Goal: Task Accomplishment & Management: Manage account settings

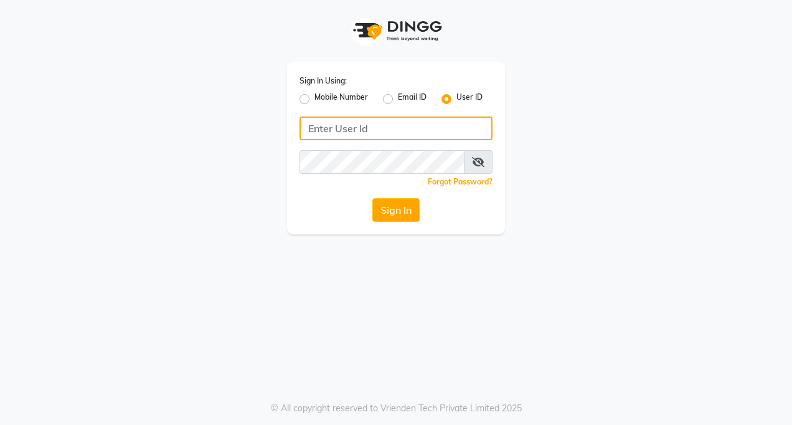
click at [348, 129] on input "Username" at bounding box center [395, 128] width 193 height 24
click at [346, 127] on input "Username" at bounding box center [395, 128] width 193 height 24
type input "tucsalon"
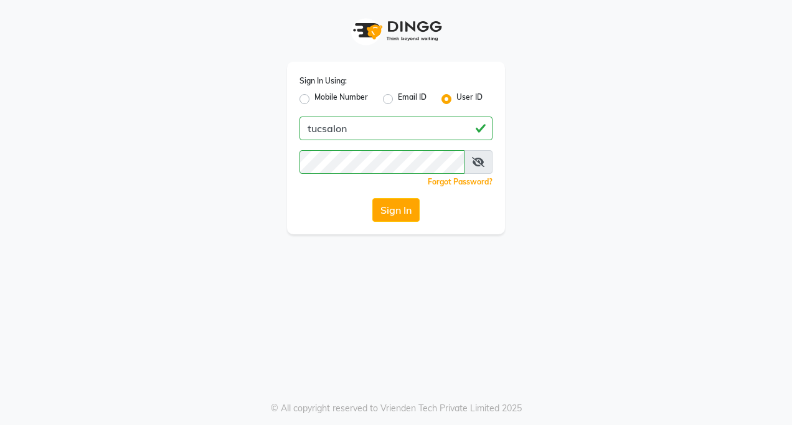
click at [479, 162] on icon at bounding box center [478, 162] width 12 height 10
click at [395, 217] on button "Sign In" at bounding box center [395, 210] width 47 height 24
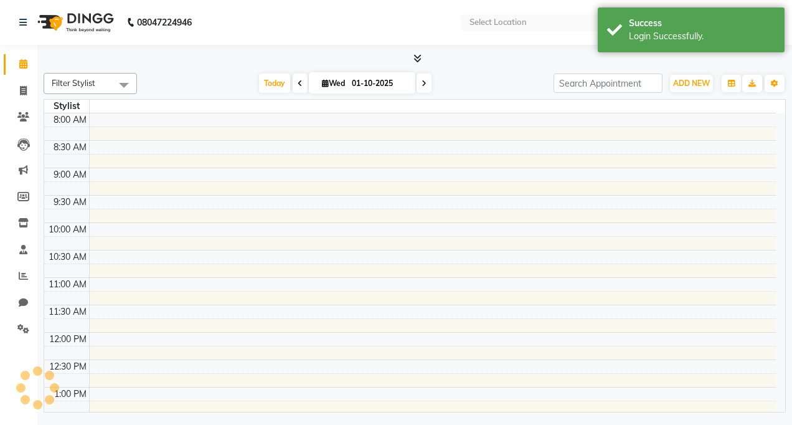
select select "en"
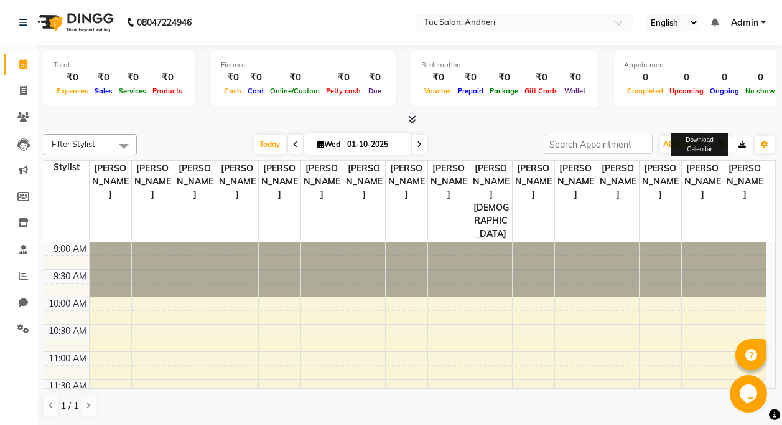
click at [742, 146] on icon "button" at bounding box center [742, 144] width 7 height 7
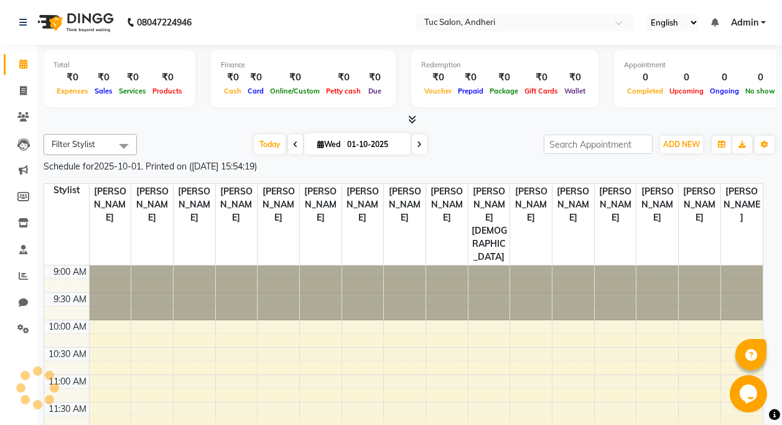
click at [642, 160] on td at bounding box center [382, 167] width 674 height 14
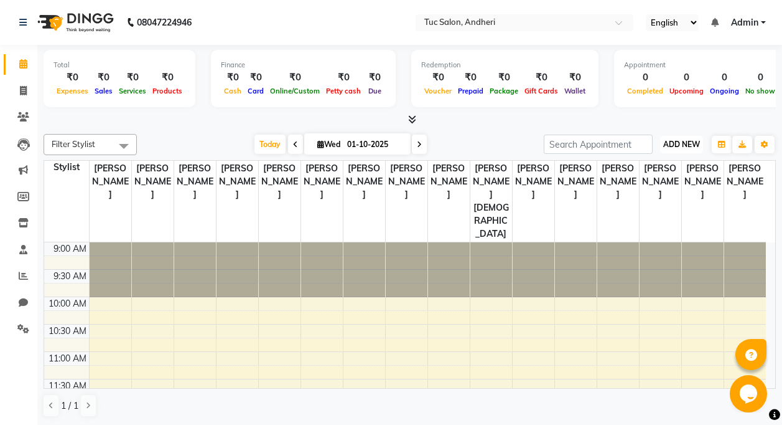
click at [679, 138] on button "ADD NEW Toggle Dropdown" at bounding box center [681, 144] width 43 height 17
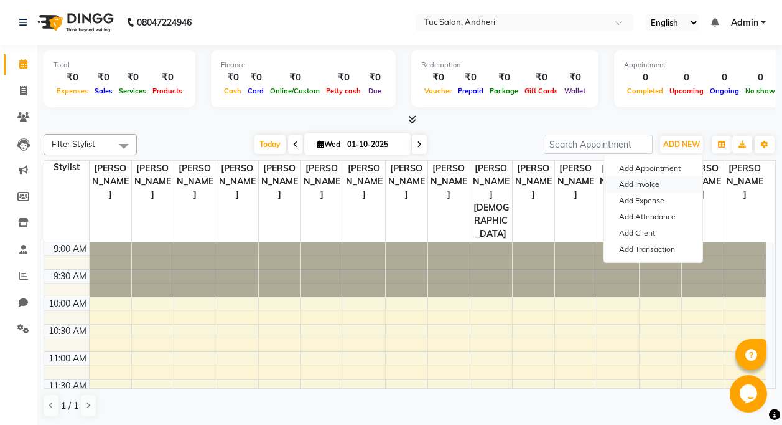
click at [660, 182] on link "Add Invoice" at bounding box center [653, 184] width 98 height 16
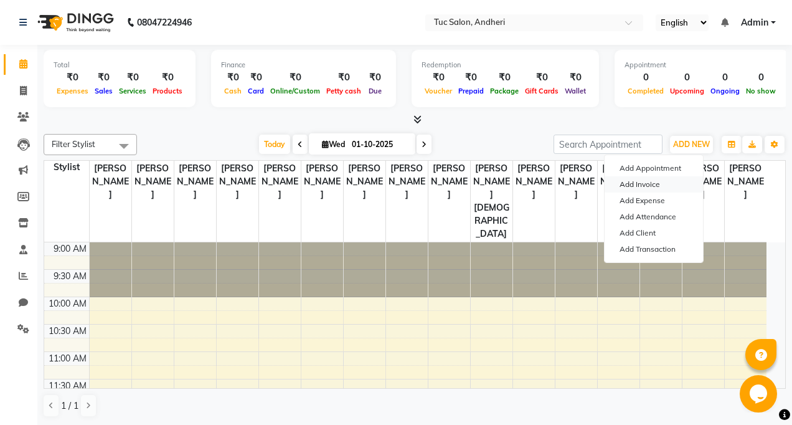
select select "9101"
select select "service"
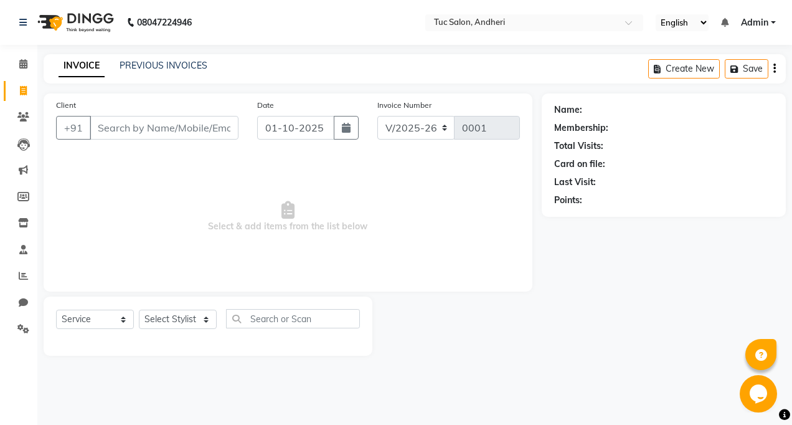
click at [126, 138] on input "Client" at bounding box center [164, 128] width 149 height 24
click at [124, 127] on input "Client" at bounding box center [164, 128] width 149 height 24
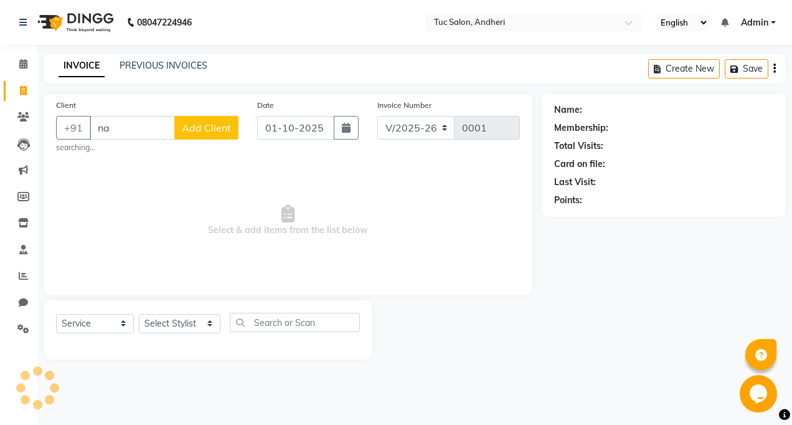
type input "n"
type input "9324404268"
click at [199, 128] on span "Add Client" at bounding box center [206, 127] width 49 height 12
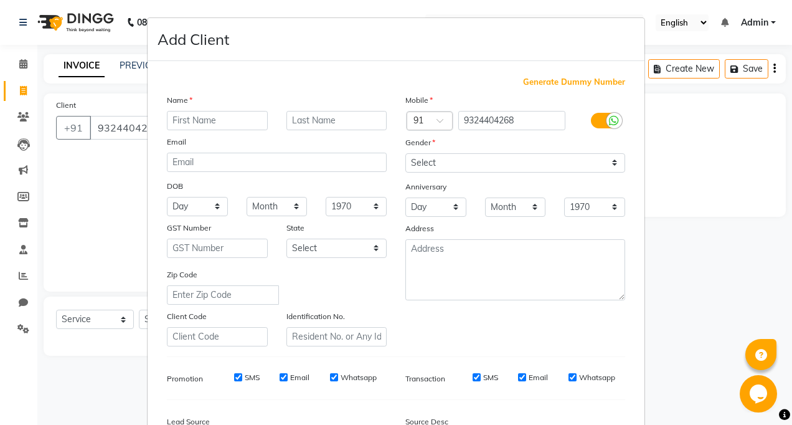
click at [197, 122] on input "text" at bounding box center [217, 120] width 101 height 19
type input "naaz"
click at [319, 84] on div "Generate Dummy Number" at bounding box center [396, 82] width 458 height 12
click at [436, 156] on select "Select [DEMOGRAPHIC_DATA] [DEMOGRAPHIC_DATA] Other Prefer Not To Say" at bounding box center [515, 162] width 220 height 19
select select "[DEMOGRAPHIC_DATA]"
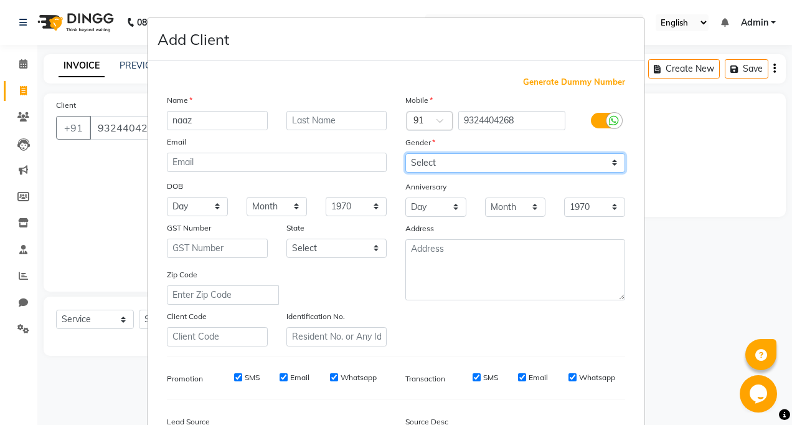
click at [405, 153] on select "Select [DEMOGRAPHIC_DATA] [DEMOGRAPHIC_DATA] Other Prefer Not To Say" at bounding box center [515, 162] width 220 height 19
click at [346, 278] on div "Zip Code" at bounding box center [276, 286] width 238 height 37
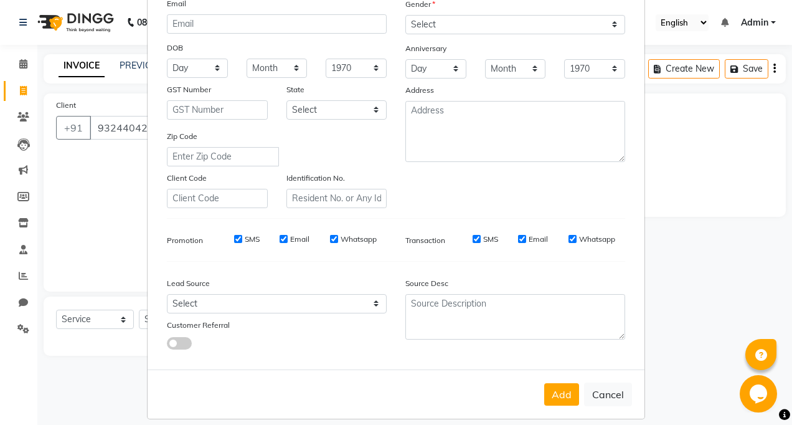
scroll to position [150, 0]
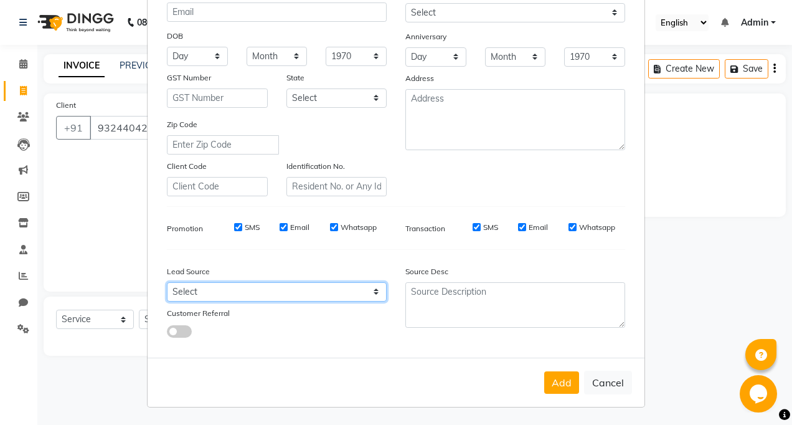
click at [212, 296] on select "Select Walk-in Referral Internet Friend Word of Mouth Advertisement Facebook Ju…" at bounding box center [277, 291] width 220 height 19
click at [247, 336] on div at bounding box center [246, 331] width 179 height 14
click at [65, 254] on ngb-modal-window "Add Client Generate Dummy Number Name naaz Email DOB Day 01 02 03 04 05 06 07 0…" at bounding box center [396, 212] width 792 height 425
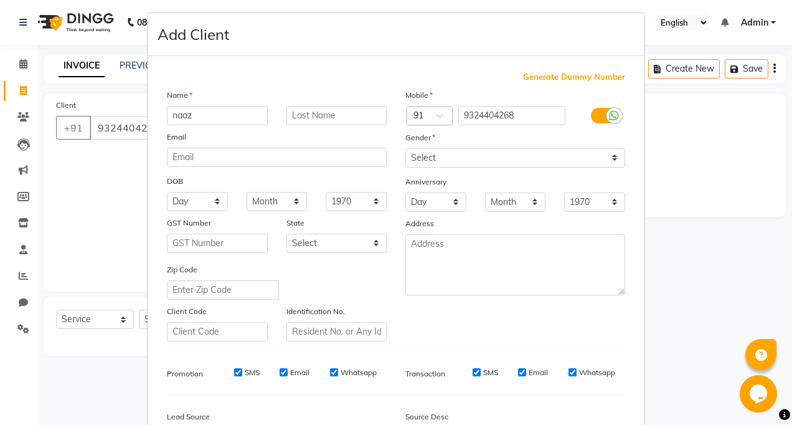
scroll to position [0, 0]
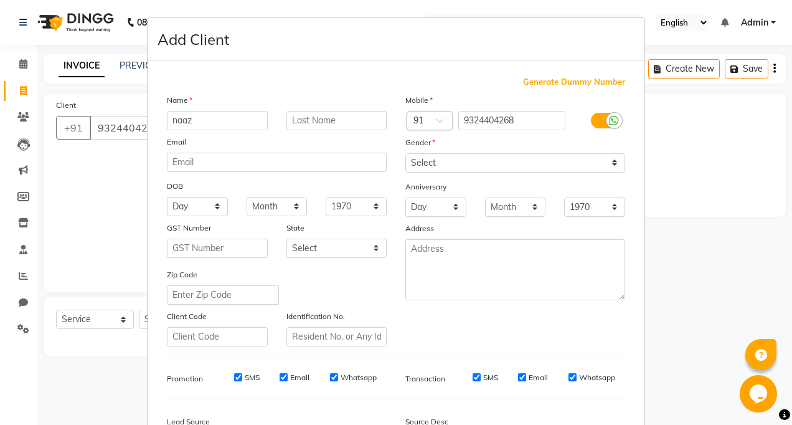
click at [73, 215] on ngb-modal-window "Add Client Generate Dummy Number Name naaz Email DOB Day 01 02 03 04 05 06 07 0…" at bounding box center [396, 212] width 792 height 425
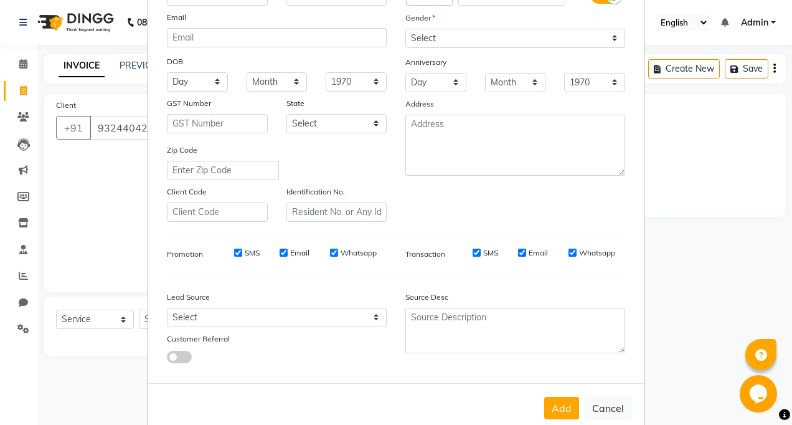
scroll to position [150, 0]
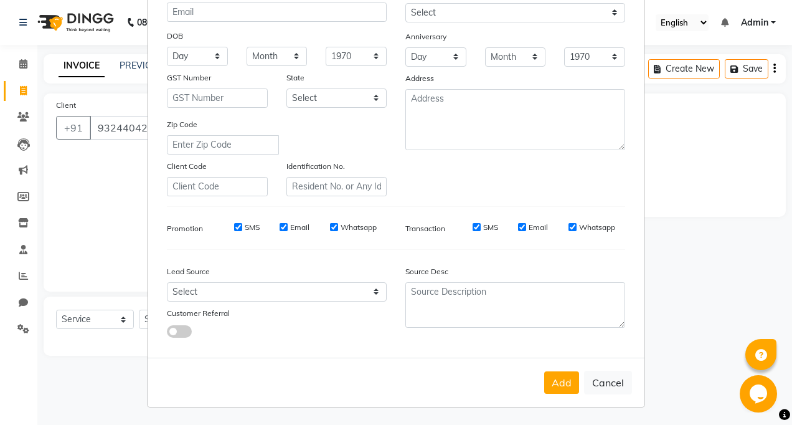
click at [70, 316] on ngb-modal-window "Add Client Generate Dummy Number Name naaz Email DOB Day 01 02 03 04 05 06 07 0…" at bounding box center [396, 212] width 792 height 425
click at [82, 314] on ngb-modal-window "Add Client Generate Dummy Number Name naaz Email DOB Day 01 02 03 04 05 06 07 0…" at bounding box center [396, 212] width 792 height 425
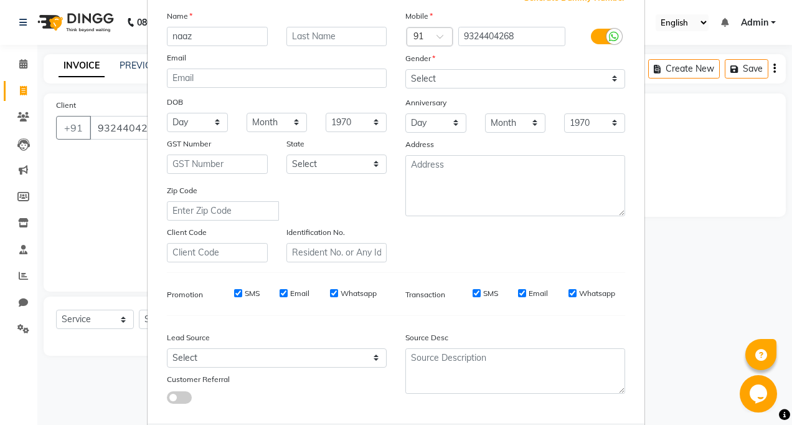
scroll to position [0, 0]
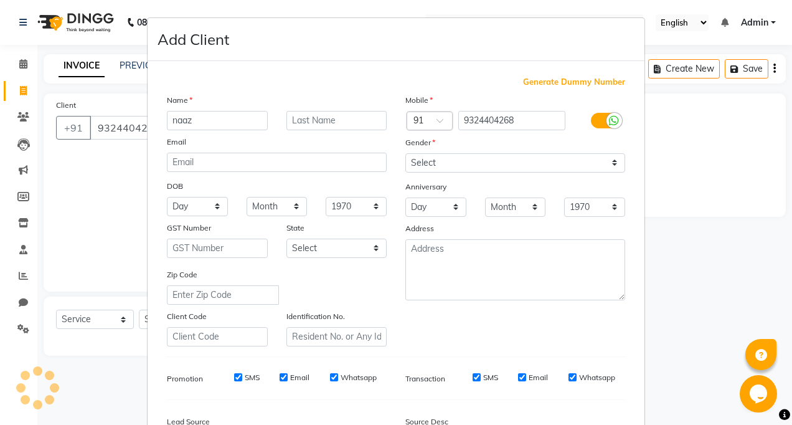
click at [733, 213] on ngb-modal-window "Add Client Generate Dummy Number Name naaz Email DOB Day 01 02 03 04 05 06 07 0…" at bounding box center [396, 212] width 792 height 425
click at [700, 276] on ngb-modal-window "Add Client Generate Dummy Number Name naaz Email DOB Day 01 02 03 04 05 06 07 0…" at bounding box center [396, 212] width 792 height 425
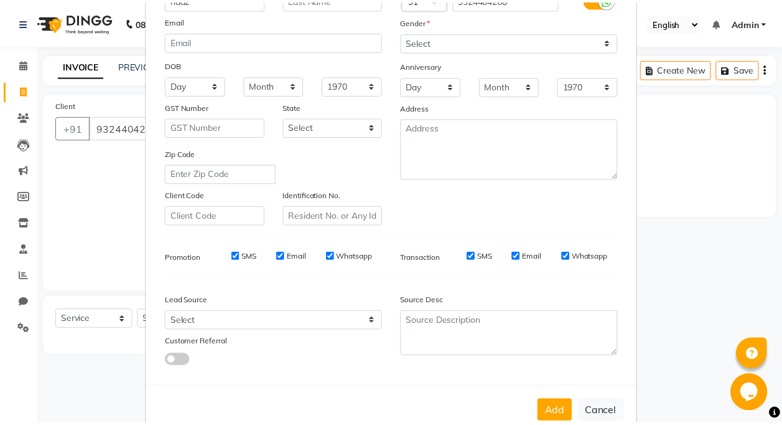
scroll to position [124, 0]
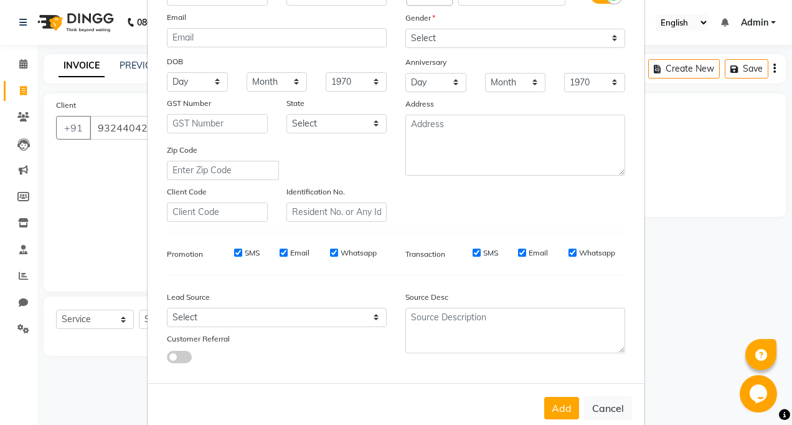
click at [593, 402] on button "Cancel" at bounding box center [608, 408] width 48 height 24
select select
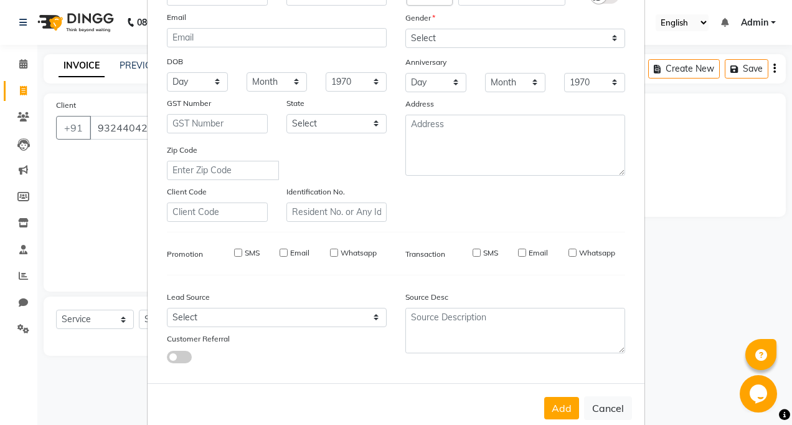
select select
checkbox input "false"
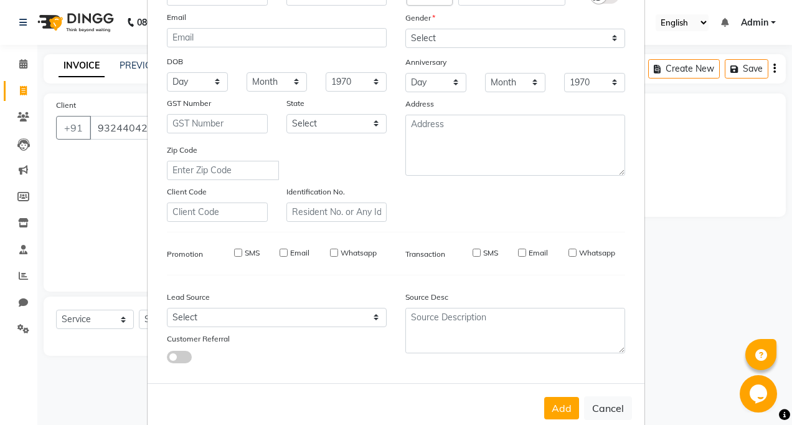
checkbox input "false"
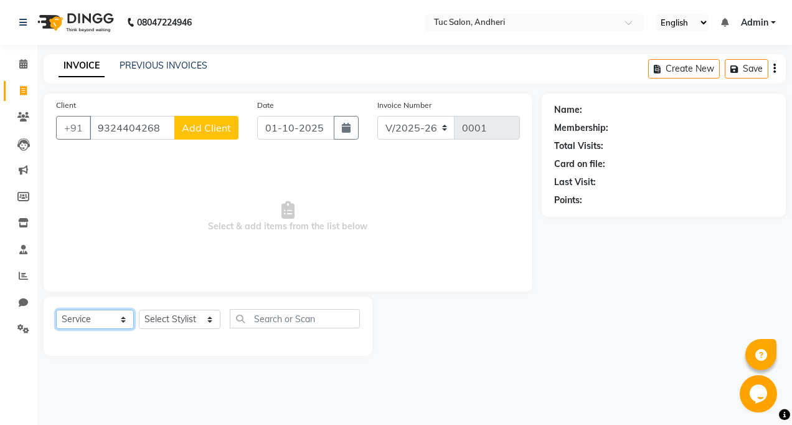
click at [69, 321] on select "Select Service Product Membership Package Voucher Prepaid Gift Card" at bounding box center [95, 318] width 78 height 19
click at [56, 309] on select "Select Service Product Membership Package Voucher Prepaid Gift Card" at bounding box center [95, 318] width 78 height 19
click at [106, 319] on select "Select Service Product Membership Package Voucher Prepaid Gift Card" at bounding box center [95, 318] width 78 height 19
click at [162, 319] on select "Select Stylist [PERSON_NAME] [PERSON_NAME] Kaudare [PERSON_NAME] [PERSON_NAME] …" at bounding box center [180, 318] width 82 height 19
select select "93126"
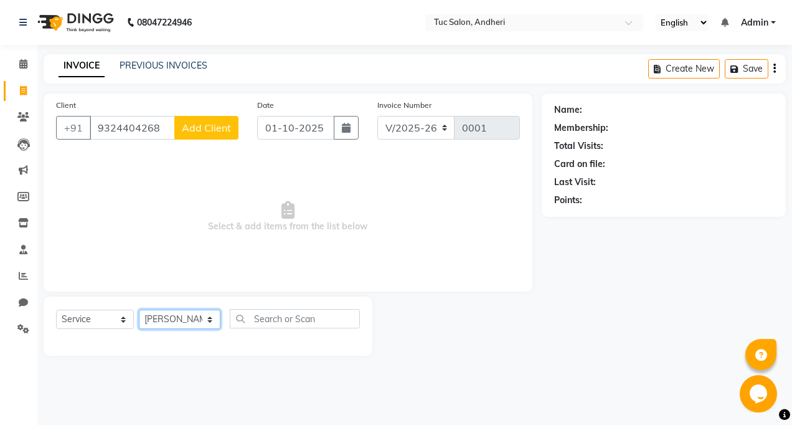
click at [139, 309] on select "Select Stylist [PERSON_NAME] [PERSON_NAME] Kaudare [PERSON_NAME] [PERSON_NAME] …" at bounding box center [180, 318] width 82 height 19
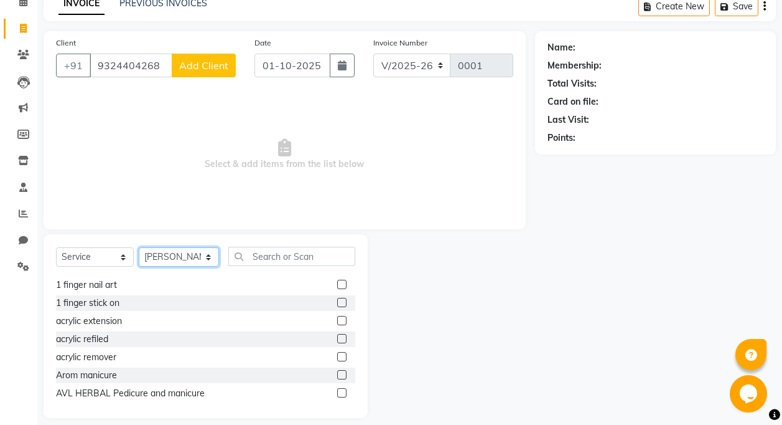
scroll to position [62, 0]
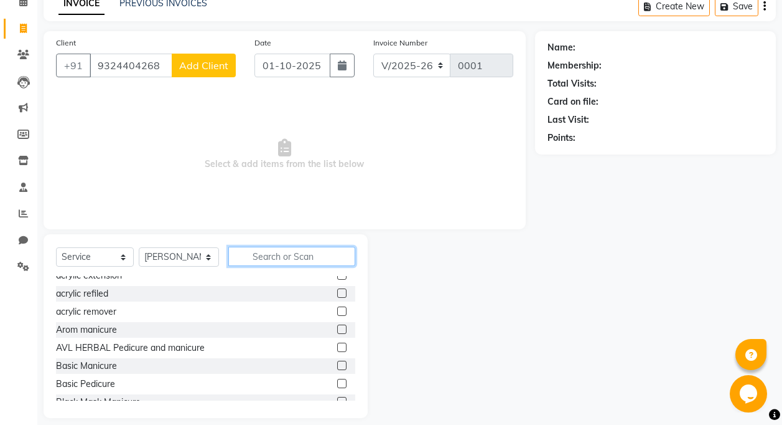
click at [266, 261] on input "text" at bounding box center [291, 256] width 127 height 19
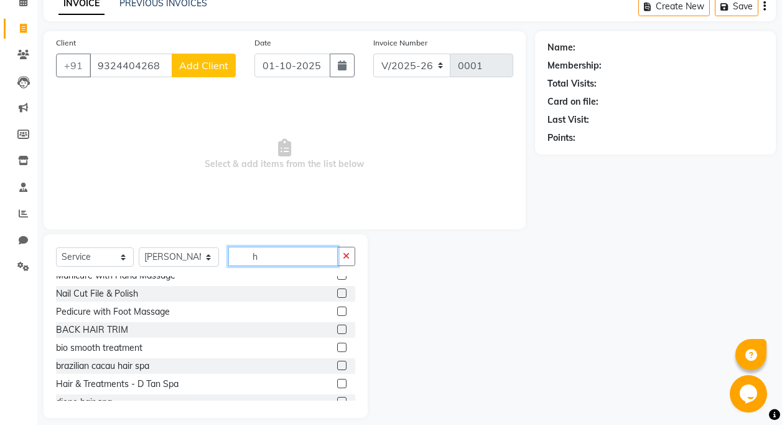
scroll to position [0, 0]
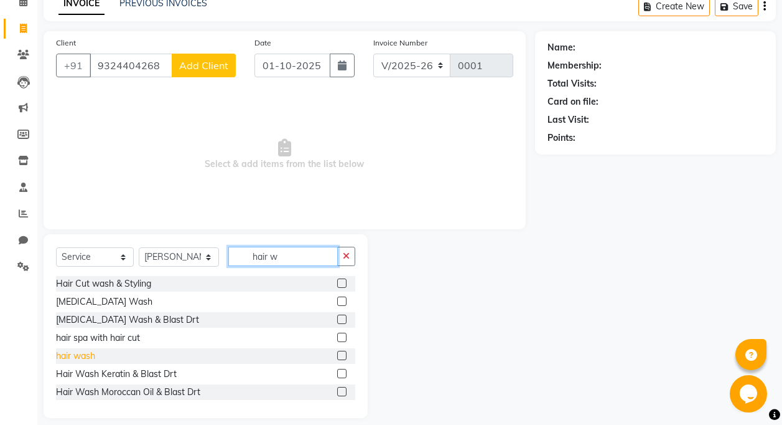
type input "hair w"
click at [93, 357] on div "hair wash" at bounding box center [75, 355] width 39 height 13
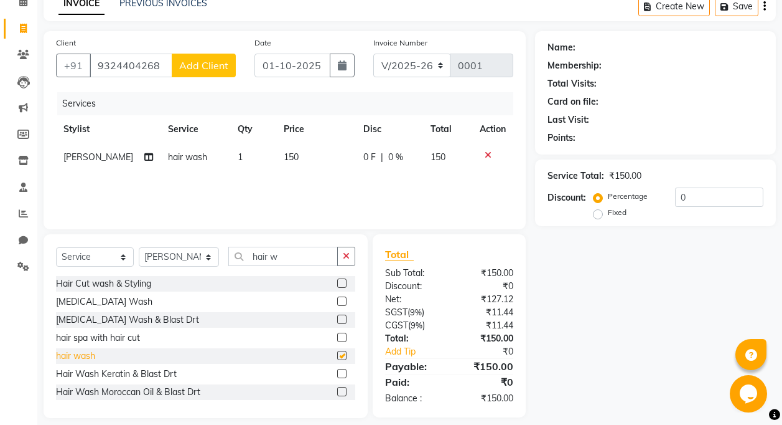
checkbox input "false"
click at [485, 157] on icon at bounding box center [488, 155] width 7 height 9
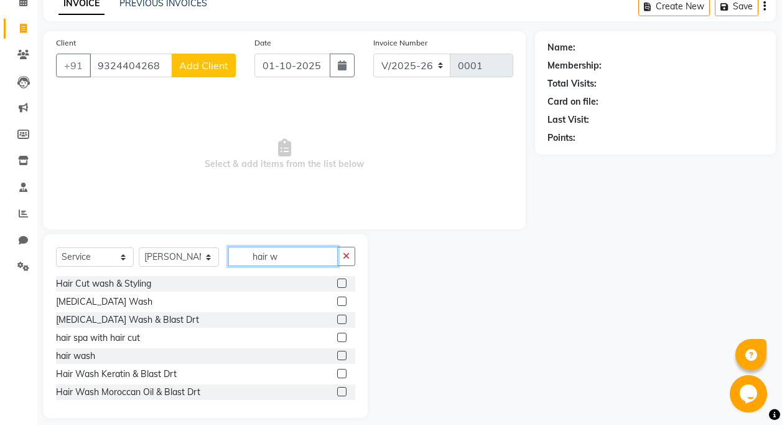
click at [276, 258] on input "hair w" at bounding box center [283, 256] width 110 height 19
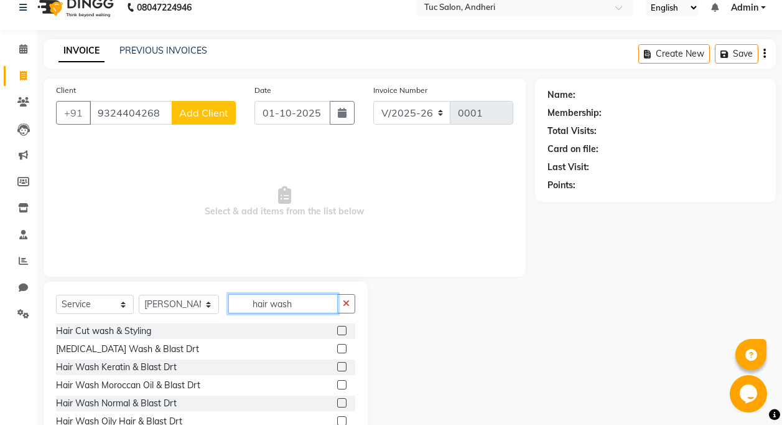
scroll to position [58, 0]
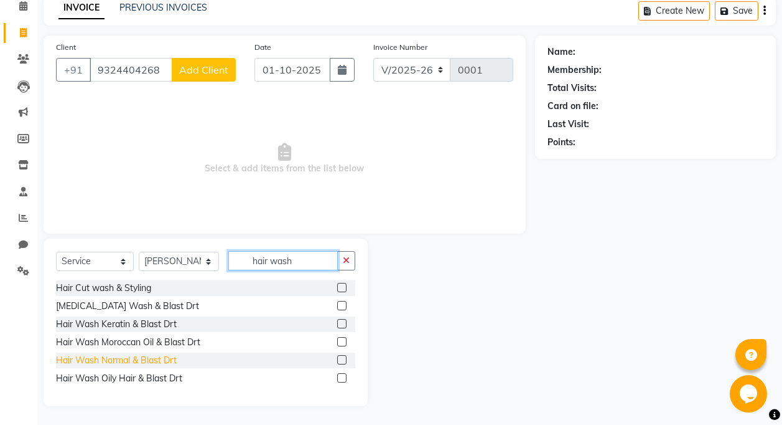
type input "hair wash"
click at [146, 360] on div "Hair Wash Normal & Blast Drt" at bounding box center [116, 360] width 121 height 13
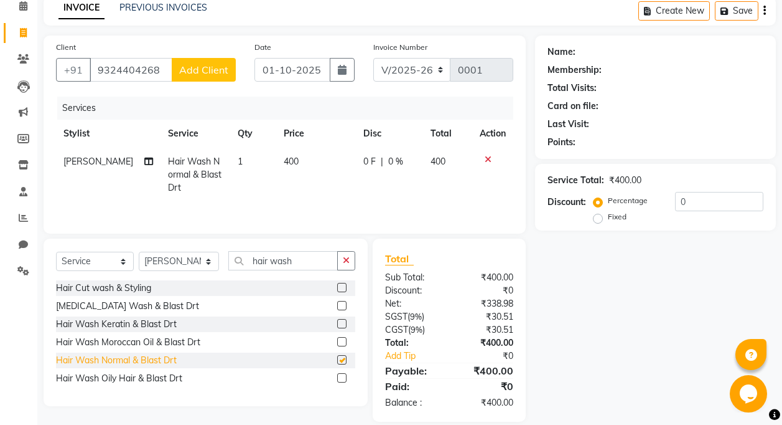
checkbox input "false"
click at [491, 184] on td at bounding box center [492, 175] width 41 height 54
click at [579, 306] on div "Name: Membership: Total Visits: Card on file: Last Visit: Points: Service Total…" at bounding box center [660, 228] width 250 height 386
click at [599, 270] on div "Name: Membership: Total Visits: Card on file: Last Visit: Points: Service Total…" at bounding box center [660, 228] width 250 height 386
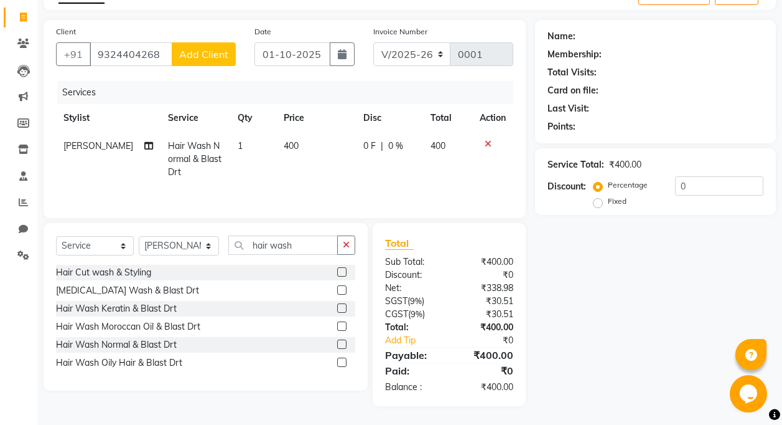
scroll to position [0, 0]
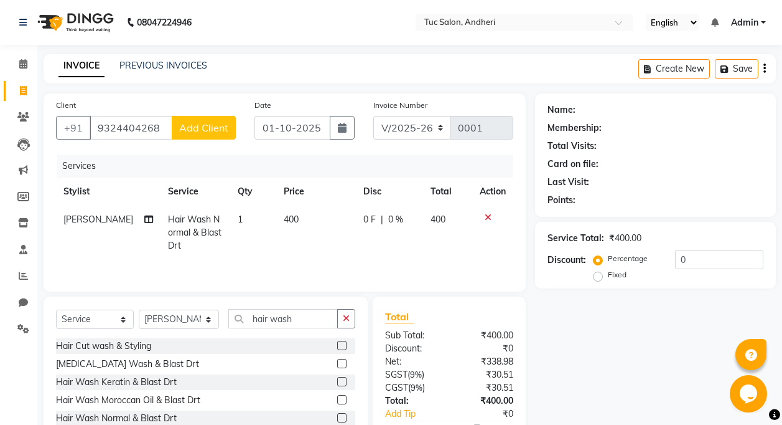
click at [469, 247] on td "400" at bounding box center [447, 232] width 49 height 54
select select "93126"
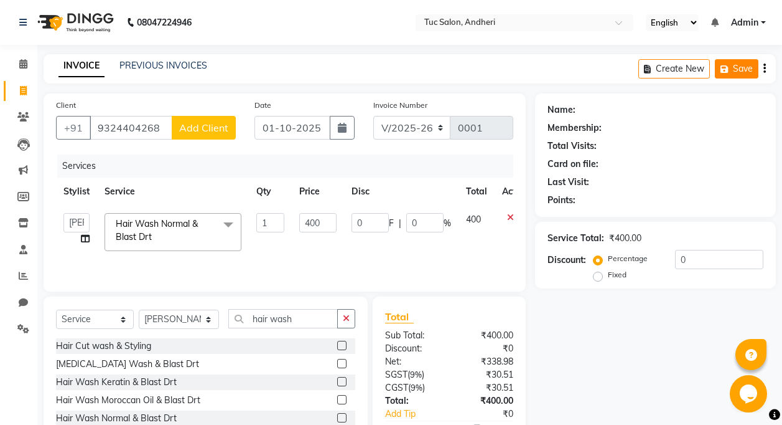
click at [742, 66] on button "Save" at bounding box center [737, 68] width 44 height 19
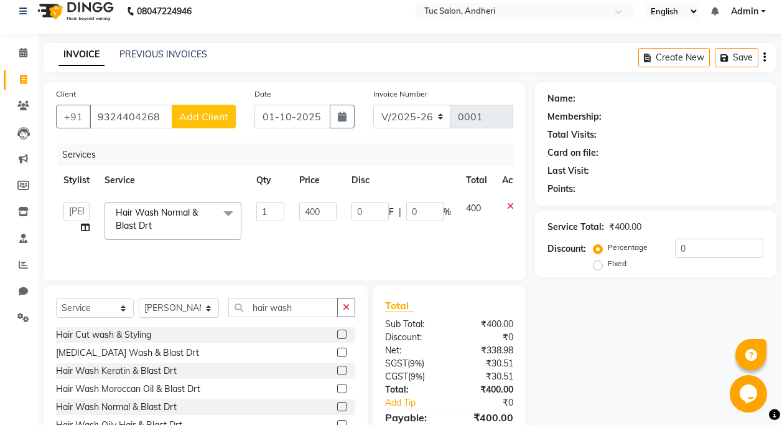
scroll to position [73, 0]
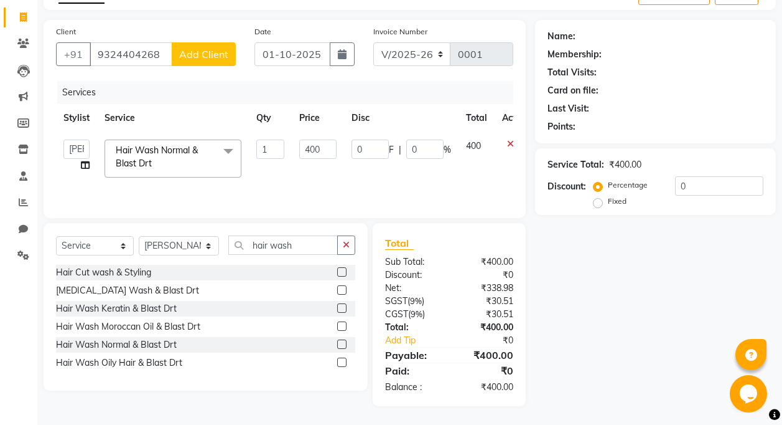
drag, startPoint x: 689, startPoint y: 199, endPoint x: 687, endPoint y: 189, distance: 10.3
click at [689, 199] on div "Percentage Fixed 0" at bounding box center [679, 193] width 167 height 34
click at [687, 189] on input "0" at bounding box center [719, 185] width 88 height 19
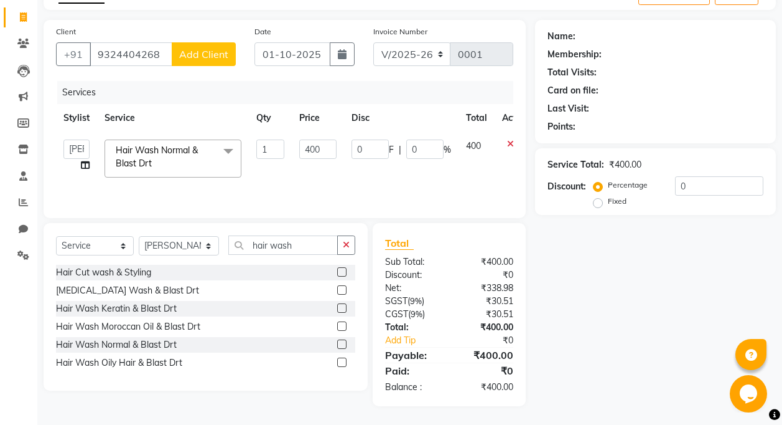
click at [640, 286] on div "Name: Membership: Total Visits: Card on file: Last Visit: Points: Service Total…" at bounding box center [660, 213] width 250 height 386
click at [608, 202] on label "Fixed" at bounding box center [617, 200] width 19 height 11
click at [600, 202] on input "Fixed" at bounding box center [600, 201] width 9 height 9
radio input "true"
click at [695, 235] on div "Name: Membership: Total Visits: Card on file: Last Visit: Points: Service Total…" at bounding box center [660, 213] width 250 height 386
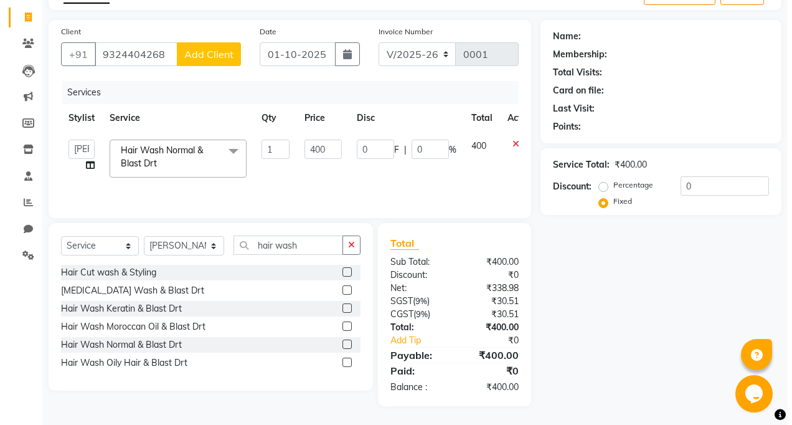
scroll to position [0, 0]
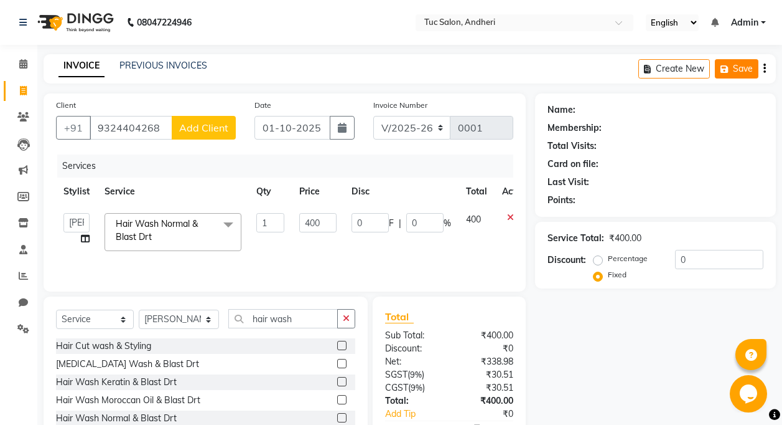
click at [742, 76] on button "Save" at bounding box center [737, 68] width 44 height 19
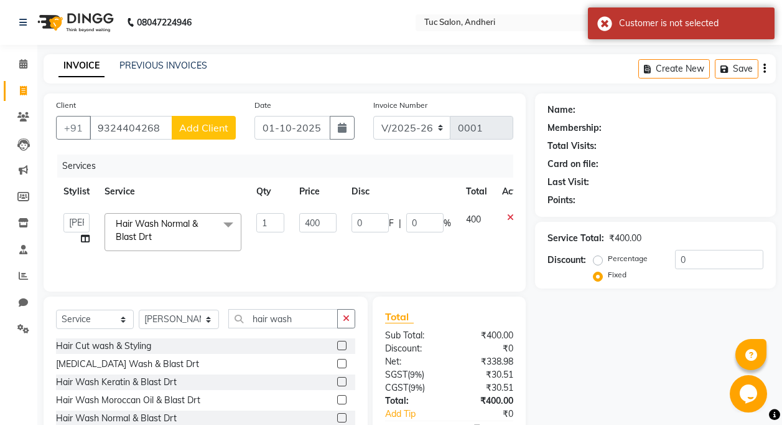
click at [200, 154] on div "Services" at bounding box center [290, 165] width 466 height 23
click at [209, 126] on span "Add Client" at bounding box center [203, 127] width 49 height 12
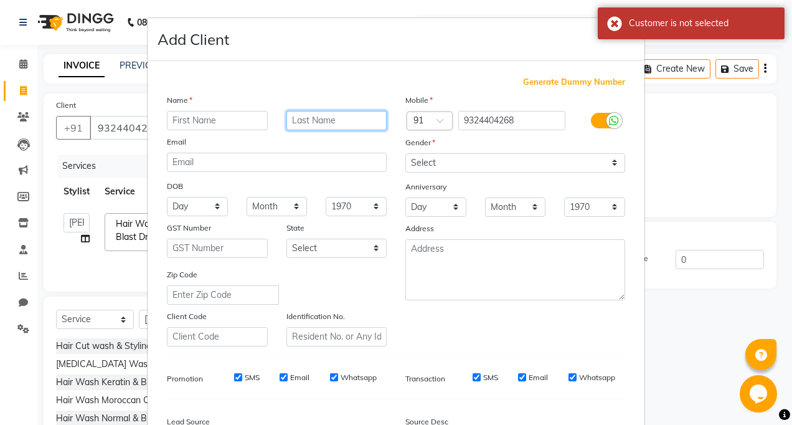
click at [303, 116] on input "text" at bounding box center [336, 120] width 101 height 19
click at [189, 125] on input "text" at bounding box center [217, 120] width 101 height 19
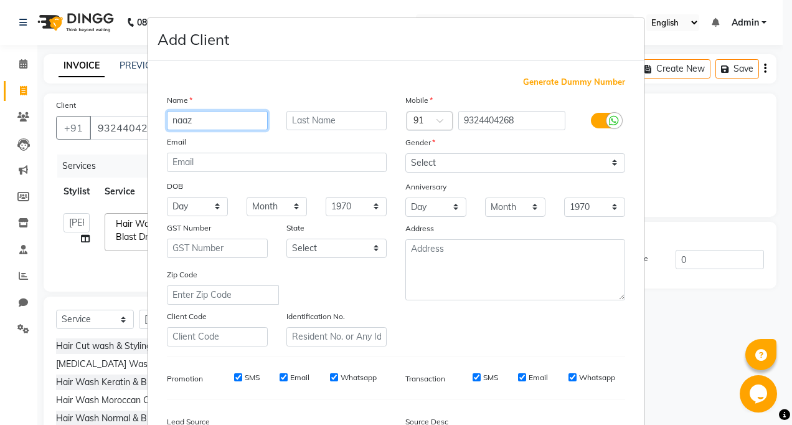
type input "naaz"
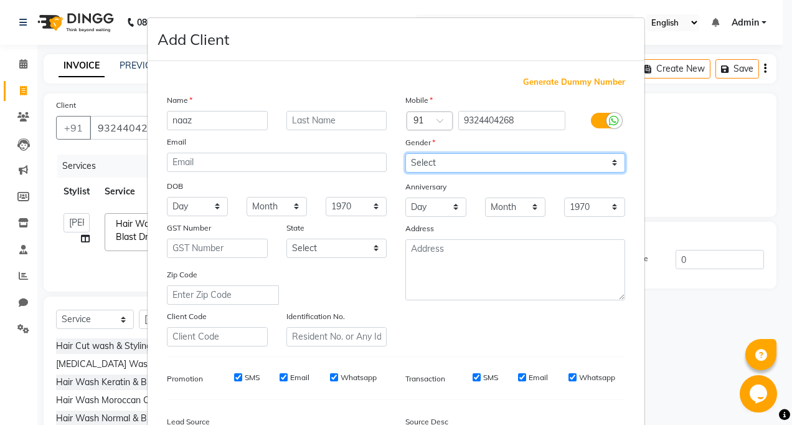
click at [472, 162] on select "Select [DEMOGRAPHIC_DATA] [DEMOGRAPHIC_DATA] Other Prefer Not To Say" at bounding box center [515, 162] width 220 height 19
select select "[DEMOGRAPHIC_DATA]"
click at [405, 153] on select "Select [DEMOGRAPHIC_DATA] [DEMOGRAPHIC_DATA] Other Prefer Not To Say" at bounding box center [515, 162] width 220 height 19
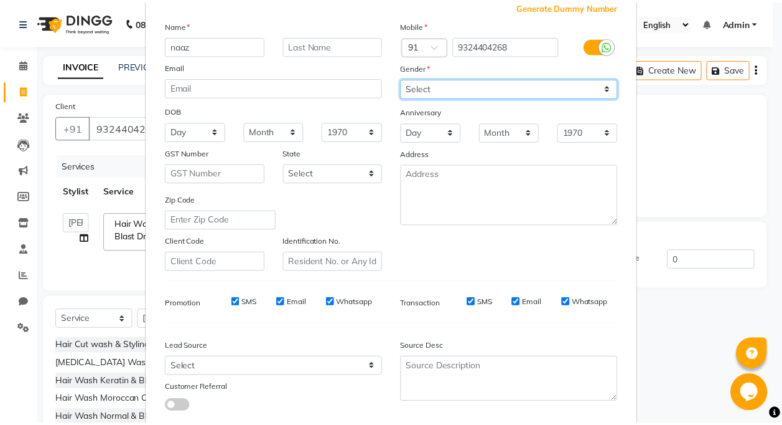
scroll to position [150, 0]
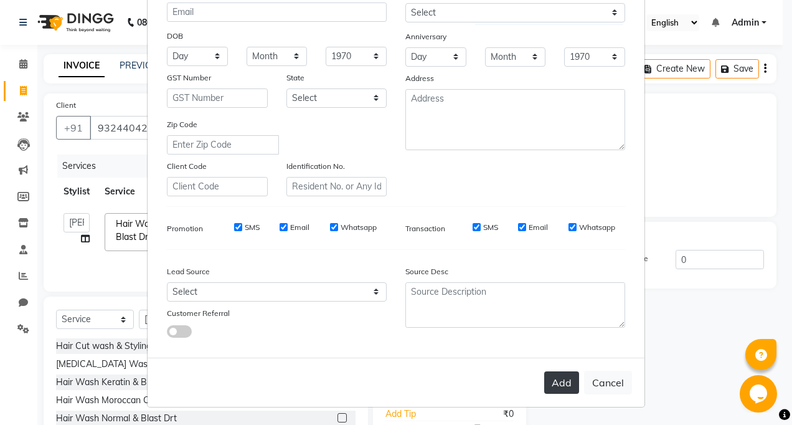
click at [560, 379] on button "Add" at bounding box center [561, 382] width 35 height 22
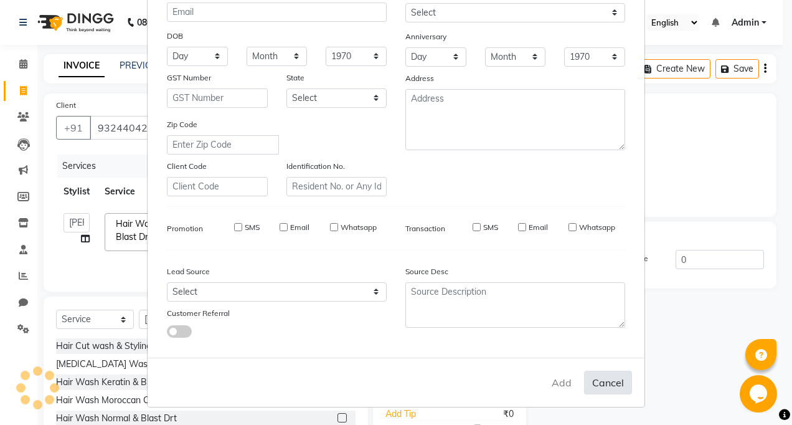
radio input "true"
select select
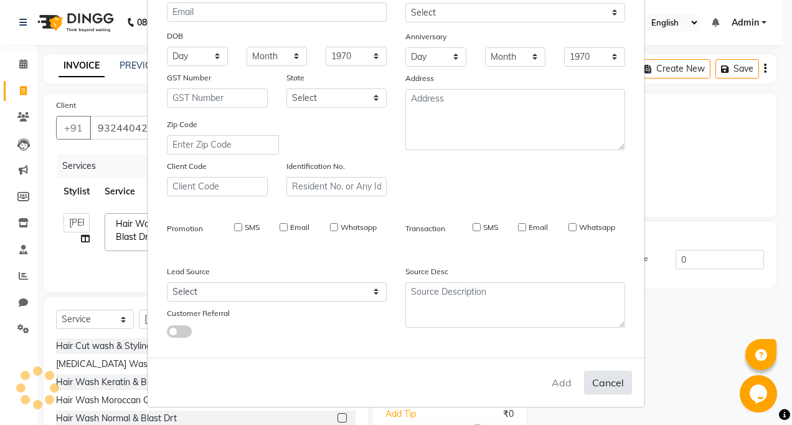
select select
checkbox input "false"
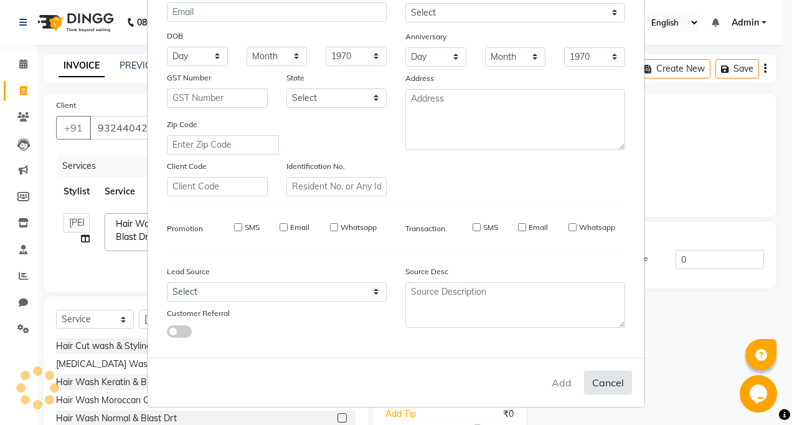
checkbox input "false"
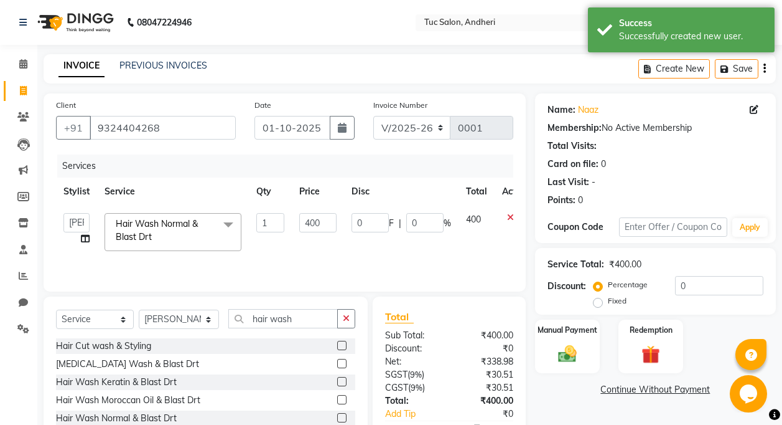
scroll to position [73, 0]
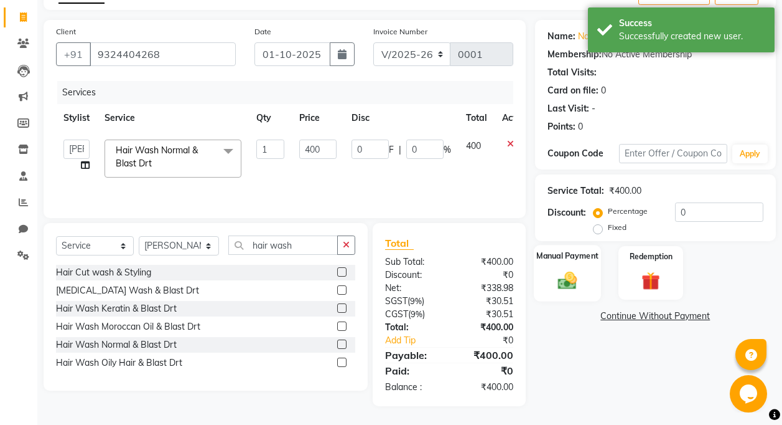
click at [586, 285] on div "Manual Payment" at bounding box center [568, 273] width 68 height 56
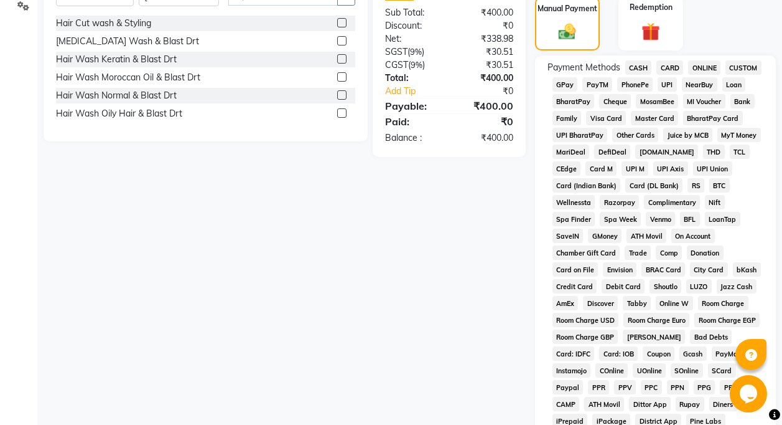
scroll to position [260, 0]
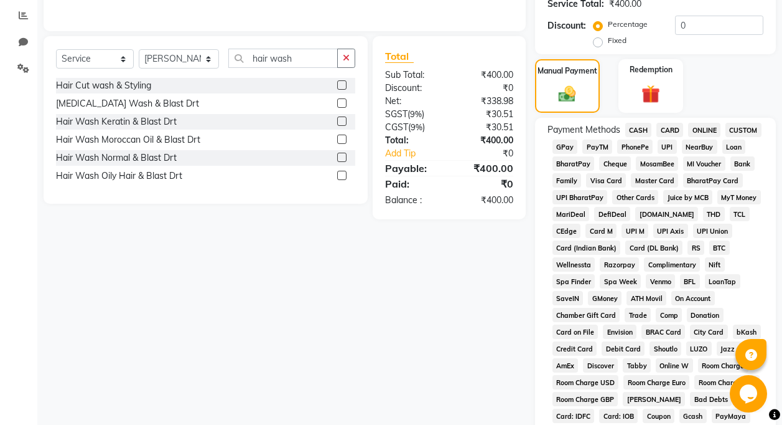
click at [645, 133] on span "CASH" at bounding box center [639, 130] width 27 height 14
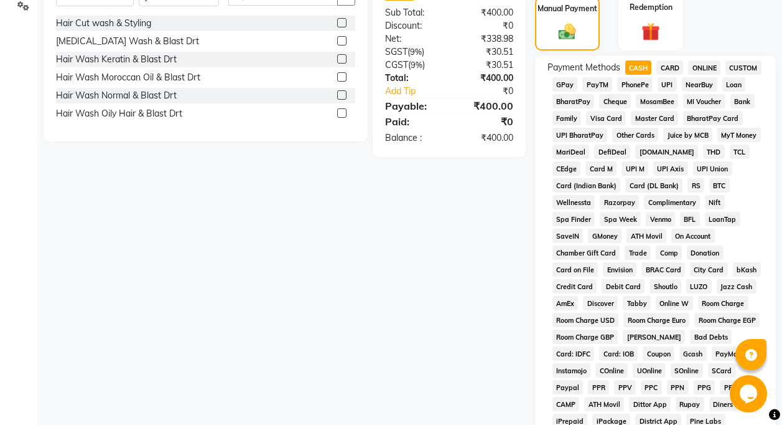
scroll to position [558, 0]
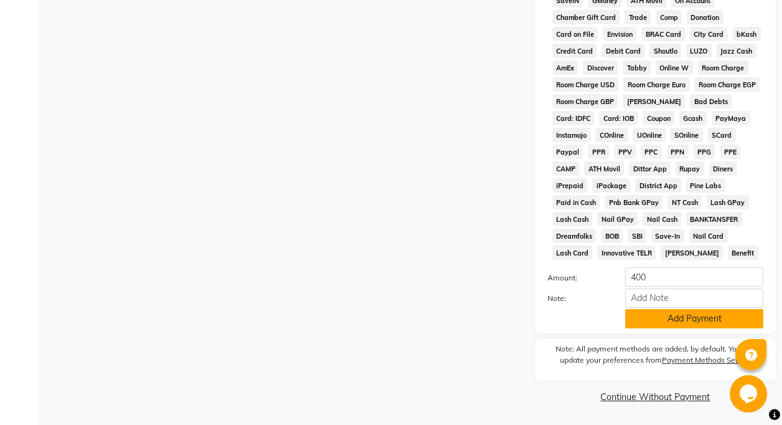
click at [691, 321] on button "Add Payment" at bounding box center [695, 318] width 138 height 19
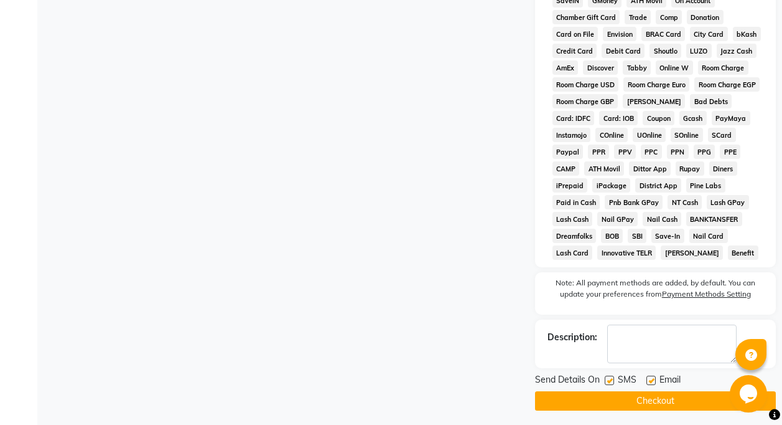
scroll to position [562, 0]
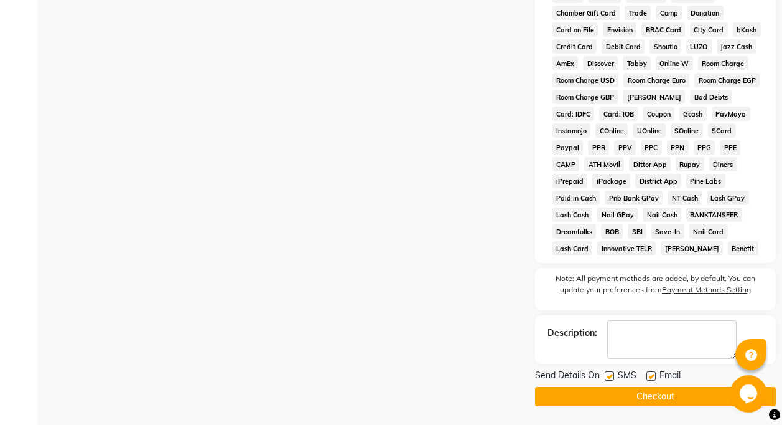
click at [615, 381] on div "SMS" at bounding box center [626, 377] width 42 height 16
click at [609, 378] on label at bounding box center [609, 375] width 9 height 9
click at [609, 378] on input "checkbox" at bounding box center [609, 376] width 8 height 8
checkbox input "false"
click at [654, 378] on label at bounding box center [651, 375] width 9 height 9
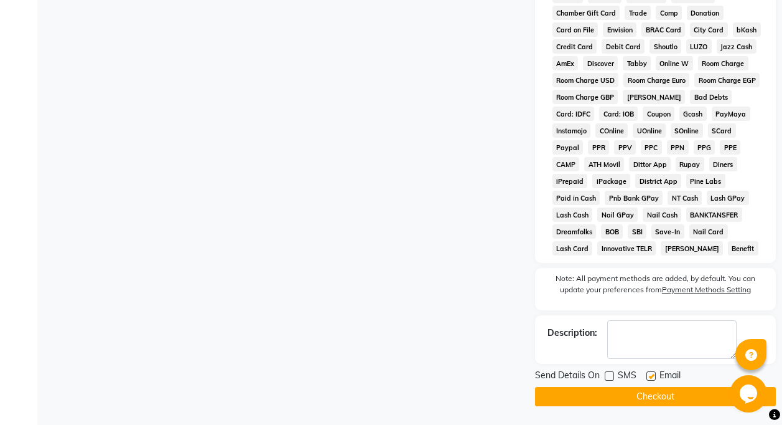
click at [654, 378] on input "checkbox" at bounding box center [651, 376] width 8 height 8
checkbox input "false"
click at [643, 401] on button "Checkout" at bounding box center [655, 396] width 241 height 19
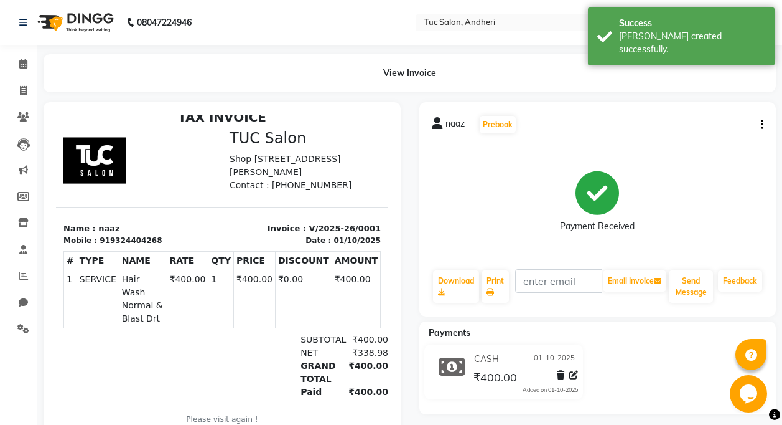
scroll to position [52, 0]
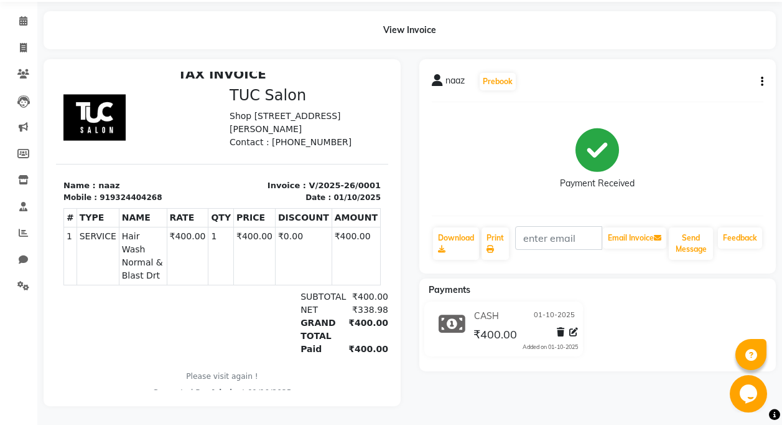
click at [488, 422] on main "View Invoice naaz Prebook Payment Received Download Print Email Invoice Send Me…" at bounding box center [409, 217] width 745 height 413
click at [751, 20] on div "View Invoice" at bounding box center [410, 30] width 733 height 38
drag, startPoint x: 6, startPoint y: 6, endPoint x: 16, endPoint y: 11, distance: 10.9
click at [7, 11] on link "Calendar" at bounding box center [19, 21] width 30 height 21
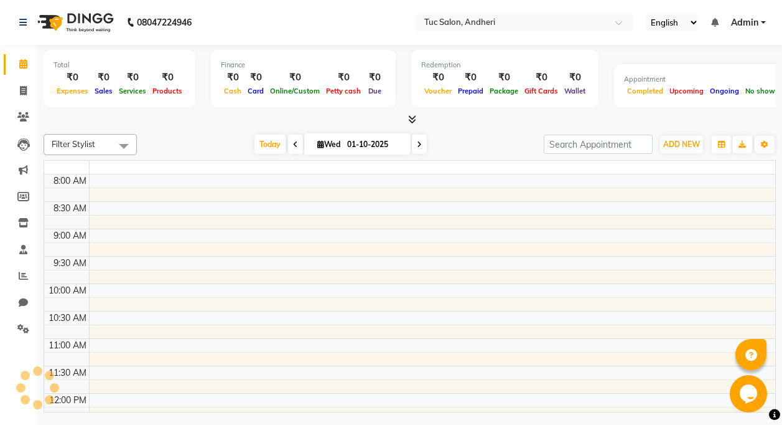
click at [16, 11] on div "08047224946" at bounding box center [105, 22] width 191 height 35
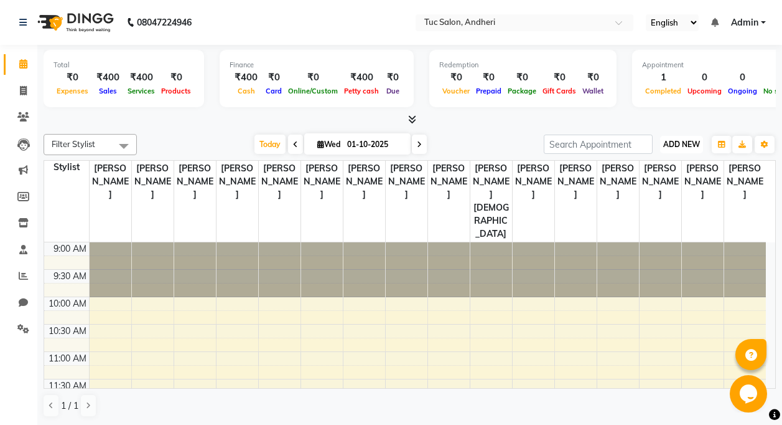
click at [684, 141] on span "ADD NEW" at bounding box center [682, 143] width 37 height 9
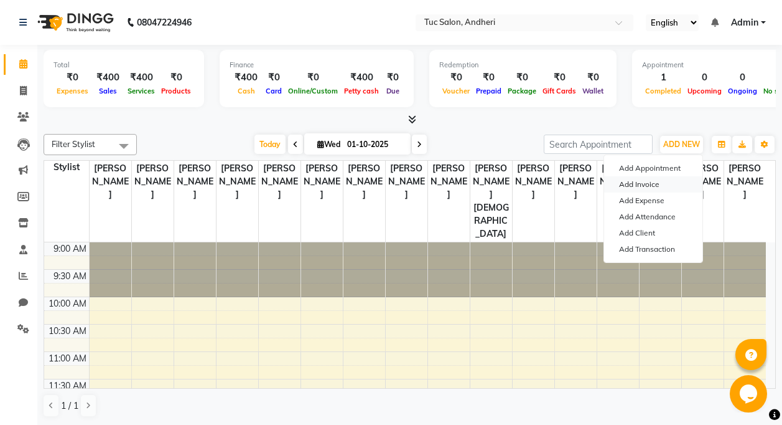
click at [638, 182] on link "Add Invoice" at bounding box center [653, 184] width 98 height 16
select select "service"
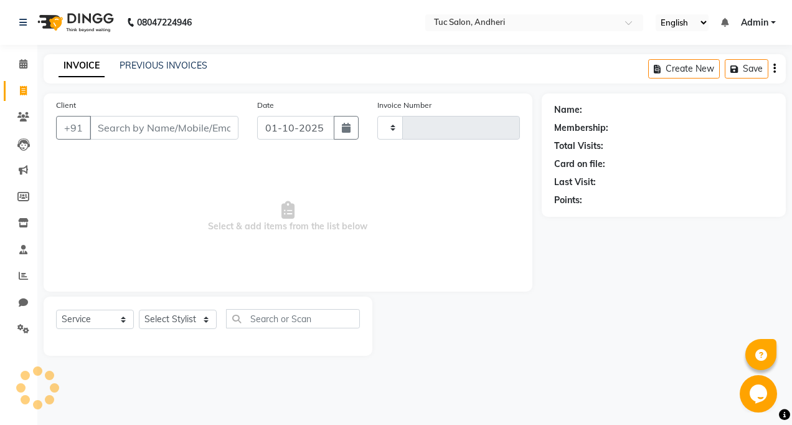
type input "0002"
select select "9101"
click at [129, 133] on input "Client" at bounding box center [164, 128] width 149 height 24
click at [113, 130] on input "Client" at bounding box center [164, 128] width 149 height 24
type input "t"
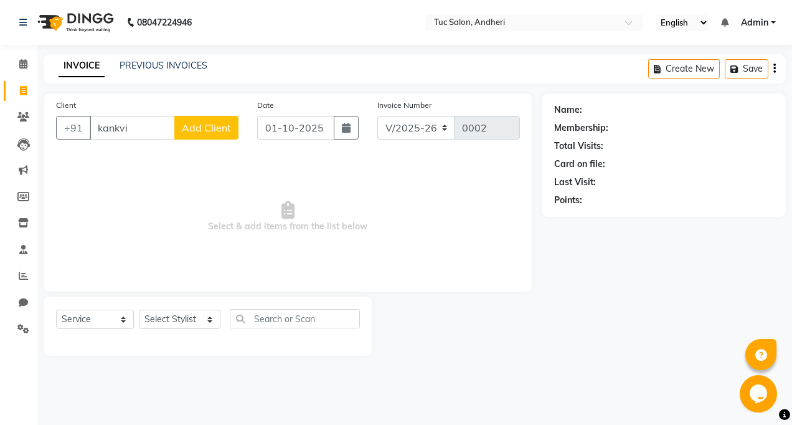
type input "kankvi"
click at [207, 129] on span "Add Client" at bounding box center [206, 127] width 49 height 12
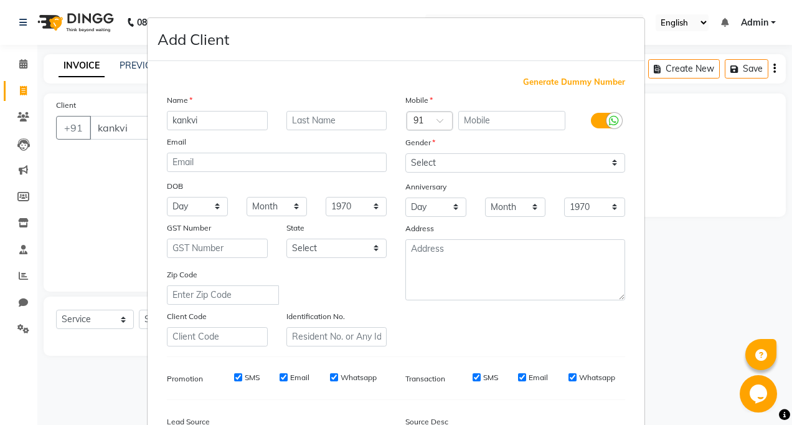
click at [96, 169] on ngb-modal-window "Add Client Generate Dummy Number Name kankvi Email DOB Day 01 02 03 04 05 06 07…" at bounding box center [396, 212] width 792 height 425
click at [447, 166] on select "Select [DEMOGRAPHIC_DATA] [DEMOGRAPHIC_DATA] Other Prefer Not To Say" at bounding box center [515, 162] width 220 height 19
select select "[DEMOGRAPHIC_DATA]"
click at [405, 153] on select "Select [DEMOGRAPHIC_DATA] [DEMOGRAPHIC_DATA] Other Prefer Not To Say" at bounding box center [515, 162] width 220 height 19
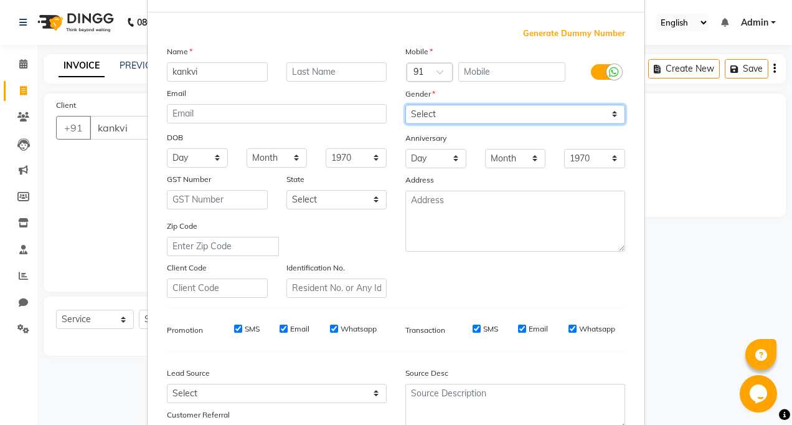
scroll to position [124, 0]
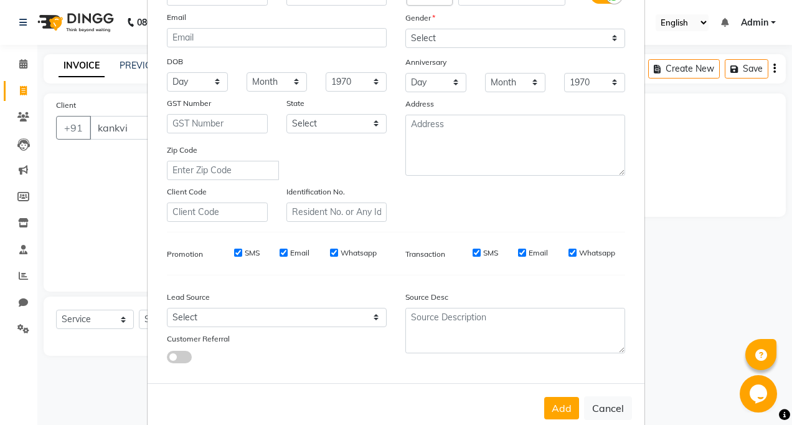
click at [562, 420] on div "Add Cancel" at bounding box center [396, 407] width 497 height 49
click at [563, 416] on button "Add" at bounding box center [561, 408] width 35 height 22
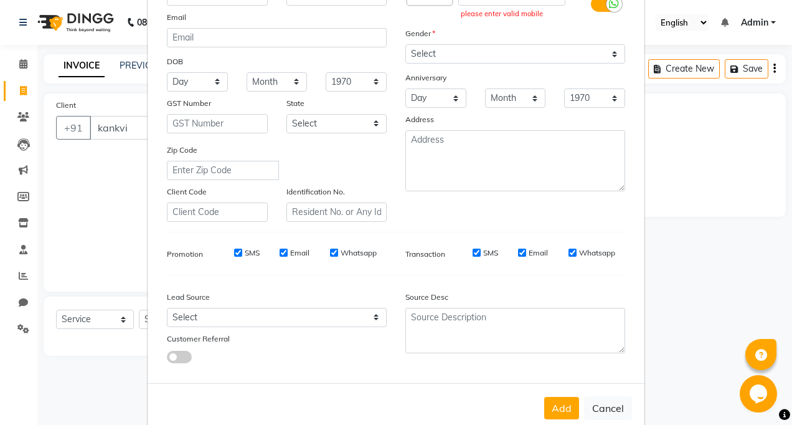
click at [111, 187] on ngb-modal-window "Add Client Generate Dummy Number Name kankvi Email DOB Day 01 02 03 04 05 06 07…" at bounding box center [396, 212] width 792 height 425
click at [126, 185] on ngb-modal-window "Add Client Generate Dummy Number Name kankvi Email DOB Day 01 02 03 04 05 06 07…" at bounding box center [396, 212] width 792 height 425
click at [116, 176] on ngb-modal-window "Add Client Generate Dummy Number Name kankvi Email DOB Day 01 02 03 04 05 06 07…" at bounding box center [396, 212] width 792 height 425
click at [558, 407] on button "Add" at bounding box center [561, 408] width 35 height 22
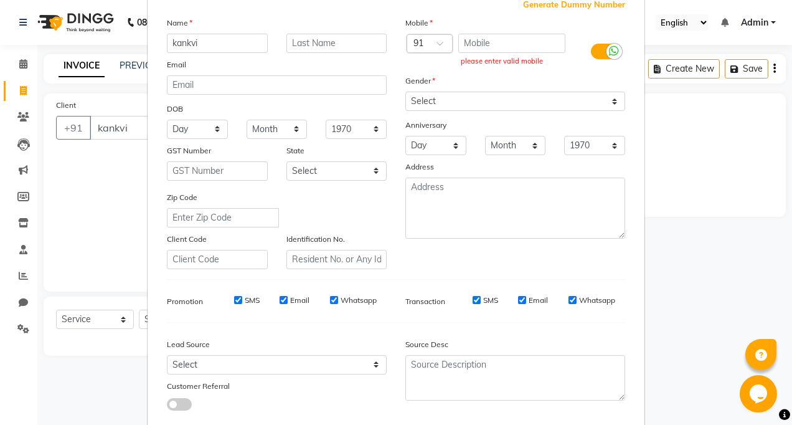
scroll to position [0, 0]
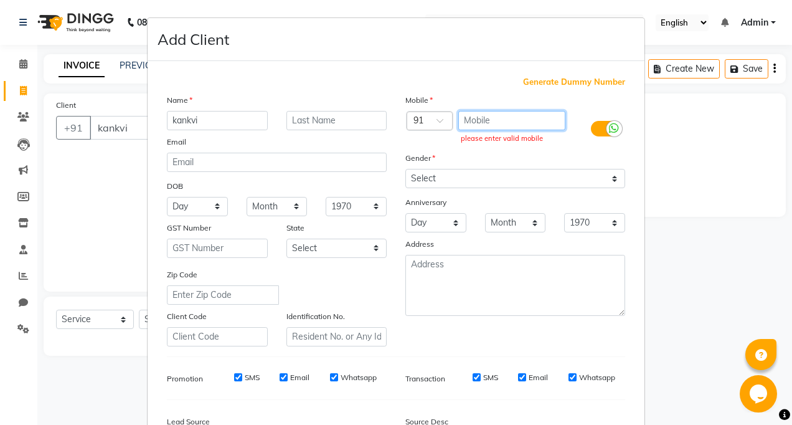
click at [477, 111] on input "text" at bounding box center [512, 120] width 108 height 19
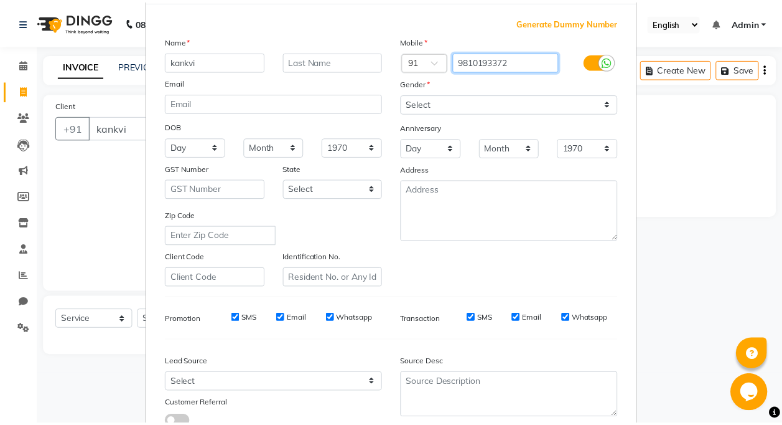
scroll to position [150, 0]
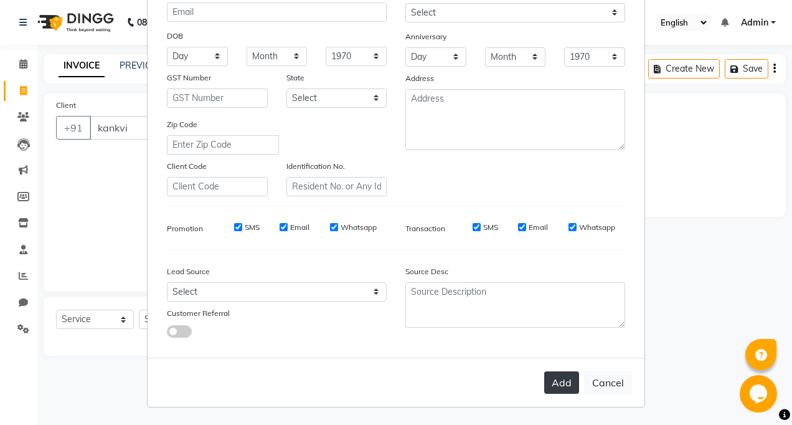
type input "9810193372"
click at [550, 384] on button "Add" at bounding box center [561, 382] width 35 height 22
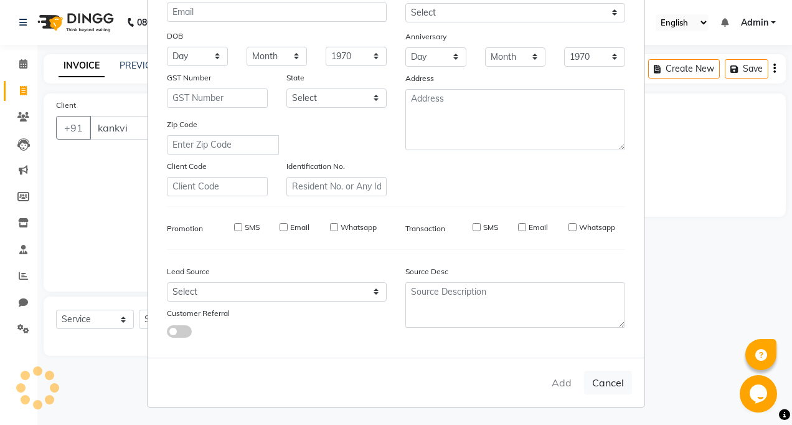
type input "9810193372"
select select
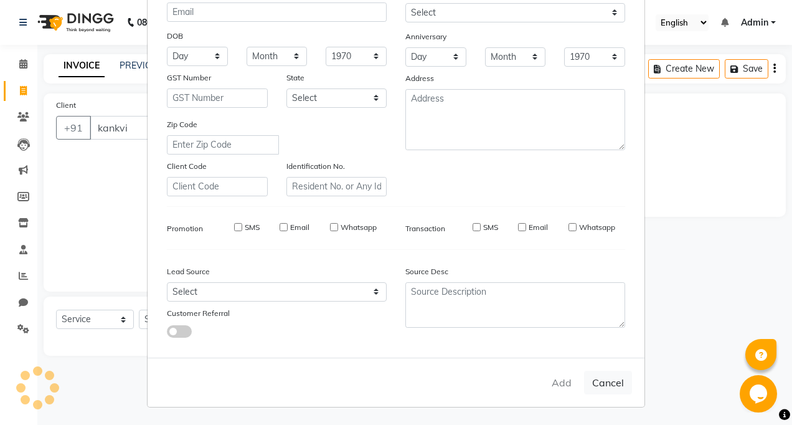
select select
checkbox input "false"
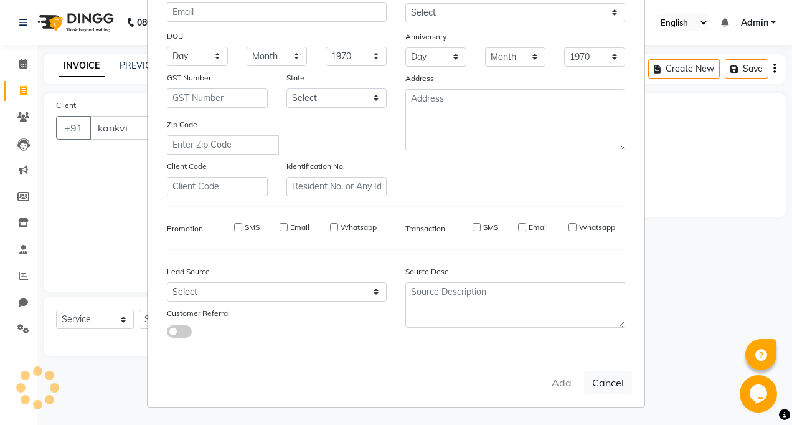
checkbox input "false"
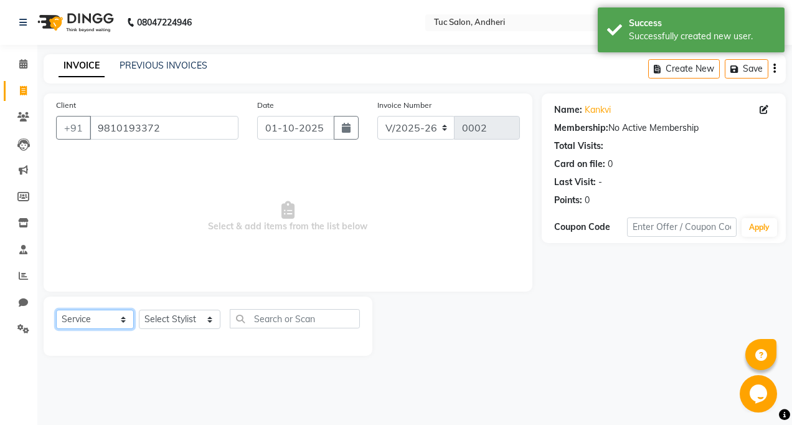
click at [95, 321] on select "Select Service Product Membership Package Voucher Prepaid Gift Card" at bounding box center [95, 318] width 78 height 19
click at [56, 309] on select "Select Service Product Membership Package Voucher Prepaid Gift Card" at bounding box center [95, 318] width 78 height 19
drag, startPoint x: 168, startPoint y: 322, endPoint x: 169, endPoint y: 329, distance: 6.3
click at [168, 322] on select "Select Stylist [PERSON_NAME] [PERSON_NAME] Kaudare [PERSON_NAME] [PERSON_NAME] …" at bounding box center [180, 318] width 82 height 19
select select "93125"
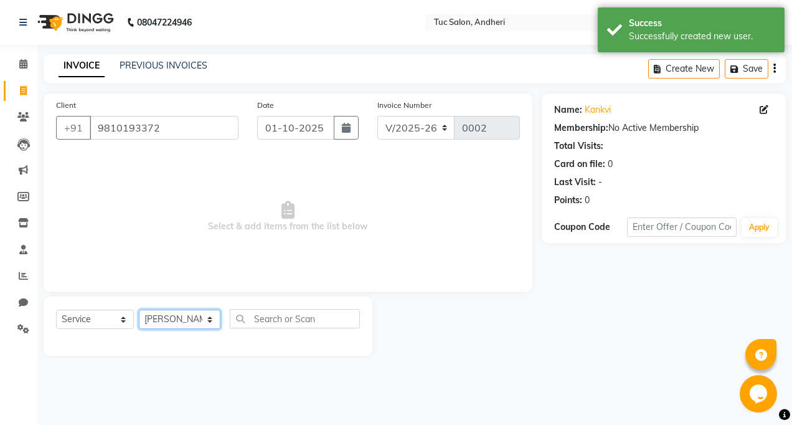
click at [139, 309] on select "Select Stylist [PERSON_NAME] [PERSON_NAME] Kaudare [PERSON_NAME] [PERSON_NAME] …" at bounding box center [180, 318] width 82 height 19
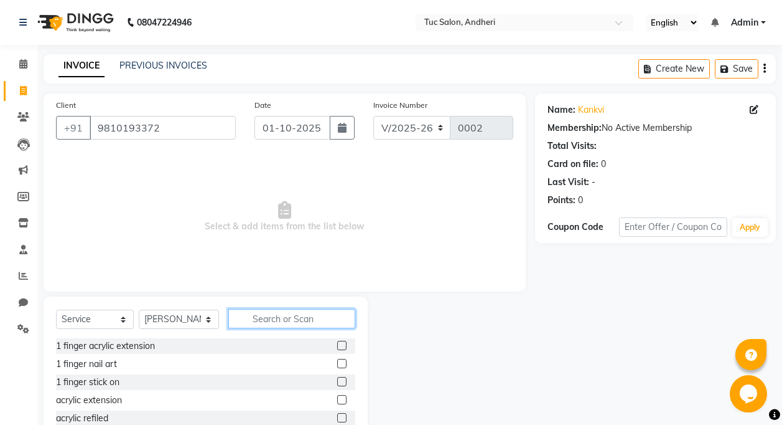
click at [281, 320] on input "text" at bounding box center [291, 318] width 127 height 19
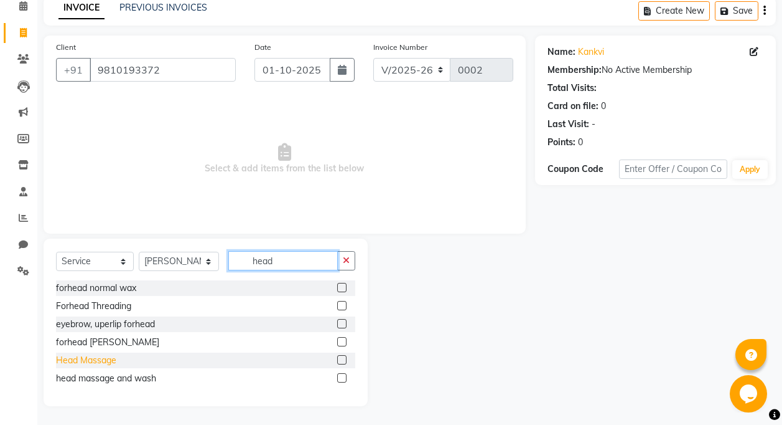
type input "head"
click at [112, 360] on div "Head Massage" at bounding box center [86, 360] width 60 height 13
checkbox input "false"
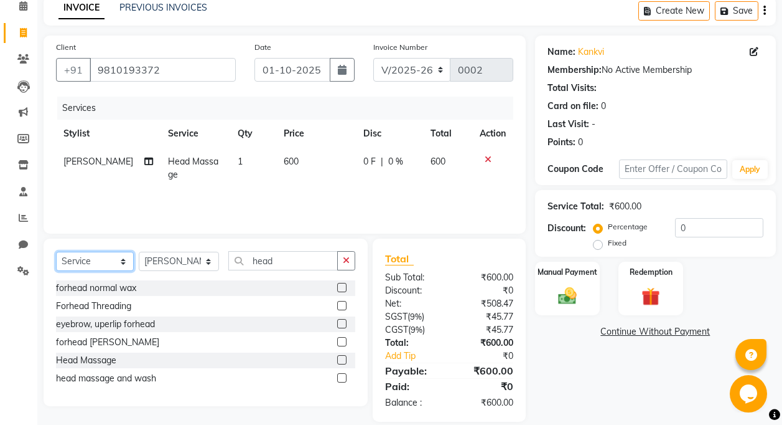
click at [108, 263] on select "Select Service Product Membership Package Voucher Prepaid Gift Card" at bounding box center [95, 260] width 78 height 19
click at [56, 251] on select "Select Service Product Membership Package Voucher Prepaid Gift Card" at bounding box center [95, 260] width 78 height 19
click at [183, 260] on select "Select Stylist [PERSON_NAME] [PERSON_NAME] Kaudare [PERSON_NAME] [PERSON_NAME] …" at bounding box center [179, 260] width 80 height 19
select select "93126"
click at [139, 251] on select "Select Stylist [PERSON_NAME] [PERSON_NAME] Kaudare [PERSON_NAME] [PERSON_NAME] …" at bounding box center [179, 260] width 80 height 19
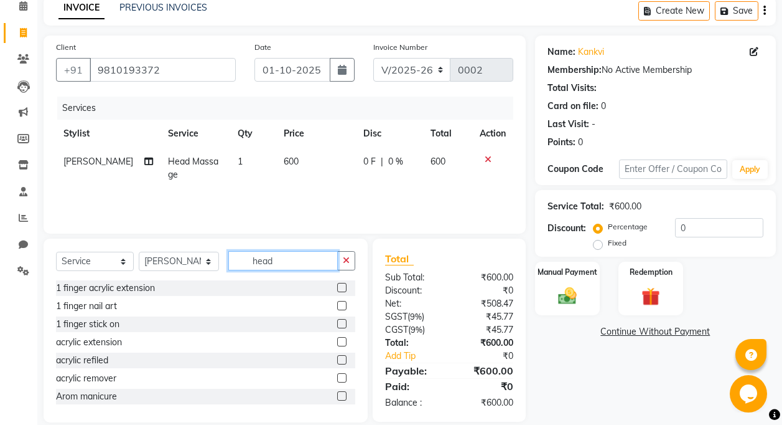
click at [278, 260] on input "head" at bounding box center [283, 260] width 110 height 19
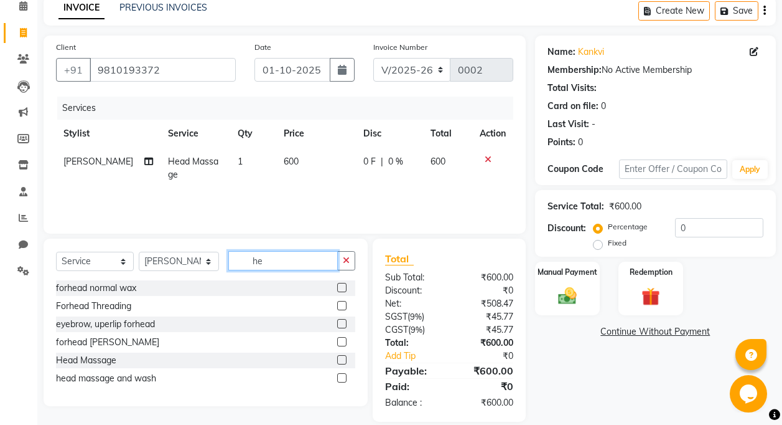
type input "h"
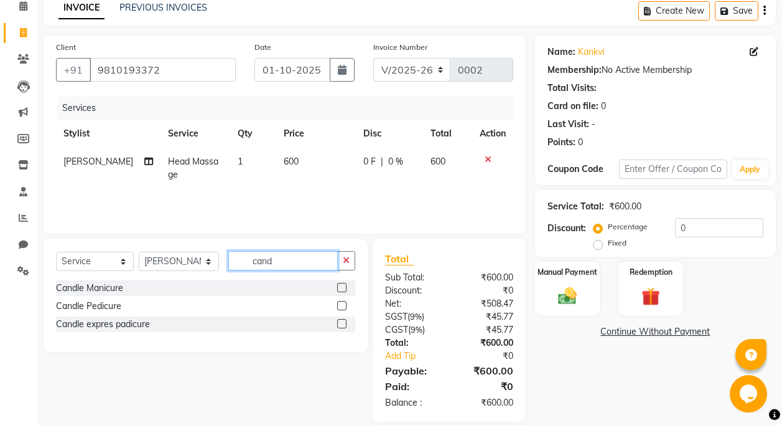
type input "cand"
click at [124, 306] on div "Candle Pedicure" at bounding box center [205, 306] width 299 height 16
click at [121, 310] on div "Candle Pedicure" at bounding box center [205, 306] width 299 height 16
click at [337, 302] on div "Candle Pedicure" at bounding box center [205, 306] width 299 height 16
click at [339, 304] on label at bounding box center [341, 305] width 9 height 9
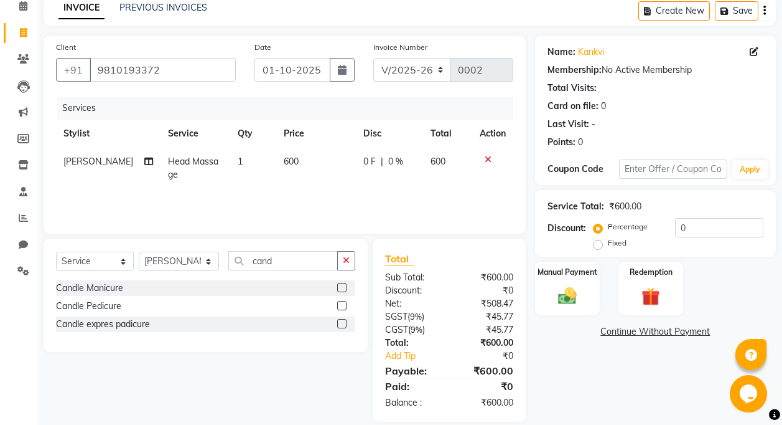
click at [339, 304] on input "checkbox" at bounding box center [341, 306] width 8 height 8
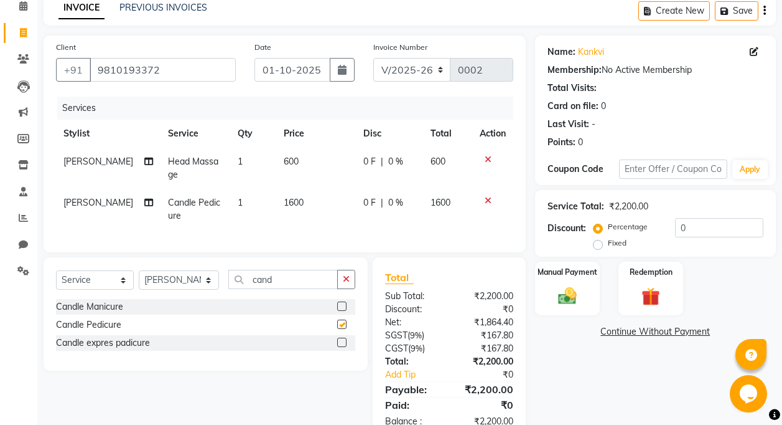
checkbox input "false"
click at [558, 295] on img at bounding box center [567, 295] width 31 height 22
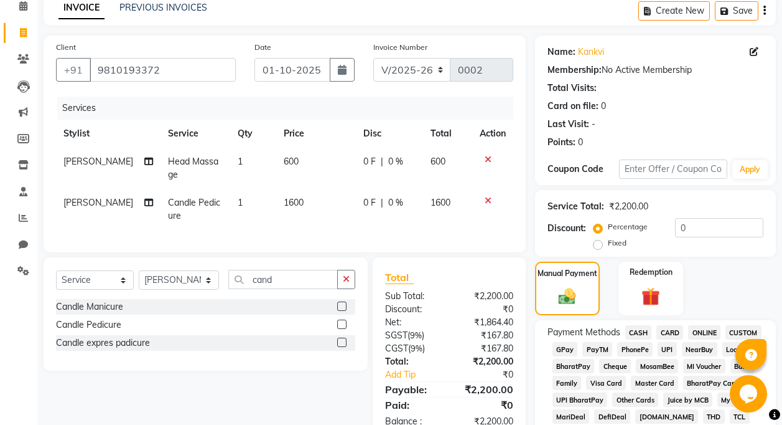
scroll to position [120, 0]
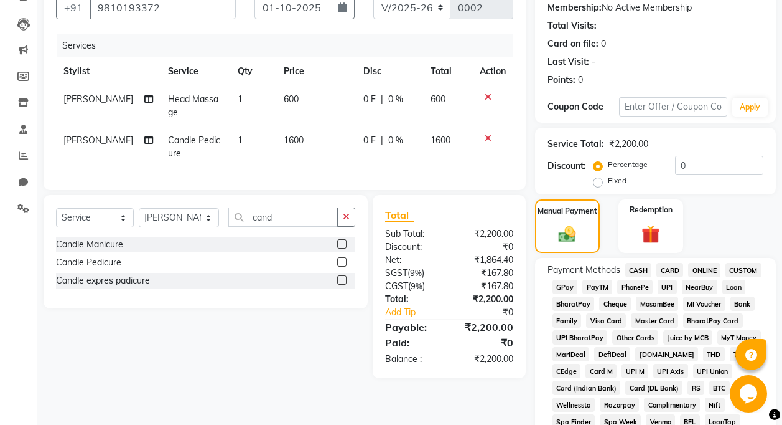
click at [563, 291] on span "GPay" at bounding box center [566, 286] width 26 height 14
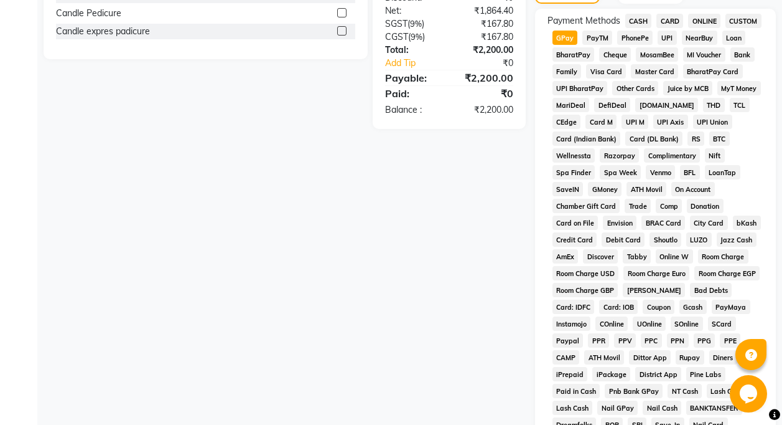
scroll to position [556, 0]
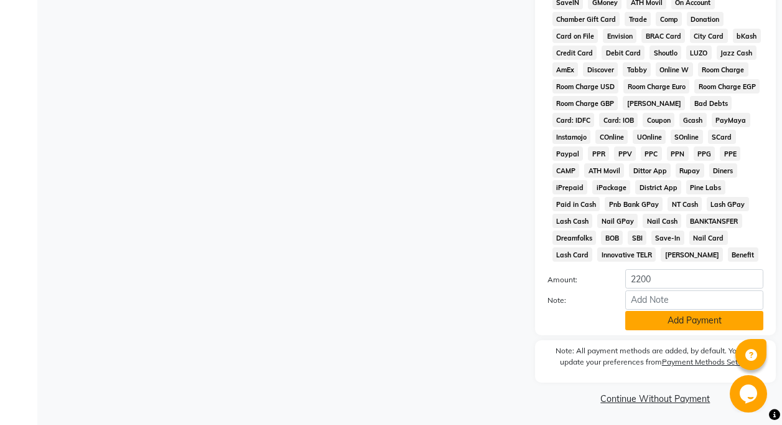
click at [682, 320] on button "Add Payment" at bounding box center [695, 320] width 138 height 19
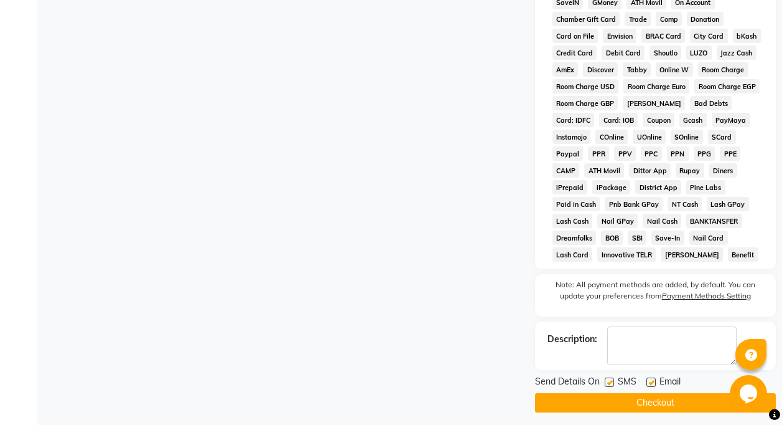
scroll to position [562, 0]
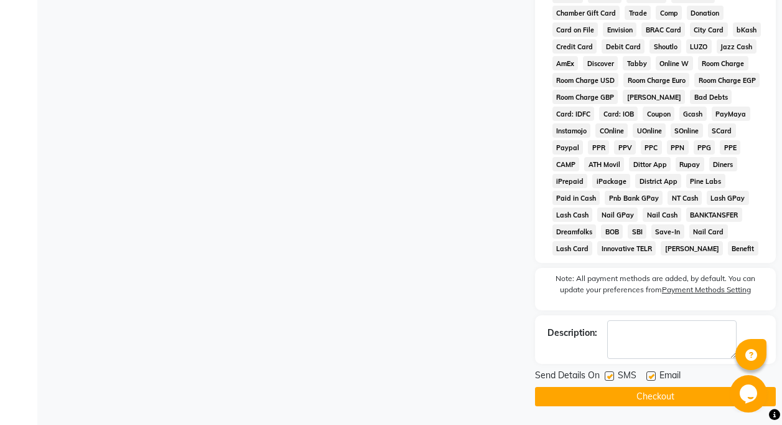
click at [608, 377] on label at bounding box center [609, 375] width 9 height 9
click at [608, 377] on input "checkbox" at bounding box center [609, 376] width 8 height 8
checkbox input "false"
click at [652, 377] on label at bounding box center [651, 375] width 9 height 9
click at [652, 377] on input "checkbox" at bounding box center [651, 376] width 8 height 8
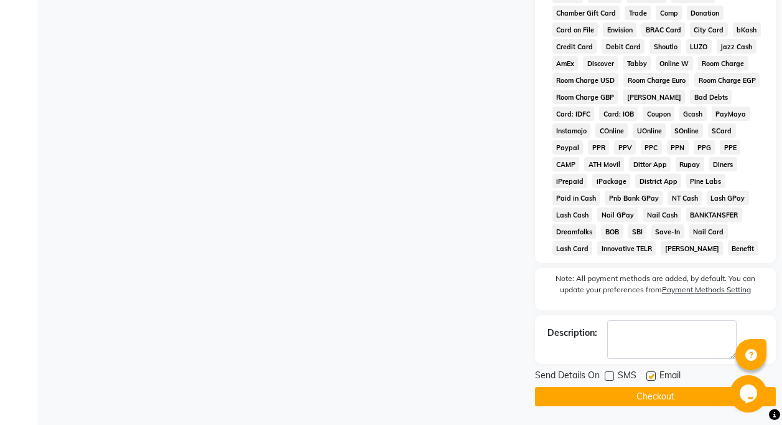
checkbox input "false"
click at [657, 397] on button "Checkout" at bounding box center [655, 396] width 241 height 19
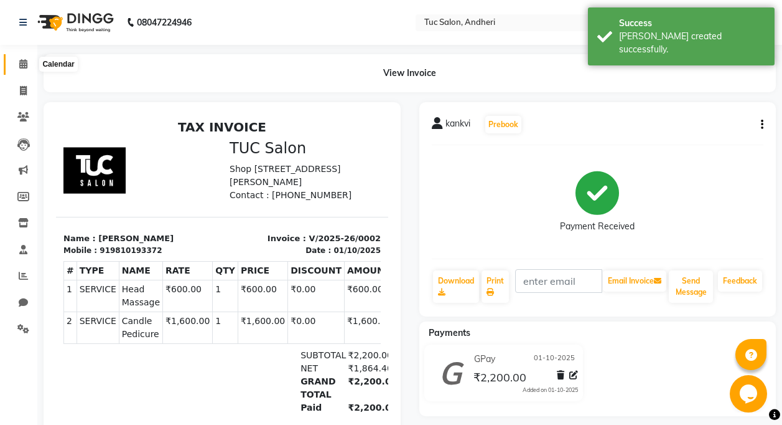
click at [32, 54] on link "Calendar" at bounding box center [19, 64] width 30 height 21
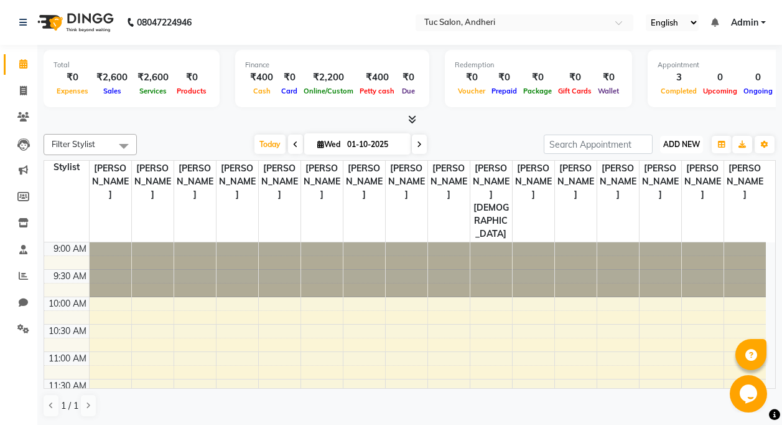
click at [696, 142] on span "ADD NEW" at bounding box center [682, 143] width 37 height 9
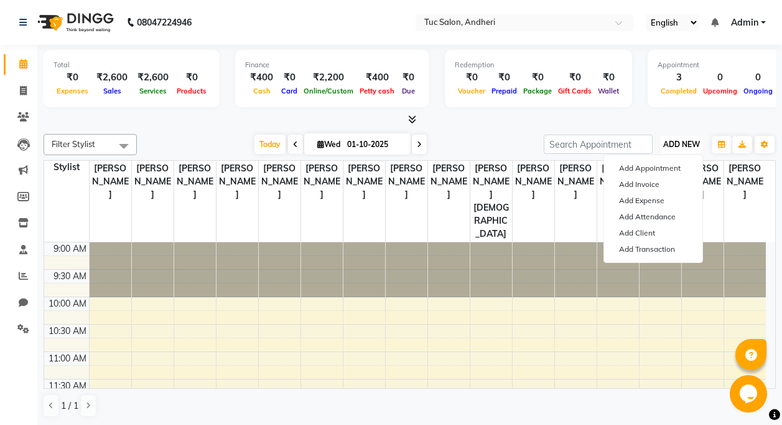
click at [666, 142] on span "ADD NEW" at bounding box center [682, 143] width 37 height 9
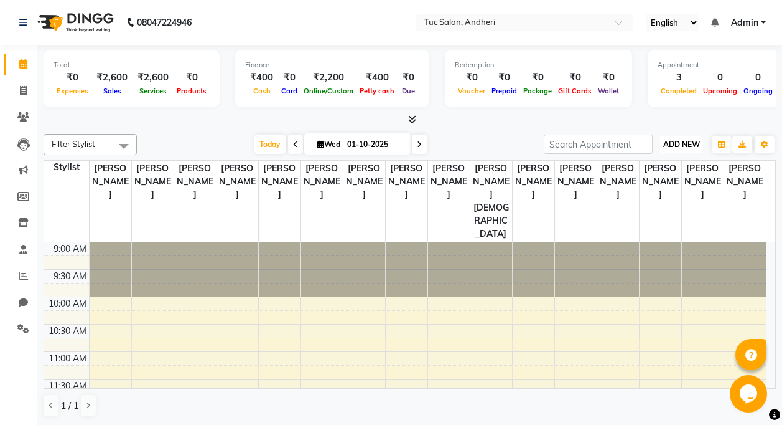
click at [685, 146] on span "ADD NEW" at bounding box center [682, 143] width 37 height 9
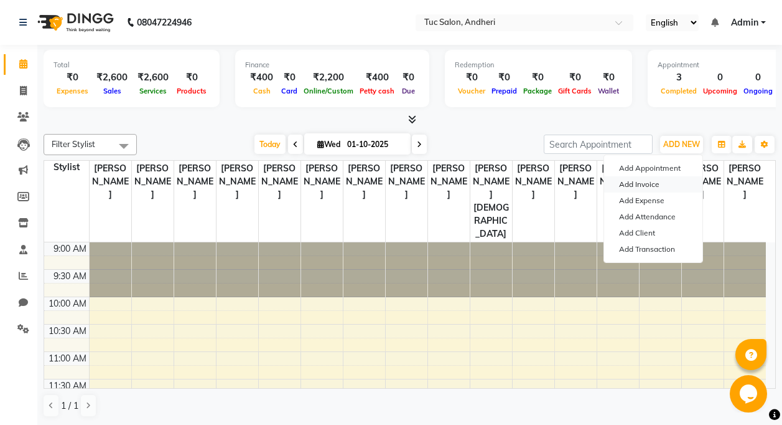
click at [652, 180] on link "Add Invoice" at bounding box center [653, 184] width 98 height 16
select select "service"
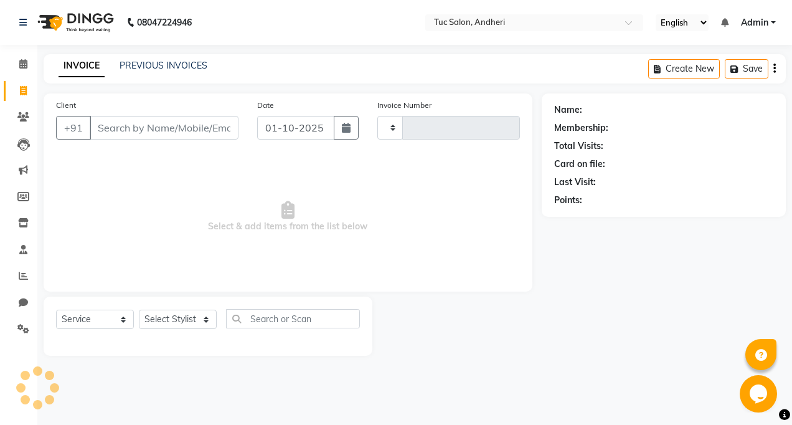
type input "0003"
select select "9101"
click at [222, 128] on input "Client" at bounding box center [164, 128] width 149 height 24
click at [123, 128] on input "Client" at bounding box center [164, 128] width 149 height 24
click at [105, 153] on div "Client +91 Date [DATE] Invoice Number V/2025 V/[PHONE_NUMBER] Select & add item…" at bounding box center [288, 192] width 489 height 198
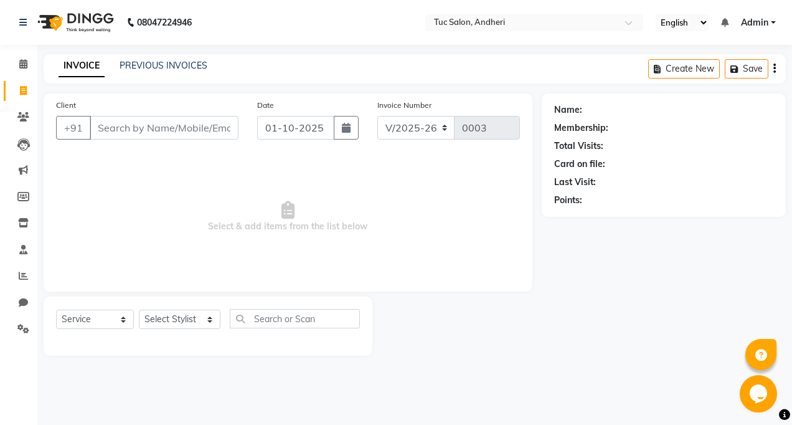
click at [121, 115] on div "Client +91" at bounding box center [147, 123] width 201 height 51
click at [121, 126] on input "Client" at bounding box center [164, 128] width 149 height 24
type input "toshi"
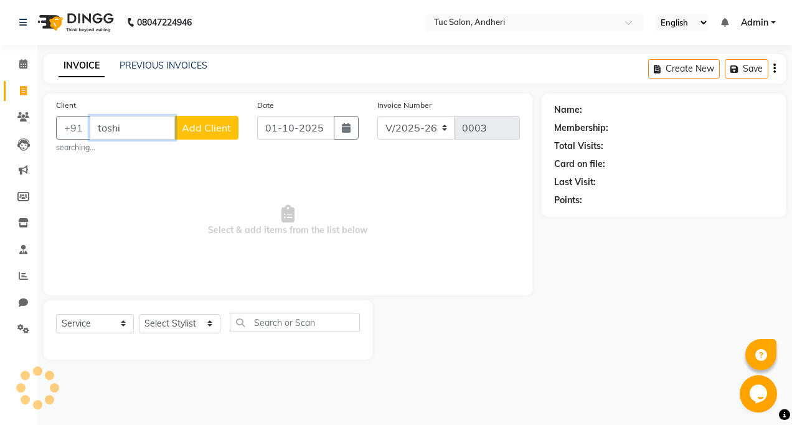
click at [125, 138] on input "toshi" at bounding box center [132, 128] width 85 height 24
type input "toshi"
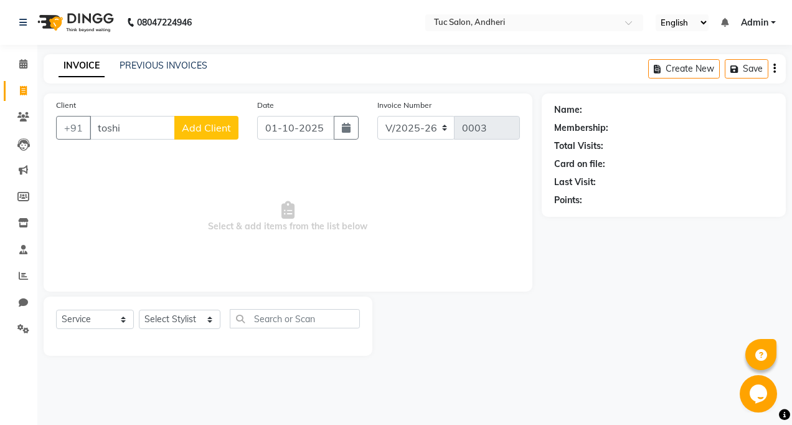
click at [192, 134] on button "Add Client" at bounding box center [206, 128] width 64 height 24
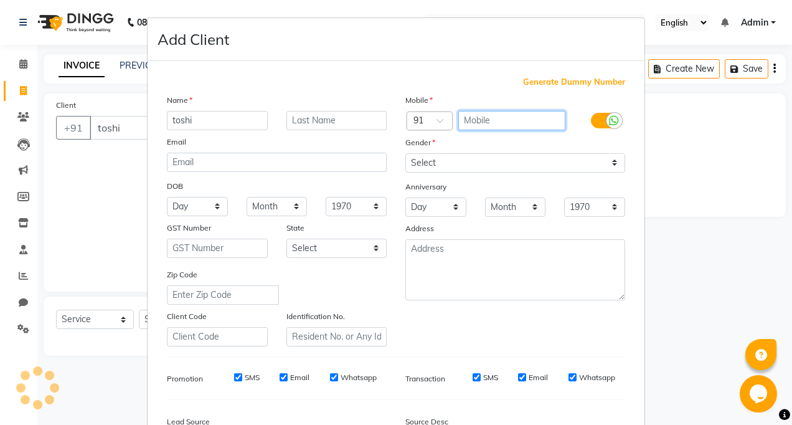
click at [497, 120] on input "text" at bounding box center [512, 120] width 108 height 19
type input "7976119001"
click at [110, 164] on ngb-modal-window "Add Client Generate Dummy Number Name toshi Email DOB Day 01 02 03 04 05 06 07 …" at bounding box center [396, 212] width 792 height 425
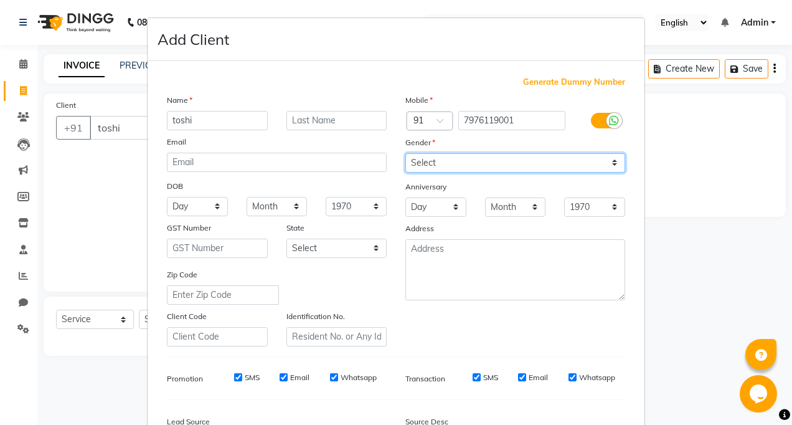
drag, startPoint x: 477, startPoint y: 162, endPoint x: 469, endPoint y: 172, distance: 13.3
click at [477, 162] on select "Select [DEMOGRAPHIC_DATA] [DEMOGRAPHIC_DATA] Other Prefer Not To Say" at bounding box center [515, 162] width 220 height 19
select select "[DEMOGRAPHIC_DATA]"
click at [405, 153] on select "Select [DEMOGRAPHIC_DATA] [DEMOGRAPHIC_DATA] Other Prefer Not To Say" at bounding box center [515, 162] width 220 height 19
click at [92, 207] on ngb-modal-window "Add Client Generate Dummy Number Name toshi Email DOB Day 01 02 03 04 05 06 07 …" at bounding box center [396, 212] width 792 height 425
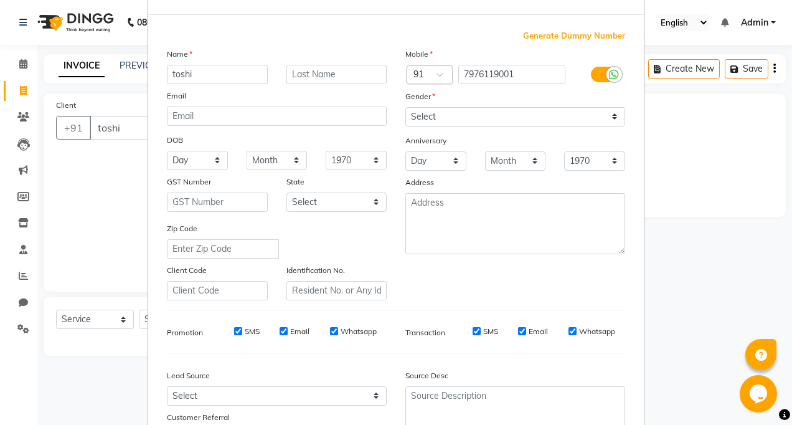
scroll to position [124, 0]
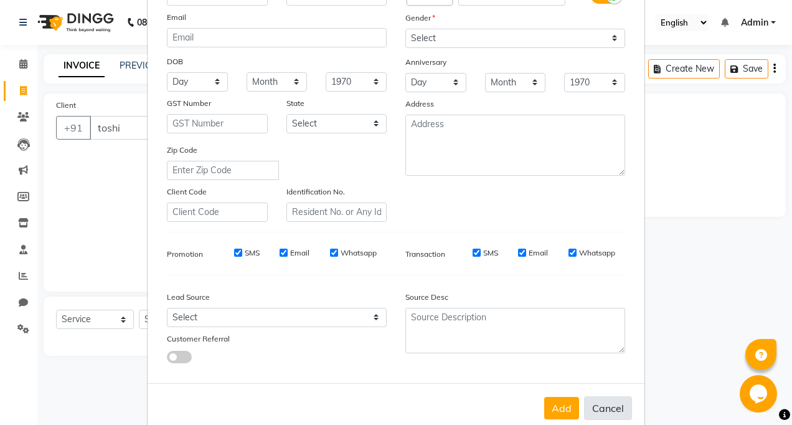
click at [586, 419] on button "Cancel" at bounding box center [608, 408] width 48 height 24
select select
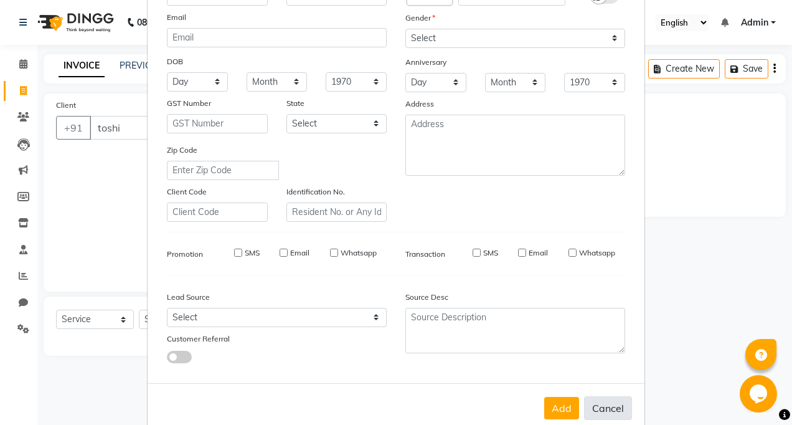
select select
checkbox input "false"
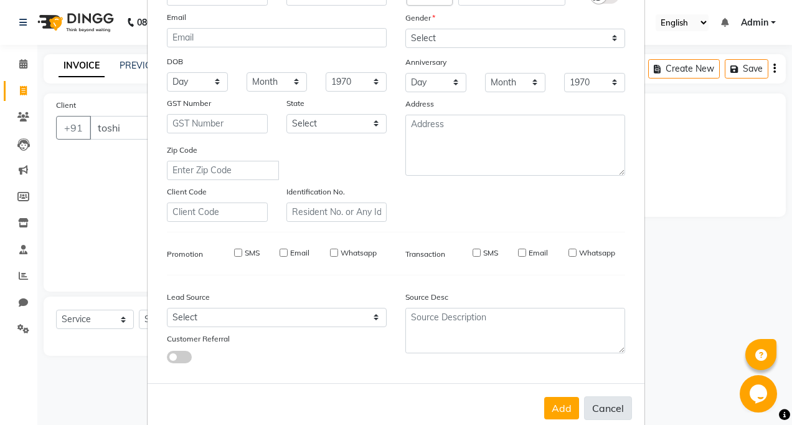
checkbox input "false"
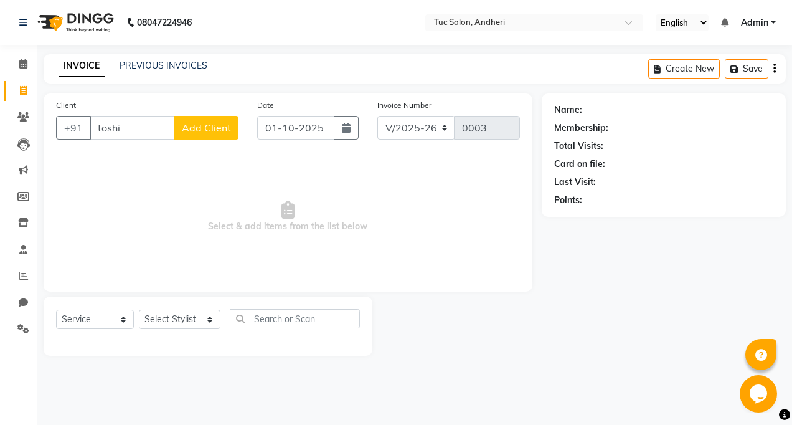
click at [584, 422] on ngb-modal-window "Add Client Generate Dummy Number Name Email DOB Day 01 02 03 04 05 06 07 08 09 …" at bounding box center [396, 212] width 792 height 425
click at [193, 131] on span "Add Client" at bounding box center [206, 127] width 49 height 12
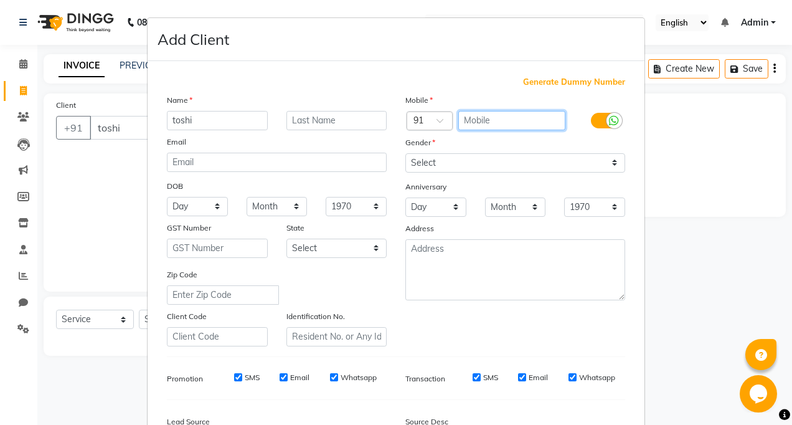
drag, startPoint x: 476, startPoint y: 115, endPoint x: 467, endPoint y: 128, distance: 14.8
click at [467, 128] on input "text" at bounding box center [512, 120] width 108 height 19
type input "7976119001"
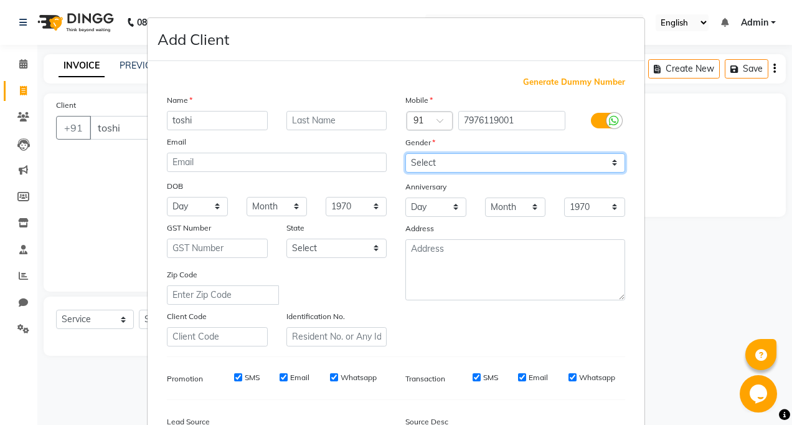
click at [431, 169] on select "Select [DEMOGRAPHIC_DATA] [DEMOGRAPHIC_DATA] Other Prefer Not To Say" at bounding box center [515, 162] width 220 height 19
select select "[DEMOGRAPHIC_DATA]"
click at [405, 153] on select "Select [DEMOGRAPHIC_DATA] [DEMOGRAPHIC_DATA] Other Prefer Not To Say" at bounding box center [515, 162] width 220 height 19
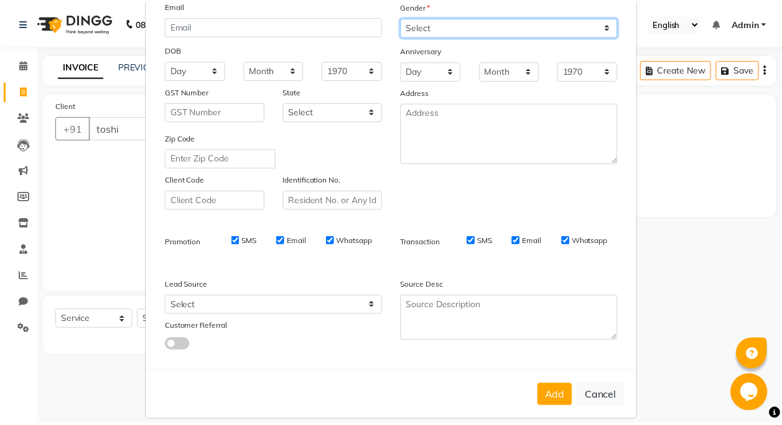
scroll to position [150, 0]
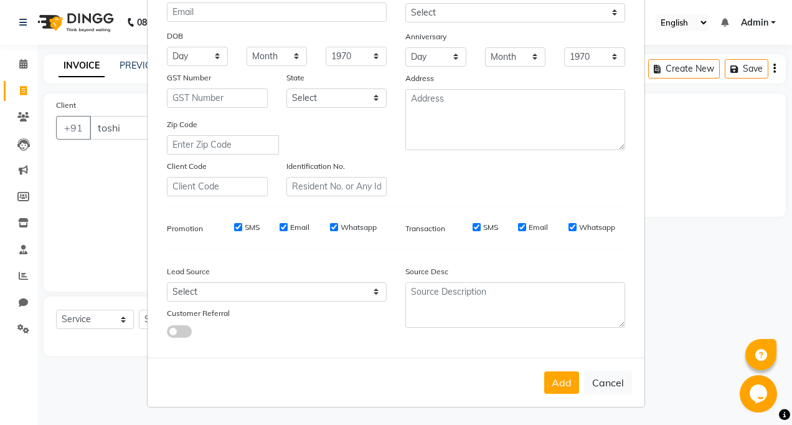
click at [556, 375] on button "Add" at bounding box center [561, 382] width 35 height 22
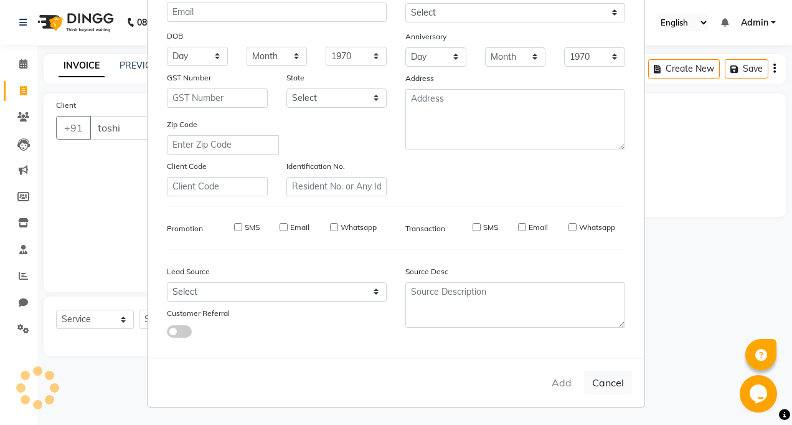
type input "7976119001"
select select
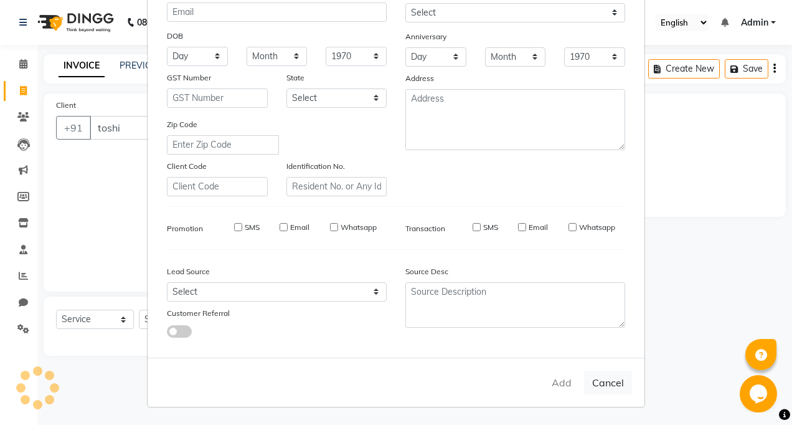
select select
checkbox input "false"
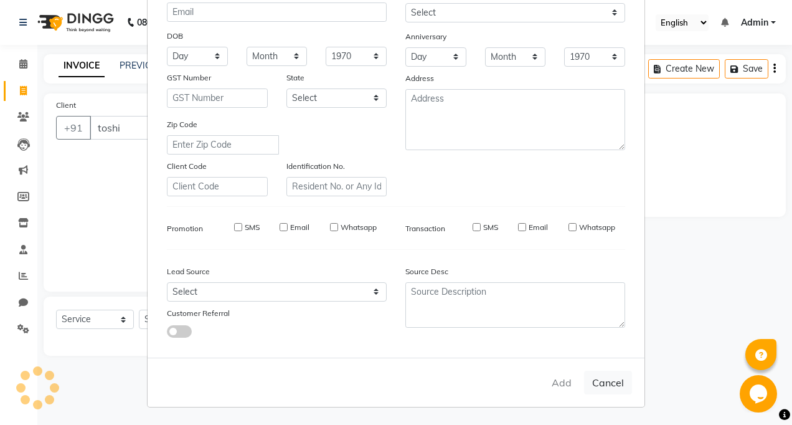
checkbox input "false"
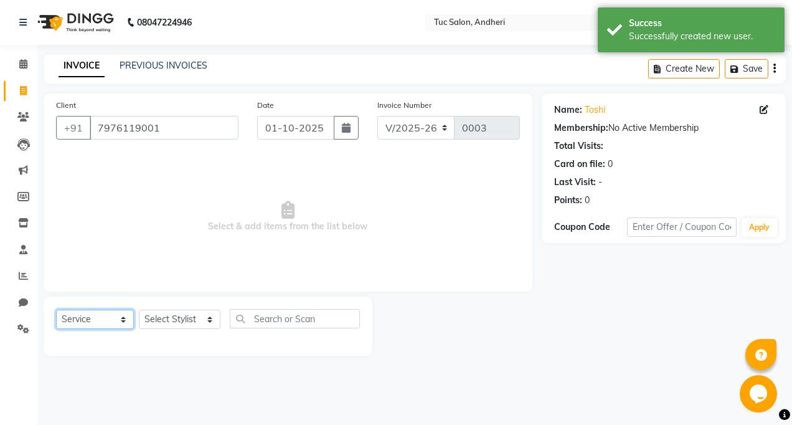
click at [81, 323] on select "Select Service Product Membership Package Voucher Prepaid Gift Card" at bounding box center [95, 318] width 78 height 19
click at [56, 309] on select "Select Service Product Membership Package Voucher Prepaid Gift Card" at bounding box center [95, 318] width 78 height 19
click at [159, 317] on select "Select Stylist [PERSON_NAME] [PERSON_NAME] Kaudare [PERSON_NAME] [PERSON_NAME] …" at bounding box center [180, 318] width 82 height 19
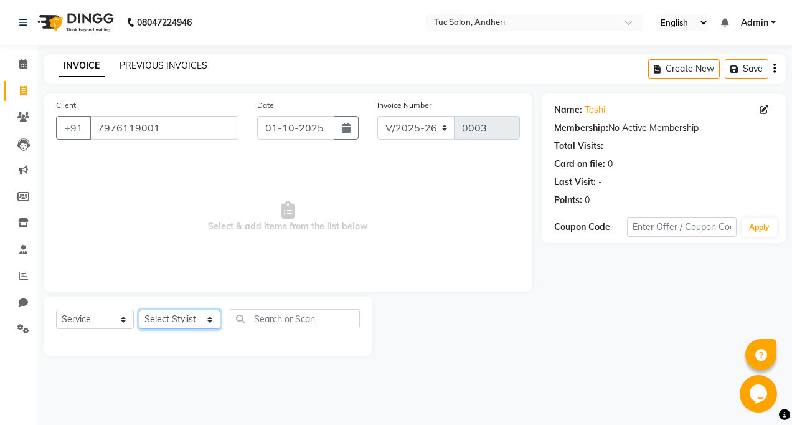
select select "93131"
click at [139, 309] on select "Select Stylist [PERSON_NAME] [PERSON_NAME] Kaudare [PERSON_NAME] [PERSON_NAME] …" at bounding box center [180, 318] width 82 height 19
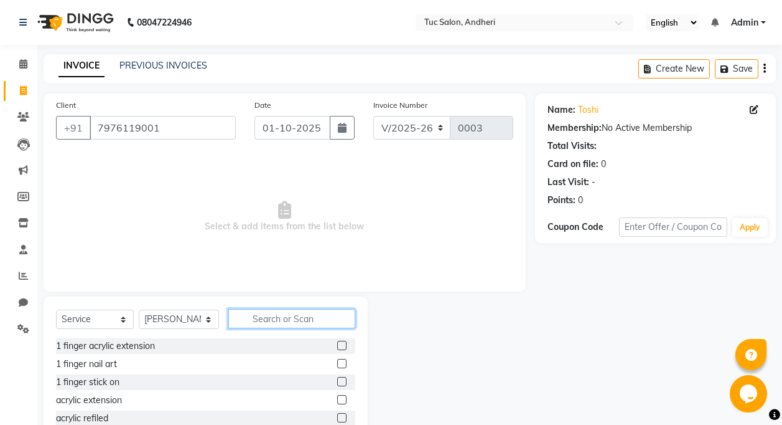
click at [264, 325] on input "text" at bounding box center [291, 318] width 127 height 19
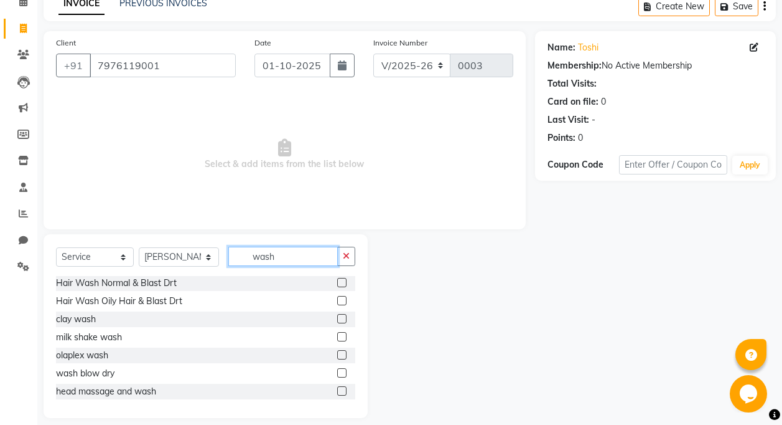
scroll to position [62, 0]
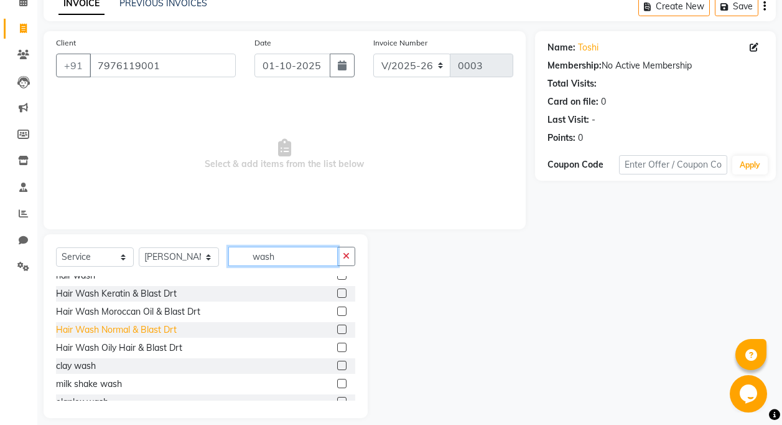
type input "wash"
click at [122, 327] on div "Hair Wash Normal & Blast Drt" at bounding box center [116, 329] width 121 height 13
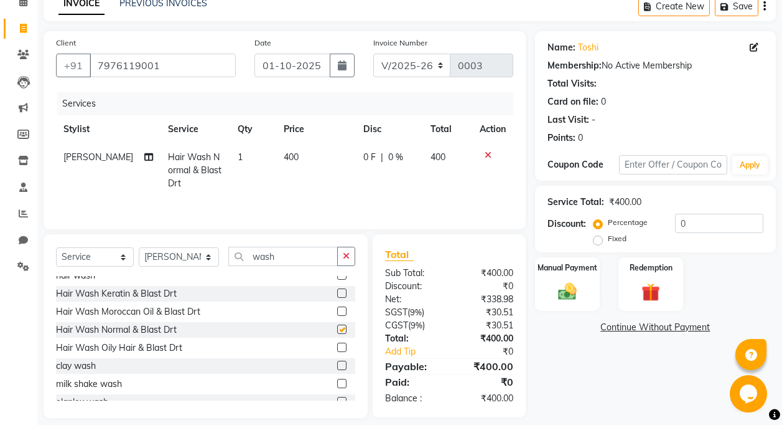
checkbox input "false"
click at [88, 262] on select "Select Service Product Membership Package Voucher Prepaid Gift Card" at bounding box center [95, 256] width 78 height 19
select select "product"
click at [56, 247] on select "Select Service Product Membership Package Voucher Prepaid Gift Card" at bounding box center [95, 256] width 78 height 19
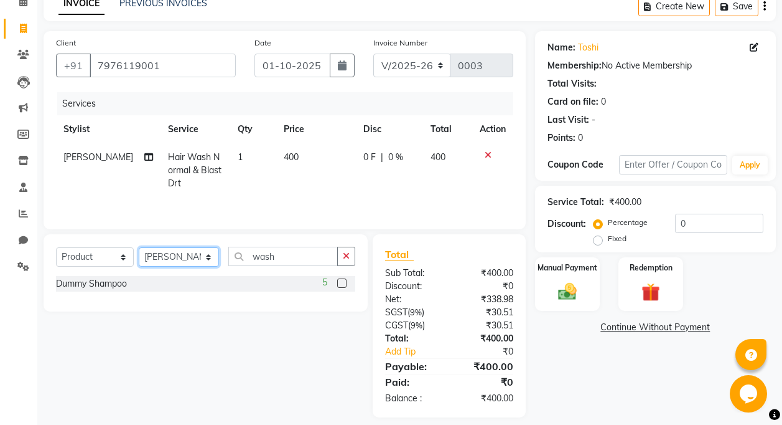
click at [183, 264] on select "Select Stylist [PERSON_NAME] [PERSON_NAME] Kaudare [PERSON_NAME] [PERSON_NAME] …" at bounding box center [179, 256] width 80 height 19
select select "93134"
click at [70, 260] on select "Select Service Product Membership Package Voucher Prepaid Gift Card" at bounding box center [95, 256] width 78 height 19
select select "service"
click at [56, 247] on select "Select Service Product Membership Package Voucher Prepaid Gift Card" at bounding box center [95, 256] width 78 height 19
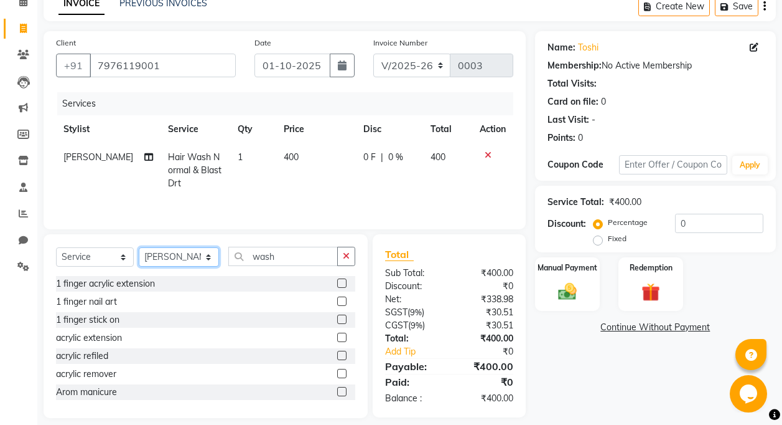
click at [194, 260] on select "Select Stylist [PERSON_NAME] [PERSON_NAME] Kaudare [PERSON_NAME] [PERSON_NAME] …" at bounding box center [179, 256] width 80 height 19
select select "93130"
click at [139, 247] on select "Select Stylist [PERSON_NAME] [PERSON_NAME] Kaudare [PERSON_NAME] [PERSON_NAME] …" at bounding box center [179, 256] width 80 height 19
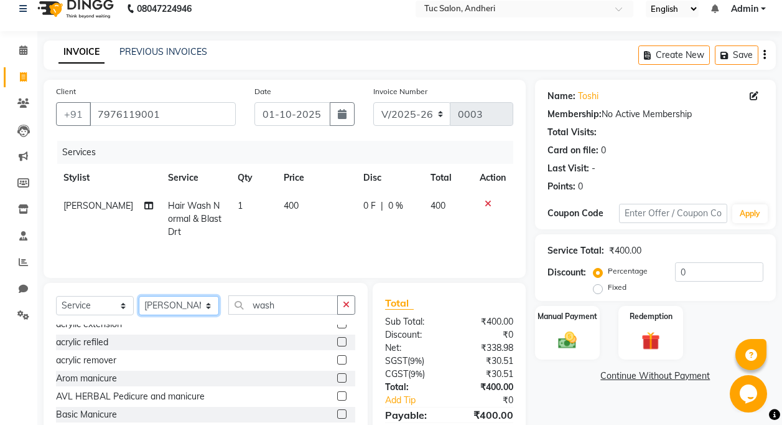
scroll to position [74, 0]
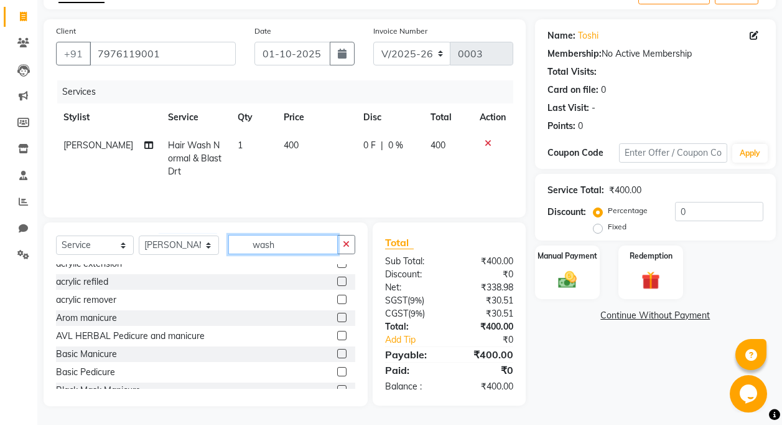
click at [294, 247] on input "wash" at bounding box center [283, 244] width 110 height 19
type input "w"
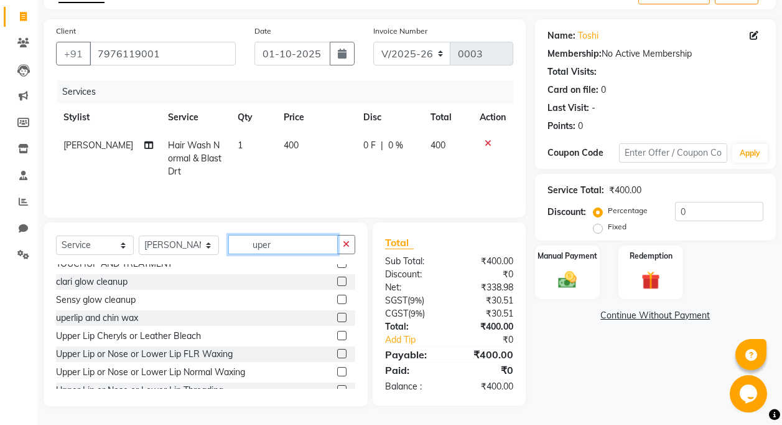
scroll to position [73, 0]
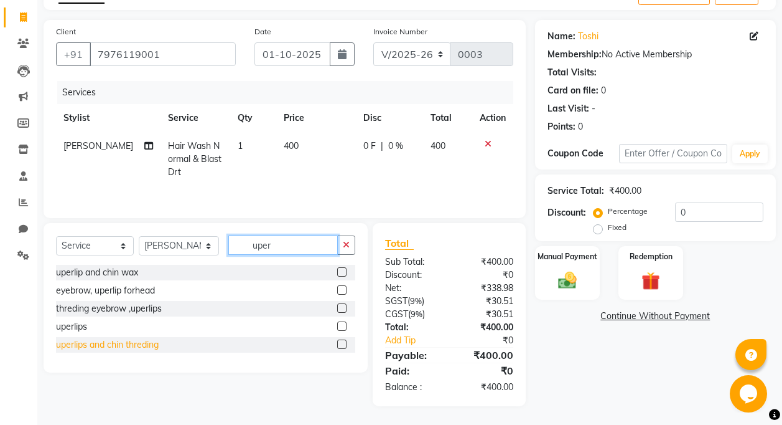
type input "uper"
click at [154, 344] on div "uperlips and chin threding" at bounding box center [107, 344] width 103 height 13
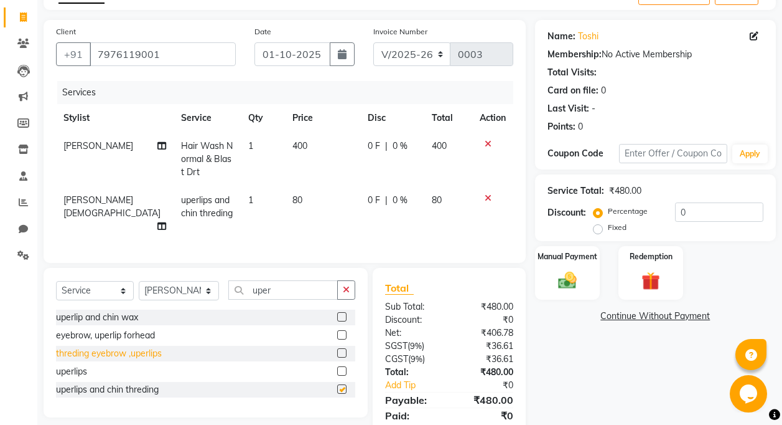
checkbox input "false"
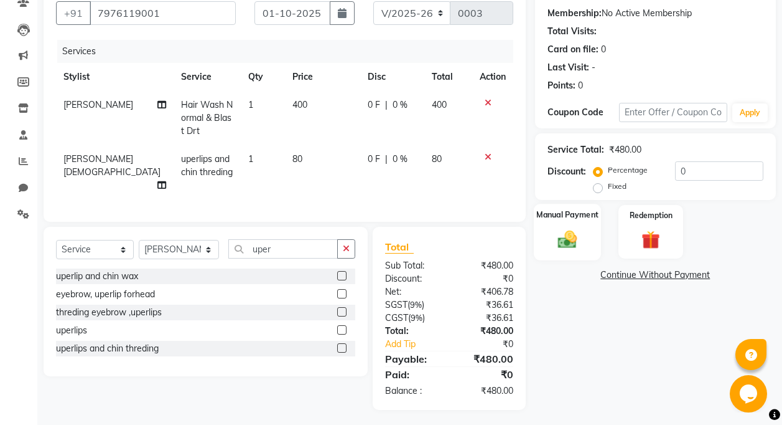
click at [575, 242] on img at bounding box center [567, 239] width 31 height 22
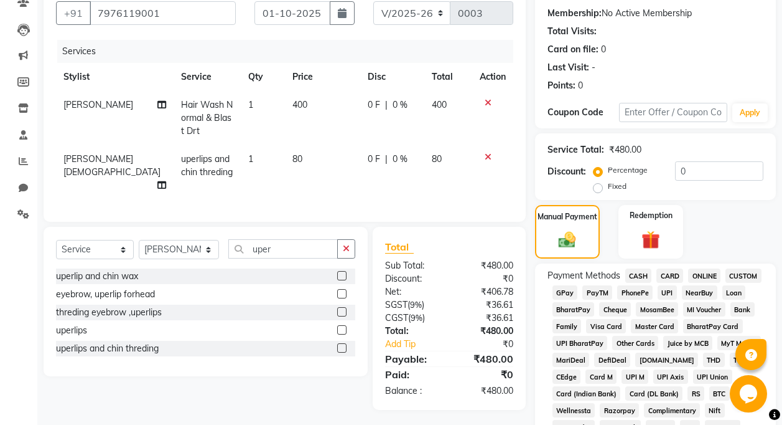
click at [566, 293] on span "GPay" at bounding box center [566, 292] width 26 height 14
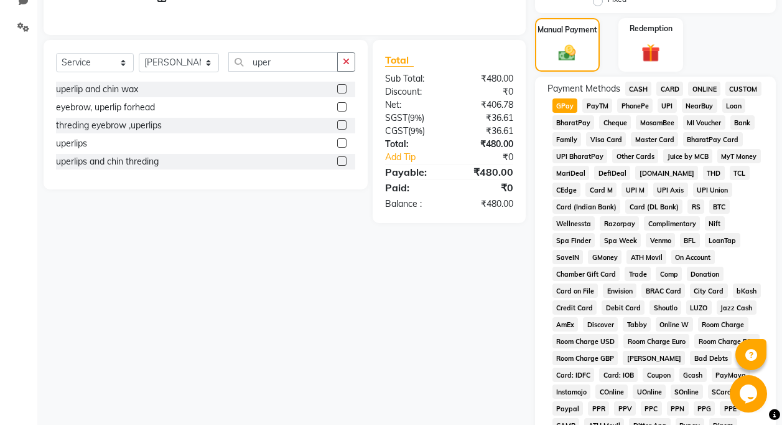
scroll to position [558, 0]
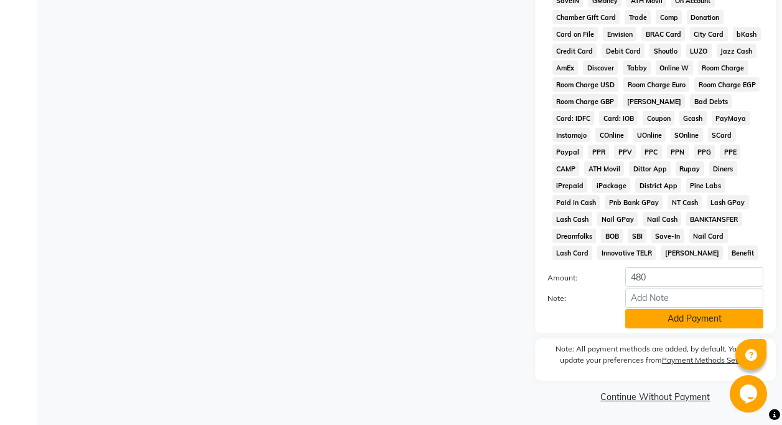
click at [680, 316] on button "Add Payment" at bounding box center [695, 318] width 138 height 19
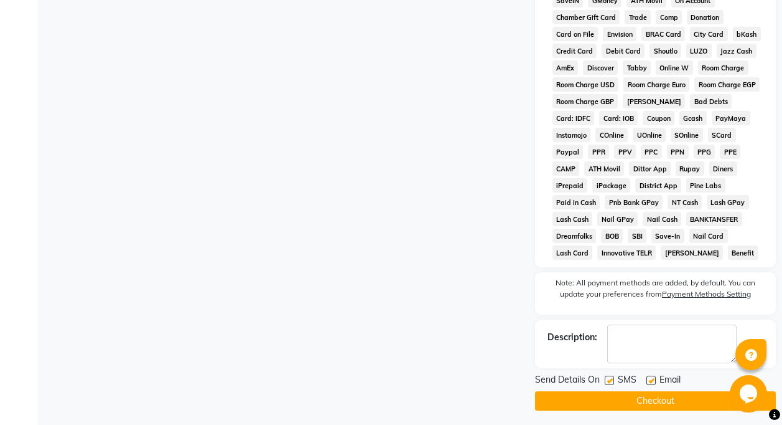
click at [616, 379] on div "SMS" at bounding box center [626, 381] width 42 height 16
click at [611, 381] on label at bounding box center [609, 379] width 9 height 9
click at [611, 381] on input "checkbox" at bounding box center [609, 381] width 8 height 8
checkbox input "false"
click at [656, 379] on div "Email" at bounding box center [669, 381] width 44 height 16
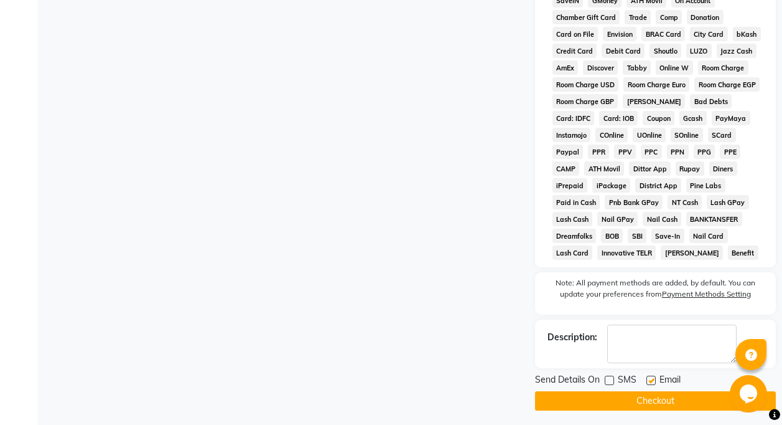
click at [651, 381] on label at bounding box center [651, 379] width 9 height 9
click at [651, 381] on input "checkbox" at bounding box center [651, 381] width 8 height 8
checkbox input "false"
click at [649, 397] on button "Checkout" at bounding box center [655, 400] width 241 height 19
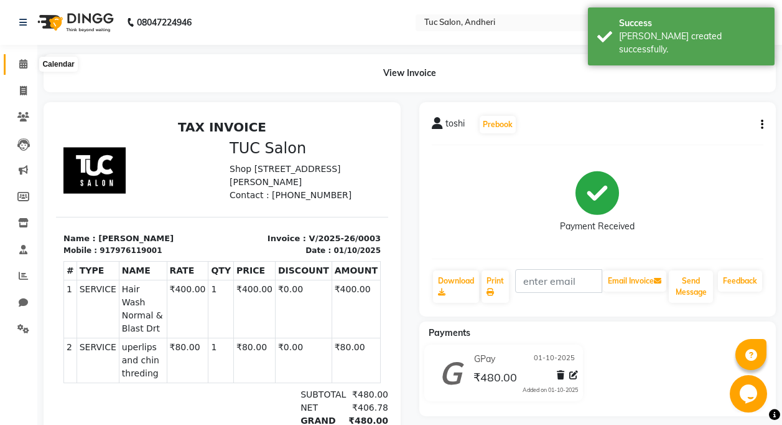
click at [22, 59] on span at bounding box center [23, 64] width 22 height 14
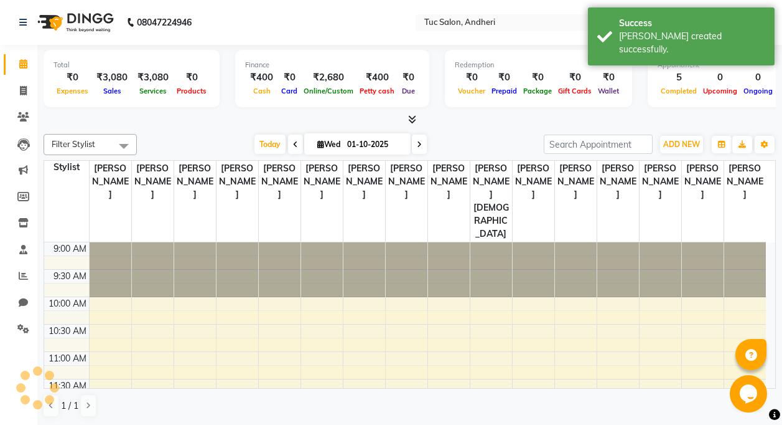
click at [0, 68] on html "08047224946 Select Location × Tuc Salon, Andheri English ENGLISH Español العربي…" at bounding box center [391, 212] width 782 height 425
click at [688, 147] on span "ADD NEW" at bounding box center [682, 143] width 37 height 9
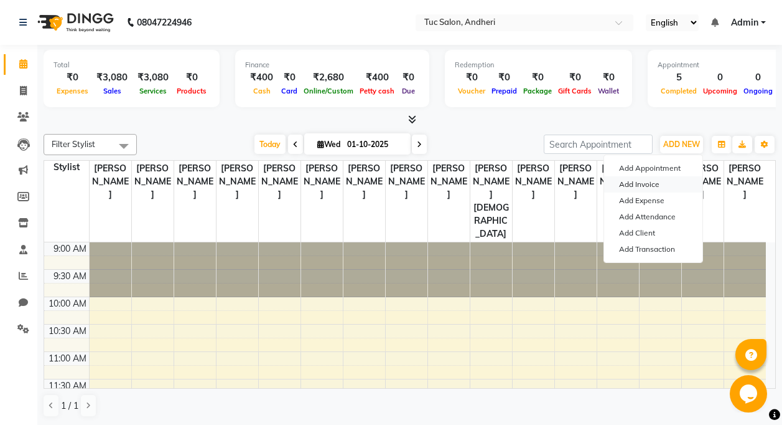
click at [628, 182] on link "Add Invoice" at bounding box center [653, 184] width 98 height 16
select select "service"
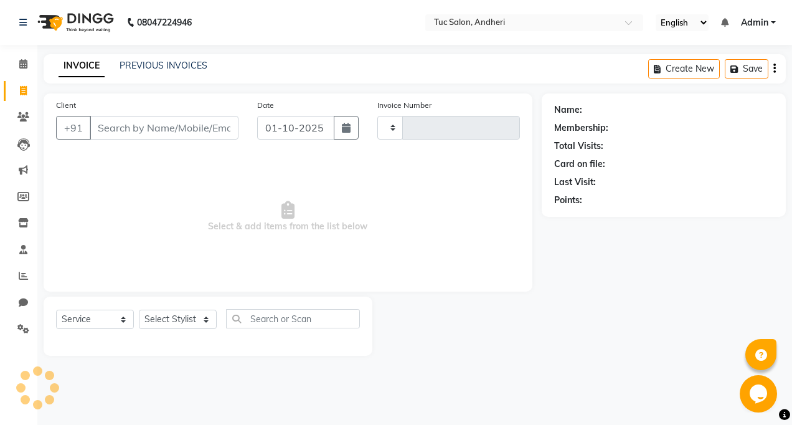
type input "0004"
select select "9101"
click at [106, 131] on input "Client" at bounding box center [164, 128] width 149 height 24
click at [161, 126] on input "Client" at bounding box center [164, 128] width 149 height 24
click at [66, 127] on button "+91" at bounding box center [73, 128] width 35 height 24
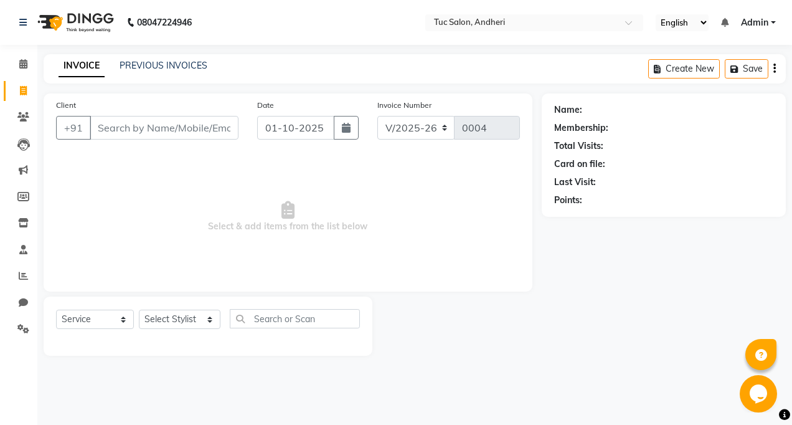
click at [69, 111] on div "Client +91" at bounding box center [147, 123] width 201 height 51
click at [126, 312] on select "Select Service Product Membership Package Voucher Prepaid Gift Card" at bounding box center [95, 318] width 78 height 19
click at [172, 184] on span "Select & add items from the list below" at bounding box center [288, 216] width 464 height 124
click at [236, 124] on input "Client" at bounding box center [164, 128] width 149 height 24
click at [280, 133] on input "01-10-2025" at bounding box center [296, 128] width 78 height 24
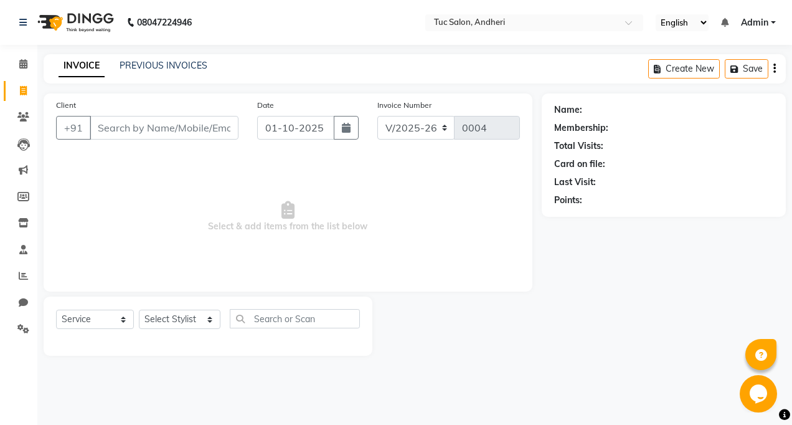
select select "10"
select select "2025"
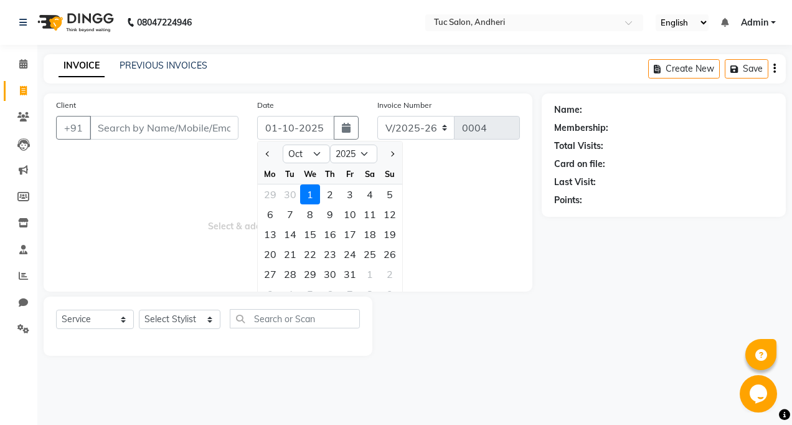
drag, startPoint x: 207, startPoint y: 161, endPoint x: 216, endPoint y: 174, distance: 16.2
click at [212, 161] on span "Select & add items from the list below" at bounding box center [288, 216] width 464 height 124
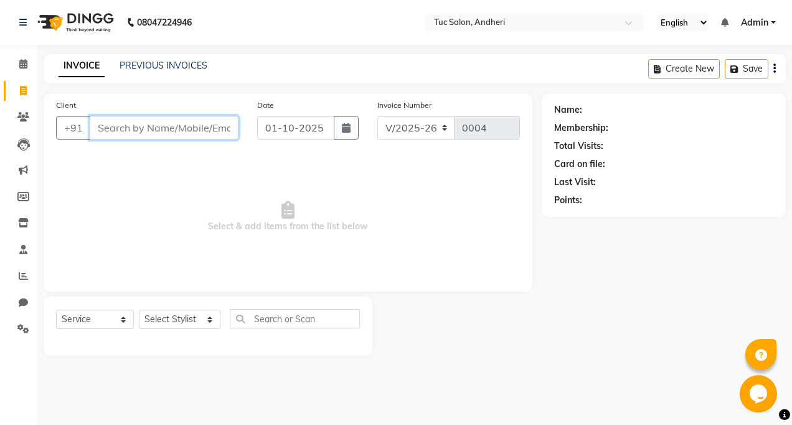
click at [150, 134] on input "Client" at bounding box center [164, 128] width 149 height 24
click at [104, 135] on input "Client" at bounding box center [164, 128] width 149 height 24
click at [110, 131] on input "Client" at bounding box center [164, 128] width 149 height 24
type input "9820488934"
click at [235, 129] on button "Add Client" at bounding box center [206, 128] width 64 height 24
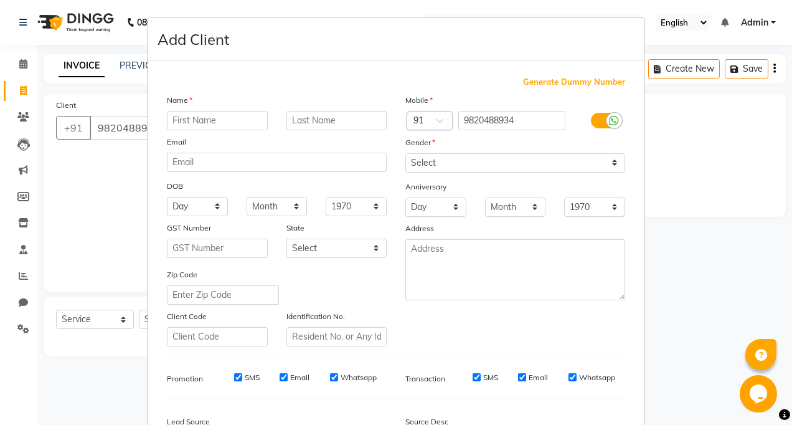
click at [189, 125] on input "text" at bounding box center [217, 120] width 101 height 19
type input "[PERSON_NAME]"
click at [434, 164] on select "Select [DEMOGRAPHIC_DATA] [DEMOGRAPHIC_DATA] Other Prefer Not To Say" at bounding box center [515, 162] width 220 height 19
select select "[DEMOGRAPHIC_DATA]"
click at [405, 153] on select "Select [DEMOGRAPHIC_DATA] [DEMOGRAPHIC_DATA] Other Prefer Not To Say" at bounding box center [515, 162] width 220 height 19
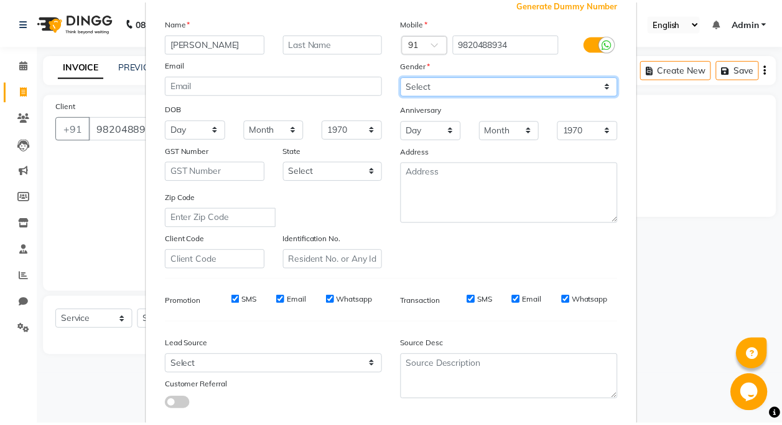
scroll to position [150, 0]
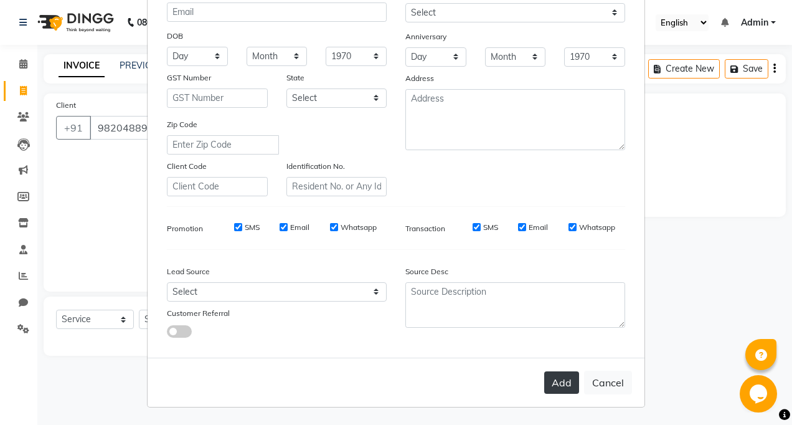
click at [569, 379] on button "Add" at bounding box center [561, 382] width 35 height 22
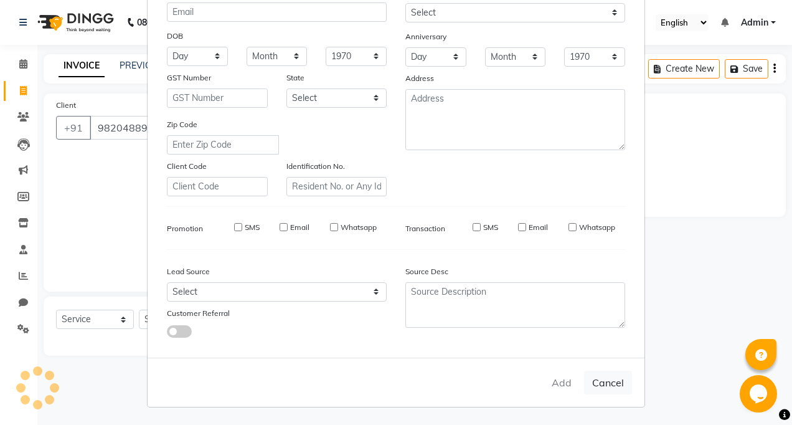
select select
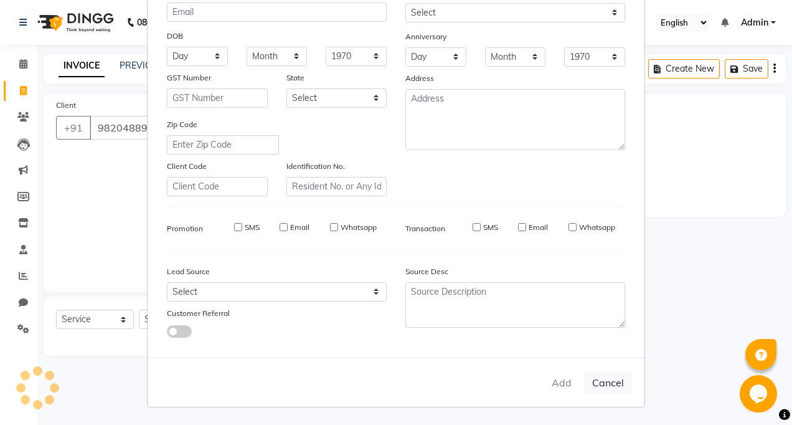
select select
checkbox input "false"
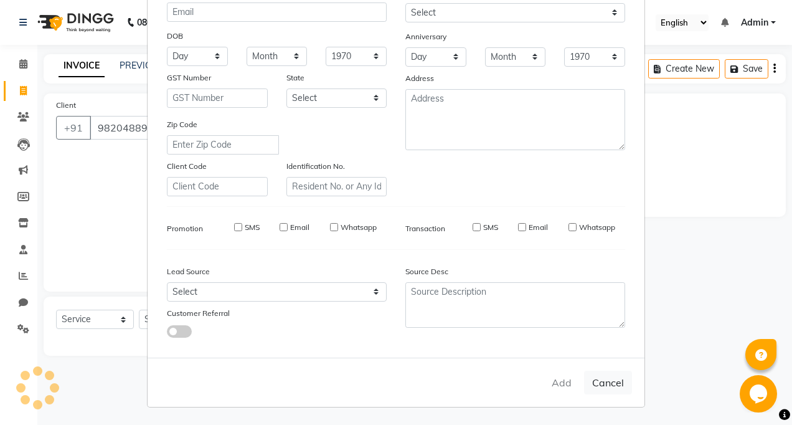
checkbox input "false"
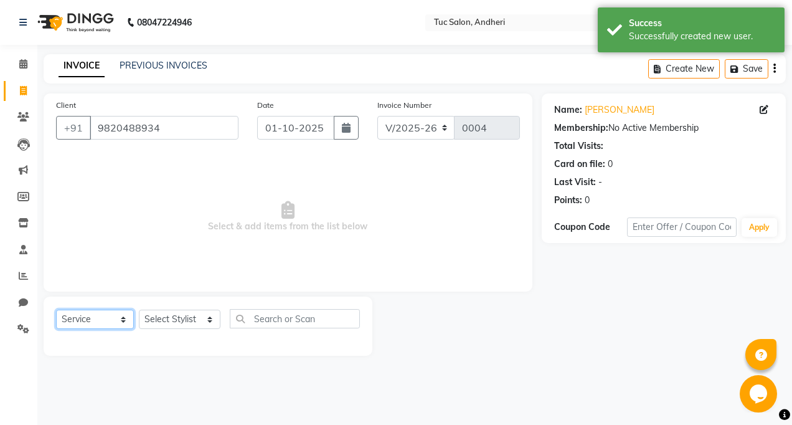
click at [95, 319] on select "Select Service Product Membership Package Voucher Prepaid Gift Card" at bounding box center [95, 318] width 78 height 19
click at [56, 309] on select "Select Service Product Membership Package Voucher Prepaid Gift Card" at bounding box center [95, 318] width 78 height 19
click at [93, 325] on select "Select Service Product Membership Package Voucher Prepaid Gift Card" at bounding box center [95, 318] width 78 height 19
click at [185, 308] on div "Select Service Product Membership Package Voucher Prepaid Gift Card Select Styl…" at bounding box center [208, 325] width 329 height 59
click at [176, 324] on select "Select Stylist [PERSON_NAME] [PERSON_NAME] Kaudare [PERSON_NAME] [PERSON_NAME] …" at bounding box center [180, 318] width 82 height 19
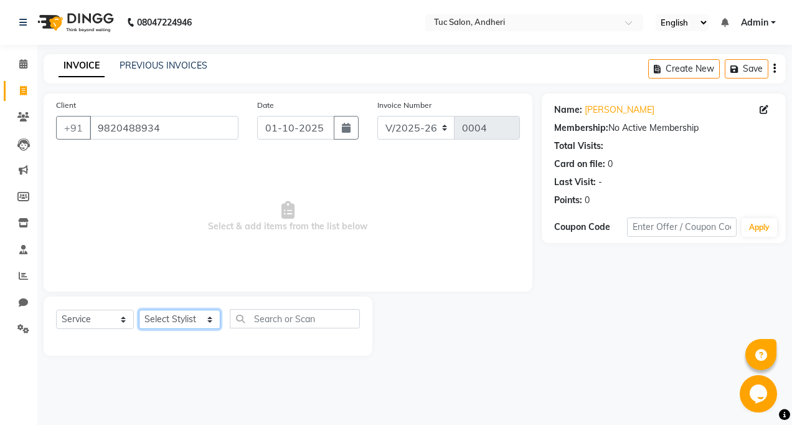
select select "93134"
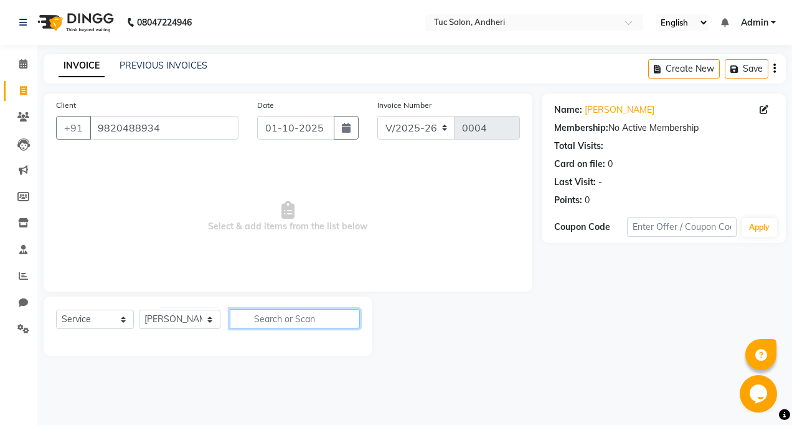
click at [265, 327] on input "text" at bounding box center [295, 318] width 130 height 19
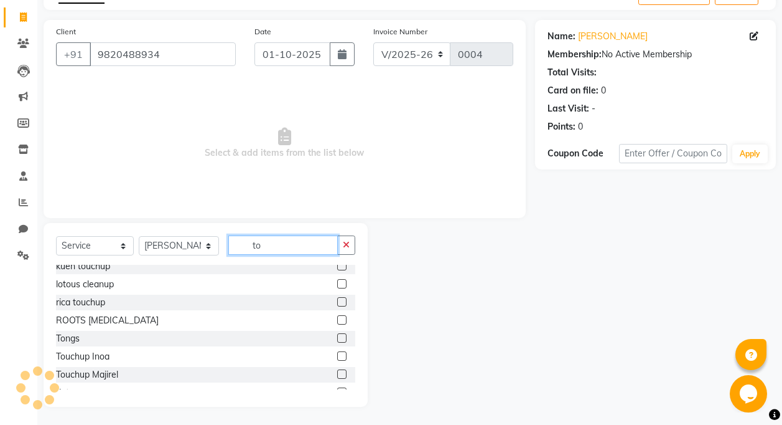
scroll to position [74, 0]
type input "to"
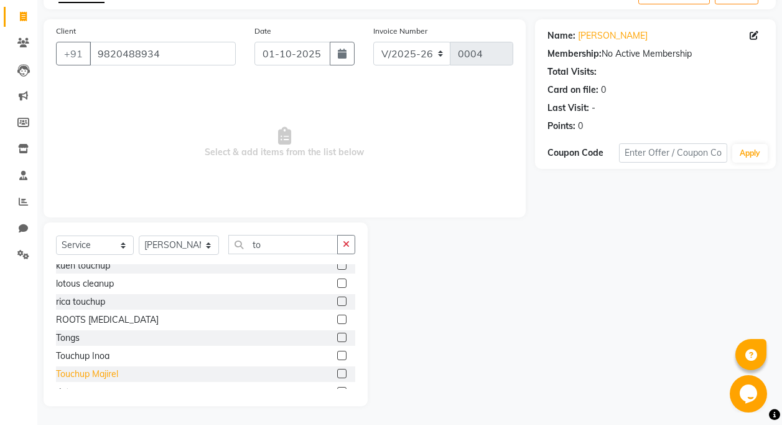
click at [112, 375] on div "Touchup Majirel" at bounding box center [87, 373] width 62 height 13
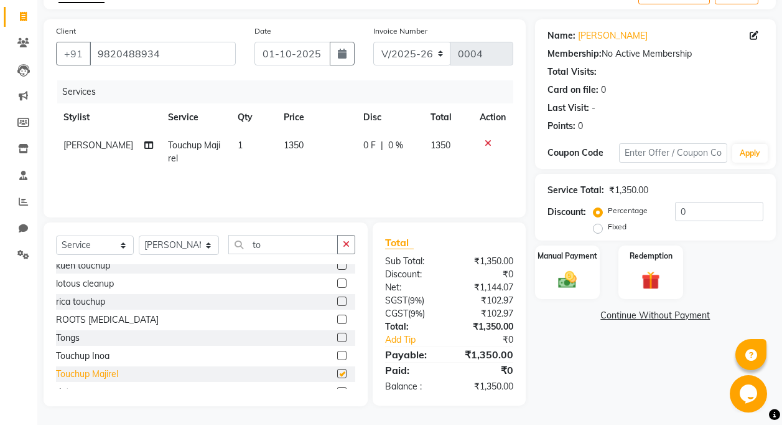
checkbox input "false"
click at [274, 240] on input "to" at bounding box center [283, 244] width 110 height 19
click at [141, 373] on div "Touchup Majirel" at bounding box center [205, 374] width 299 height 16
click at [288, 148] on span "1350" at bounding box center [294, 144] width 20 height 11
select select "93134"
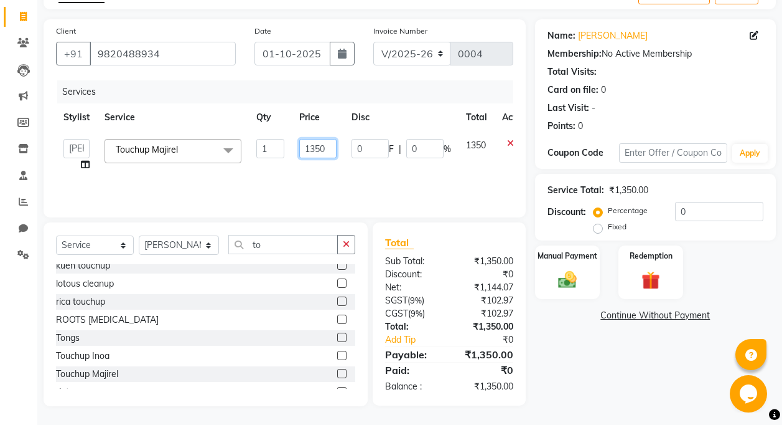
click at [317, 150] on input "1350" at bounding box center [317, 148] width 37 height 19
click at [328, 153] on input "1350" at bounding box center [317, 148] width 37 height 19
type input "1100"
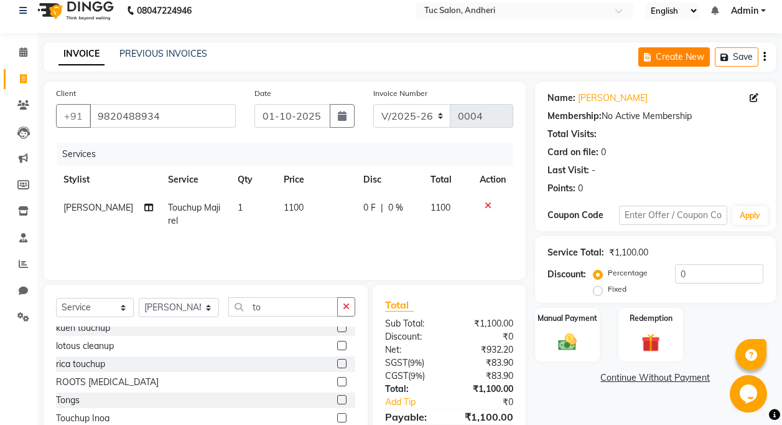
click at [649, 59] on icon "button" at bounding box center [650, 57] width 12 height 9
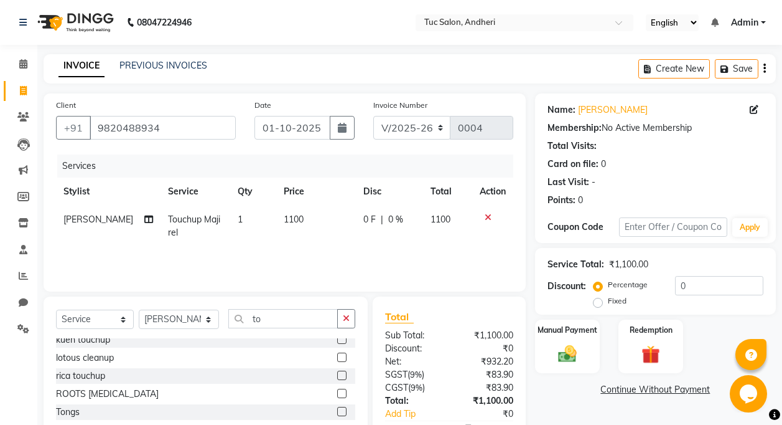
scroll to position [74, 0]
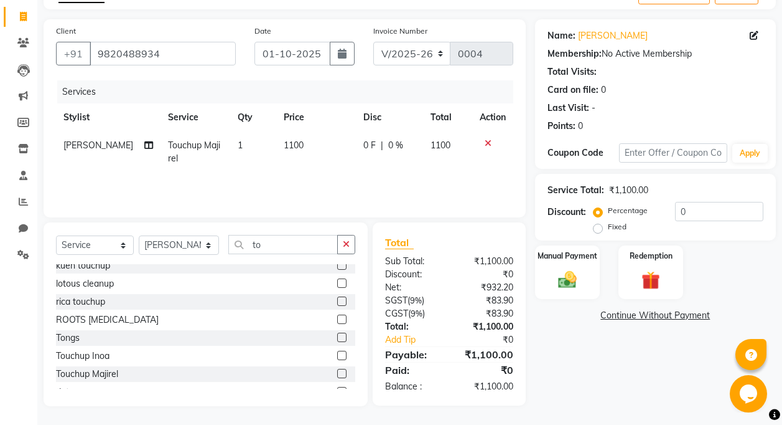
drag, startPoint x: 753, startPoint y: 349, endPoint x: 748, endPoint y: 359, distance: 11.7
click at [753, 351] on icon at bounding box center [752, 355] width 12 height 12
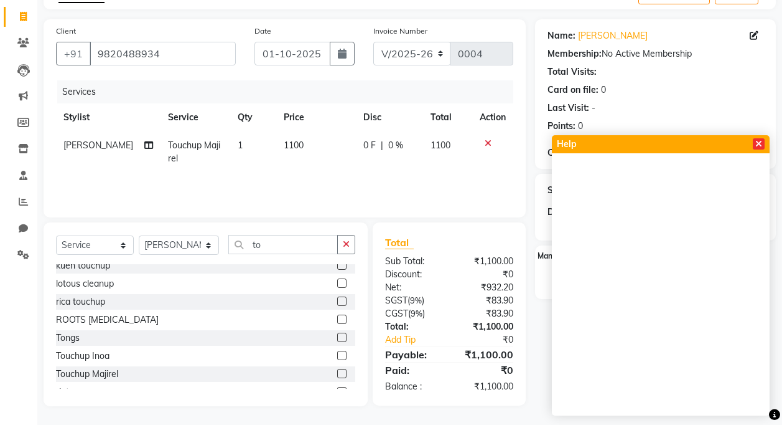
click at [755, 147] on span at bounding box center [759, 143] width 12 height 11
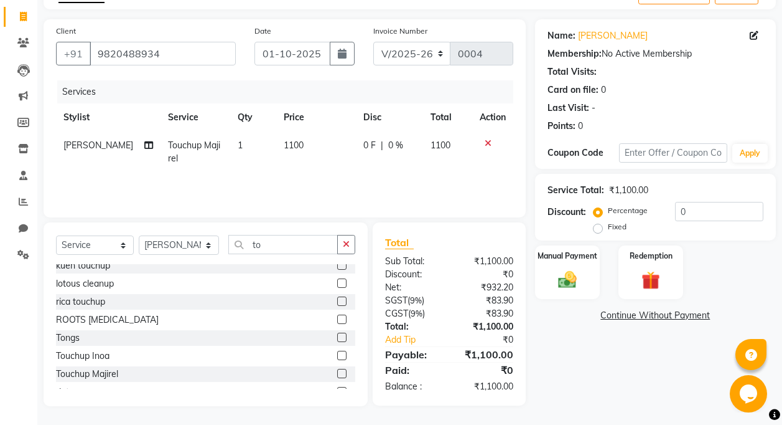
click at [697, 310] on link "Continue Without Payment" at bounding box center [656, 315] width 236 height 13
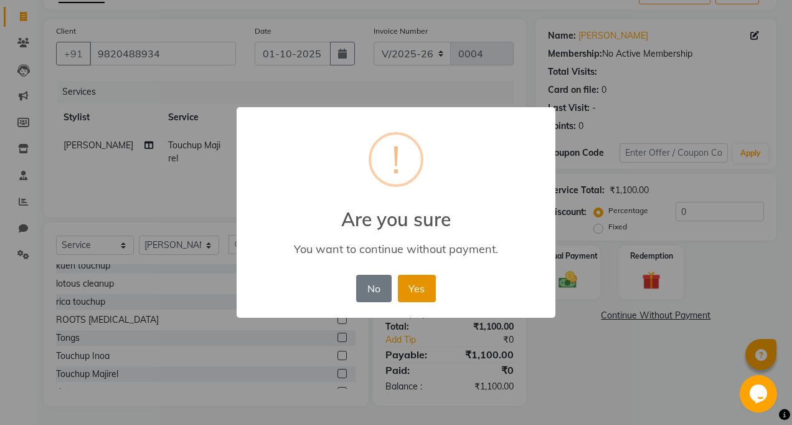
click at [405, 296] on button "Yes" at bounding box center [417, 288] width 38 height 27
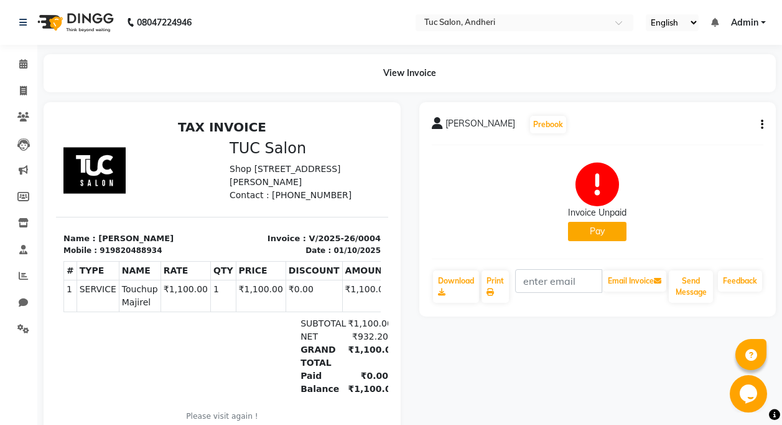
click at [596, 235] on button "Pay" at bounding box center [597, 231] width 59 height 19
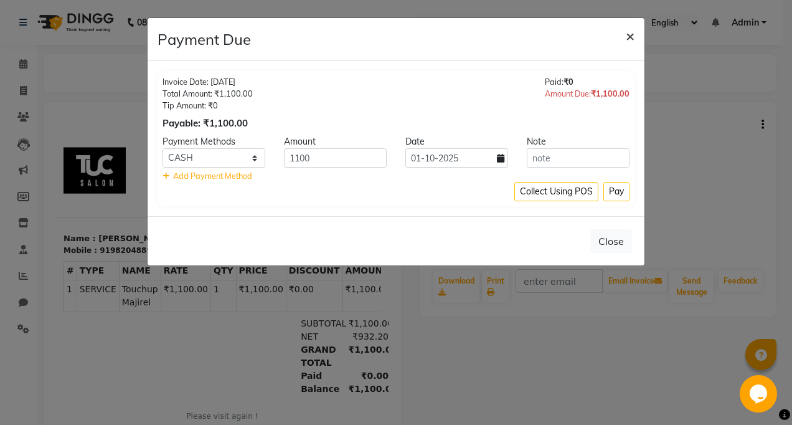
click at [626, 39] on span "×" at bounding box center [630, 35] width 9 height 19
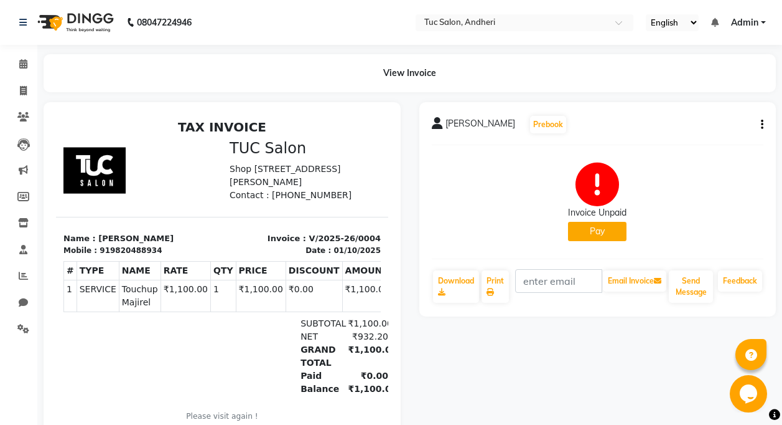
click at [763, 124] on icon "button" at bounding box center [762, 124] width 2 height 1
click at [693, 98] on div "Cancel Invoice" at bounding box center [700, 94] width 85 height 16
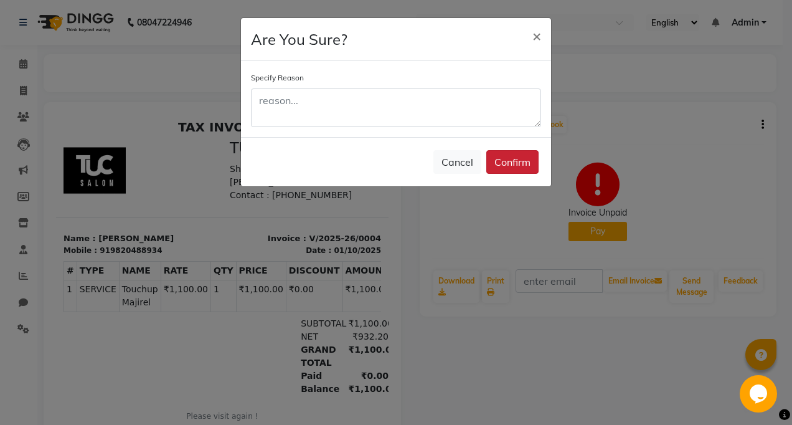
click at [510, 157] on button "Confirm" at bounding box center [512, 162] width 52 height 24
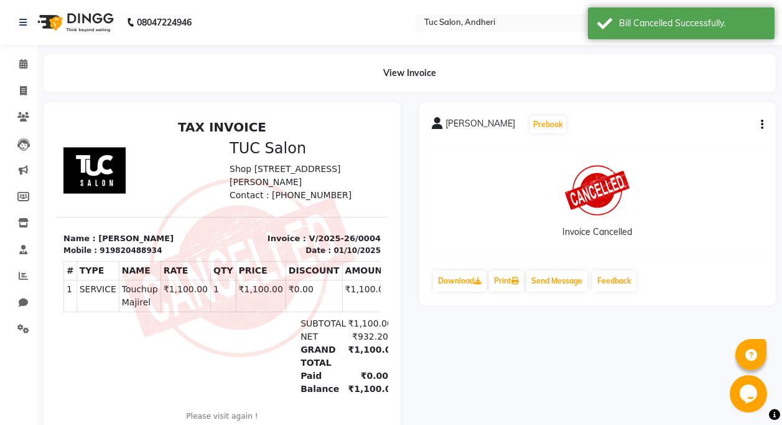
click at [758, 121] on button "button" at bounding box center [759, 124] width 7 height 13
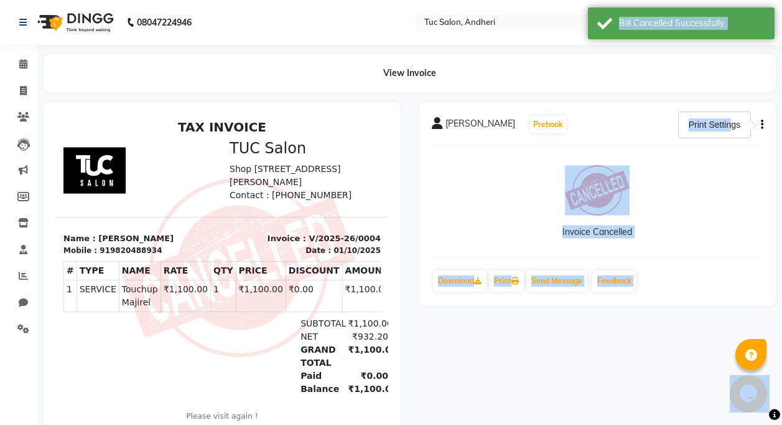
drag, startPoint x: 728, startPoint y: 127, endPoint x: 735, endPoint y: 190, distance: 63.2
click at [735, 190] on body "08047224946 Select Location × Tuc Salon, Andheri English ENGLISH Español العربي…" at bounding box center [391, 212] width 782 height 425
drag, startPoint x: 492, startPoint y: 415, endPoint x: 499, endPoint y: 406, distance: 11.1
click at [492, 415] on div "[PERSON_NAME] Prebook Invoice Cancelled Download Print Send Message Feedback" at bounding box center [598, 275] width 376 height 347
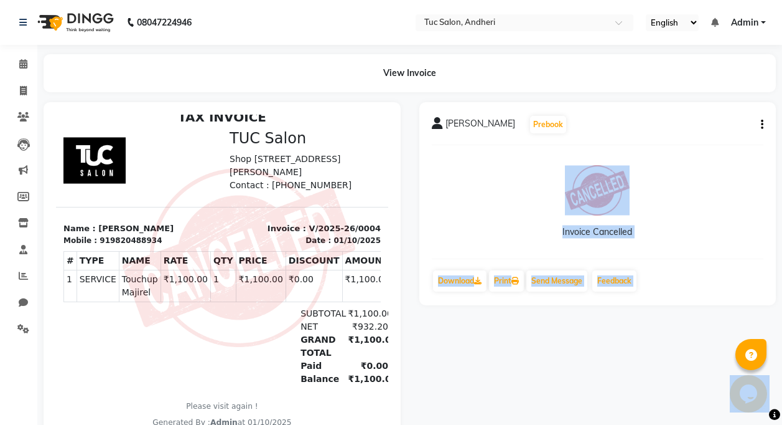
scroll to position [19, 0]
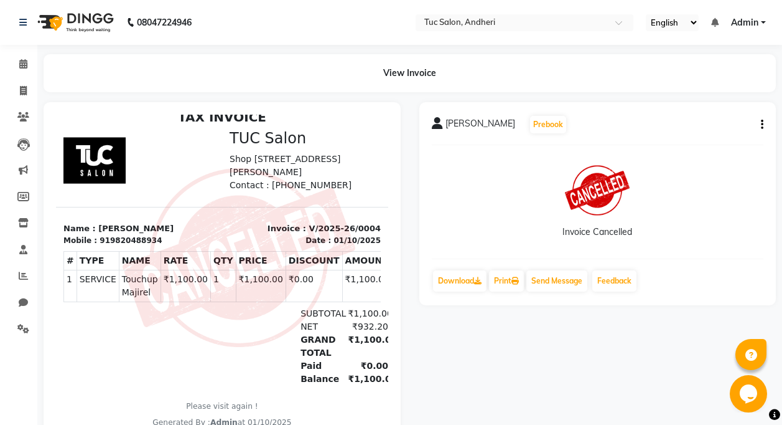
click at [458, 122] on span "[PERSON_NAME]" at bounding box center [481, 125] width 70 height 17
drag, startPoint x: 735, startPoint y: 224, endPoint x: 680, endPoint y: 319, distance: 110.2
click at [680, 319] on div "[PERSON_NAME] Prebook Invoice Cancelled Download Print Send Message Feedback" at bounding box center [598, 275] width 376 height 347
click at [22, 59] on icon at bounding box center [23, 63] width 8 height 9
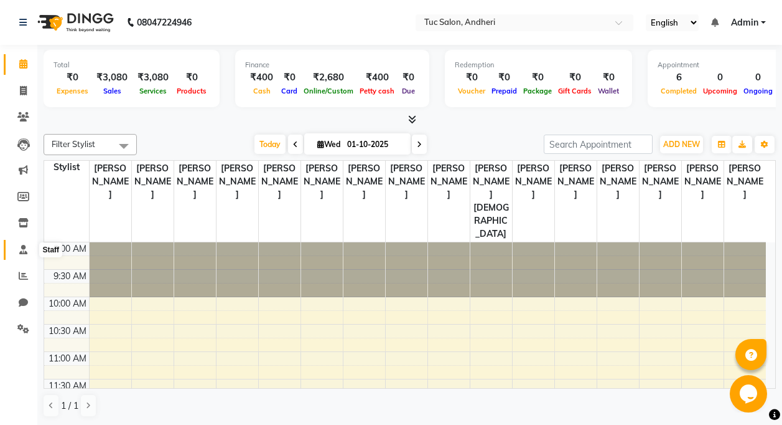
click at [26, 248] on icon at bounding box center [23, 249] width 8 height 9
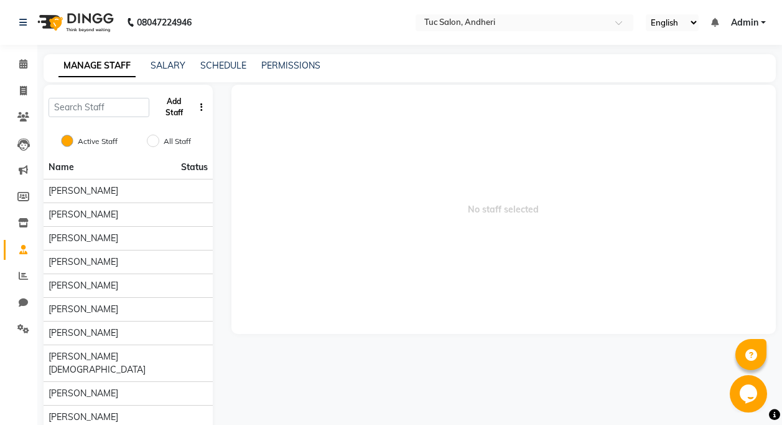
click at [181, 107] on button "Add Staff" at bounding box center [174, 107] width 40 height 32
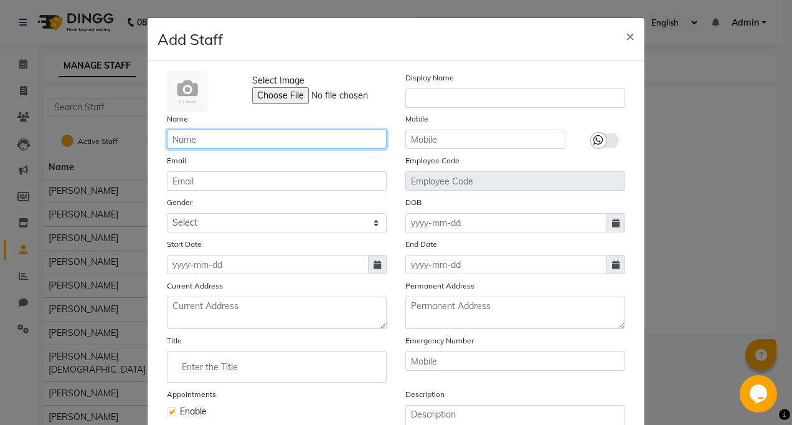
drag, startPoint x: 172, startPoint y: 136, endPoint x: 172, endPoint y: 144, distance: 8.1
click at [172, 143] on input "text" at bounding box center [277, 138] width 220 height 19
type input "[PERSON_NAME]"
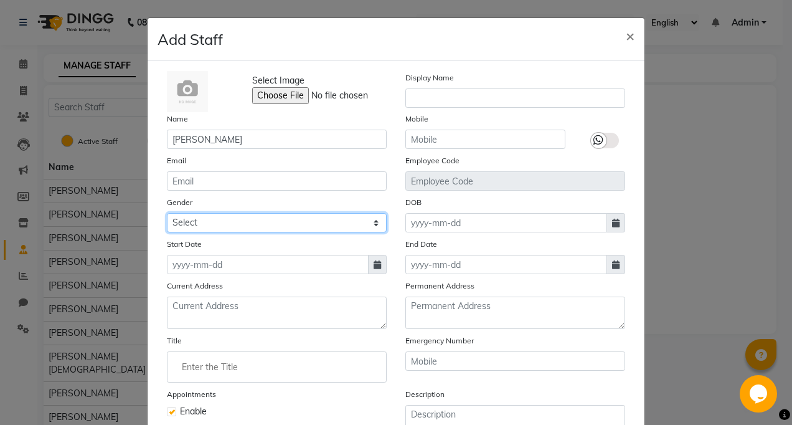
click at [284, 222] on select "Select [DEMOGRAPHIC_DATA] [DEMOGRAPHIC_DATA] Other Prefer Not To Say" at bounding box center [277, 222] width 220 height 19
select select "[DEMOGRAPHIC_DATA]"
click at [167, 213] on select "Select [DEMOGRAPHIC_DATA] [DEMOGRAPHIC_DATA] Other Prefer Not To Say" at bounding box center [277, 222] width 220 height 19
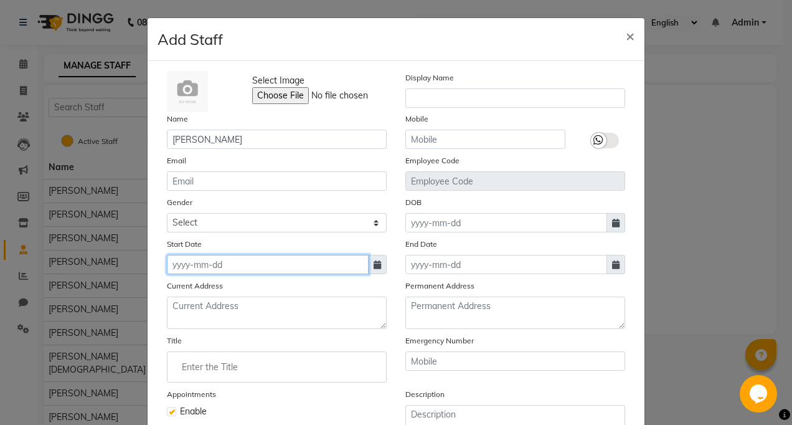
click at [207, 270] on input at bounding box center [268, 264] width 202 height 19
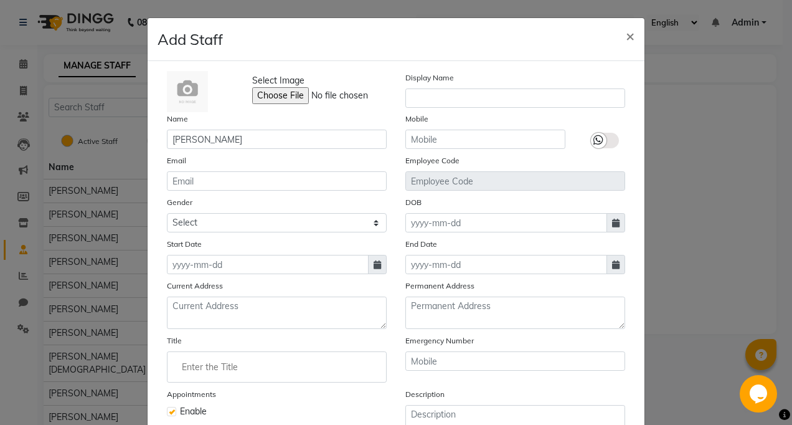
select select "10"
select select "2025"
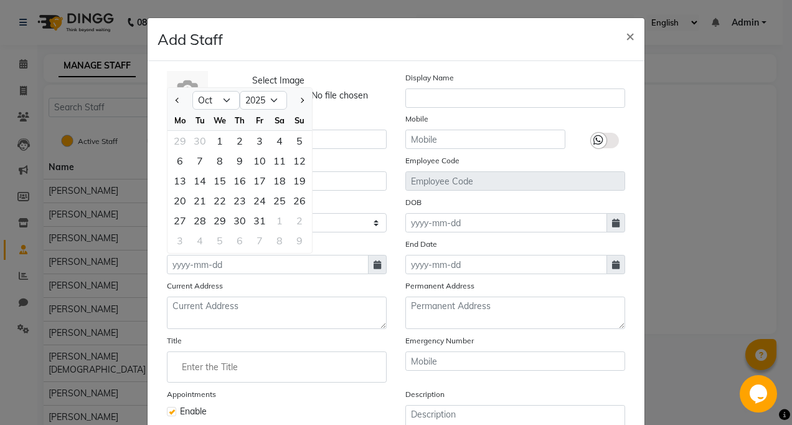
click at [368, 266] on span at bounding box center [377, 264] width 19 height 19
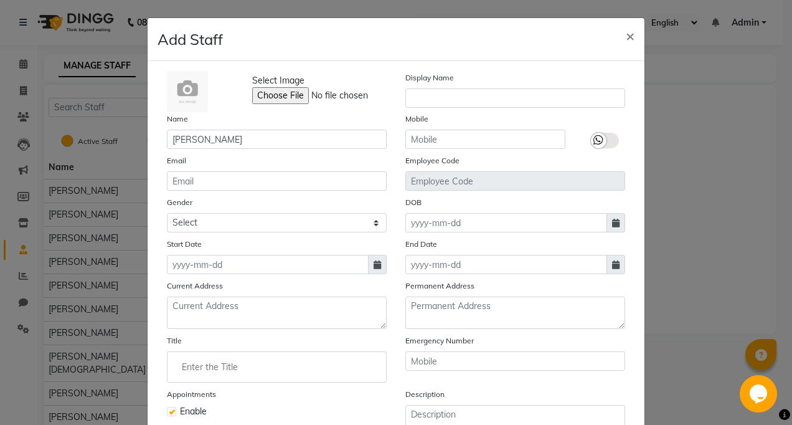
click at [368, 266] on span at bounding box center [377, 264] width 19 height 19
select select "10"
select select "2025"
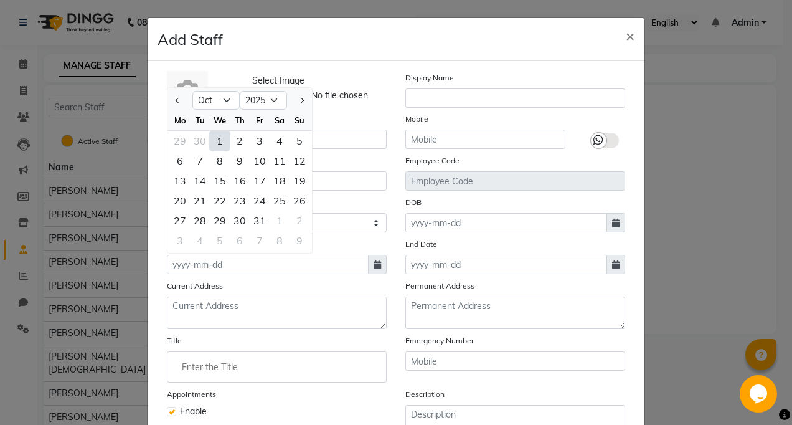
click at [368, 266] on span at bounding box center [377, 264] width 19 height 19
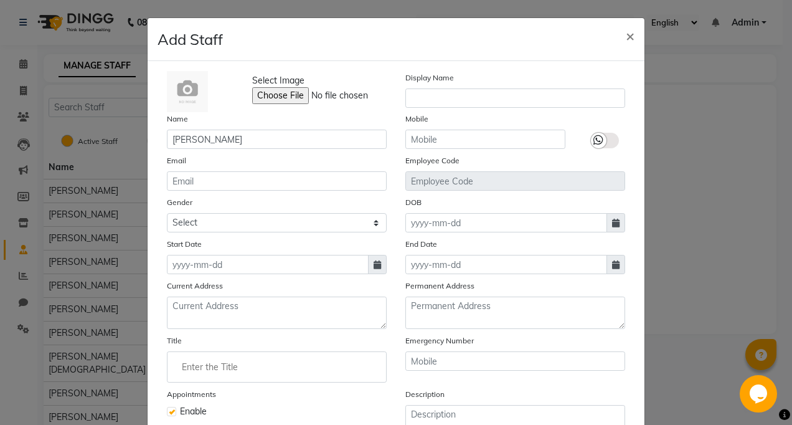
click at [234, 128] on div "Name [PERSON_NAME]" at bounding box center [276, 130] width 238 height 37
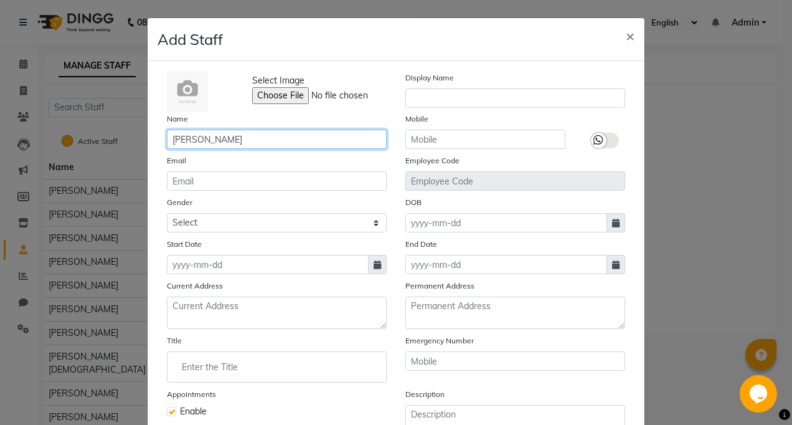
click at [231, 143] on input "[PERSON_NAME]" at bounding box center [277, 138] width 220 height 19
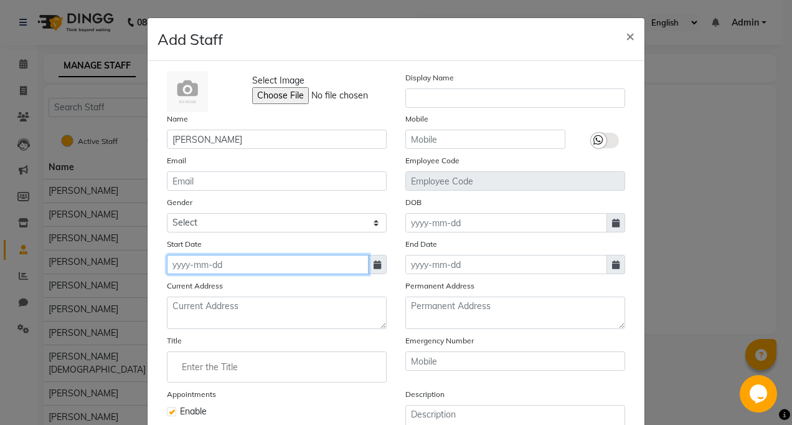
click at [215, 260] on input at bounding box center [268, 264] width 202 height 19
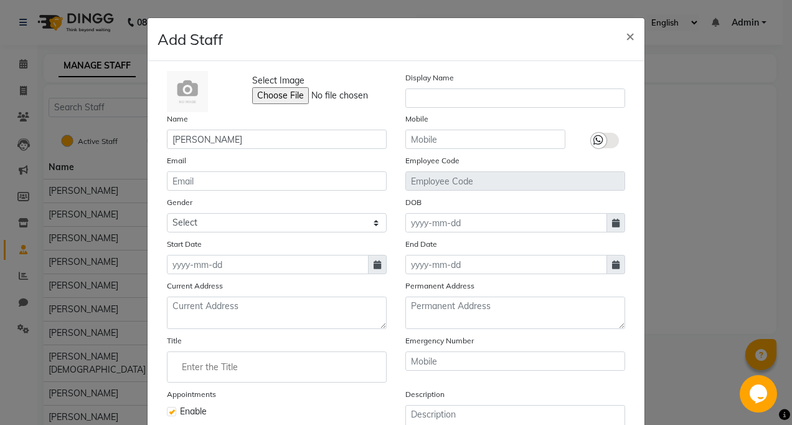
select select "10"
select select "2025"
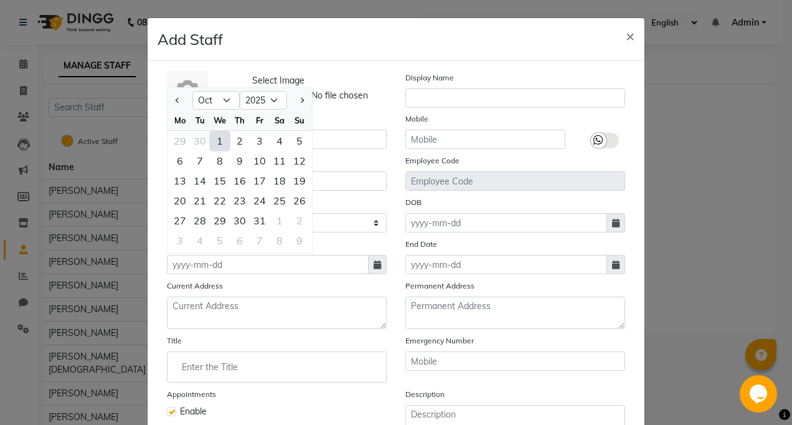
click at [214, 142] on div "1" at bounding box center [220, 141] width 20 height 20
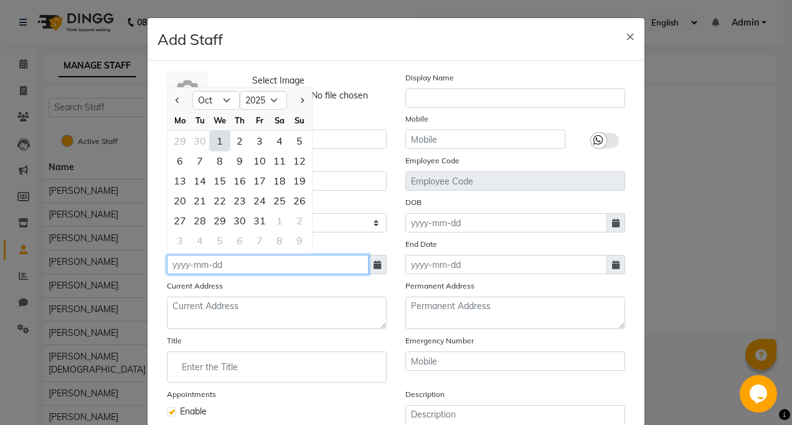
type input "01-10-2025"
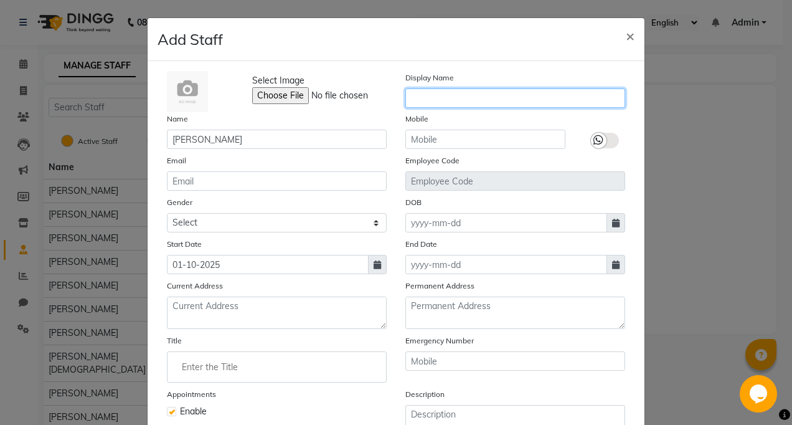
click at [431, 95] on input "text" at bounding box center [515, 97] width 220 height 19
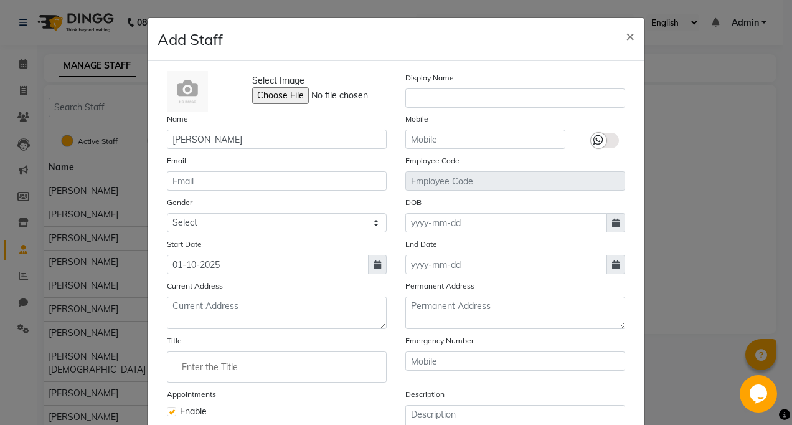
click at [406, 149] on div "Select Image Display Name Name [PERSON_NAME] Mobile Email Employee Code Gender …" at bounding box center [395, 271] width 477 height 401
click at [417, 136] on input "text" at bounding box center [485, 138] width 160 height 19
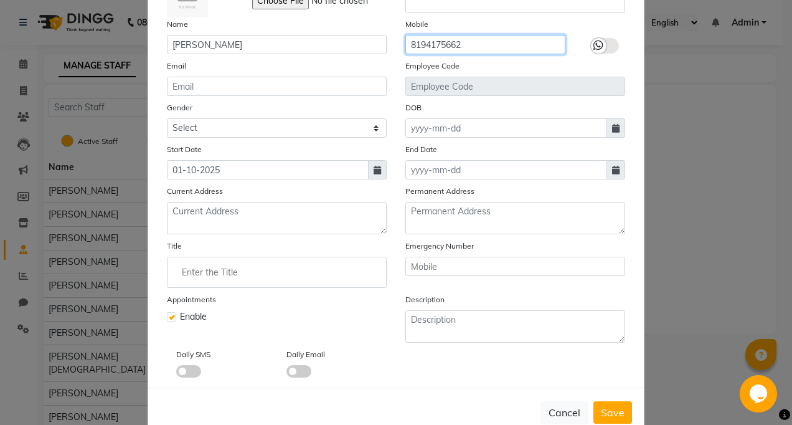
scroll to position [124, 0]
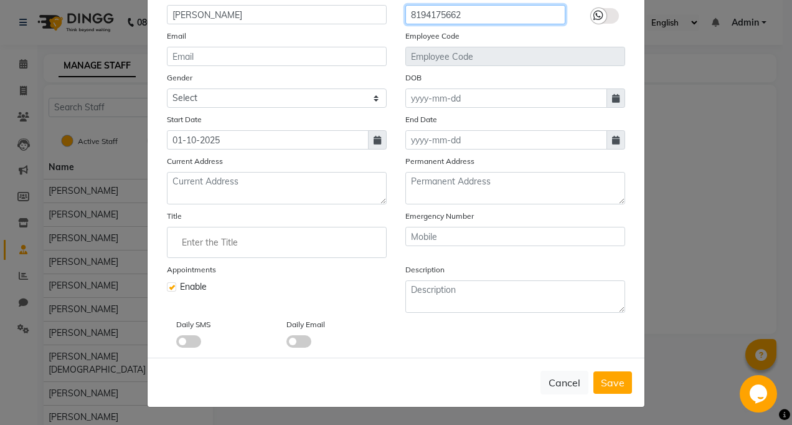
type input "8194175662"
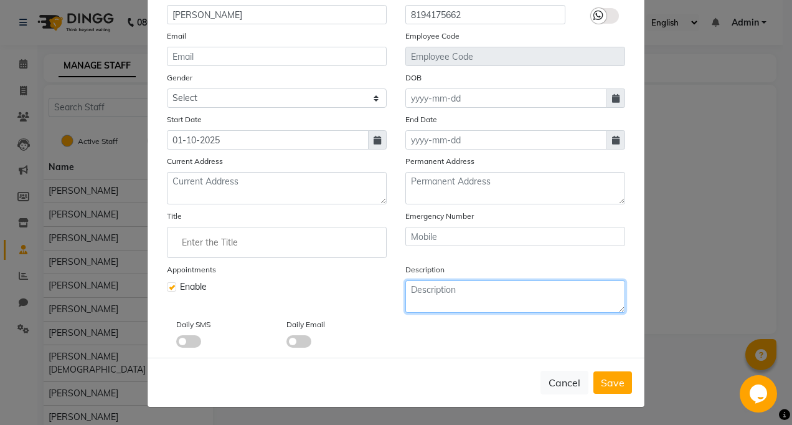
click at [441, 298] on textarea at bounding box center [515, 296] width 220 height 32
type textarea "padicu"
click at [115, 160] on ngb-modal-window "Add Staff × Select Image Display Name Name [PERSON_NAME] Mobile [PHONE_NUMBER] …" at bounding box center [396, 212] width 792 height 425
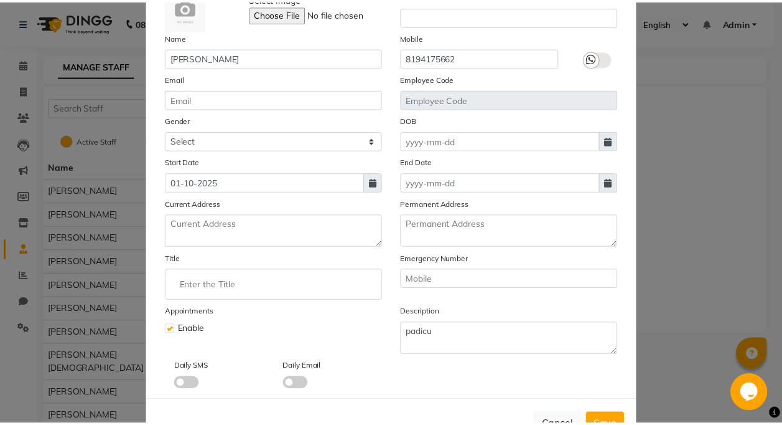
scroll to position [0, 0]
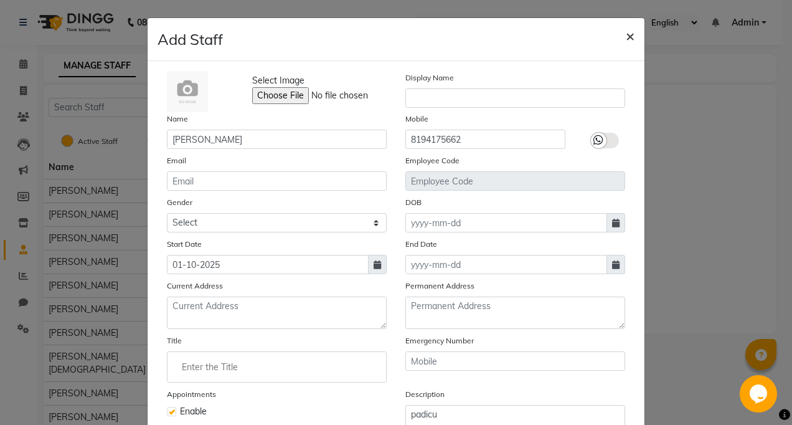
click at [619, 34] on button "×" at bounding box center [630, 35] width 29 height 35
select select
checkbox input "false"
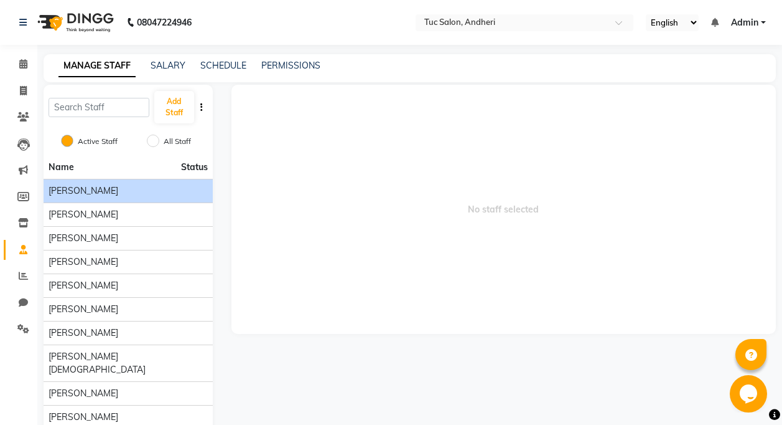
click at [101, 187] on div "[PERSON_NAME]" at bounding box center [128, 190] width 159 height 13
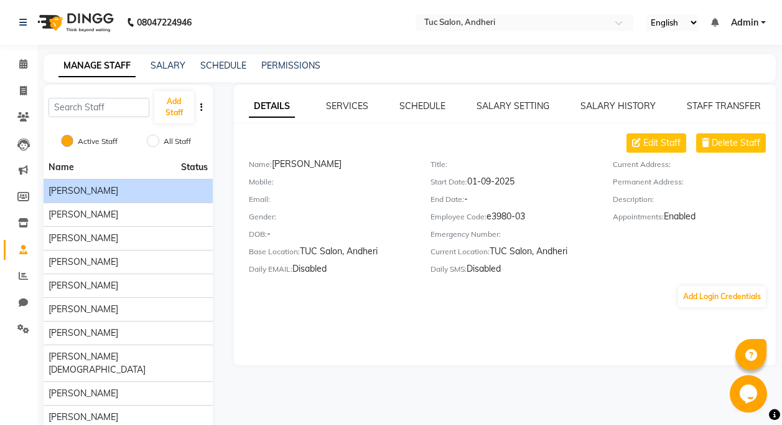
scroll to position [46, 0]
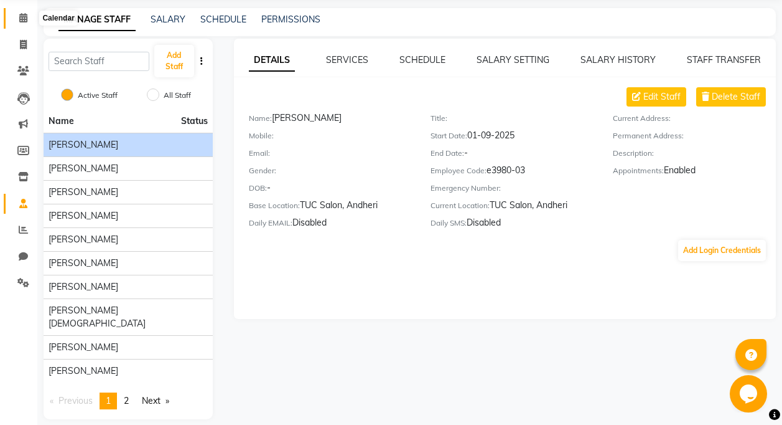
click at [26, 19] on icon at bounding box center [23, 17] width 8 height 9
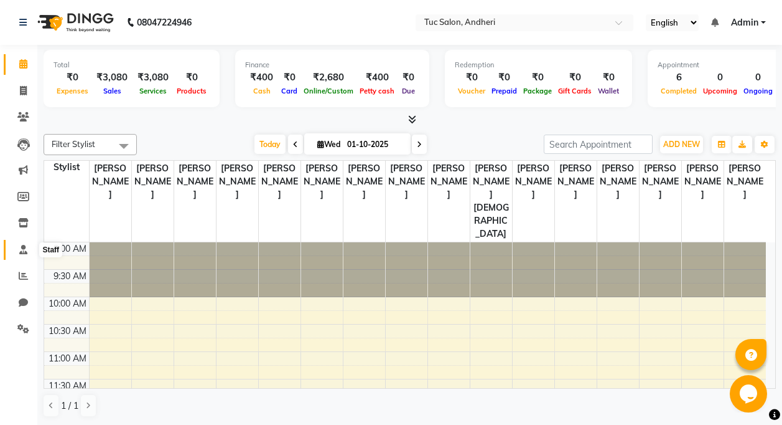
click at [17, 248] on span at bounding box center [23, 250] width 22 height 14
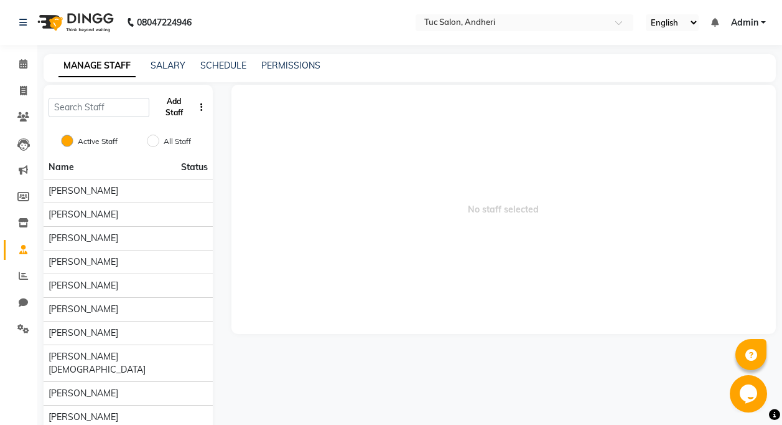
click at [167, 101] on button "Add Staff" at bounding box center [174, 107] width 40 height 32
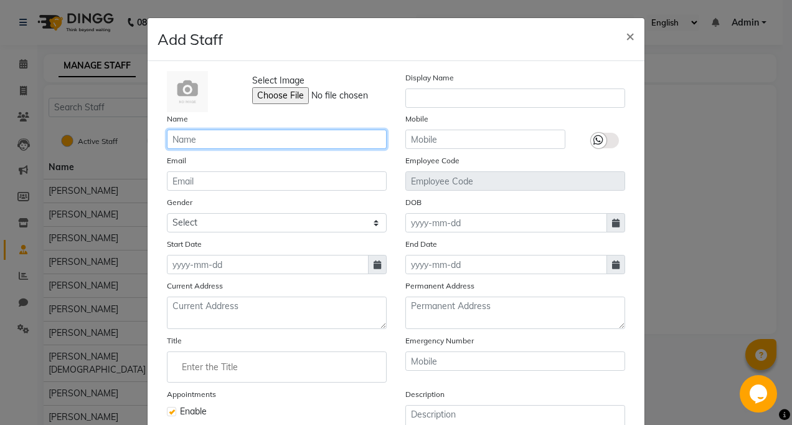
click at [217, 138] on input "text" at bounding box center [277, 138] width 220 height 19
type input "[PERSON_NAME]"
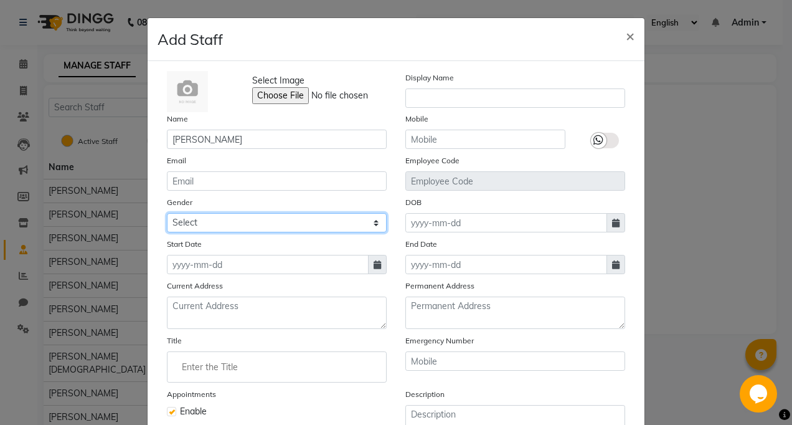
drag, startPoint x: 197, startPoint y: 222, endPoint x: 194, endPoint y: 234, distance: 12.2
click at [196, 222] on select "Select [DEMOGRAPHIC_DATA] [DEMOGRAPHIC_DATA] Other Prefer Not To Say" at bounding box center [277, 222] width 220 height 19
select select "[DEMOGRAPHIC_DATA]"
click at [167, 213] on select "Select [DEMOGRAPHIC_DATA] [DEMOGRAPHIC_DATA] Other Prefer Not To Say" at bounding box center [277, 222] width 220 height 19
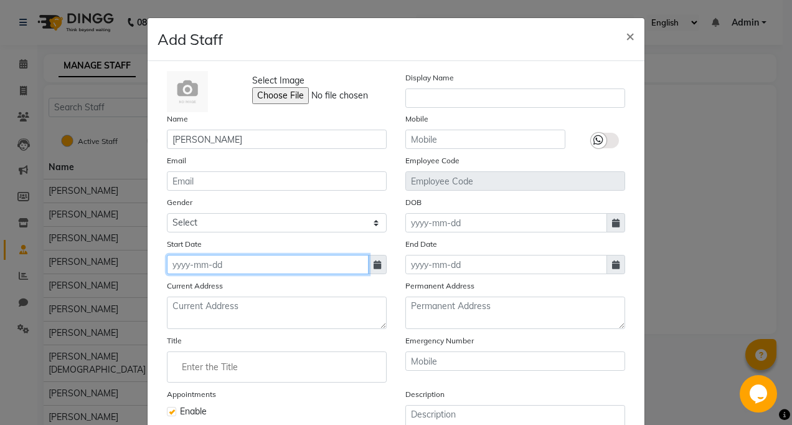
click at [233, 259] on input at bounding box center [268, 264] width 202 height 19
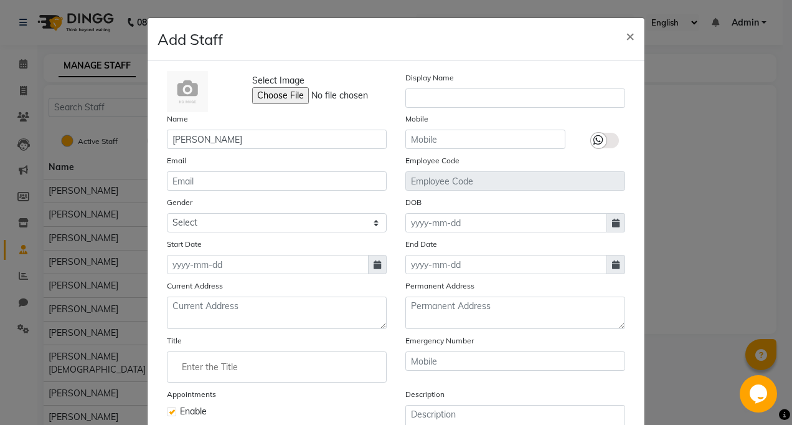
select select "10"
select select "2025"
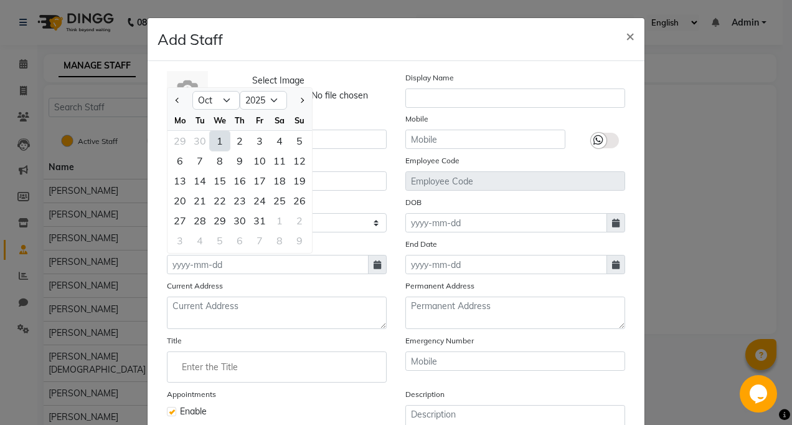
click at [212, 141] on div "1" at bounding box center [220, 141] width 20 height 20
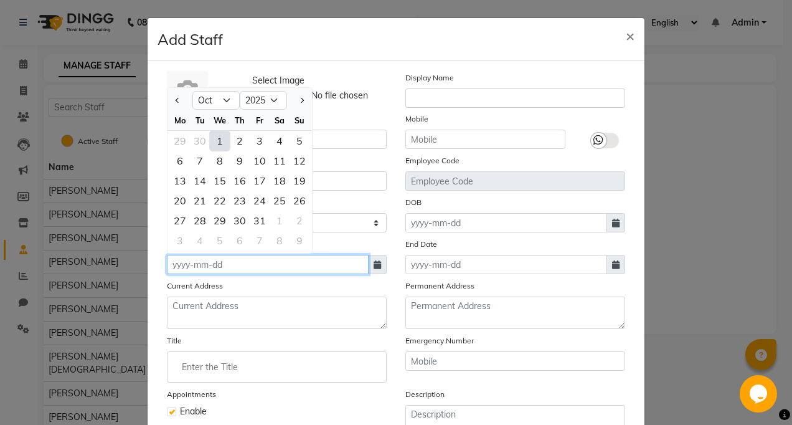
type input "01-10-2025"
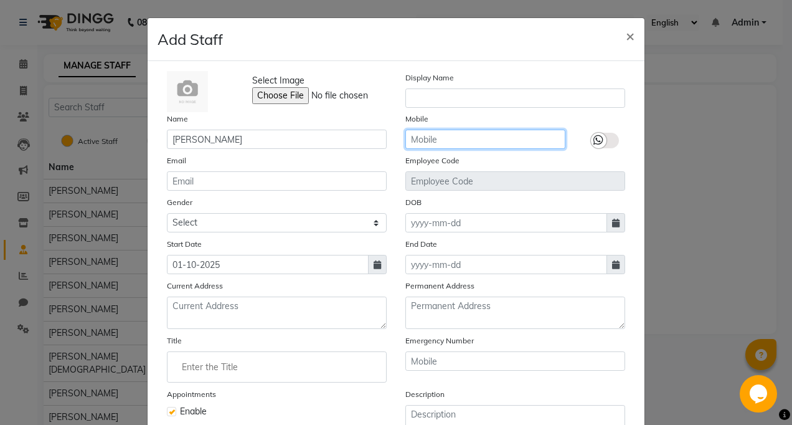
click at [426, 144] on input "text" at bounding box center [485, 138] width 160 height 19
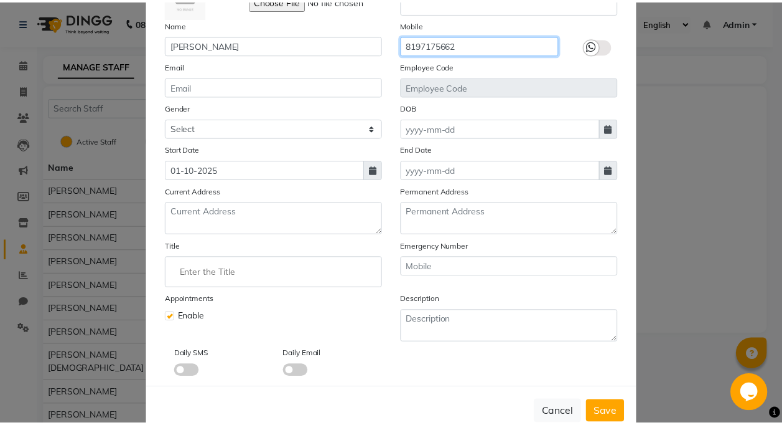
scroll to position [124, 0]
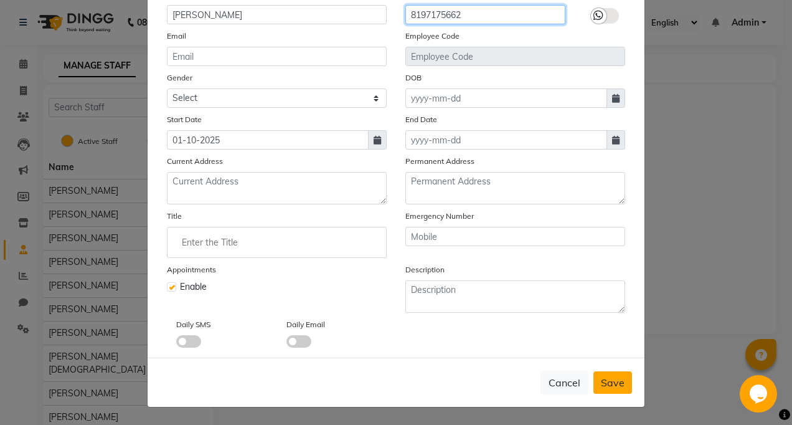
type input "8197175662"
click at [611, 379] on span "Save" at bounding box center [613, 382] width 24 height 12
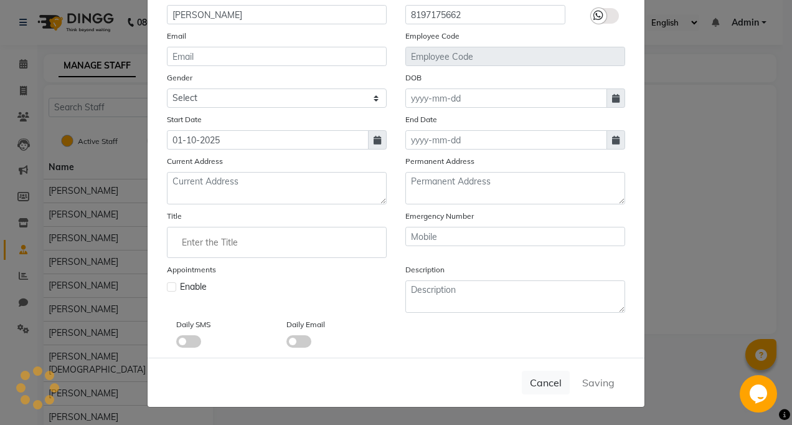
select select
checkbox input "false"
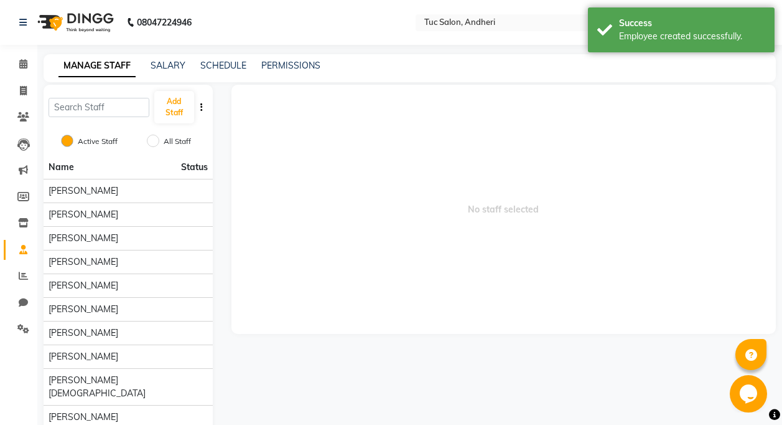
click at [37, 63] on li "Calendar" at bounding box center [18, 64] width 37 height 27
click at [31, 62] on span at bounding box center [23, 64] width 22 height 14
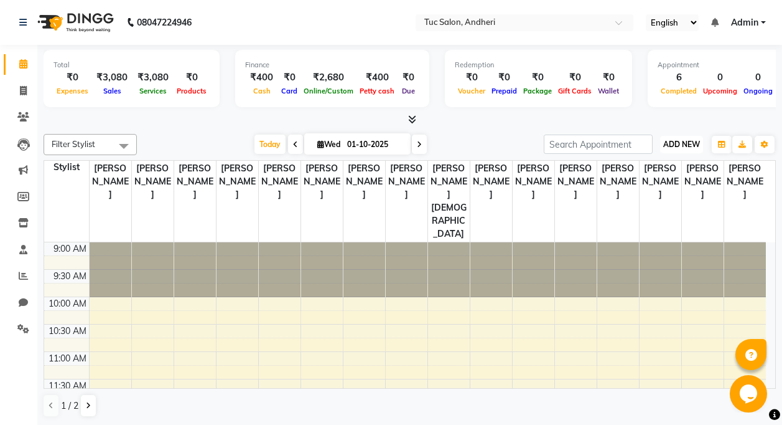
click at [685, 144] on span "ADD NEW" at bounding box center [682, 143] width 37 height 9
click at [685, 148] on span "ADD NEW" at bounding box center [682, 143] width 37 height 9
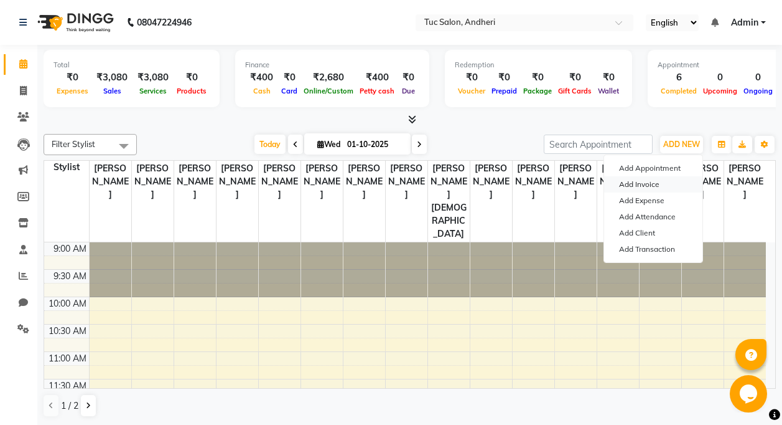
click at [647, 188] on link "Add Invoice" at bounding box center [653, 184] width 98 height 16
select select "9101"
select select "service"
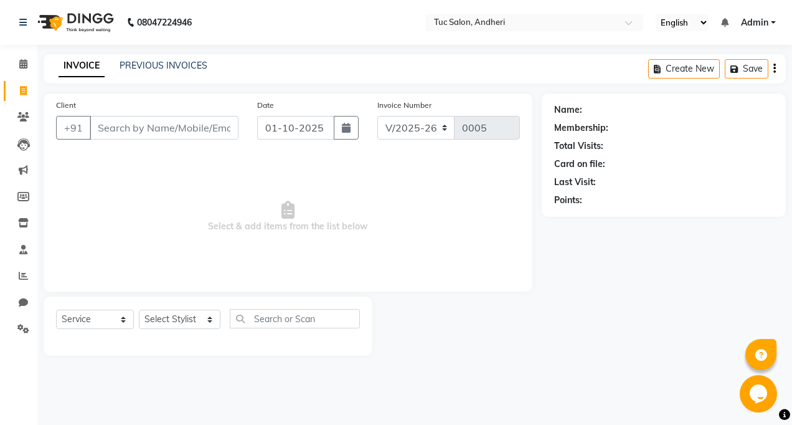
click at [200, 136] on input "Client" at bounding box center [164, 128] width 149 height 24
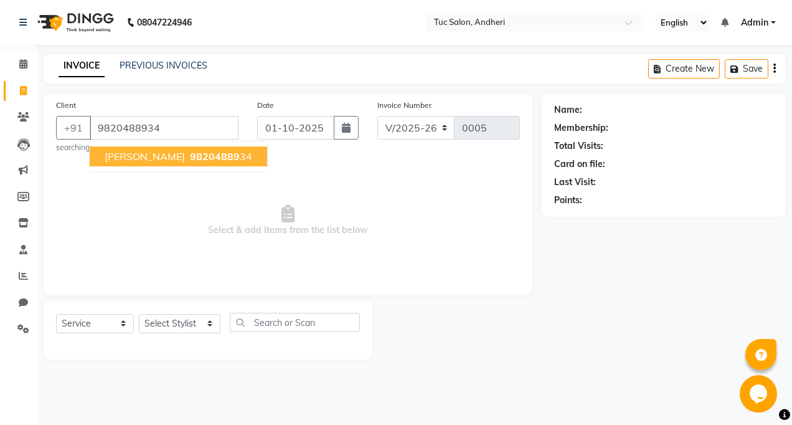
type input "9820488934"
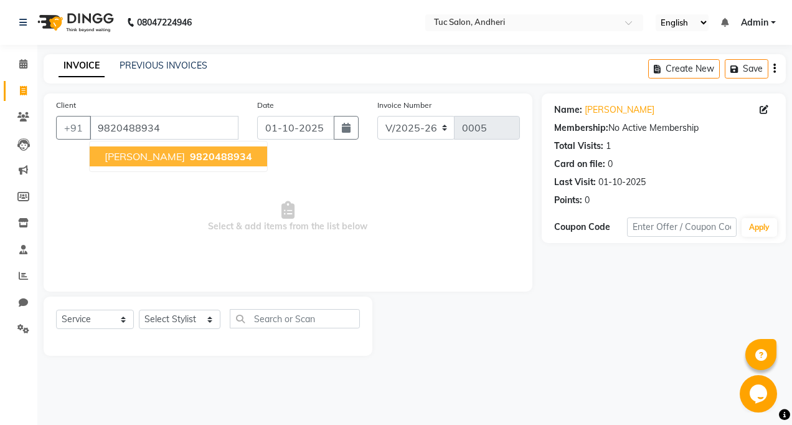
click at [190, 160] on span "9820488934" at bounding box center [221, 156] width 62 height 12
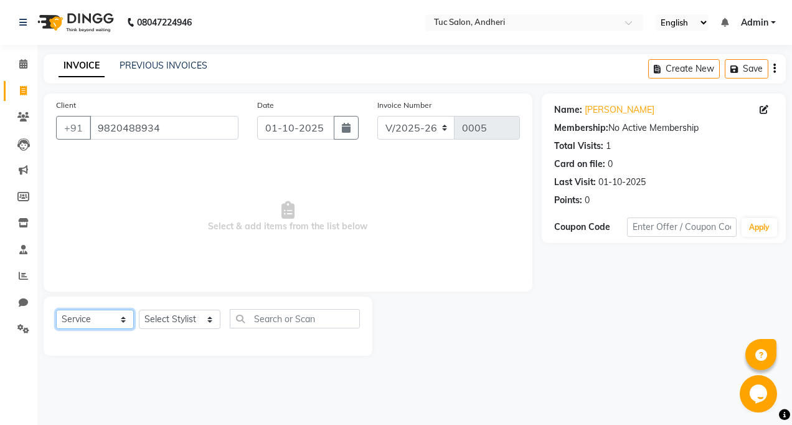
click at [76, 324] on select "Select Service Product Membership Package Voucher Prepaid Gift Card" at bounding box center [95, 318] width 78 height 19
click at [56, 309] on select "Select Service Product Membership Package Voucher Prepaid Gift Card" at bounding box center [95, 318] width 78 height 19
click at [140, 323] on select "Select Stylist [PERSON_NAME] [PERSON_NAME] [PERSON_NAME] [PERSON_NAME] [PERSON_…" at bounding box center [180, 318] width 82 height 19
select select "93134"
click at [167, 319] on select "Select Stylist [PERSON_NAME] [PERSON_NAME] [PERSON_NAME] [PERSON_NAME] [PERSON_…" at bounding box center [180, 318] width 82 height 19
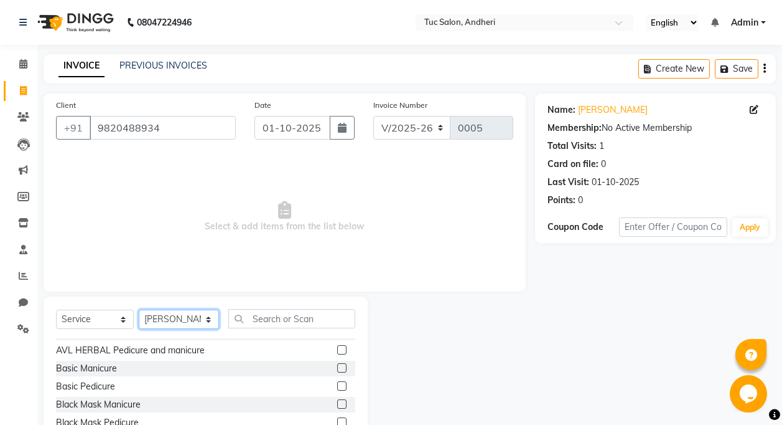
scroll to position [187, 0]
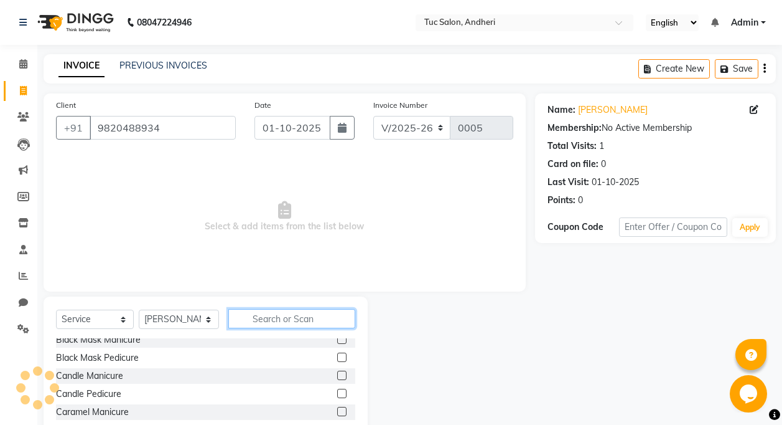
click at [251, 327] on input "text" at bounding box center [291, 318] width 127 height 19
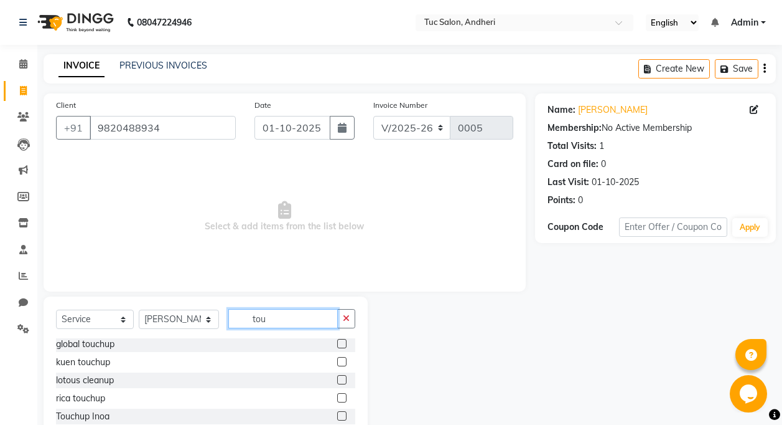
scroll to position [62, 0]
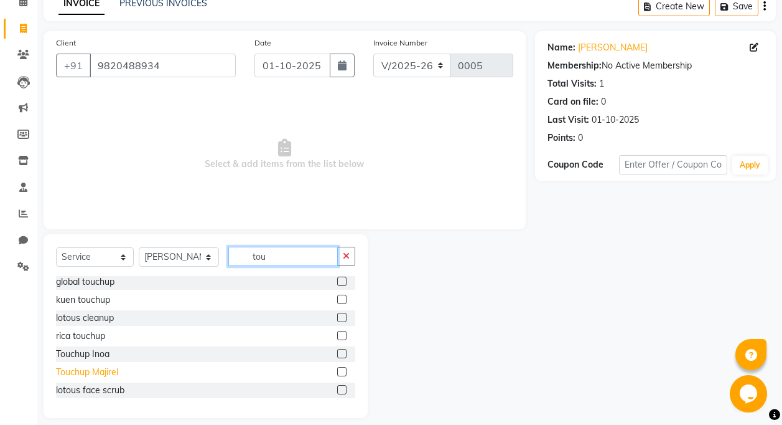
type input "tou"
click at [105, 371] on div "Touchup Majirel" at bounding box center [87, 371] width 62 height 13
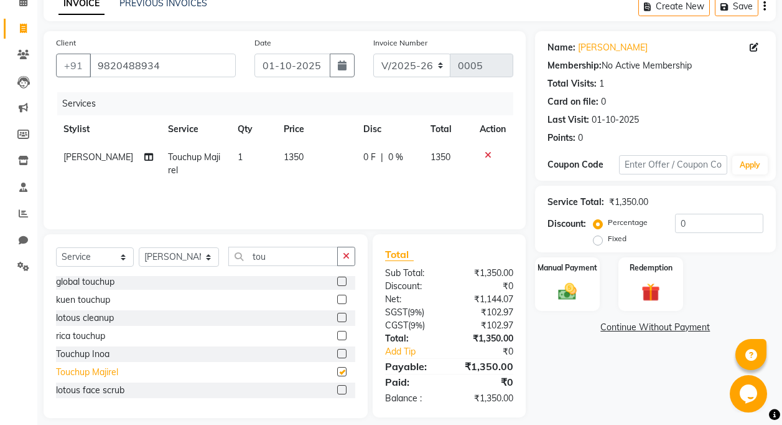
checkbox input "false"
click at [290, 161] on span "1350" at bounding box center [294, 156] width 20 height 11
select select "93134"
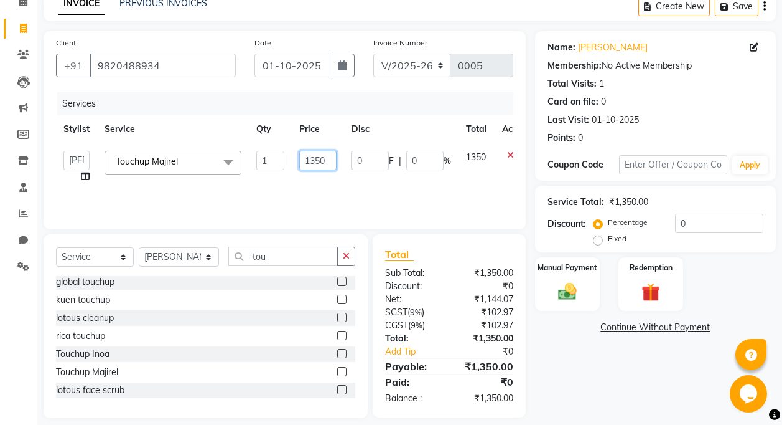
click at [324, 158] on input "1350" at bounding box center [317, 160] width 37 height 19
type input "11"
type input "1100"
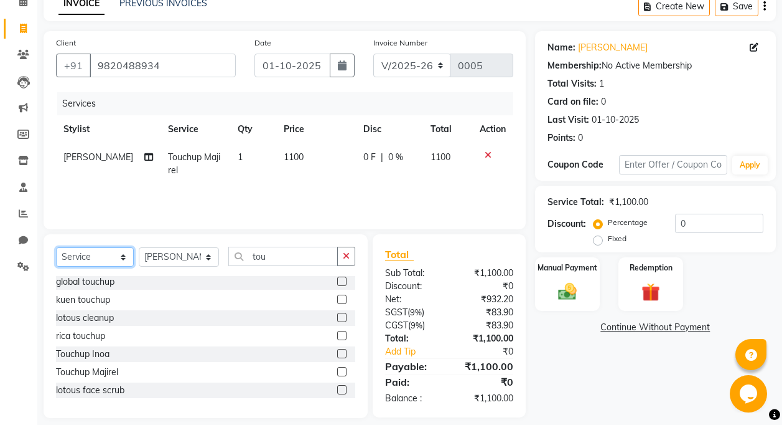
click at [77, 256] on select "Select Service Product Membership Package Voucher Prepaid Gift Card" at bounding box center [95, 256] width 78 height 19
click at [56, 247] on select "Select Service Product Membership Package Voucher Prepaid Gift Card" at bounding box center [95, 256] width 78 height 19
click at [188, 258] on select "Select Stylist [PERSON_NAME] [PERSON_NAME] [PERSON_NAME] [PERSON_NAME] [PERSON_…" at bounding box center [179, 256] width 80 height 19
select select "93472"
click at [139, 247] on select "Select Stylist [PERSON_NAME] [PERSON_NAME] [PERSON_NAME] [PERSON_NAME] [PERSON_…" at bounding box center [179, 256] width 80 height 19
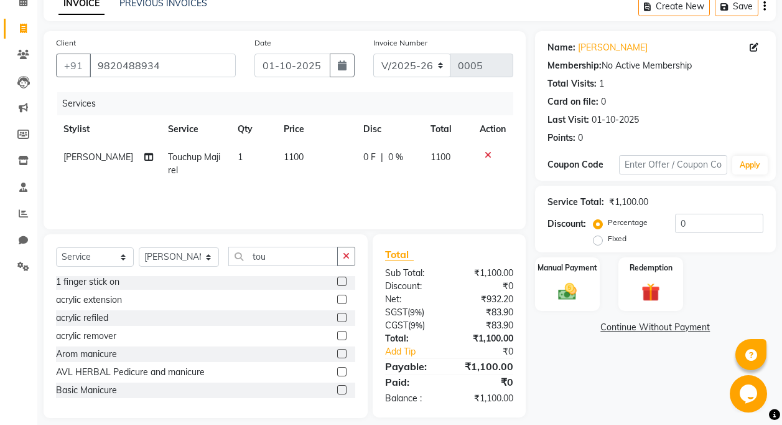
click at [246, 270] on div "Select Service Product Membership Package Voucher Prepaid Gift Card Select Styl…" at bounding box center [205, 261] width 299 height 29
click at [272, 250] on input "tou" at bounding box center [283, 256] width 110 height 19
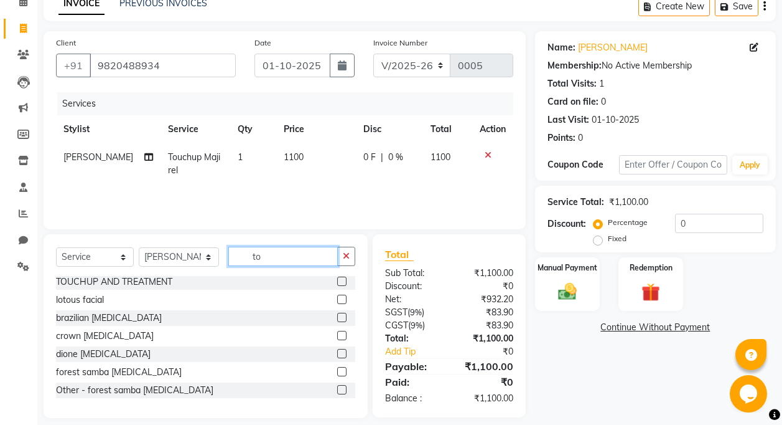
type input "t"
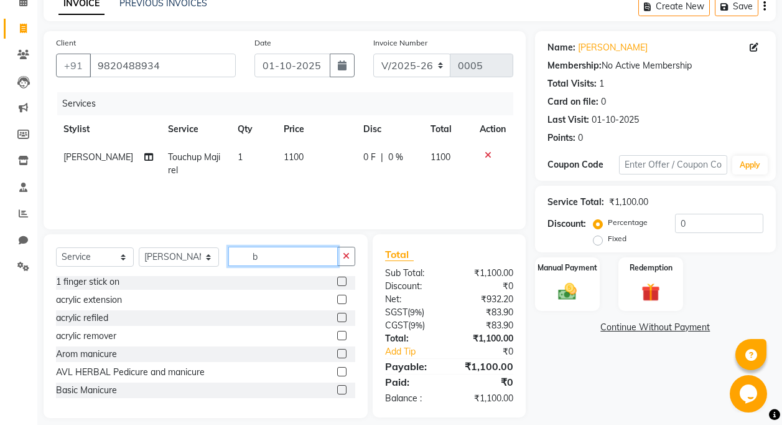
scroll to position [0, 0]
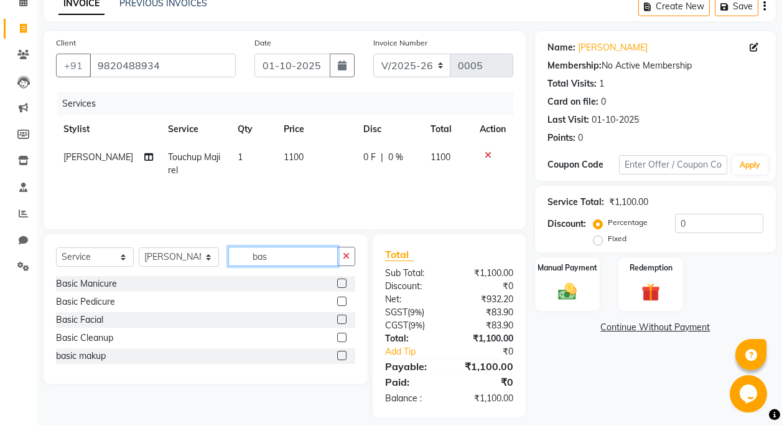
type input "bas"
click at [123, 299] on div "Basic Pedicure" at bounding box center [205, 302] width 299 height 16
click at [105, 303] on div "Basic Pedicure" at bounding box center [85, 301] width 59 height 13
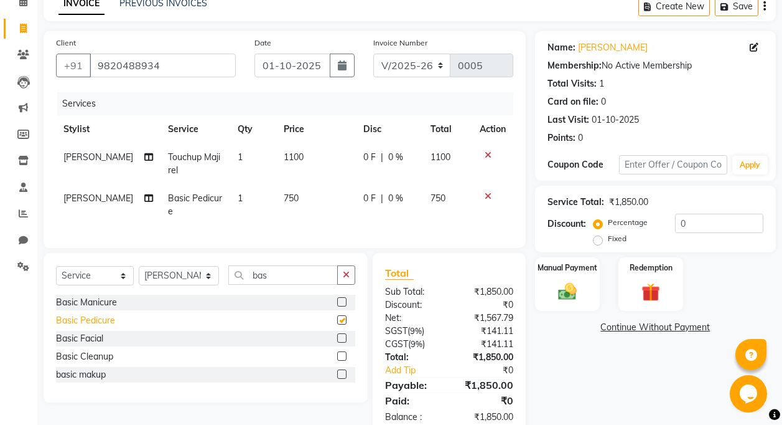
checkbox input "false"
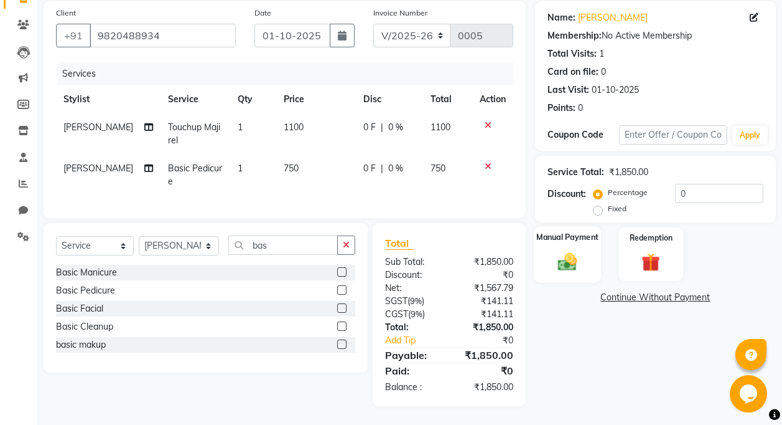
click at [554, 250] on img at bounding box center [567, 261] width 31 height 22
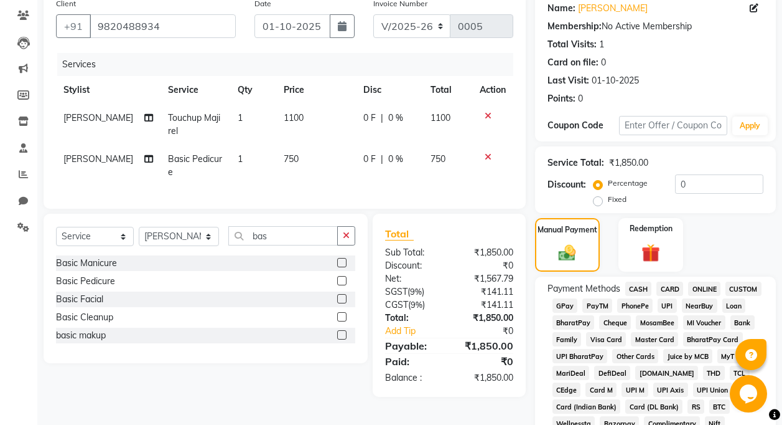
scroll to position [164, 0]
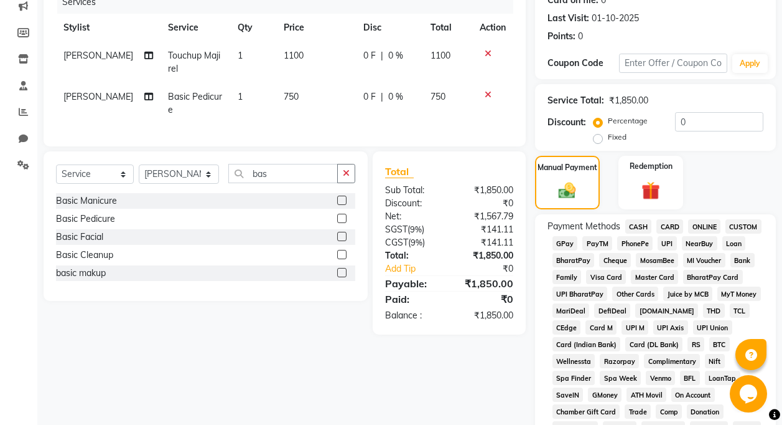
click at [665, 228] on span "CARD" at bounding box center [670, 226] width 27 height 14
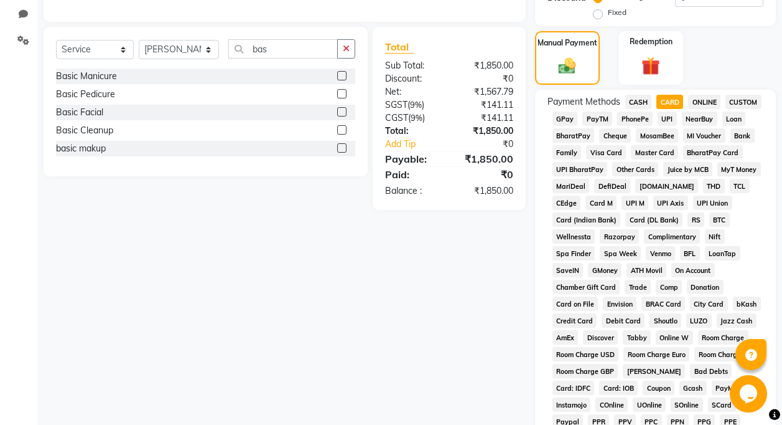
scroll to position [558, 0]
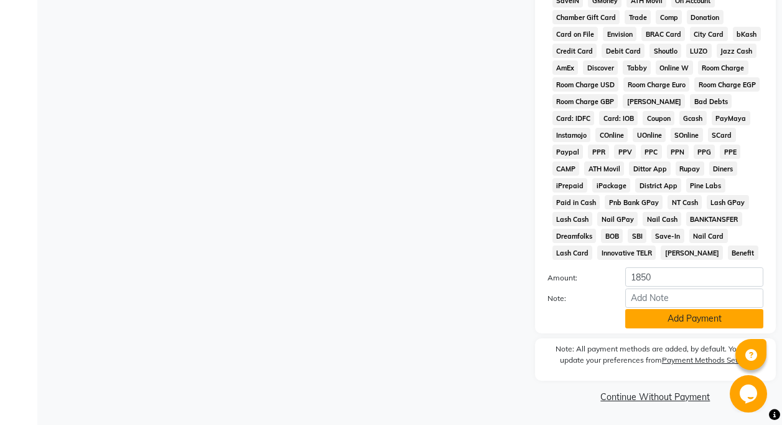
click at [695, 312] on button "Add Payment" at bounding box center [695, 318] width 138 height 19
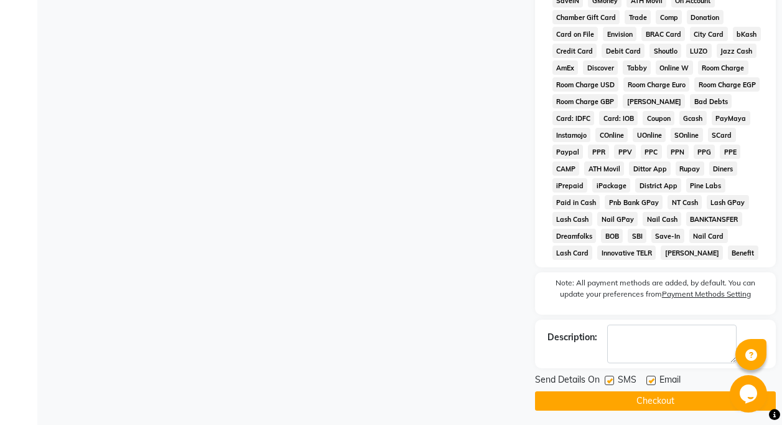
click at [655, 382] on label at bounding box center [651, 379] width 9 height 9
click at [655, 382] on input "checkbox" at bounding box center [651, 381] width 8 height 8
checkbox input "false"
click at [606, 377] on label at bounding box center [609, 379] width 9 height 9
click at [606, 377] on input "checkbox" at bounding box center [609, 381] width 8 height 8
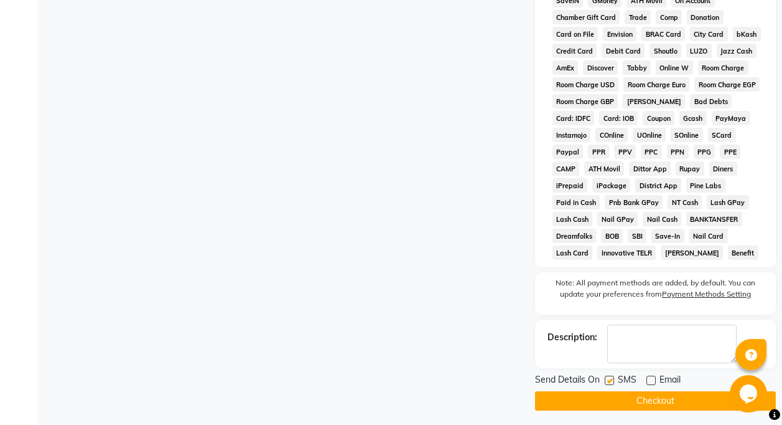
checkbox input "false"
click at [613, 397] on button "Checkout" at bounding box center [655, 400] width 241 height 19
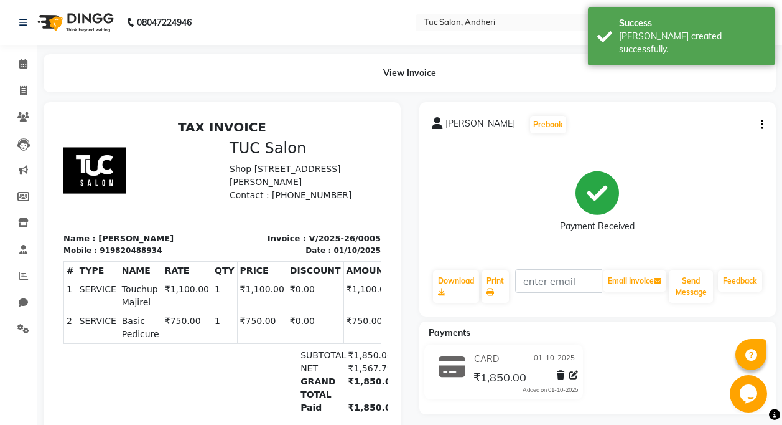
scroll to position [71, 0]
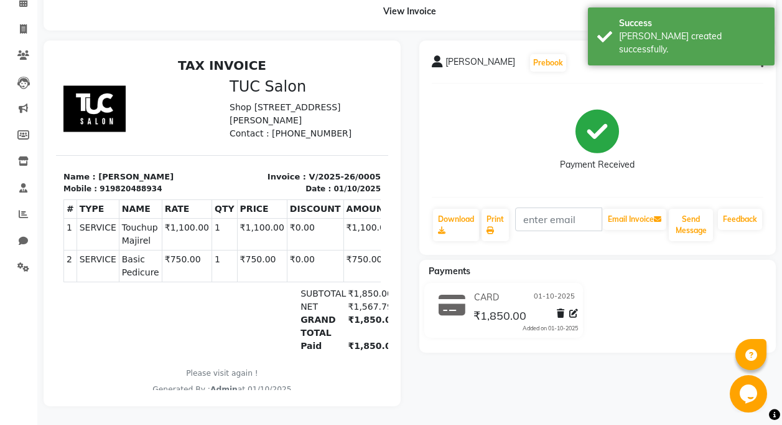
click at [543, 395] on div "[PERSON_NAME] Prebook Payment Received Download Print Email Invoice Send Messag…" at bounding box center [598, 222] width 376 height 365
click at [479, 409] on main "View Invoice [PERSON_NAME] Prebook Payment Received Download Print Email Invoic…" at bounding box center [409, 209] width 745 height 432
click at [415, 363] on html "08047224946 Select Location × Tuc Salon, Andheri English ENGLISH Español العربي…" at bounding box center [391, 150] width 782 height 425
click at [527, 22] on main "View Invoice [PERSON_NAME] Prebook Payment Received Download Print Email Invoic…" at bounding box center [409, 209] width 745 height 432
click at [526, 22] on main "View Invoice [PERSON_NAME] Prebook Payment Received Download Print Email Invoic…" at bounding box center [409, 209] width 745 height 432
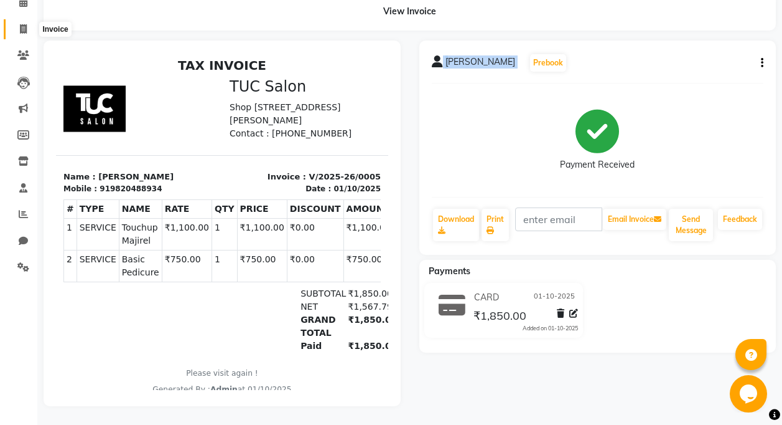
click at [26, 24] on icon at bounding box center [23, 28] width 7 height 9
select select "service"
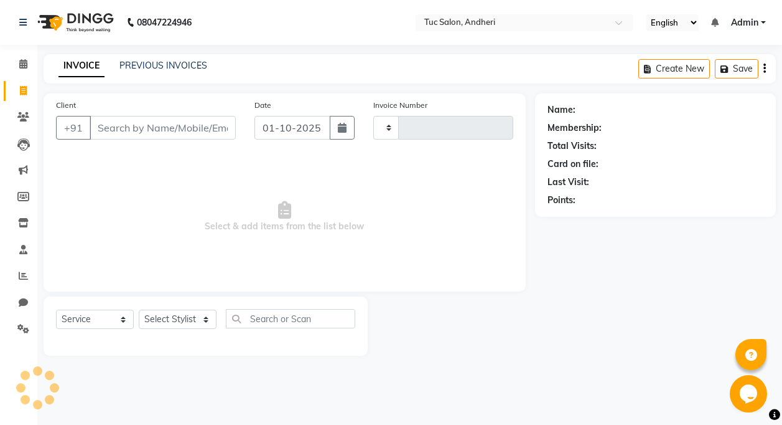
type input "0006"
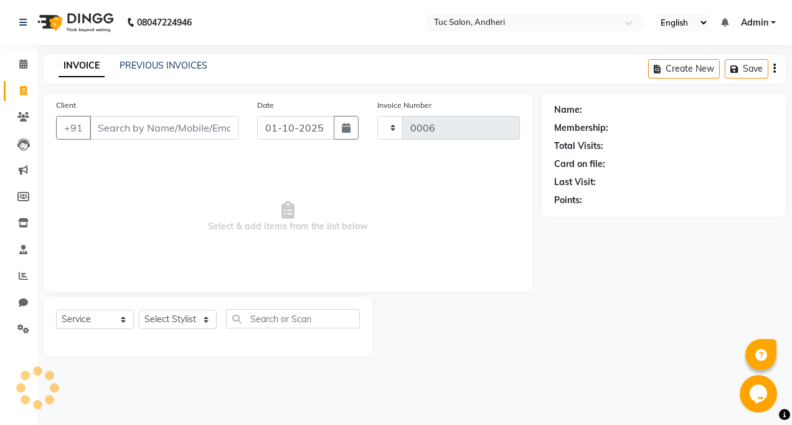
select select "9101"
click at [64, 17] on img at bounding box center [74, 22] width 85 height 35
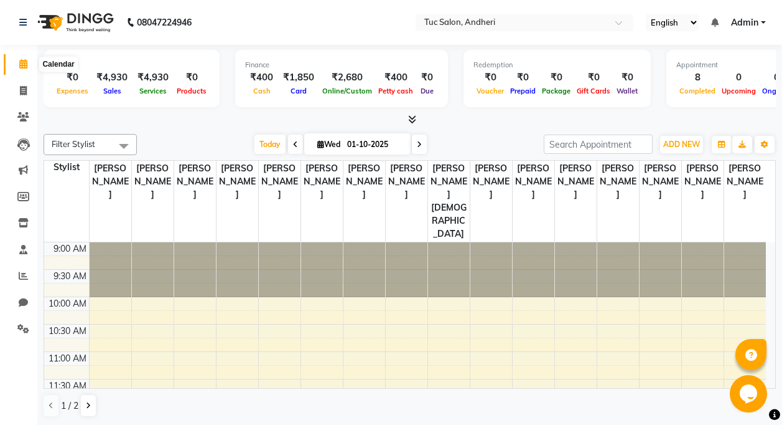
click at [26, 64] on icon at bounding box center [23, 63] width 8 height 9
click at [27, 70] on span at bounding box center [23, 64] width 22 height 14
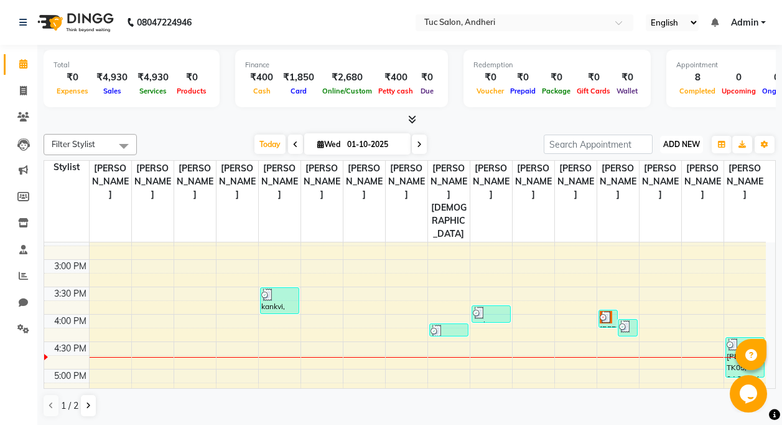
click at [679, 139] on span "ADD NEW" at bounding box center [682, 143] width 37 height 9
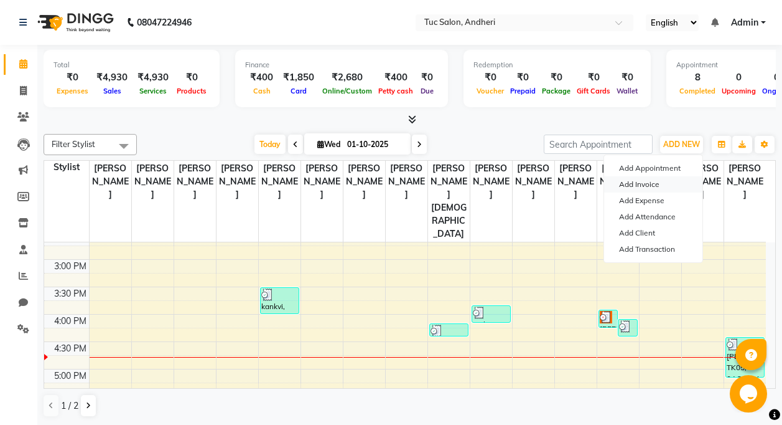
click at [655, 186] on link "Add Invoice" at bounding box center [653, 184] width 98 height 16
select select "service"
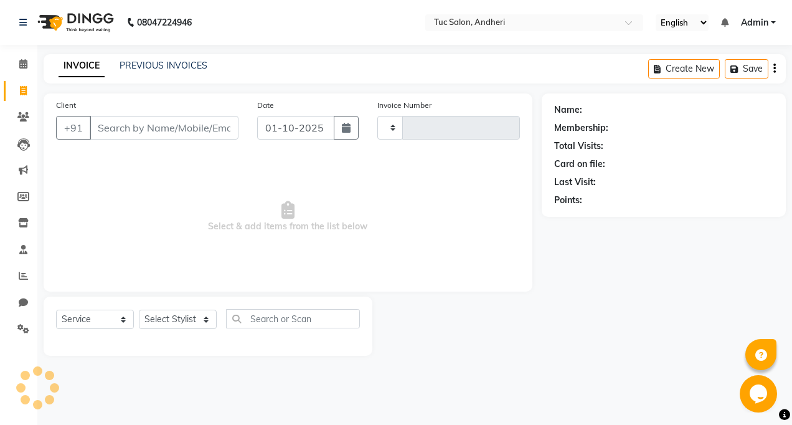
type input "0006"
select select "9101"
click at [146, 133] on input "Client" at bounding box center [164, 128] width 149 height 24
type input "d"
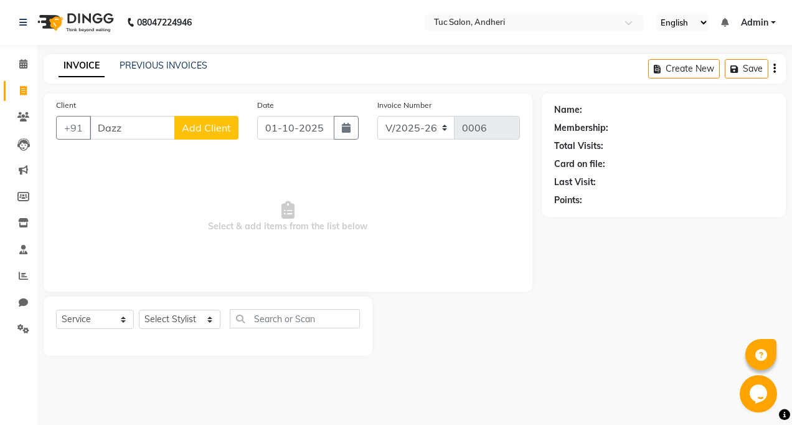
click at [194, 121] on span "Add Client" at bounding box center [206, 127] width 49 height 12
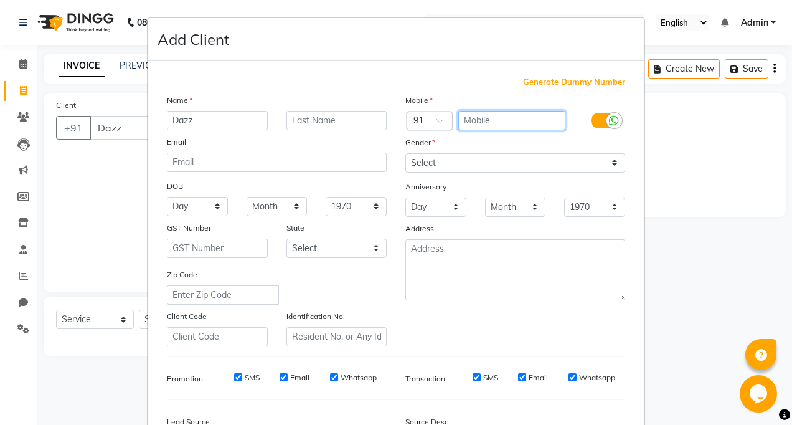
click at [527, 123] on input "text" at bounding box center [512, 120] width 108 height 19
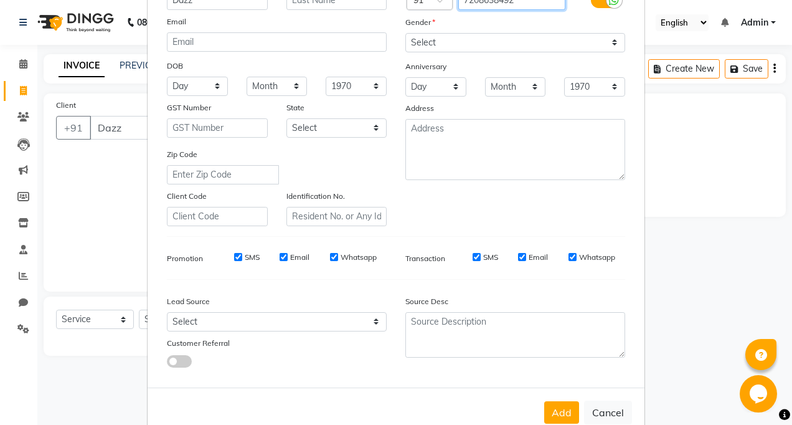
scroll to position [150, 0]
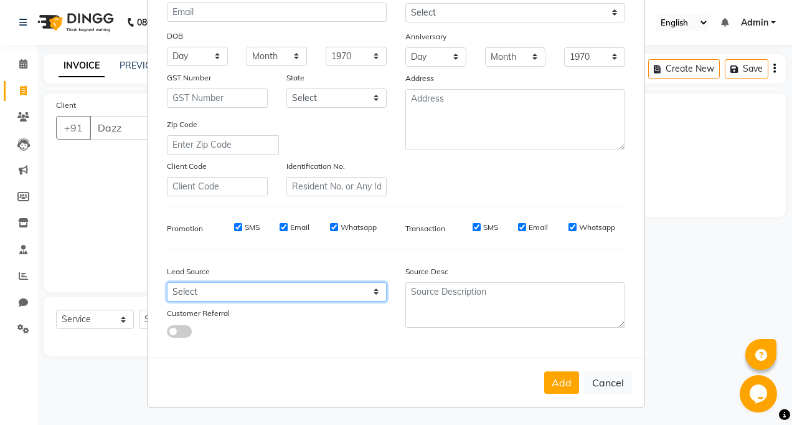
click at [247, 296] on select "Select Walk-in Referral Internet Friend Word of Mouth Advertisement Facebook Ju…" at bounding box center [277, 291] width 220 height 19
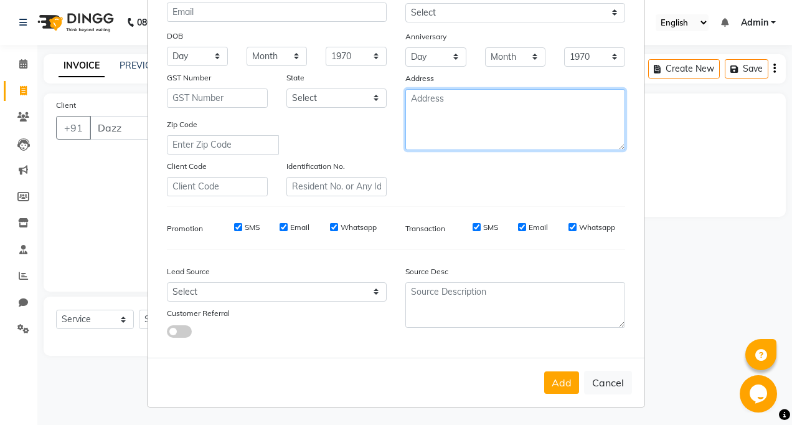
click at [487, 130] on textarea at bounding box center [515, 119] width 220 height 61
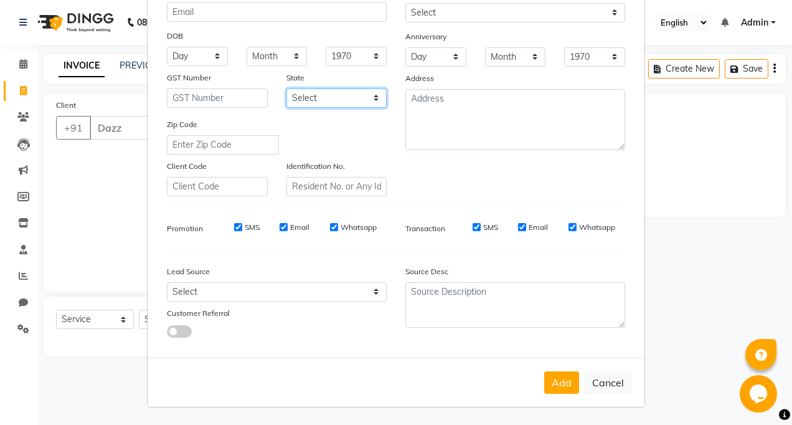
click at [374, 100] on select "Select [GEOGRAPHIC_DATA] [GEOGRAPHIC_DATA] [GEOGRAPHIC_DATA] [GEOGRAPHIC_DATA] …" at bounding box center [336, 97] width 101 height 19
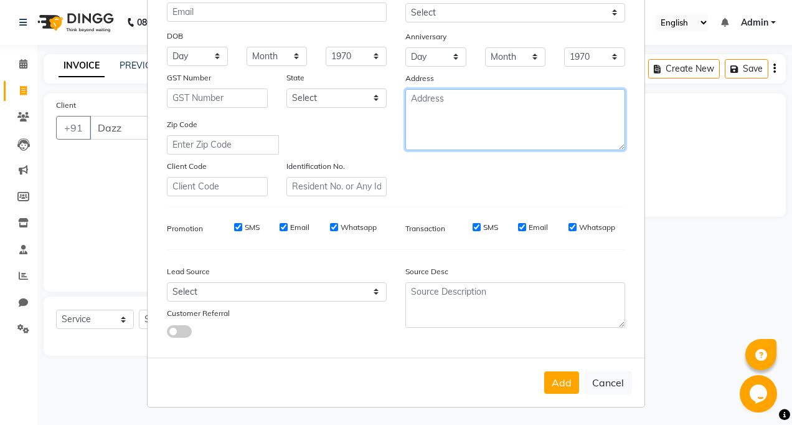
click at [488, 120] on textarea at bounding box center [515, 119] width 220 height 61
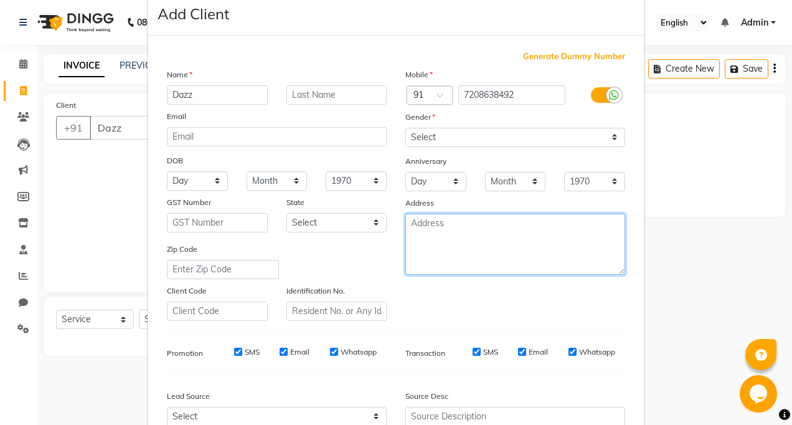
scroll to position [88, 0]
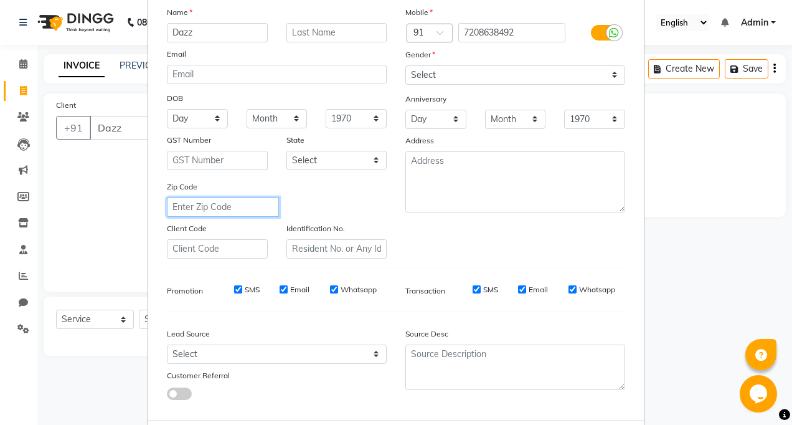
click at [229, 207] on input "text" at bounding box center [223, 206] width 112 height 19
click at [245, 245] on input "text" at bounding box center [217, 248] width 101 height 19
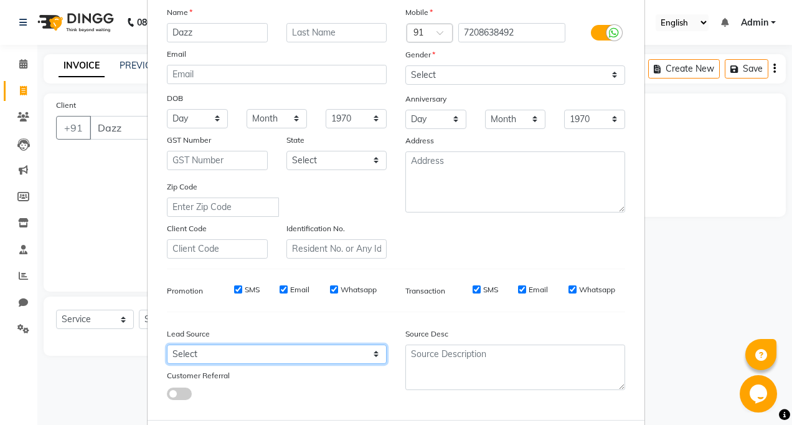
click at [364, 352] on select "Select Walk-in Referral Internet Friend Word of Mouth Advertisement Facebook Ju…" at bounding box center [277, 353] width 220 height 19
click at [167, 344] on select "Select Walk-in Referral Internet Friend Word of Mouth Advertisement Facebook Ju…" at bounding box center [277, 353] width 220 height 19
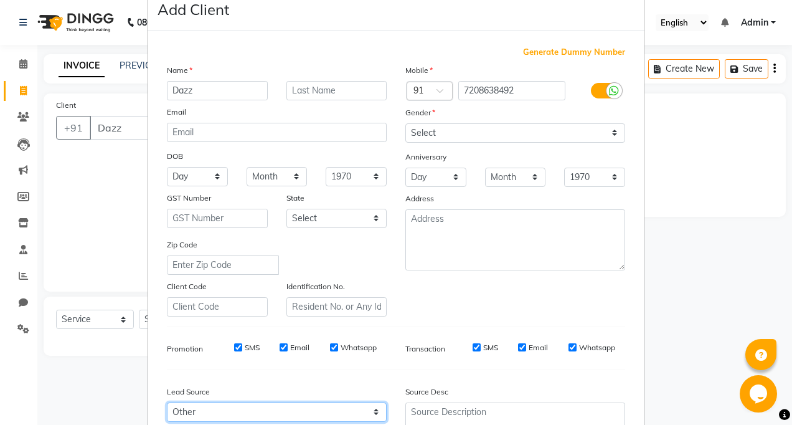
scroll to position [0, 0]
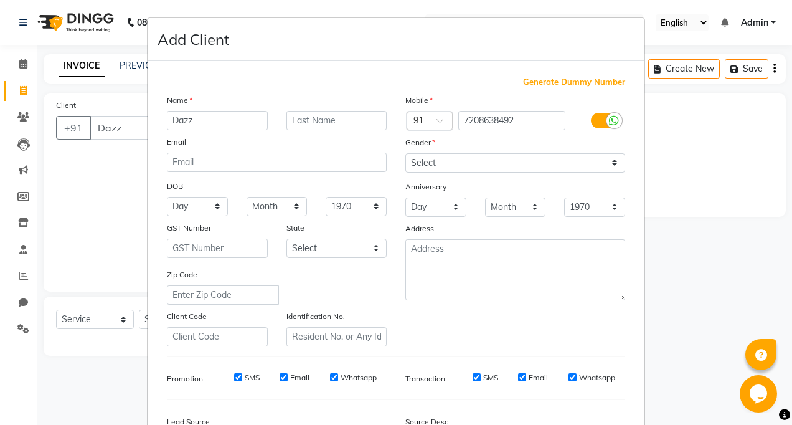
click at [606, 118] on div at bounding box center [614, 121] width 16 height 16
click at [0, 0] on input "checkbox" at bounding box center [0, 0] width 0 height 0
click at [602, 123] on label at bounding box center [605, 121] width 28 height 16
click at [0, 0] on input "checkbox" at bounding box center [0, 0] width 0 height 0
click at [606, 119] on div at bounding box center [614, 121] width 16 height 16
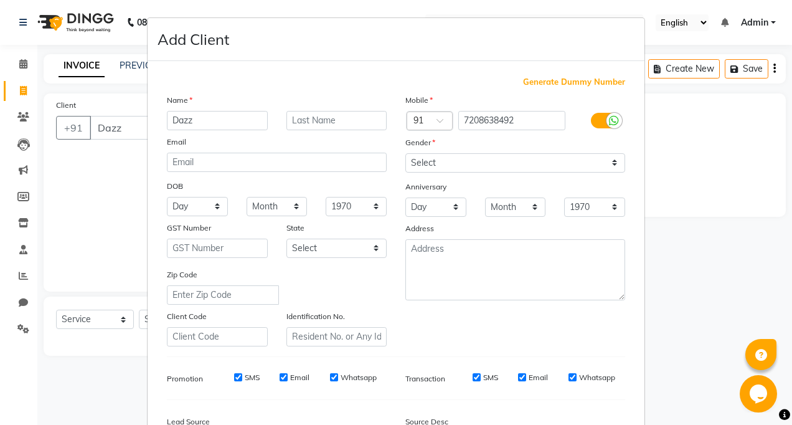
click at [0, 0] on input "checkbox" at bounding box center [0, 0] width 0 height 0
click at [603, 121] on label at bounding box center [605, 121] width 28 height 16
click at [0, 0] on input "checkbox" at bounding box center [0, 0] width 0 height 0
click at [608, 164] on select "Select [DEMOGRAPHIC_DATA] [DEMOGRAPHIC_DATA] Other Prefer Not To Say" at bounding box center [515, 162] width 220 height 19
click at [405, 153] on select "Select [DEMOGRAPHIC_DATA] [DEMOGRAPHIC_DATA] Other Prefer Not To Say" at bounding box center [515, 162] width 220 height 19
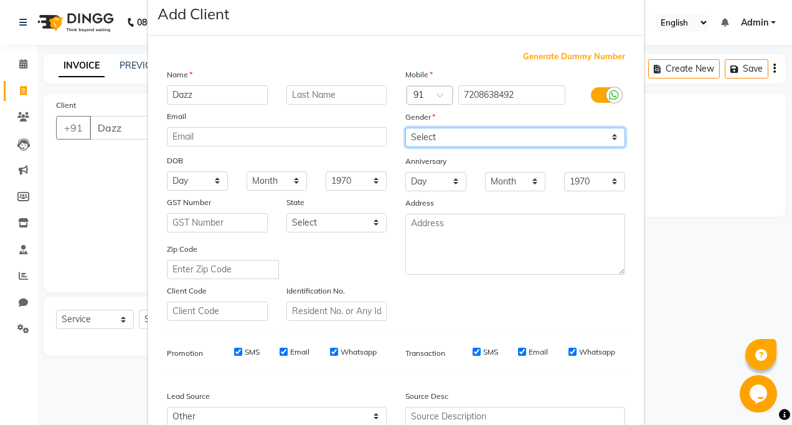
scroll to position [150, 0]
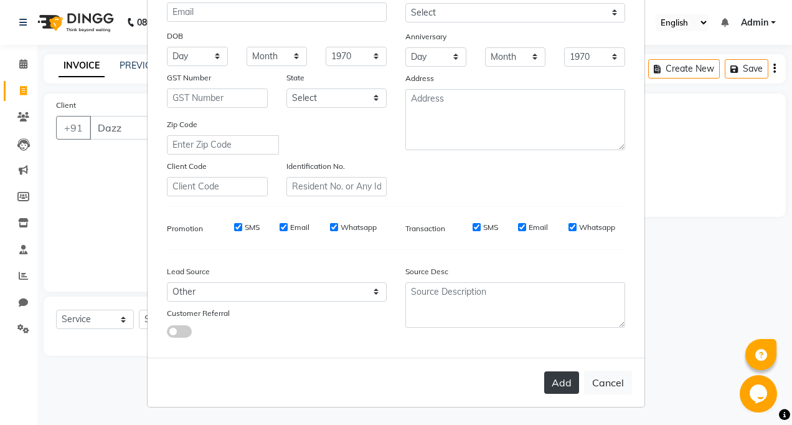
click at [547, 385] on button "Add" at bounding box center [561, 382] width 35 height 22
click at [559, 375] on button "Add" at bounding box center [561, 382] width 35 height 22
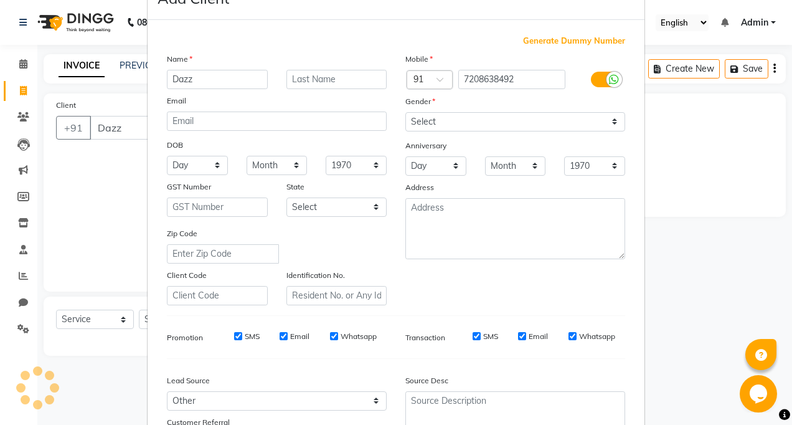
scroll to position [62, 0]
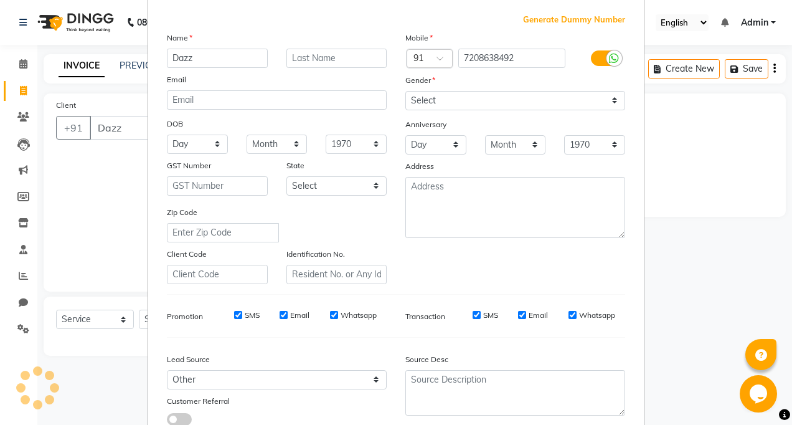
click at [128, 160] on ngb-modal-window "Add Client Generate Dummy Number Name Dazz Email DOB Day 01 02 03 04 05 06 07 0…" at bounding box center [396, 212] width 792 height 425
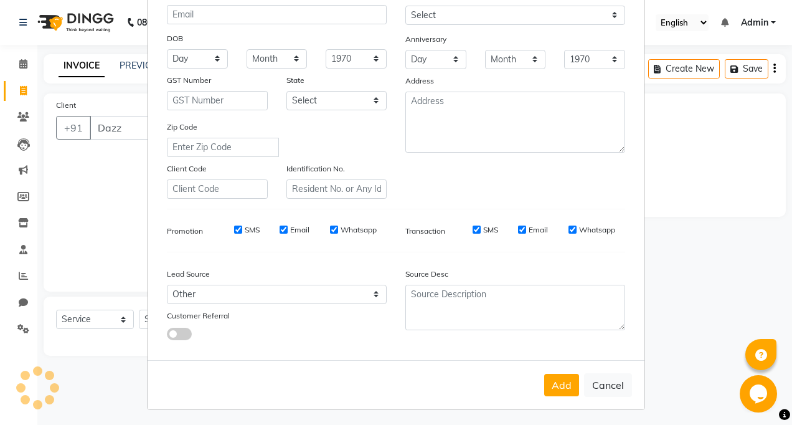
scroll to position [150, 0]
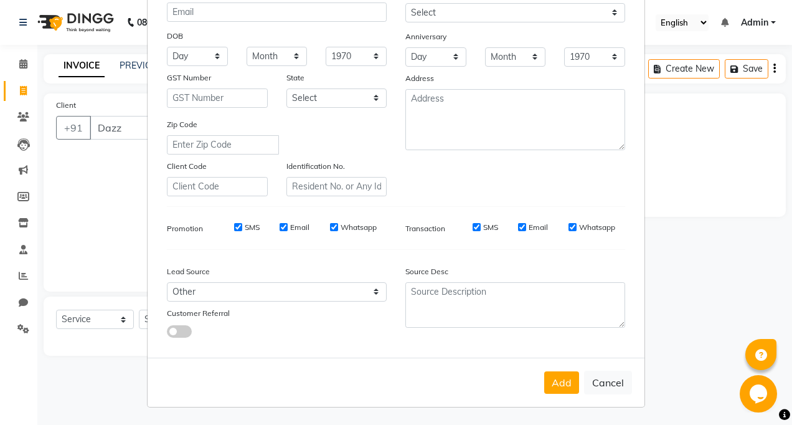
click at [115, 238] on ngb-modal-window "Add Client Generate Dummy Number Name Dazz Email DOB Day 01 02 03 04 05 06 07 0…" at bounding box center [396, 212] width 792 height 425
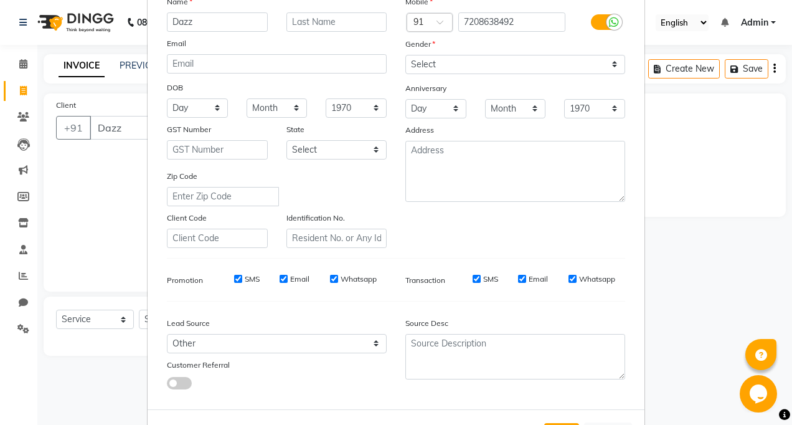
scroll to position [0, 0]
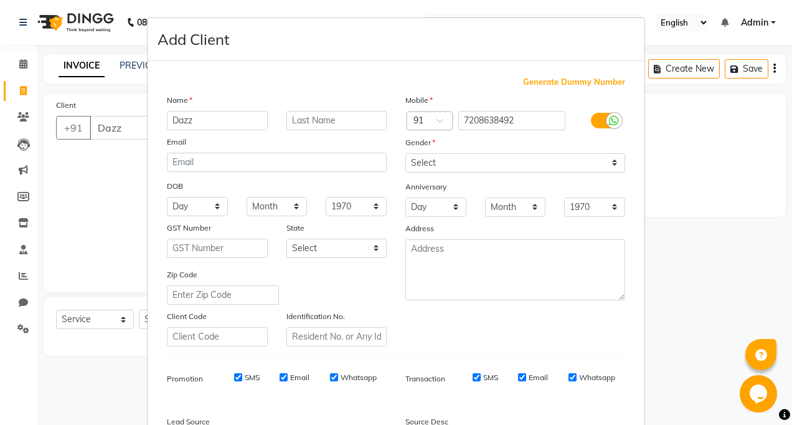
click at [192, 50] on h4 "Add Client" at bounding box center [193, 39] width 72 height 22
click at [698, 197] on ngb-modal-window "Add Client Generate Dummy Number Name Dazz Email DOB Day 01 02 03 04 05 06 07 0…" at bounding box center [396, 212] width 792 height 425
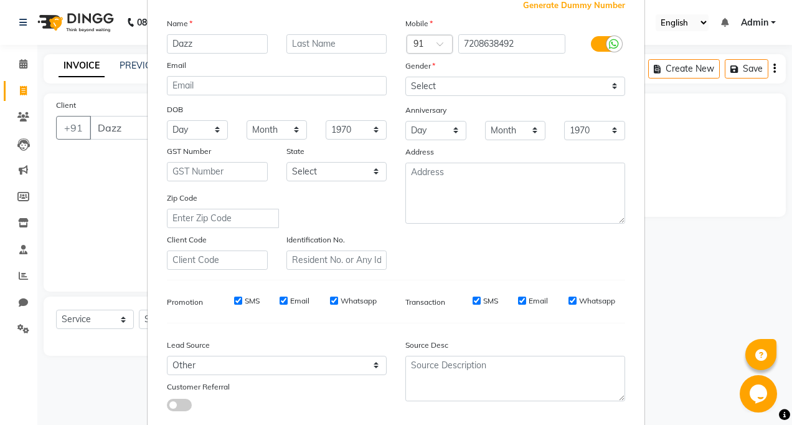
scroll to position [150, 0]
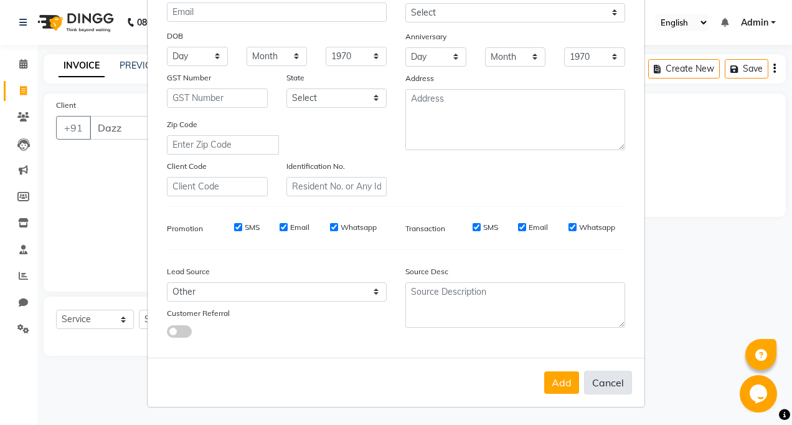
click at [589, 383] on button "Cancel" at bounding box center [608, 382] width 48 height 24
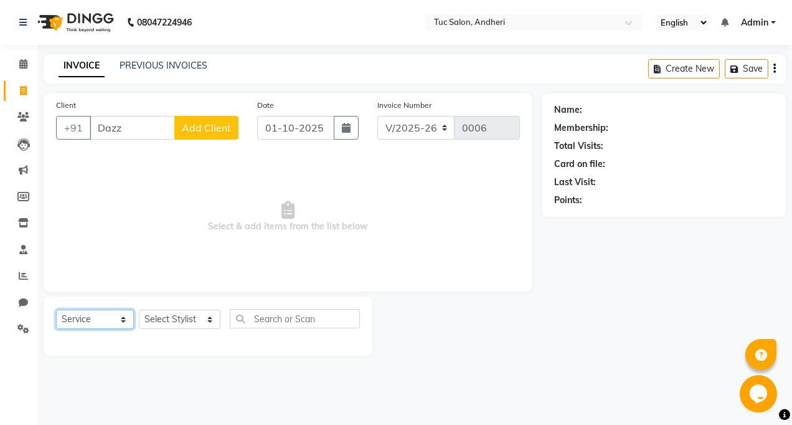
click at [118, 319] on select "Select Service Product Membership Package Voucher Prepaid Gift Card" at bounding box center [95, 318] width 78 height 19
click at [56, 309] on select "Select Service Product Membership Package Voucher Prepaid Gift Card" at bounding box center [95, 318] width 78 height 19
click at [207, 315] on select "Select Stylist [PERSON_NAME] [PERSON_NAME] [PERSON_NAME] [PERSON_NAME] [PERSON_…" at bounding box center [180, 318] width 82 height 19
click at [132, 388] on div "08047224946 Select Location × Tuc Salon, Andheri English ENGLISH Español العربي…" at bounding box center [396, 212] width 792 height 425
click at [220, 243] on span "Select & add items from the list below" at bounding box center [288, 216] width 464 height 124
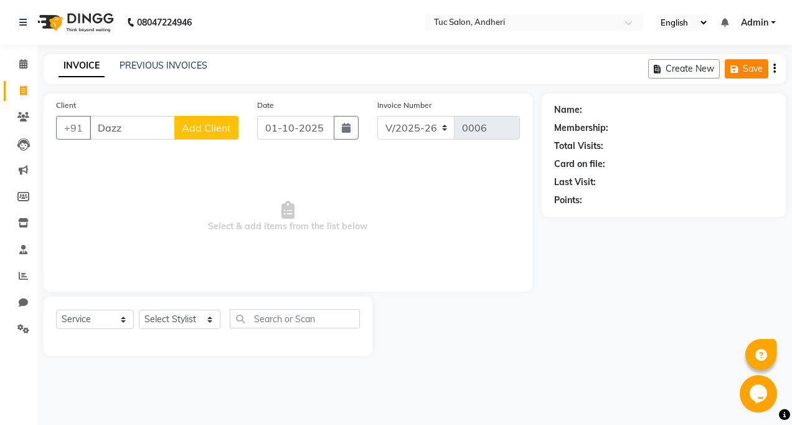
click at [746, 62] on button "Save" at bounding box center [747, 68] width 44 height 19
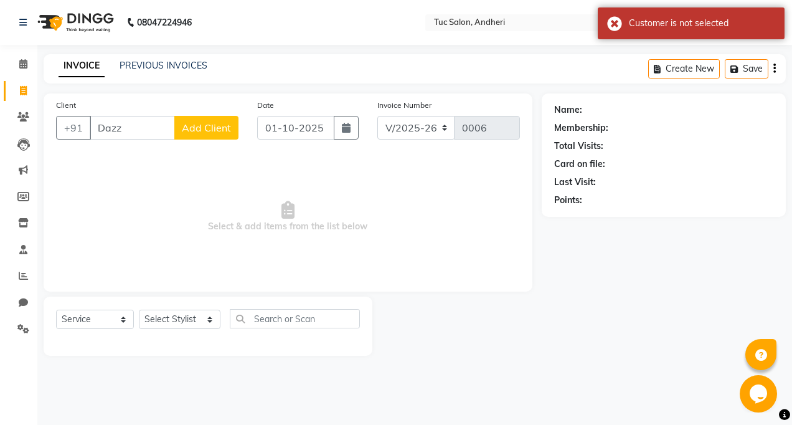
click at [222, 133] on button "Add Client" at bounding box center [206, 128] width 64 height 24
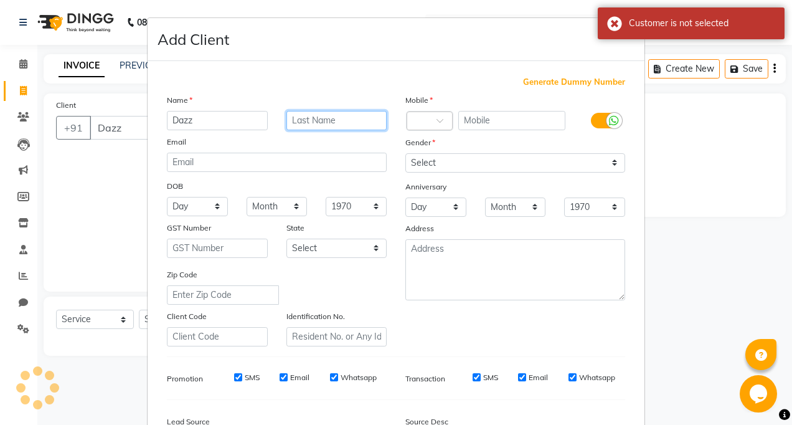
click at [347, 121] on input "text" at bounding box center [336, 120] width 101 height 19
click at [441, 118] on span at bounding box center [444, 124] width 16 height 13
click at [495, 125] on input "text" at bounding box center [512, 120] width 108 height 19
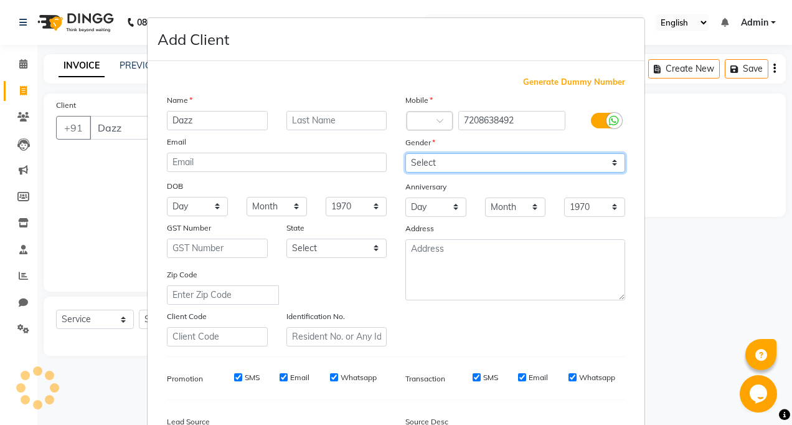
click at [442, 158] on select "Select [DEMOGRAPHIC_DATA] [DEMOGRAPHIC_DATA] Other Prefer Not To Say" at bounding box center [515, 162] width 220 height 19
click at [405, 153] on select "Select [DEMOGRAPHIC_DATA] [DEMOGRAPHIC_DATA] Other Prefer Not To Say" at bounding box center [515, 162] width 220 height 19
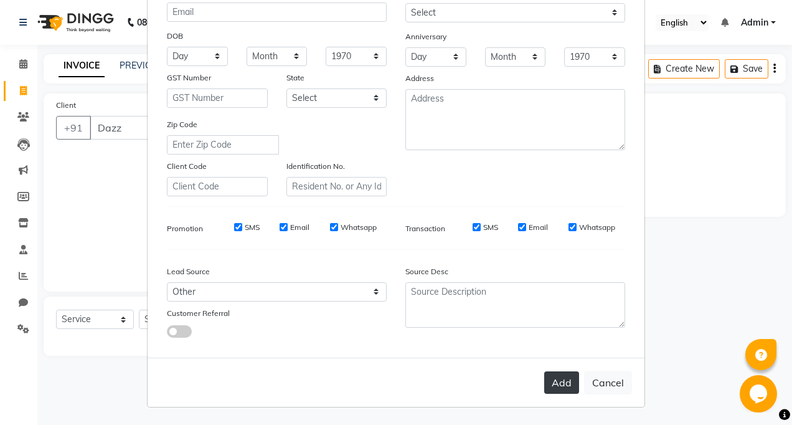
click at [557, 384] on button "Add" at bounding box center [561, 382] width 35 height 22
click at [758, 70] on ngb-modal-window "Add Client Generate Dummy Number Name Dazz Email DOB Day 01 02 03 04 05 06 07 0…" at bounding box center [396, 212] width 792 height 425
click at [757, 70] on ngb-modal-window "Add Client Generate Dummy Number Name Dazz Email DOB Day 01 02 03 04 05 06 07 0…" at bounding box center [396, 212] width 792 height 425
click at [552, 390] on button "Add" at bounding box center [561, 382] width 35 height 22
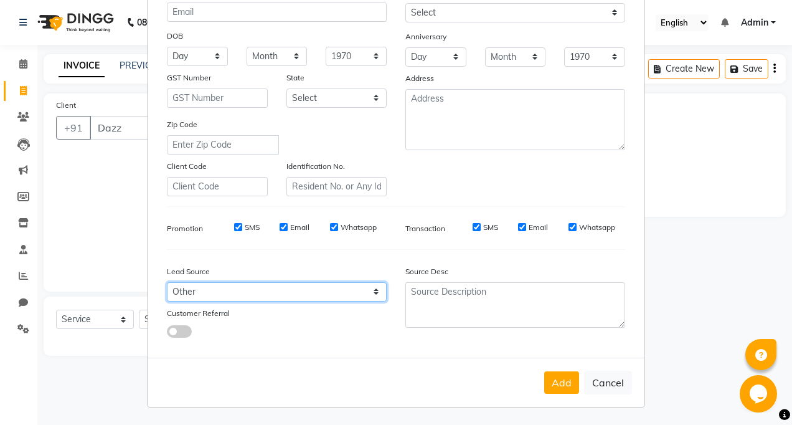
click at [371, 293] on select "Select Walk-in Referral Internet Friend Word of Mouth Advertisement Facebook Ju…" at bounding box center [277, 291] width 220 height 19
click at [167, 282] on select "Select Walk-in Referral Internet Friend Word of Mouth Advertisement Facebook Ju…" at bounding box center [277, 291] width 220 height 19
click at [269, 289] on select "Select Walk-in Referral Internet Friend Word of Mouth Advertisement Facebook Ju…" at bounding box center [277, 291] width 220 height 19
click at [167, 282] on select "Select Walk-in Referral Internet Friend Word of Mouth Advertisement Facebook Ju…" at bounding box center [277, 291] width 220 height 19
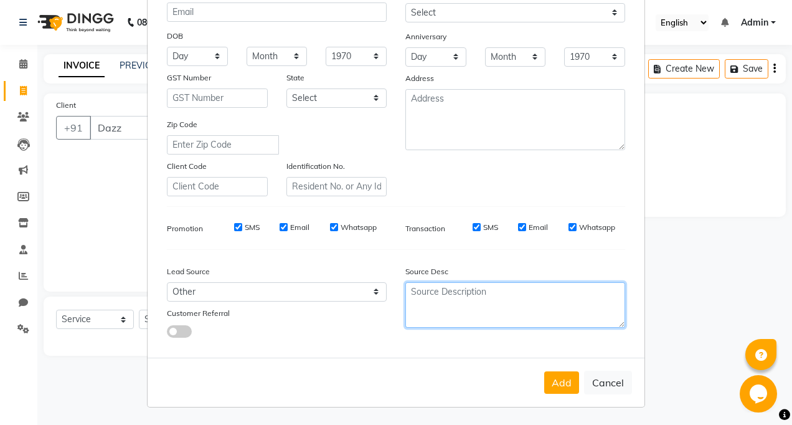
click at [460, 300] on textarea at bounding box center [515, 304] width 220 height 45
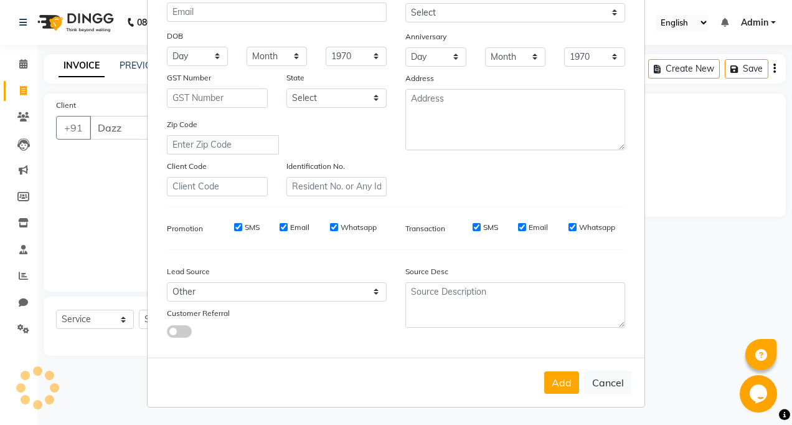
click at [420, 223] on label "Transaction" at bounding box center [425, 228] width 40 height 11
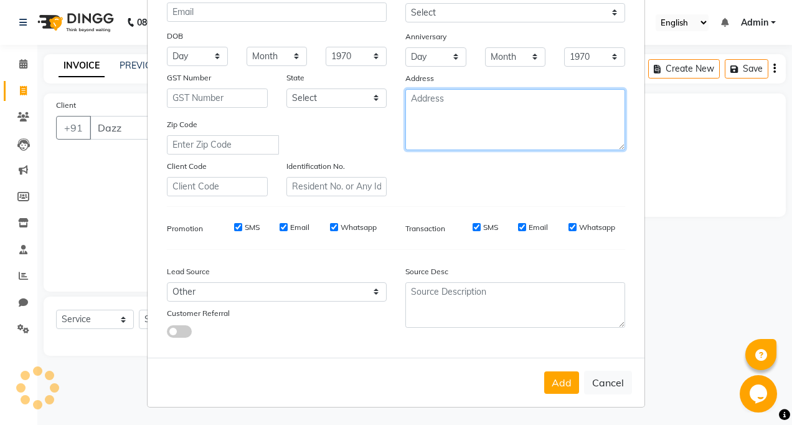
click at [426, 119] on textarea at bounding box center [515, 119] width 220 height 61
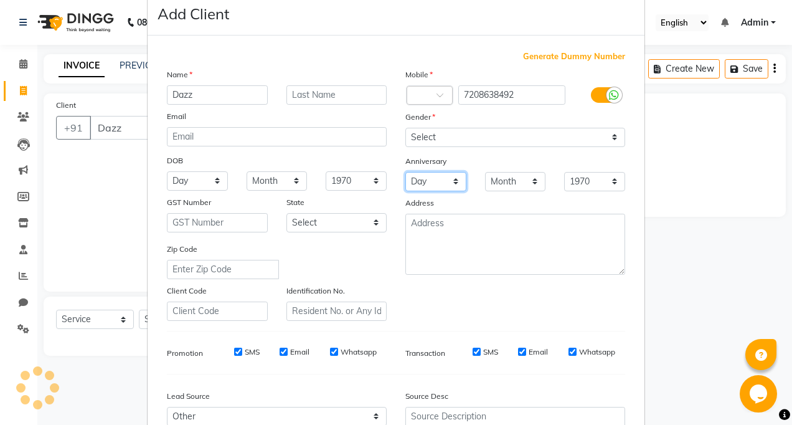
click at [453, 179] on select "Day 01 02 03 04 05 06 07 08 09 10 11 12 13 14 15 16 17 18 19 20 21 22 23 24 25 …" at bounding box center [435, 181] width 61 height 19
click at [405, 172] on select "Day 01 02 03 04 05 06 07 08 09 10 11 12 13 14 15 16 17 18 19 20 21 22 23 24 25 …" at bounding box center [435, 181] width 61 height 19
click at [530, 176] on select "Month January February March April May June July August September October Novem…" at bounding box center [515, 181] width 61 height 19
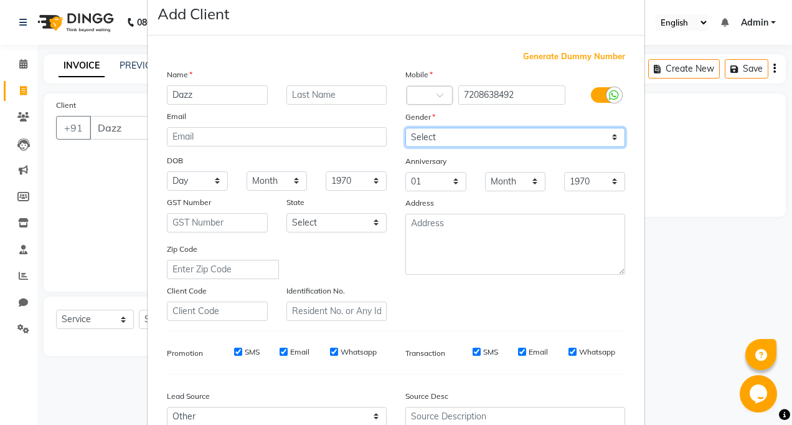
click at [548, 141] on select "Select [DEMOGRAPHIC_DATA] [DEMOGRAPHIC_DATA] Other Prefer Not To Say" at bounding box center [515, 137] width 220 height 19
click at [491, 294] on div "Mobile Country Code × 7208638492 Gender Select [DEMOGRAPHIC_DATA] [DEMOGRAPHIC_…" at bounding box center [515, 194] width 238 height 253
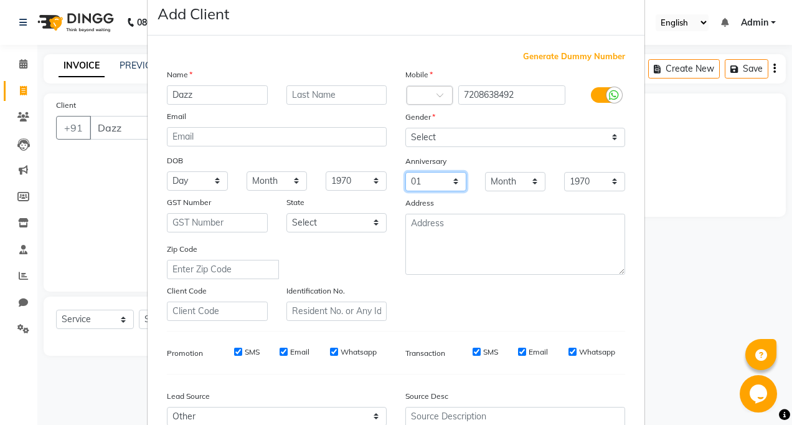
click at [435, 177] on select "Day 01 02 03 04 05 06 07 08 09 10 11 12 13 14 15 16 17 18 19 20 21 22 23 24 25 …" at bounding box center [435, 181] width 61 height 19
click at [408, 174] on select "Day 01 02 03 04 05 06 07 08 09 10 11 12 13 14 15 16 17 18 19 20 21 22 23 24 25 …" at bounding box center [435, 181] width 61 height 19
click at [415, 177] on select "Day 01 02 03 04 05 06 07 08 09 10 11 12 13 14 15 16 17 18 19 20 21 22 23 24 25 …" at bounding box center [435, 181] width 61 height 19
click at [346, 270] on div "Zip Code" at bounding box center [276, 260] width 238 height 37
click at [129, 111] on ngb-modal-window "Add Client Generate Dummy Number Name Dazz Email DOB Day 01 02 03 04 05 06 07 0…" at bounding box center [396, 212] width 792 height 425
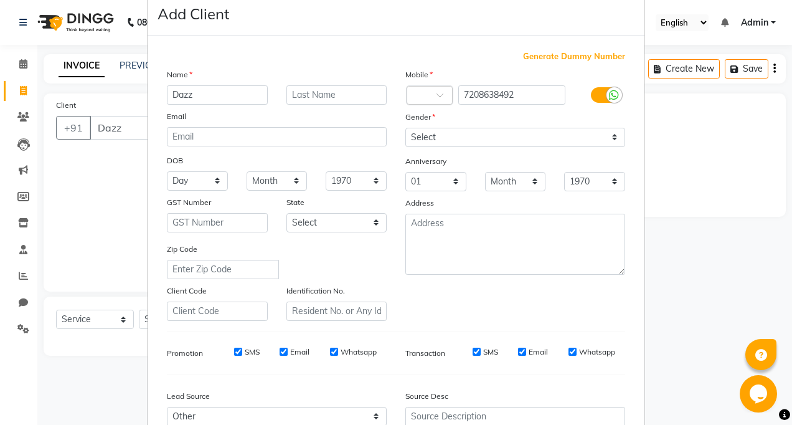
click at [754, 61] on ngb-modal-window "Add Client Generate Dummy Number Name Dazz Email DOB Day 01 02 03 04 05 06 07 0…" at bounding box center [396, 212] width 792 height 425
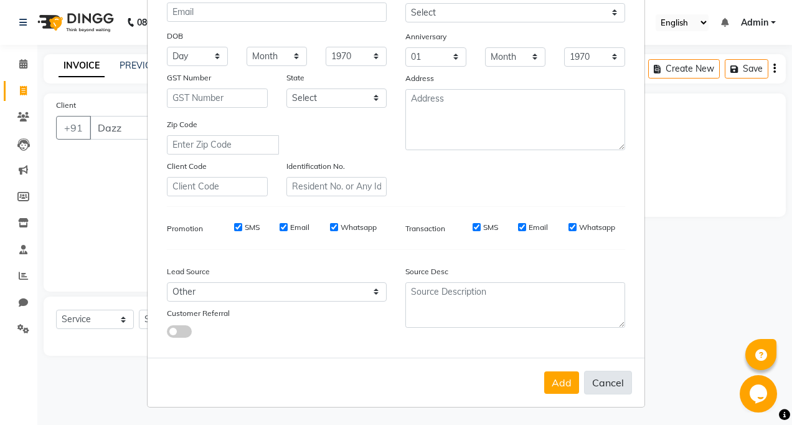
click at [614, 383] on button "Cancel" at bounding box center [608, 382] width 48 height 24
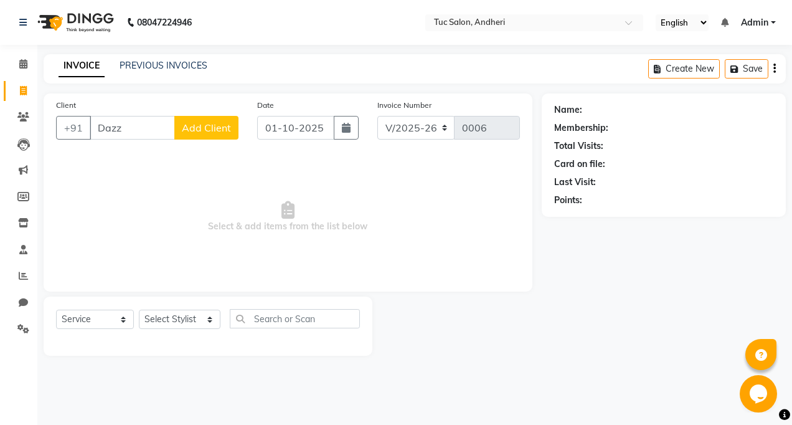
click at [221, 130] on span "Add Client" at bounding box center [206, 127] width 49 height 12
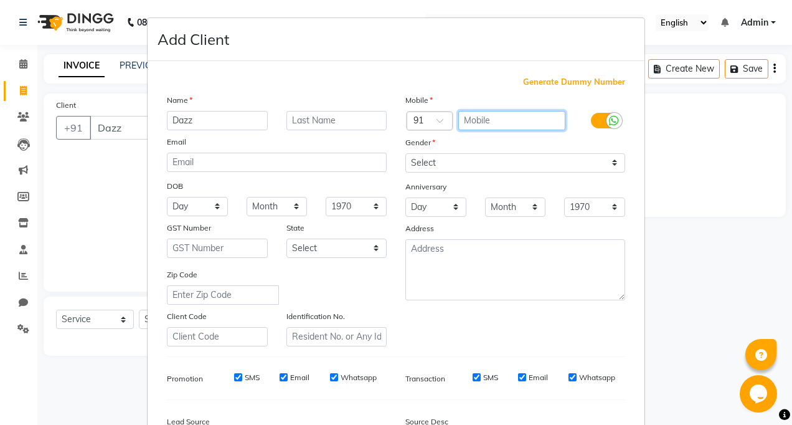
click at [506, 116] on input "text" at bounding box center [512, 120] width 108 height 19
click at [436, 121] on span at bounding box center [444, 124] width 16 height 13
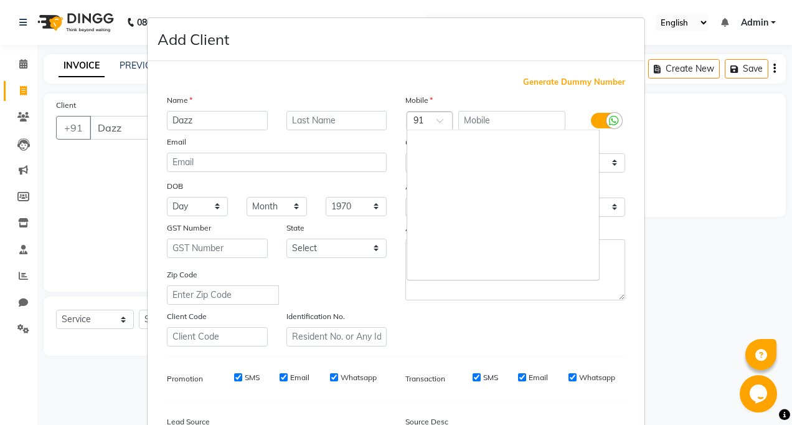
scroll to position [2257, 0]
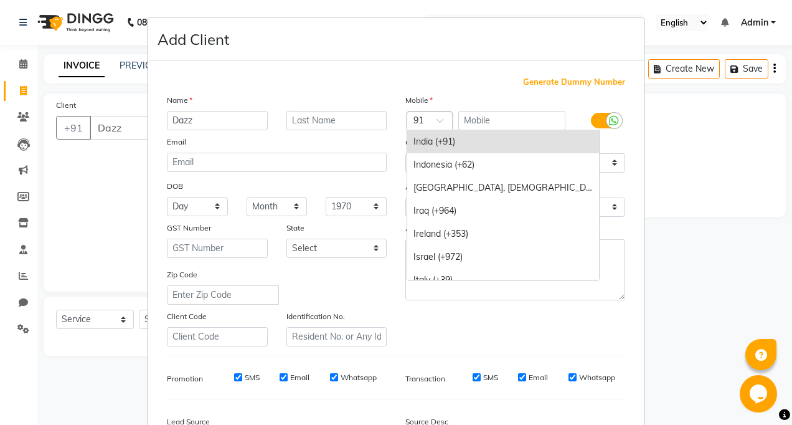
click at [452, 150] on div "India (+91)" at bounding box center [503, 141] width 192 height 23
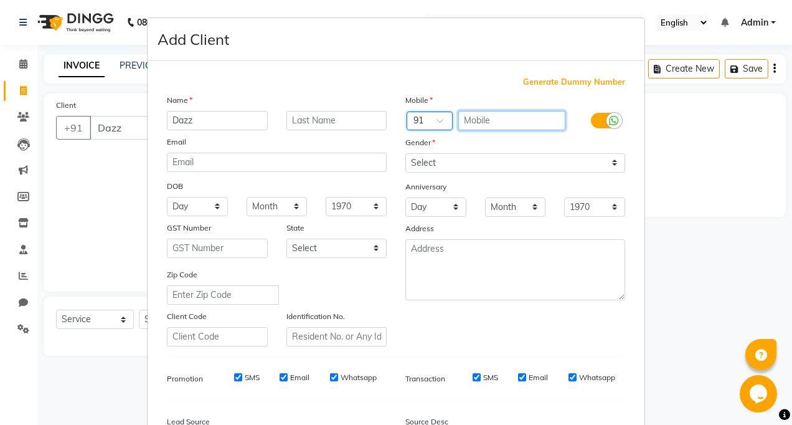
click at [531, 128] on input "text" at bounding box center [512, 120] width 108 height 19
click at [527, 131] on div "Mobile Country Code × 91 7 Gender Select [DEMOGRAPHIC_DATA] [DEMOGRAPHIC_DATA] …" at bounding box center [515, 219] width 238 height 253
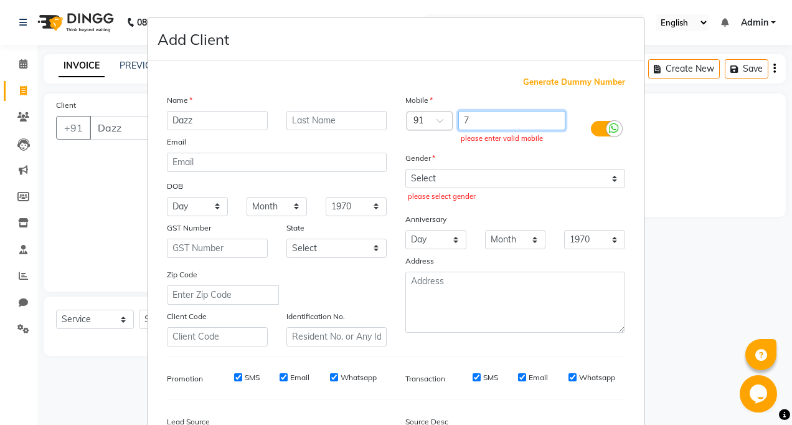
click at [515, 129] on input "7" at bounding box center [512, 120] width 108 height 19
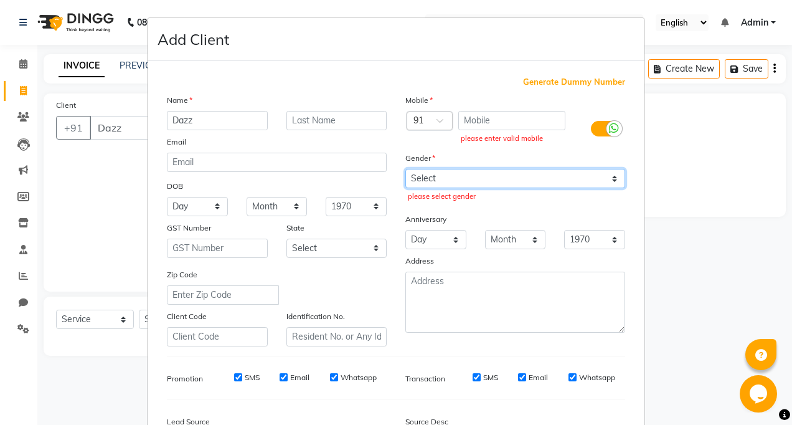
click at [413, 176] on select "Select [DEMOGRAPHIC_DATA] [DEMOGRAPHIC_DATA] Other Prefer Not To Say" at bounding box center [515, 178] width 220 height 19
click at [405, 169] on select "Select [DEMOGRAPHIC_DATA] [DEMOGRAPHIC_DATA] Other Prefer Not To Say" at bounding box center [515, 178] width 220 height 19
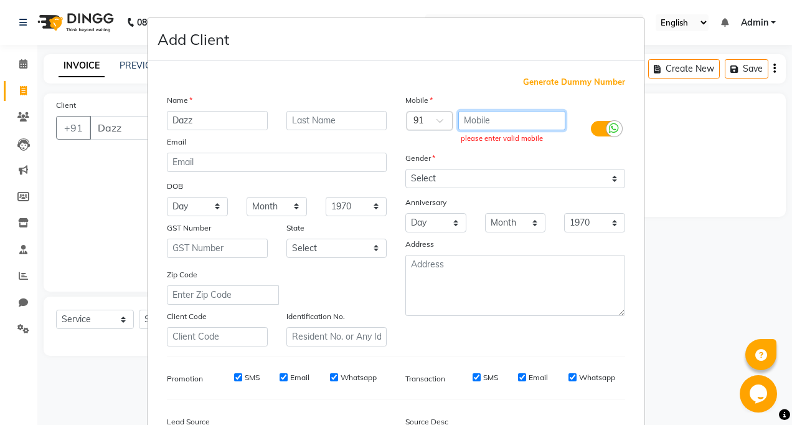
click at [515, 121] on input "text" at bounding box center [512, 120] width 108 height 19
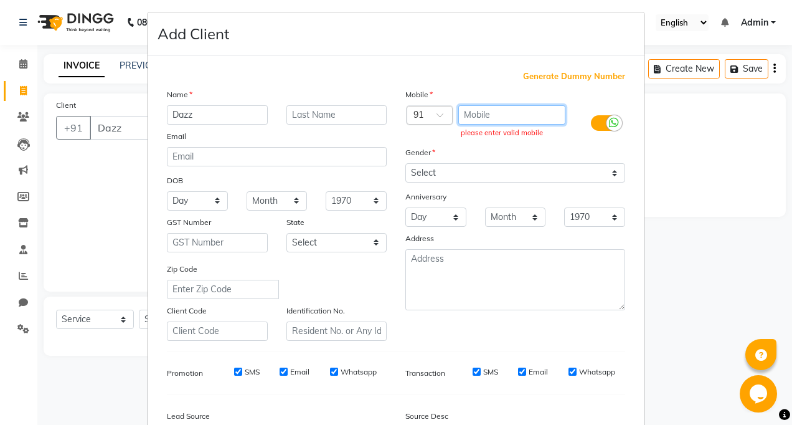
scroll to position [0, 0]
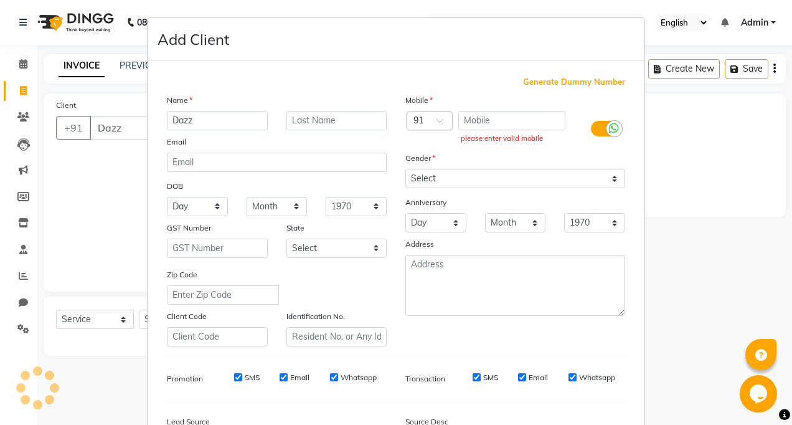
click at [670, 68] on ngb-modal-window "Add Client Generate Dummy Number Name Dazz Email DOB Day 01 02 03 04 05 06 07 0…" at bounding box center [396, 212] width 792 height 425
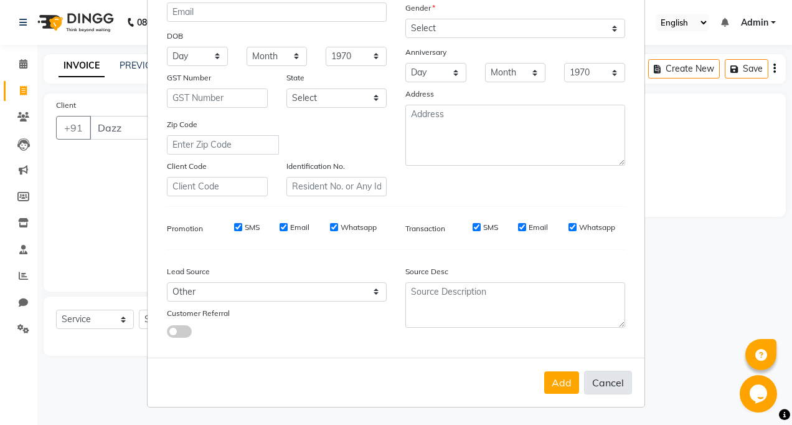
click at [613, 381] on button "Cancel" at bounding box center [608, 382] width 48 height 24
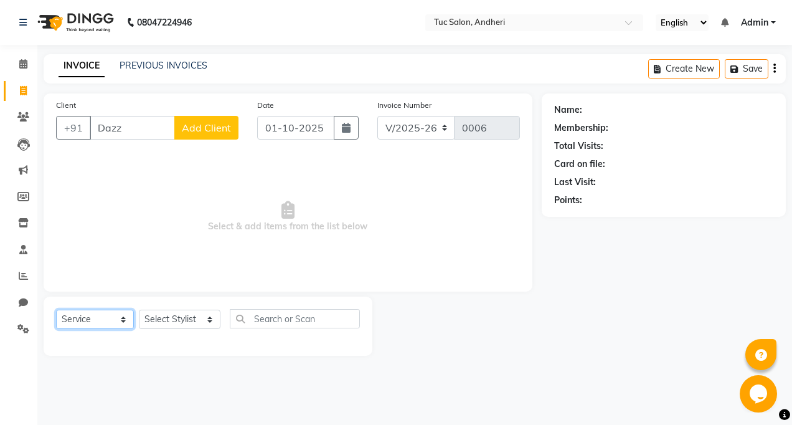
drag, startPoint x: 119, startPoint y: 324, endPoint x: 124, endPoint y: 318, distance: 7.9
click at [124, 318] on select "Select Service Product Membership Package Voucher Prepaid Gift Card" at bounding box center [95, 318] width 78 height 19
click at [123, 318] on select "Select Service Product Membership Package Voucher Prepaid Gift Card" at bounding box center [95, 318] width 78 height 19
click at [56, 309] on select "Select Service Product Membership Package Voucher Prepaid Gift Card" at bounding box center [95, 318] width 78 height 19
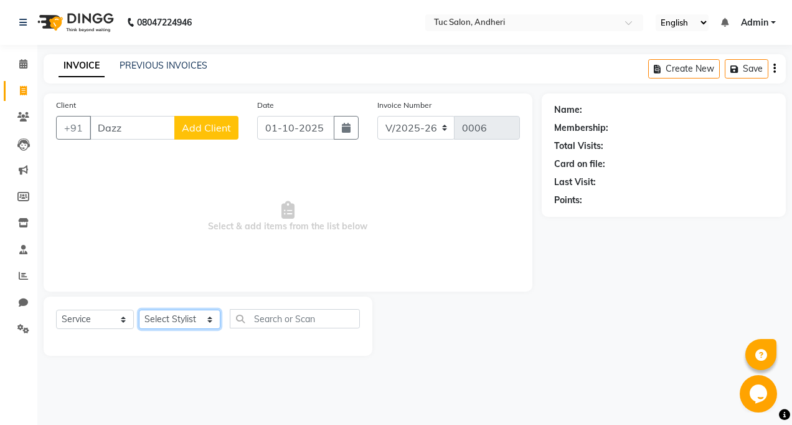
click at [193, 326] on select "Select Stylist [PERSON_NAME] [PERSON_NAME] [PERSON_NAME] [PERSON_NAME] [PERSON_…" at bounding box center [180, 318] width 82 height 19
click at [215, 316] on select "Select Stylist [PERSON_NAME] [PERSON_NAME] [PERSON_NAME] [PERSON_NAME] [PERSON_…" at bounding box center [180, 318] width 82 height 19
click at [208, 317] on select "Select Stylist [PERSON_NAME] [PERSON_NAME] [PERSON_NAME] [PERSON_NAME] [PERSON_…" at bounding box center [180, 318] width 82 height 19
click at [73, 187] on span "Select & add items from the list below" at bounding box center [288, 216] width 464 height 124
click at [118, 131] on input "Dazz" at bounding box center [132, 128] width 85 height 24
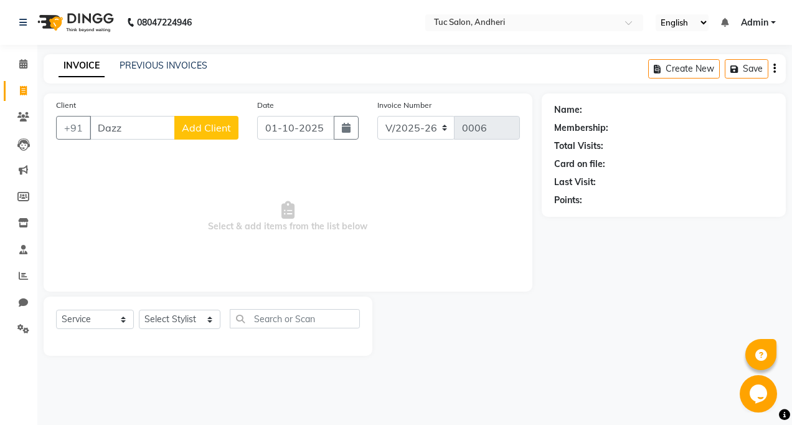
click at [223, 138] on button "Add Client" at bounding box center [206, 128] width 64 height 24
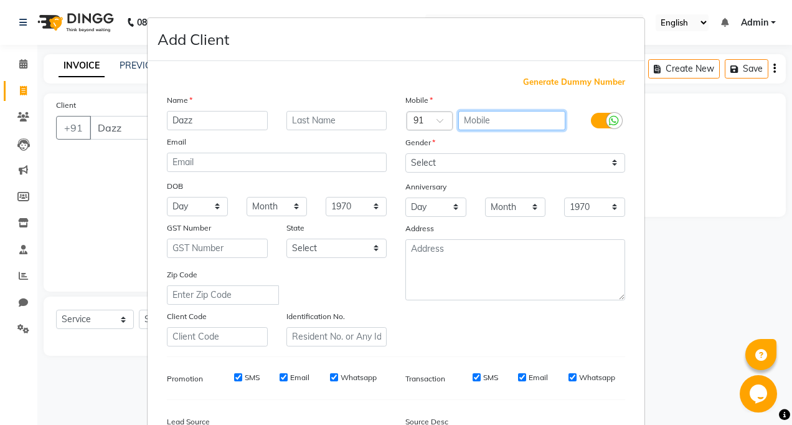
click at [515, 122] on input "text" at bounding box center [512, 120] width 108 height 19
click at [510, 179] on div "Anniversary" at bounding box center [515, 187] width 238 height 20
click at [497, 123] on input "text" at bounding box center [512, 120] width 108 height 19
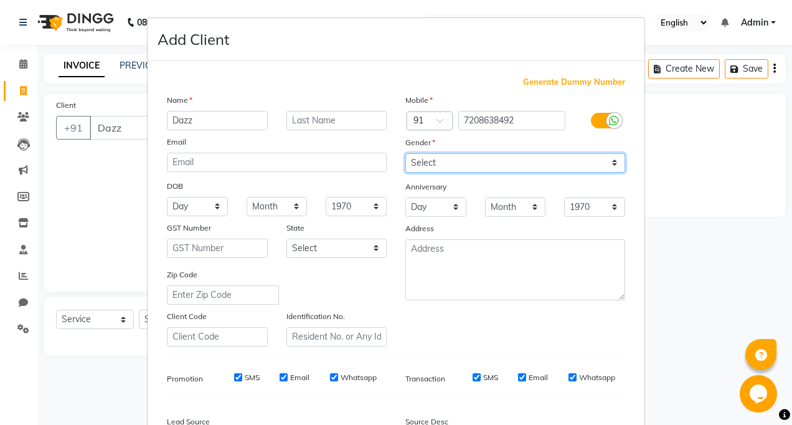
click at [508, 153] on select "Select [DEMOGRAPHIC_DATA] [DEMOGRAPHIC_DATA] Other Prefer Not To Say" at bounding box center [515, 162] width 220 height 19
click at [405, 153] on select "Select [DEMOGRAPHIC_DATA] [DEMOGRAPHIC_DATA] Other Prefer Not To Say" at bounding box center [515, 162] width 220 height 19
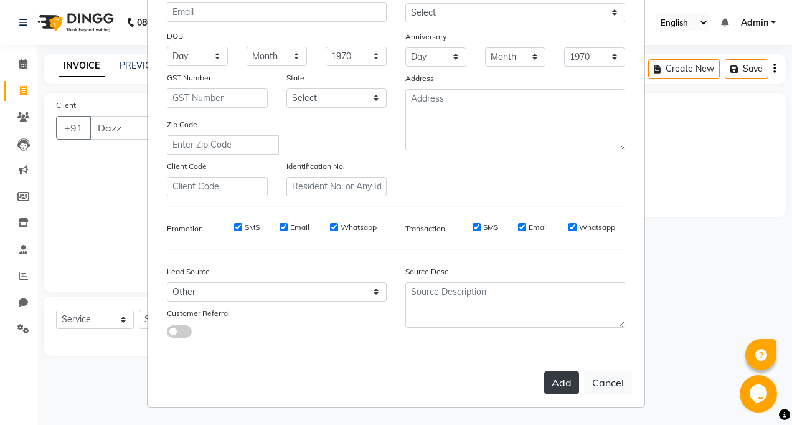
click at [563, 384] on button "Add" at bounding box center [561, 382] width 35 height 22
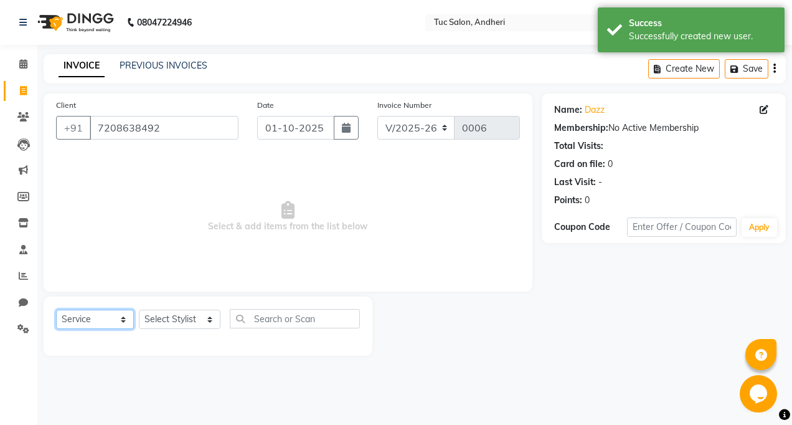
click at [95, 324] on select "Select Service Product Membership Package Voucher Prepaid Gift Card" at bounding box center [95, 318] width 78 height 19
click at [56, 309] on select "Select Service Product Membership Package Voucher Prepaid Gift Card" at bounding box center [95, 318] width 78 height 19
click at [188, 319] on select "Select Stylist [PERSON_NAME] [PERSON_NAME] [PERSON_NAME] [PERSON_NAME] [PERSON_…" at bounding box center [180, 318] width 82 height 19
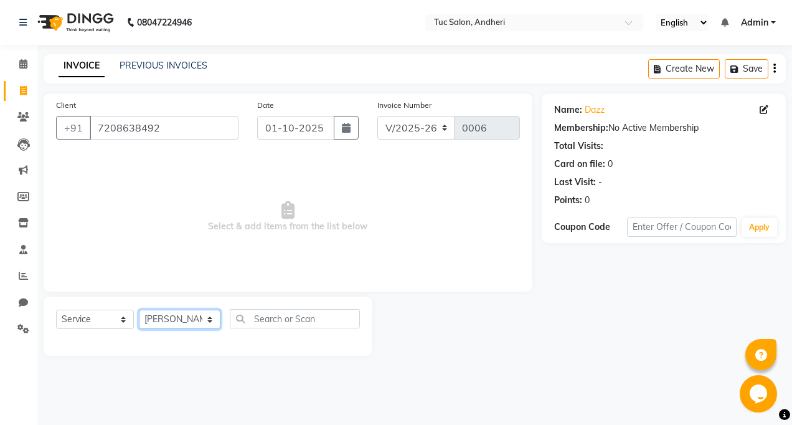
click at [139, 309] on select "Select Stylist [PERSON_NAME] [PERSON_NAME] [PERSON_NAME] [PERSON_NAME] [PERSON_…" at bounding box center [180, 318] width 82 height 19
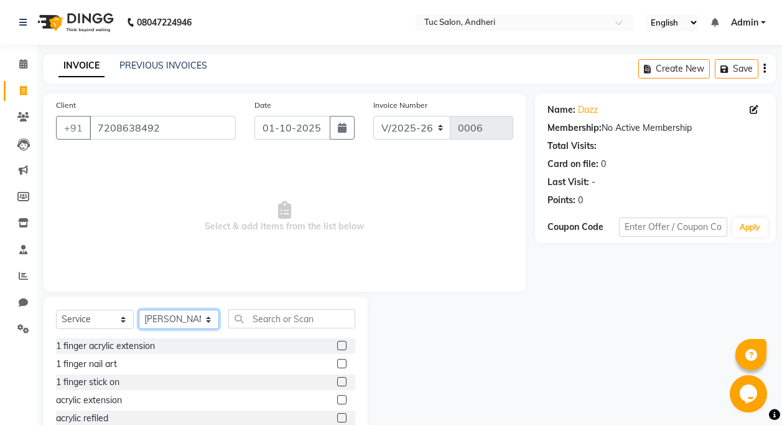
scroll to position [74, 0]
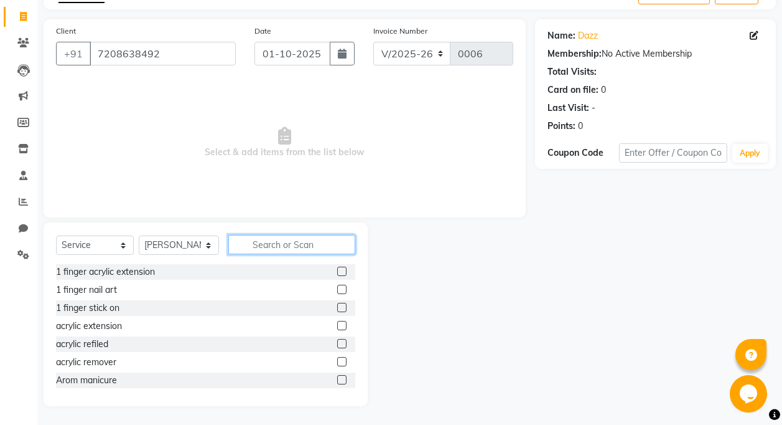
click at [271, 239] on input "text" at bounding box center [291, 244] width 127 height 19
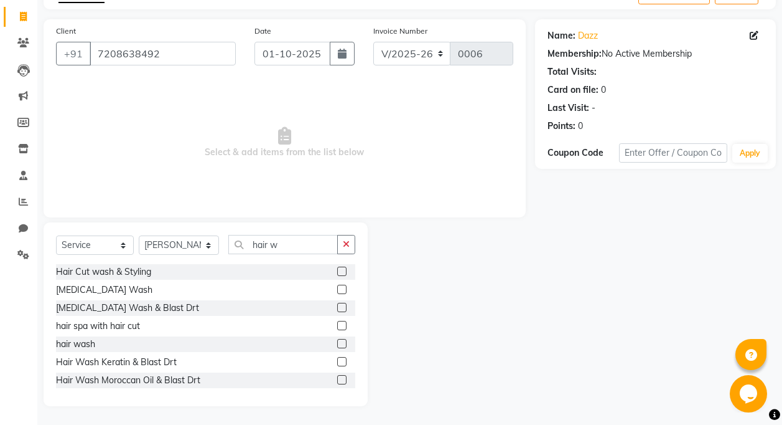
click at [308, 348] on div "hair wash" at bounding box center [205, 344] width 299 height 16
click at [337, 339] on label at bounding box center [341, 343] width 9 height 9
click at [337, 340] on input "checkbox" at bounding box center [341, 344] width 8 height 8
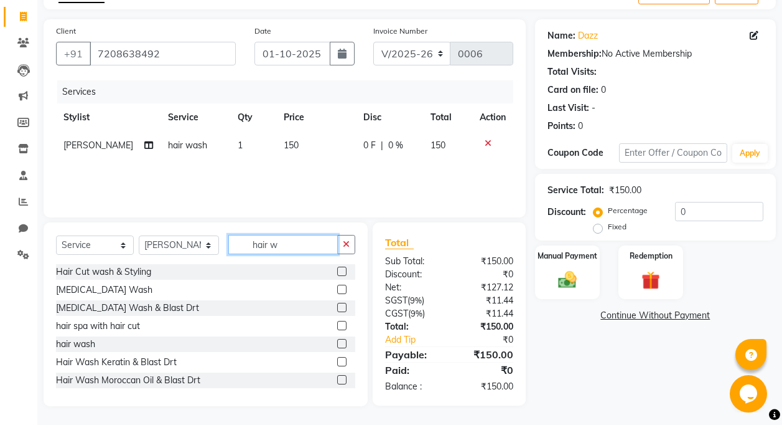
click at [312, 251] on input "hair w" at bounding box center [283, 244] width 110 height 19
click at [124, 244] on select "Select Service Product Membership Package Voucher Prepaid Gift Card" at bounding box center [95, 244] width 78 height 19
click at [56, 235] on select "Select Service Product Membership Package Voucher Prepaid Gift Card" at bounding box center [95, 244] width 78 height 19
click at [206, 243] on select "Select Stylist [PERSON_NAME] [PERSON_NAME] [PERSON_NAME] [PERSON_NAME] [PERSON_…" at bounding box center [179, 244] width 80 height 19
click at [139, 235] on select "Select Stylist [PERSON_NAME] [PERSON_NAME] [PERSON_NAME] [PERSON_NAME] [PERSON_…" at bounding box center [179, 244] width 80 height 19
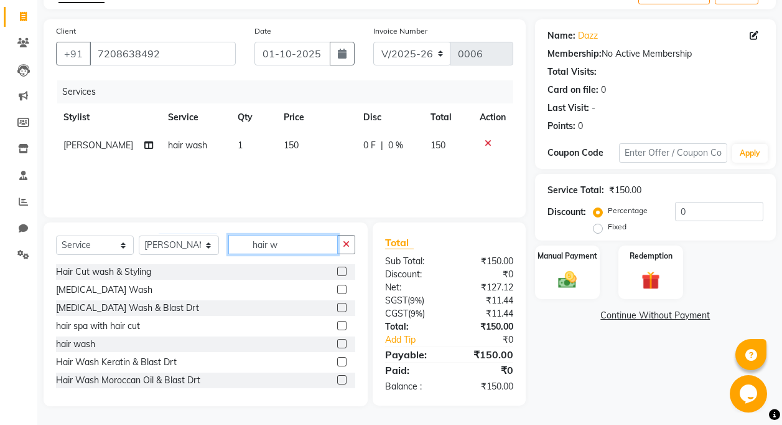
click at [300, 248] on input "hair w" at bounding box center [283, 244] width 110 height 19
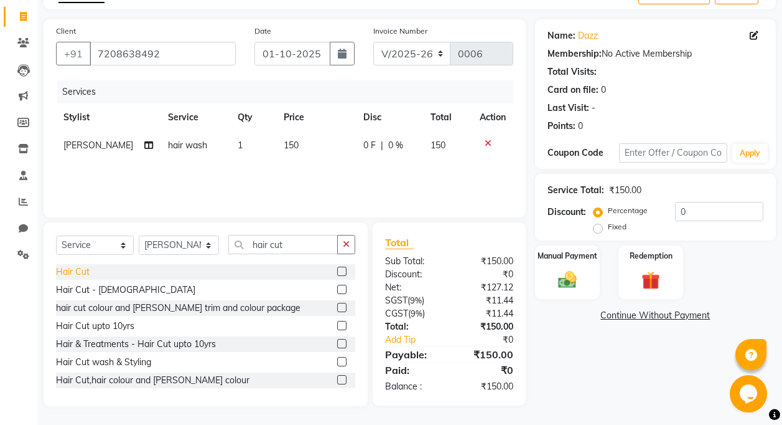
click at [70, 271] on div "Hair Cut" at bounding box center [73, 271] width 34 height 13
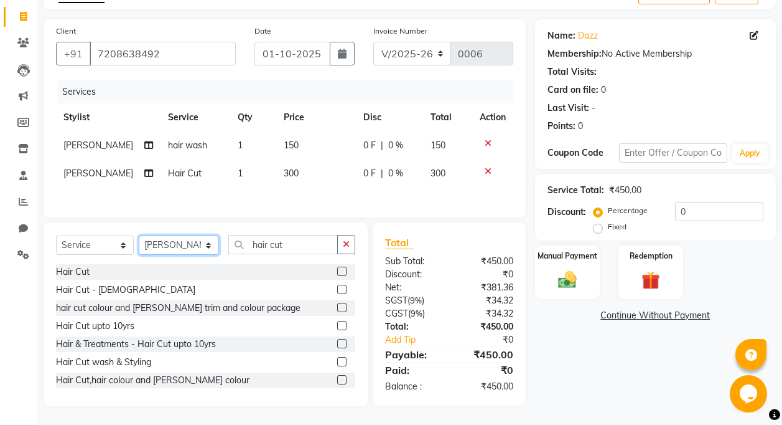
click at [206, 248] on select "Select Stylist [PERSON_NAME] [PERSON_NAME] [PERSON_NAME] [PERSON_NAME] [PERSON_…" at bounding box center [179, 244] width 80 height 19
click at [139, 237] on select "Select Stylist [PERSON_NAME] [PERSON_NAME] [PERSON_NAME] [PERSON_NAME] [PERSON_…" at bounding box center [179, 244] width 80 height 19
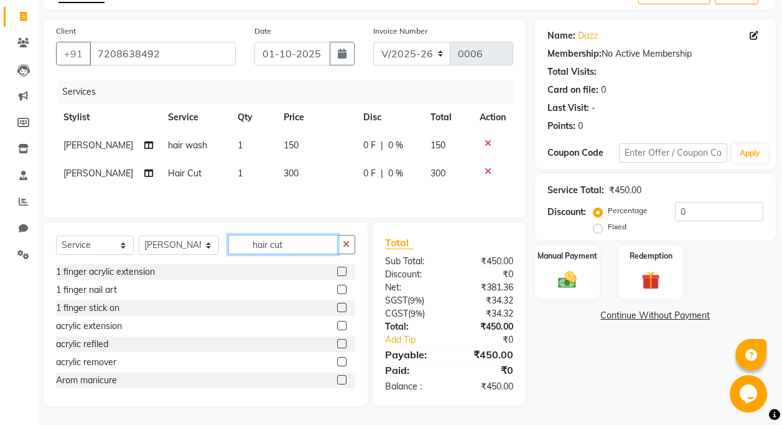
click at [298, 245] on input "hair cut" at bounding box center [283, 244] width 110 height 19
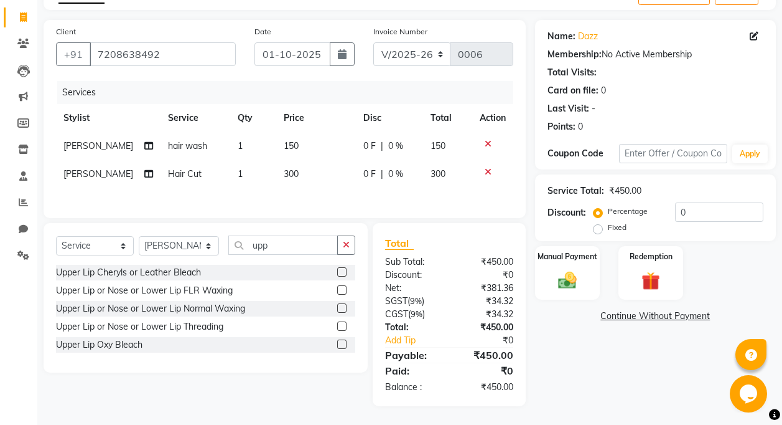
click at [339, 324] on label at bounding box center [341, 325] width 9 height 9
click at [339, 324] on input "checkbox" at bounding box center [341, 326] width 8 height 8
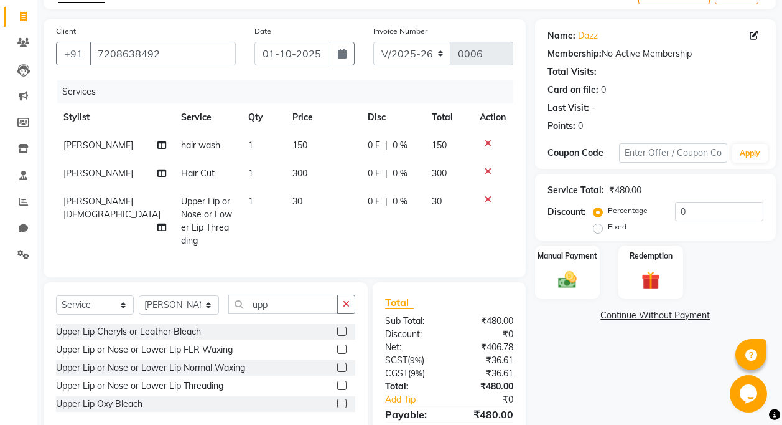
click at [309, 139] on td "150" at bounding box center [322, 145] width 75 height 28
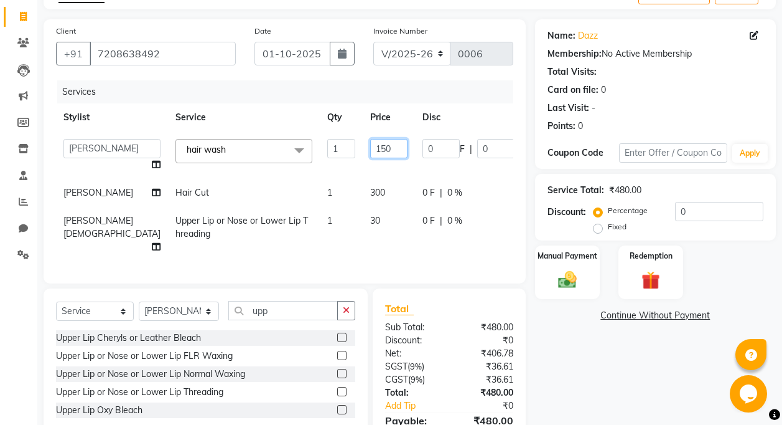
click at [370, 148] on input "150" at bounding box center [388, 148] width 37 height 19
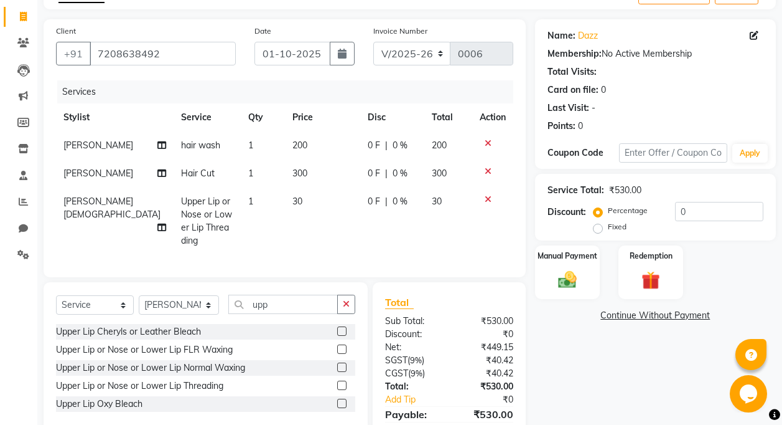
click at [336, 221] on tbody "[PERSON_NAME] hair wash 1 200 0 F | 0 % 200 [PERSON_NAME] Hair Cut 1 300 0 F | …" at bounding box center [285, 192] width 458 height 123
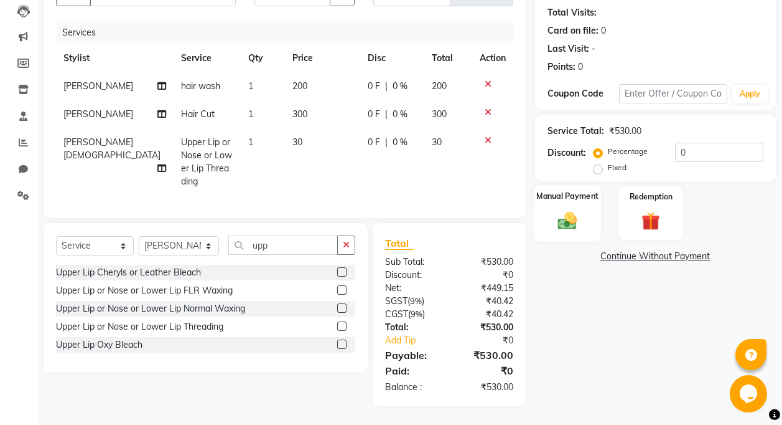
click at [581, 209] on img at bounding box center [567, 220] width 31 height 22
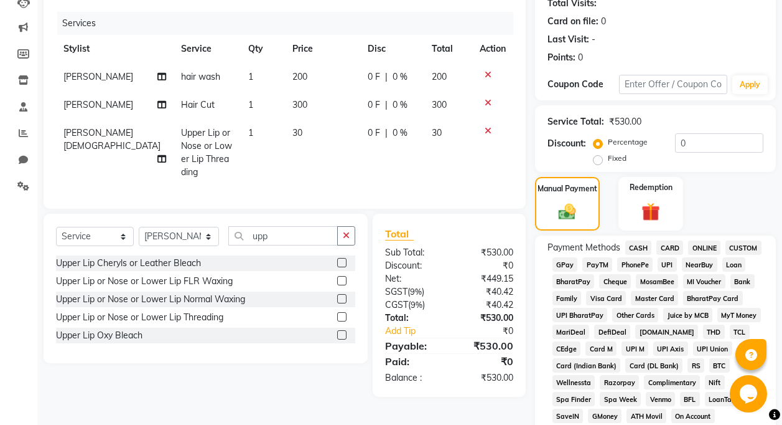
click at [571, 263] on span "GPay" at bounding box center [566, 264] width 26 height 14
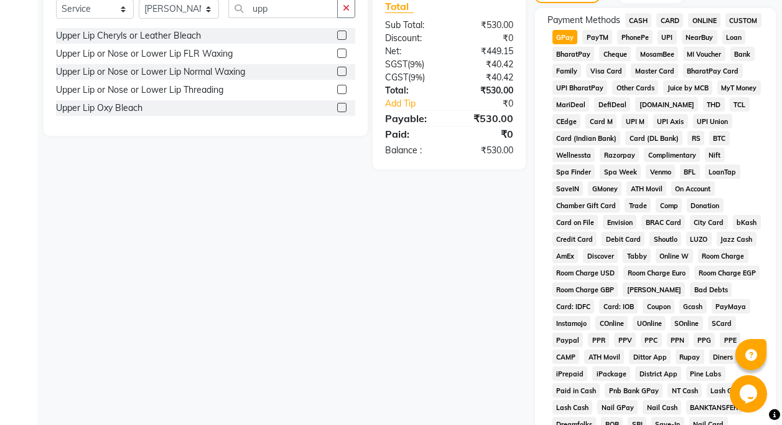
scroll to position [558, 0]
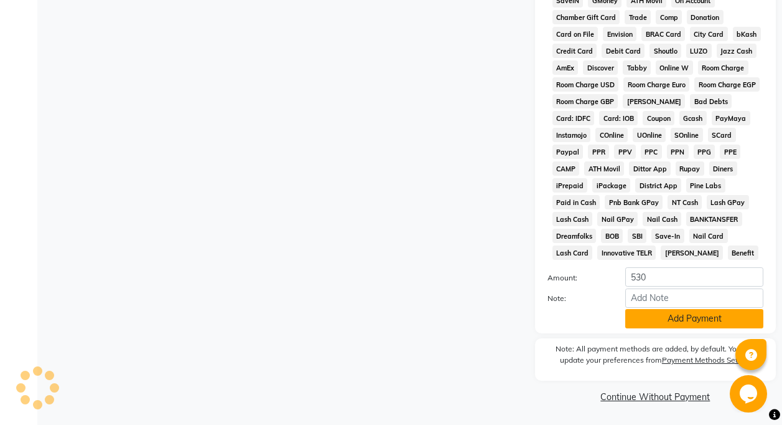
click at [677, 319] on button "Add Payment" at bounding box center [695, 318] width 138 height 19
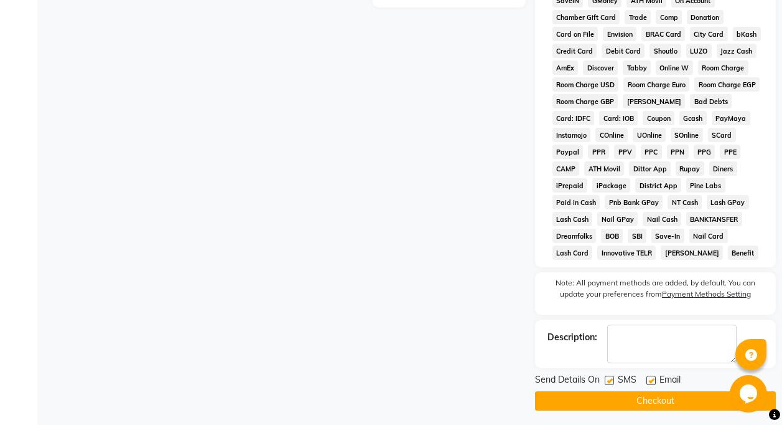
click at [610, 380] on label at bounding box center [609, 379] width 9 height 9
click at [610, 380] on input "checkbox" at bounding box center [609, 381] width 8 height 8
click at [650, 381] on label at bounding box center [651, 379] width 9 height 9
click at [650, 381] on input "checkbox" at bounding box center [651, 381] width 8 height 8
click at [648, 401] on button "Checkout" at bounding box center [655, 400] width 241 height 19
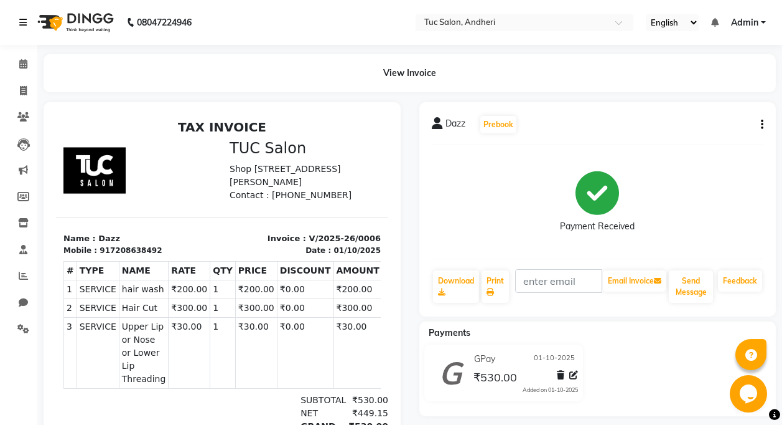
click at [23, 24] on icon at bounding box center [22, 22] width 7 height 9
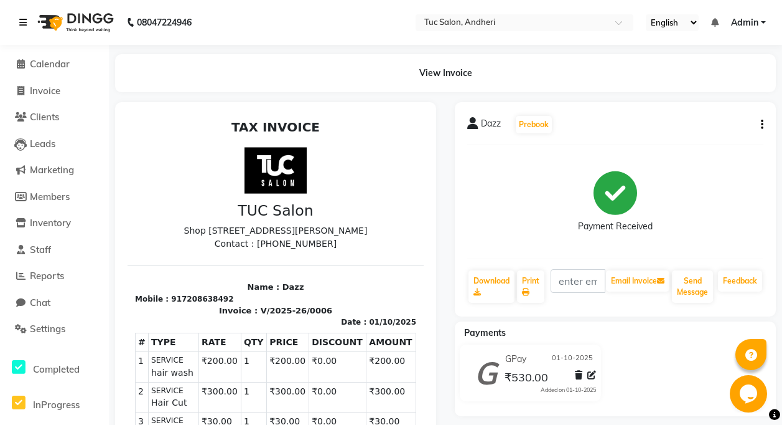
click at [22, 21] on icon at bounding box center [22, 22] width 7 height 9
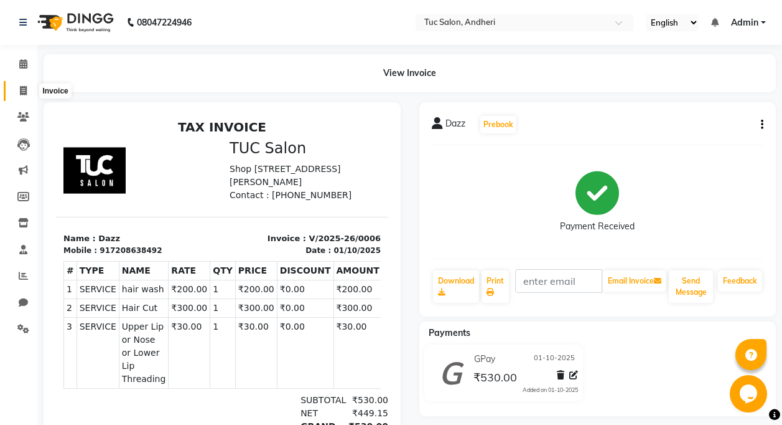
click at [24, 92] on icon at bounding box center [23, 90] width 7 height 9
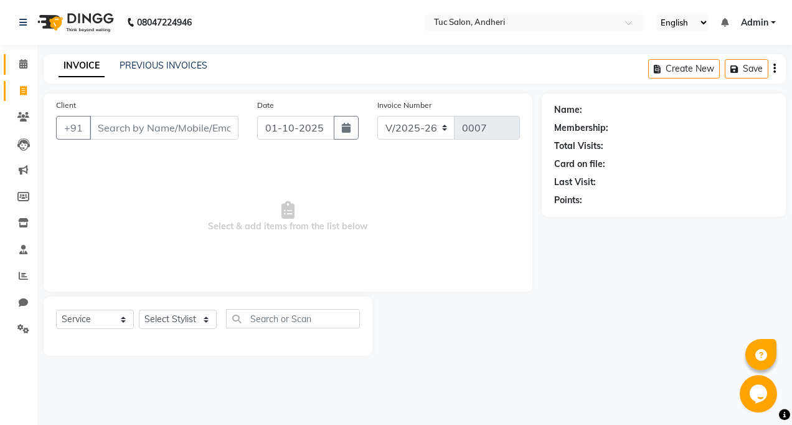
click at [21, 54] on link "Calendar" at bounding box center [19, 64] width 30 height 21
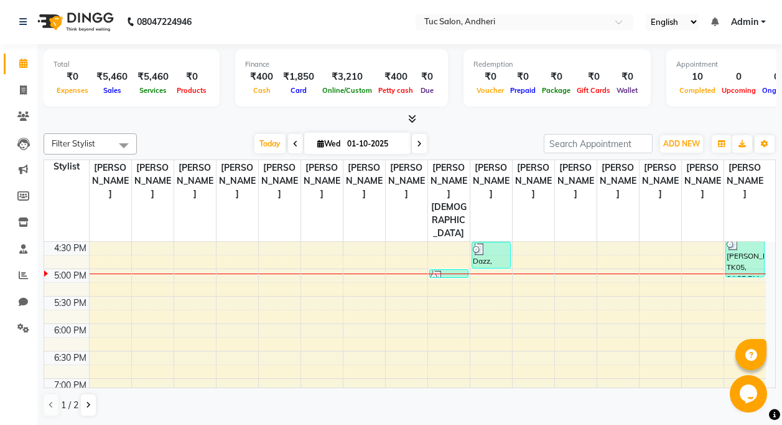
scroll to position [382, 0]
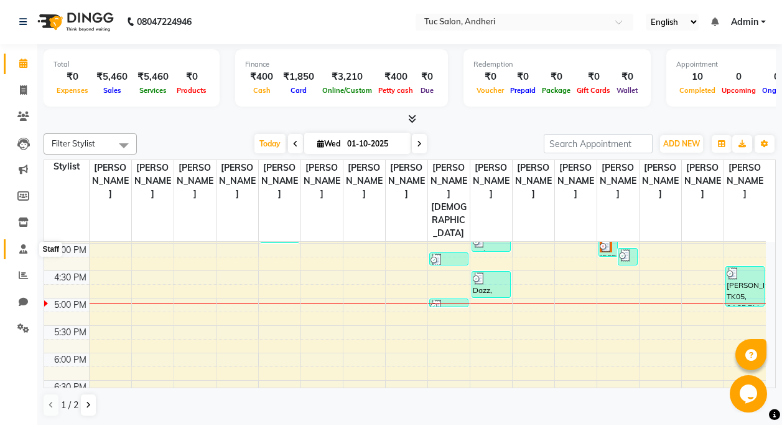
click at [21, 251] on icon at bounding box center [23, 248] width 8 height 9
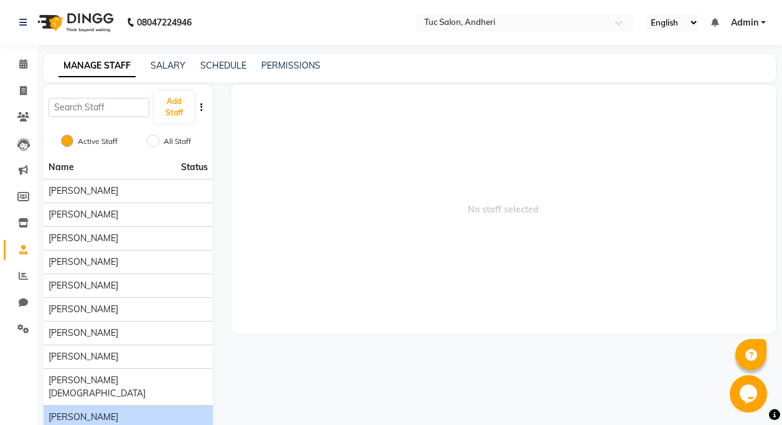
scroll to position [46, 0]
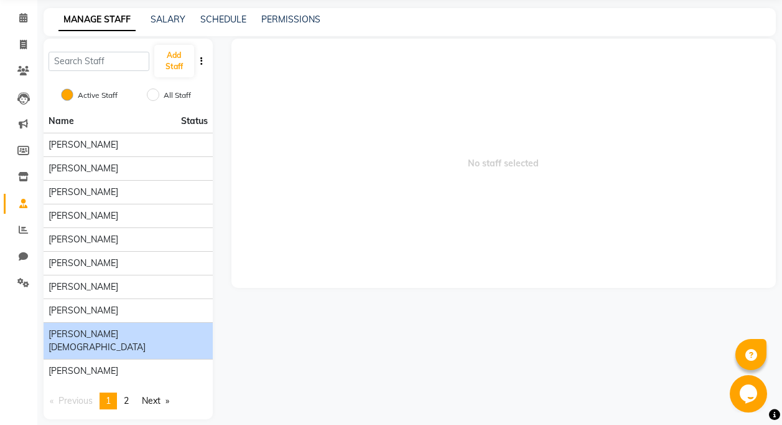
click at [124, 331] on div "[PERSON_NAME][DEMOGRAPHIC_DATA]" at bounding box center [128, 340] width 159 height 26
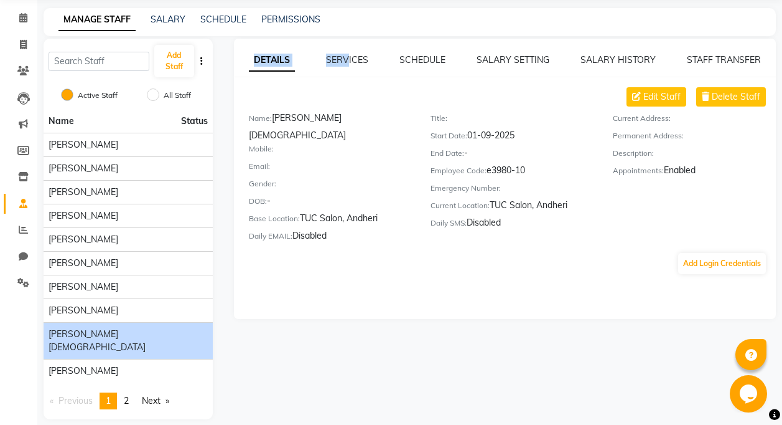
click at [348, 66] on div "DETAILS SERVICES SCHEDULE SALARY SETTING SALARY HISTORY STAFF TRANSFER Edit Sta…" at bounding box center [505, 165] width 542 height 222
drag, startPoint x: 348, startPoint y: 66, endPoint x: 342, endPoint y: 60, distance: 8.4
click at [342, 60] on link "SERVICES" at bounding box center [347, 59] width 42 height 11
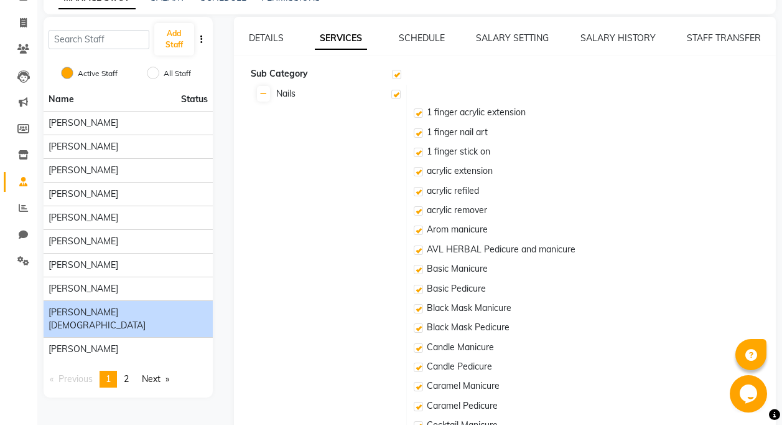
scroll to position [0, 0]
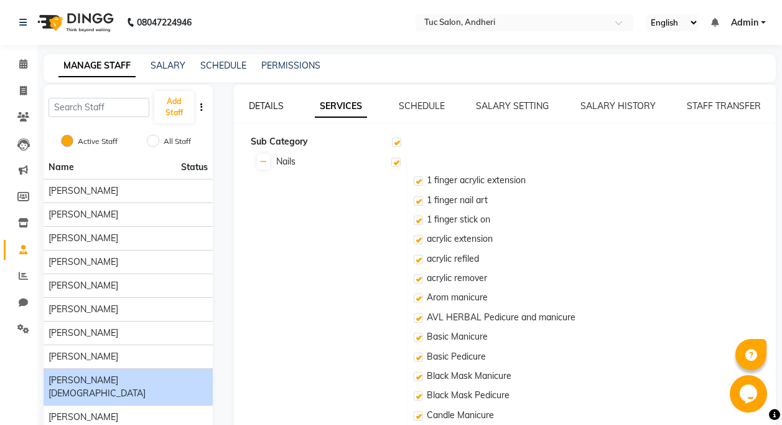
click at [271, 103] on link "DETAILS" at bounding box center [266, 105] width 35 height 11
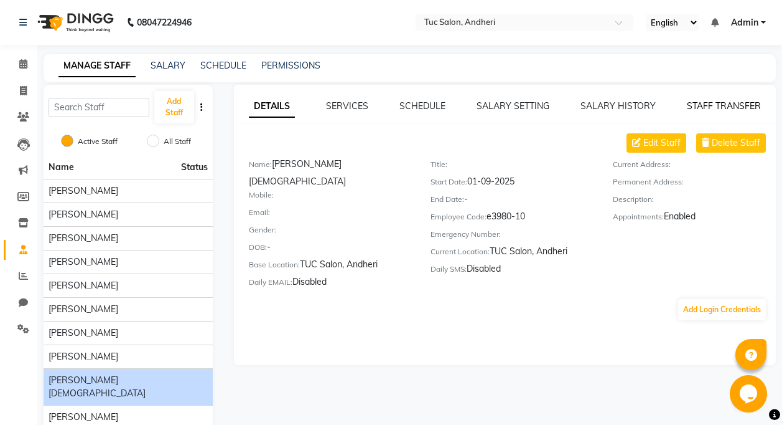
click at [732, 103] on link "STAFF TRANSFER" at bounding box center [724, 105] width 74 height 11
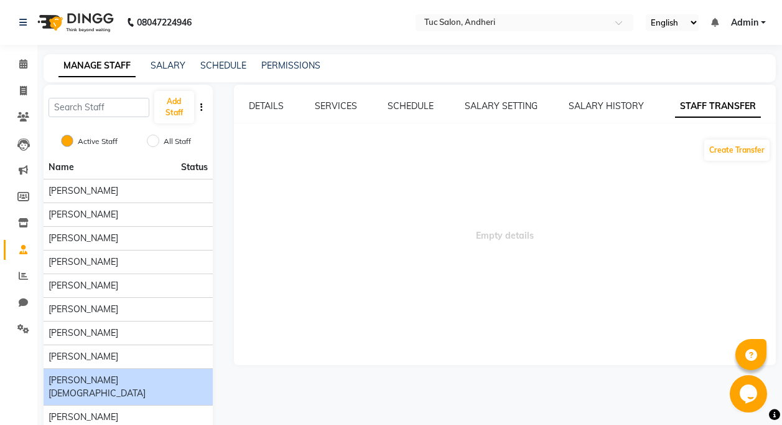
click at [614, 112] on div "SALARY HISTORY" at bounding box center [606, 106] width 75 height 13
click at [596, 104] on link "SALARY HISTORY" at bounding box center [606, 105] width 75 height 11
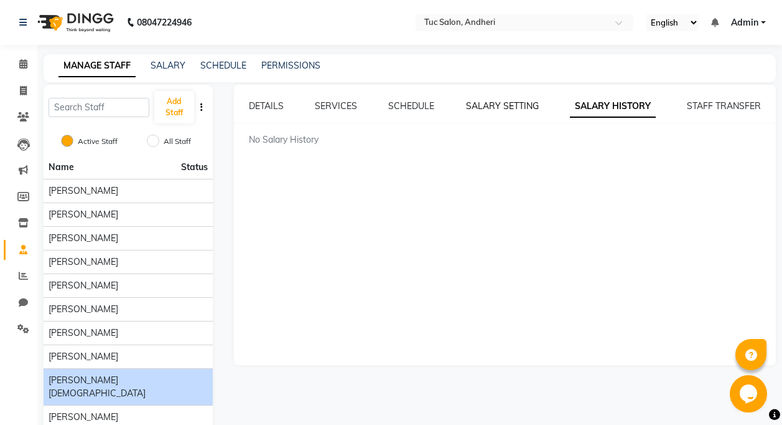
click at [498, 110] on link "SALARY SETTING" at bounding box center [502, 105] width 73 height 11
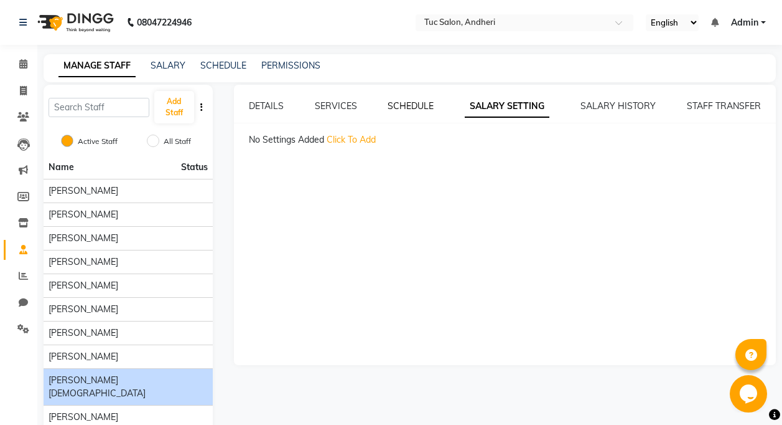
click at [410, 108] on link "SCHEDULE" at bounding box center [411, 105] width 46 height 11
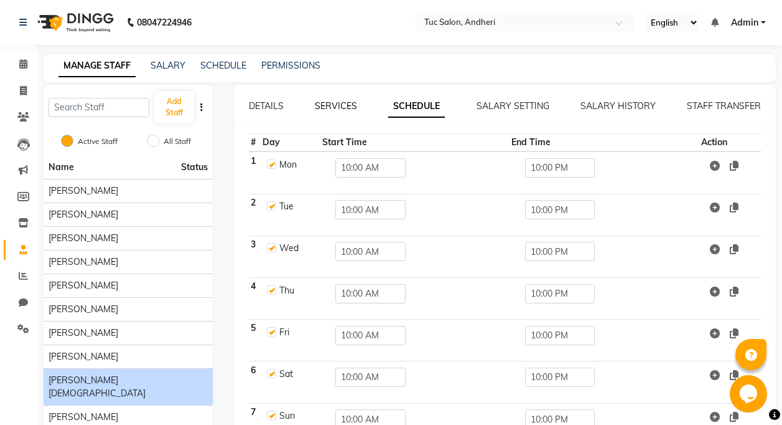
click at [336, 101] on link "SERVICES" at bounding box center [336, 105] width 42 height 11
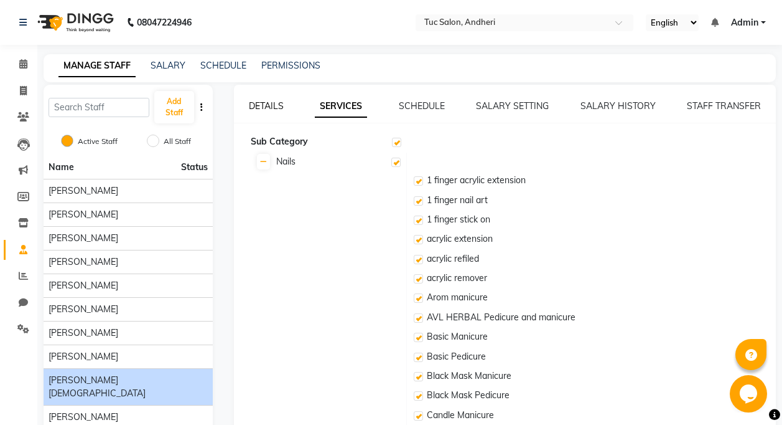
click at [263, 105] on link "DETAILS" at bounding box center [266, 105] width 35 height 11
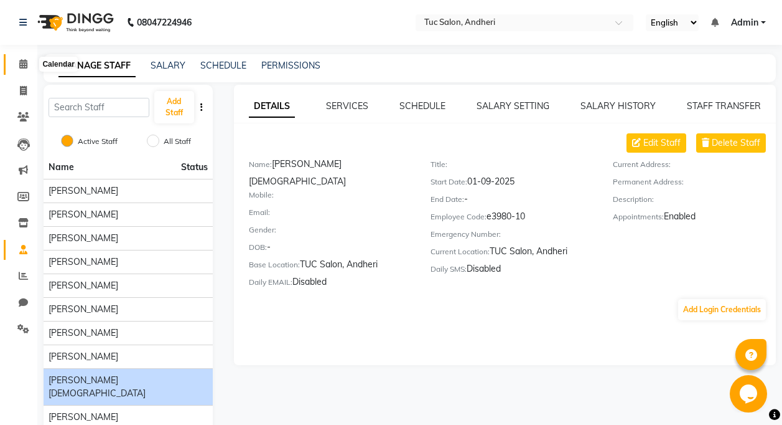
click at [23, 62] on icon at bounding box center [23, 63] width 8 height 9
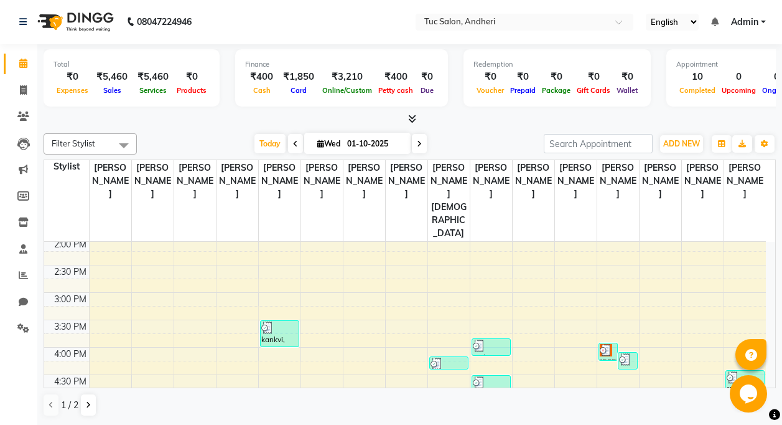
scroll to position [249, 0]
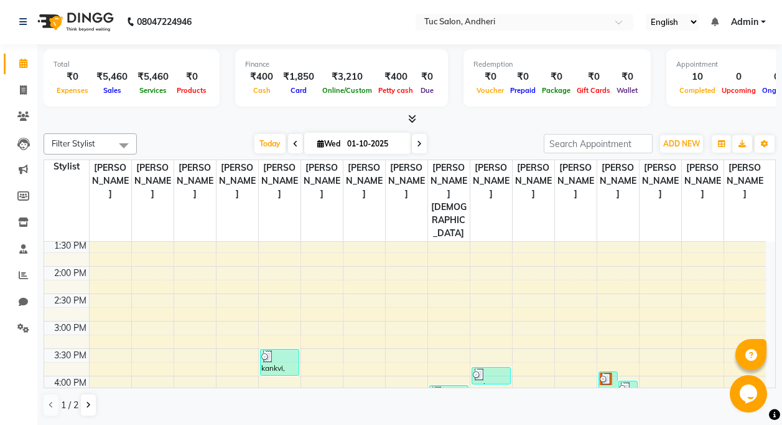
click at [122, 144] on span at bounding box center [123, 145] width 25 height 24
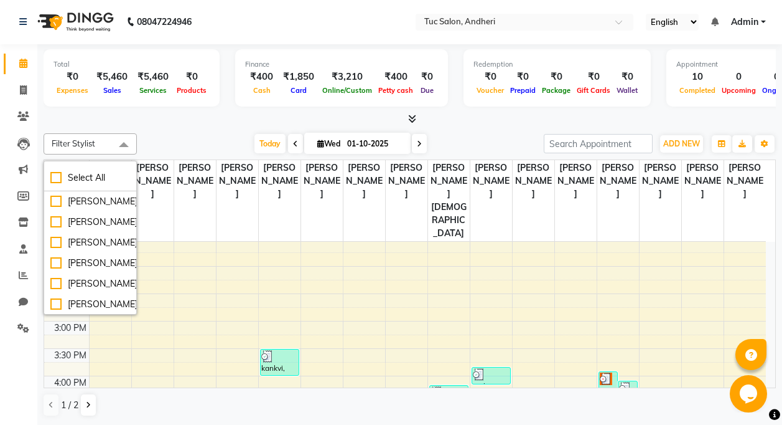
click at [122, 144] on span at bounding box center [123, 145] width 25 height 24
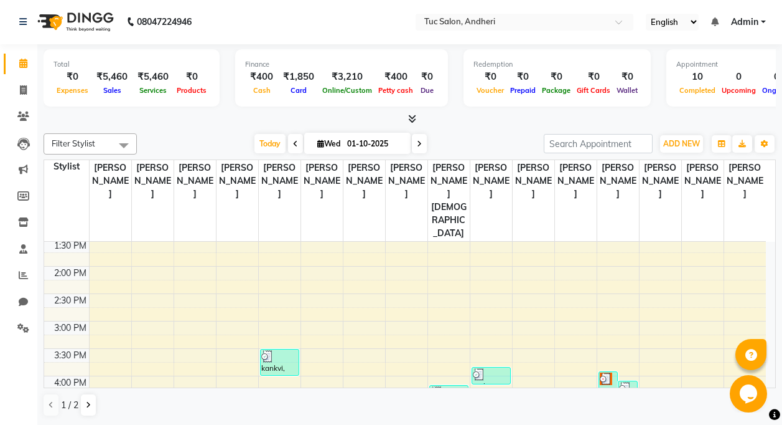
click at [413, 118] on icon at bounding box center [412, 118] width 8 height 9
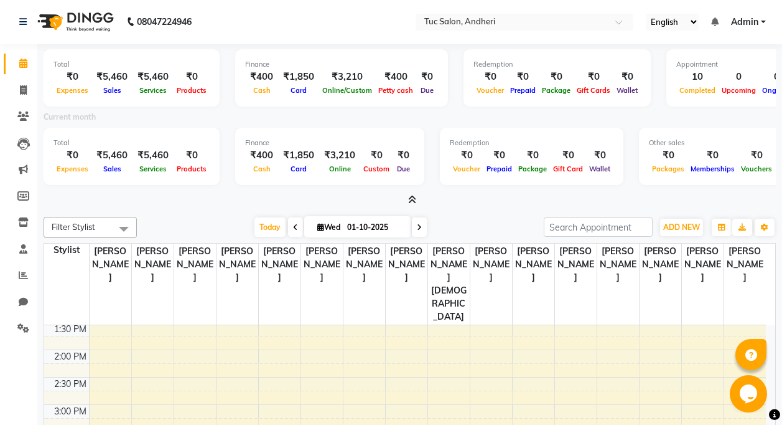
click at [411, 197] on icon at bounding box center [412, 199] width 8 height 9
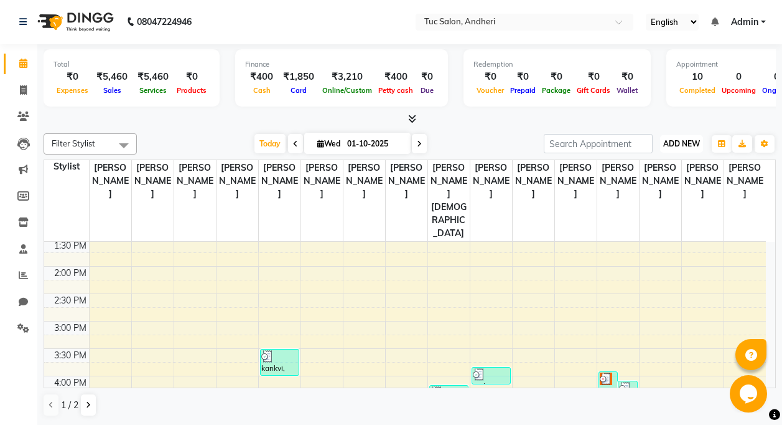
click at [667, 147] on button "ADD NEW Toggle Dropdown" at bounding box center [681, 143] width 43 height 17
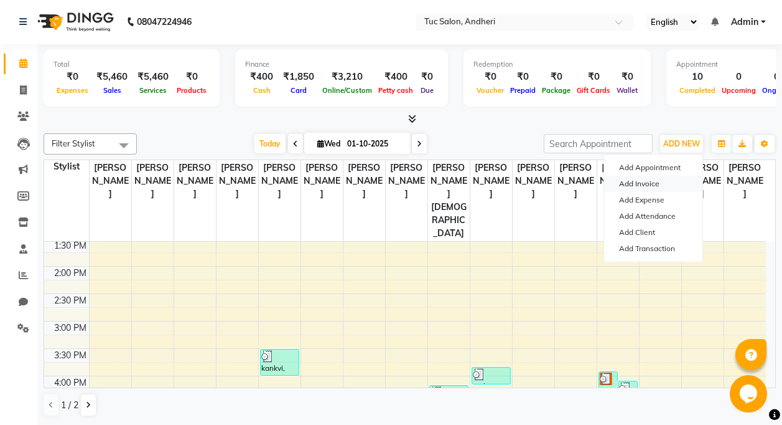
click at [662, 181] on link "Add Invoice" at bounding box center [653, 184] width 98 height 16
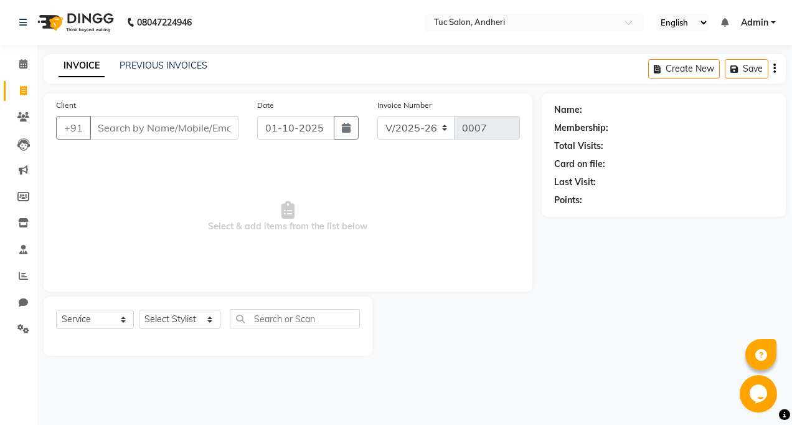
click at [114, 132] on input "Client" at bounding box center [164, 128] width 149 height 24
click at [115, 131] on input "Client" at bounding box center [164, 128] width 149 height 24
click at [222, 130] on span "Add Client" at bounding box center [206, 127] width 49 height 12
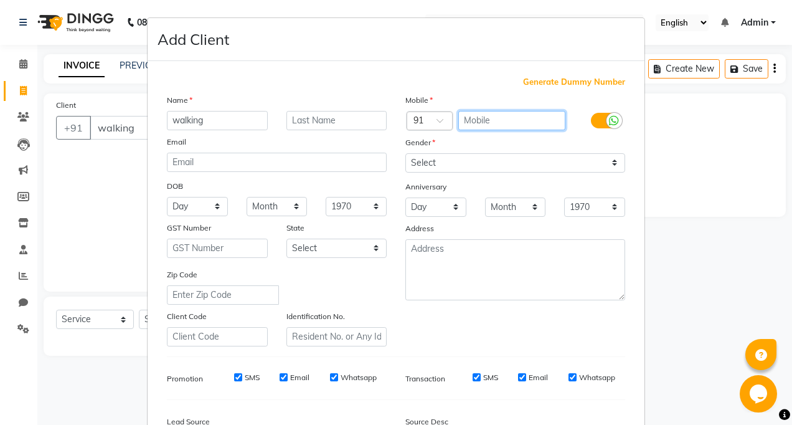
click at [509, 120] on input "text" at bounding box center [512, 120] width 108 height 19
click at [459, 139] on div "Gender" at bounding box center [515, 144] width 238 height 17
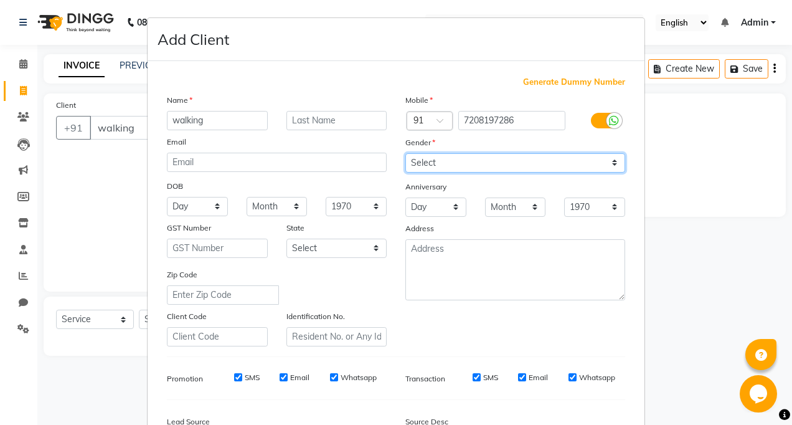
click at [464, 154] on select "Select [DEMOGRAPHIC_DATA] [DEMOGRAPHIC_DATA] Other Prefer Not To Say" at bounding box center [515, 162] width 220 height 19
click at [405, 153] on select "Select [DEMOGRAPHIC_DATA] [DEMOGRAPHIC_DATA] Other Prefer Not To Say" at bounding box center [515, 162] width 220 height 19
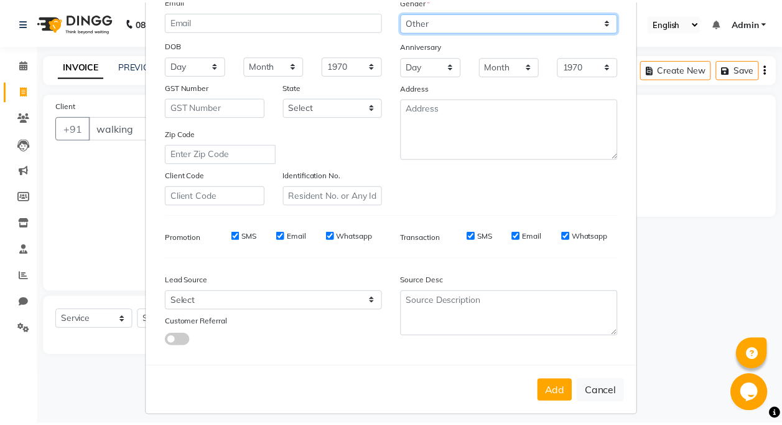
scroll to position [150, 0]
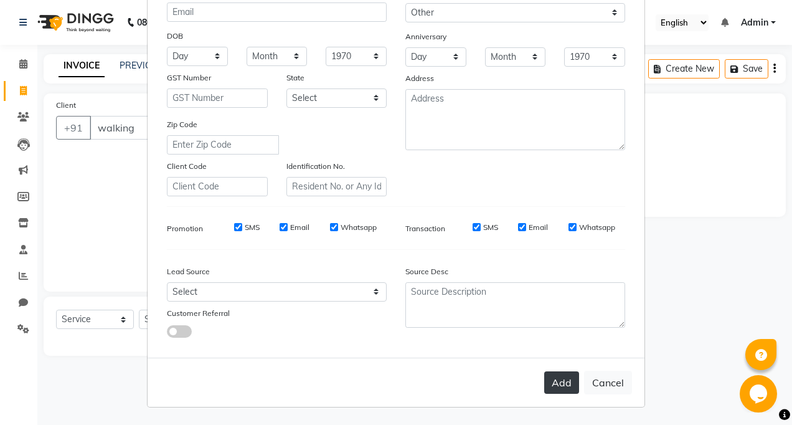
click at [567, 382] on button "Add" at bounding box center [561, 382] width 35 height 22
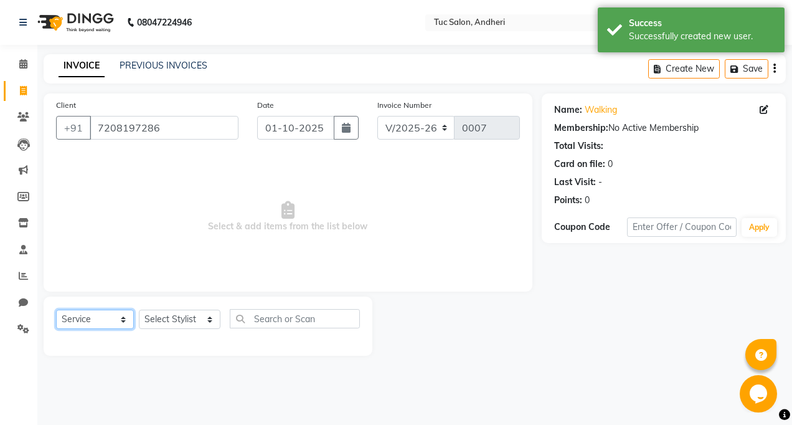
click at [118, 321] on select "Select Service Product Membership Package Voucher Prepaid Gift Card" at bounding box center [95, 318] width 78 height 19
click at [56, 309] on select "Select Service Product Membership Package Voucher Prepaid Gift Card" at bounding box center [95, 318] width 78 height 19
click at [123, 354] on div "Select Service Product Membership Package Voucher Prepaid Gift Card Select Styl…" at bounding box center [208, 325] width 329 height 59
click at [210, 316] on select "Select Stylist [PERSON_NAME] [PERSON_NAME] [PERSON_NAME] [PERSON_NAME] [PERSON_…" at bounding box center [180, 318] width 82 height 19
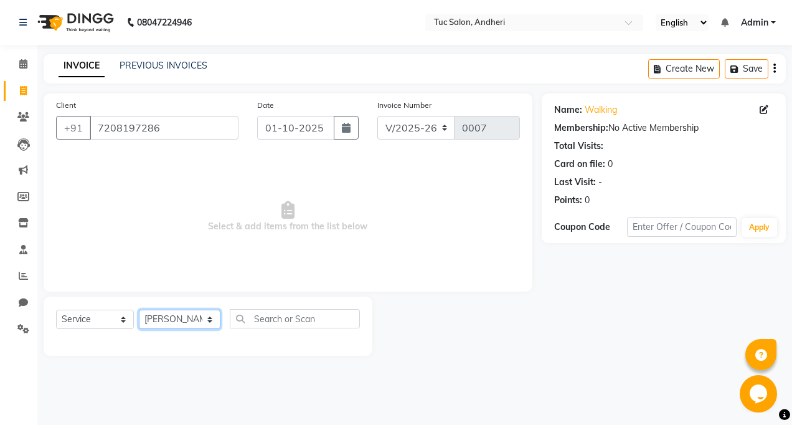
click at [139, 309] on select "Select Stylist [PERSON_NAME] [PERSON_NAME] [PERSON_NAME] [PERSON_NAME] [PERSON_…" at bounding box center [180, 318] width 82 height 19
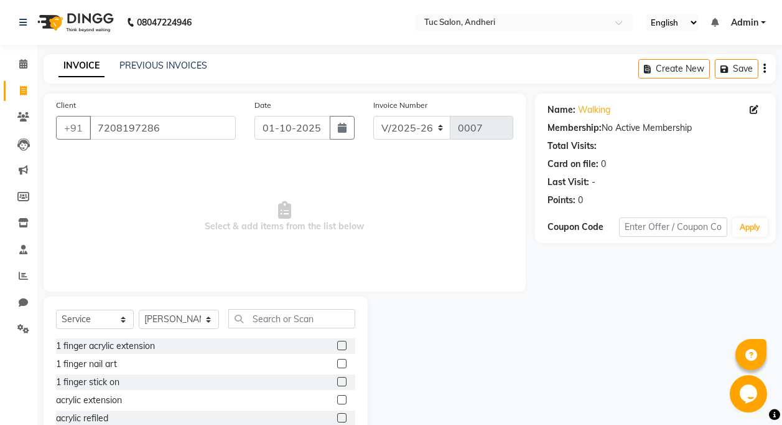
click at [283, 221] on div "Client [PHONE_NUMBER] Date [DATE] Invoice Number V/2025 V/[PHONE_NUMBER] Select…" at bounding box center [284, 286] width 501 height 387
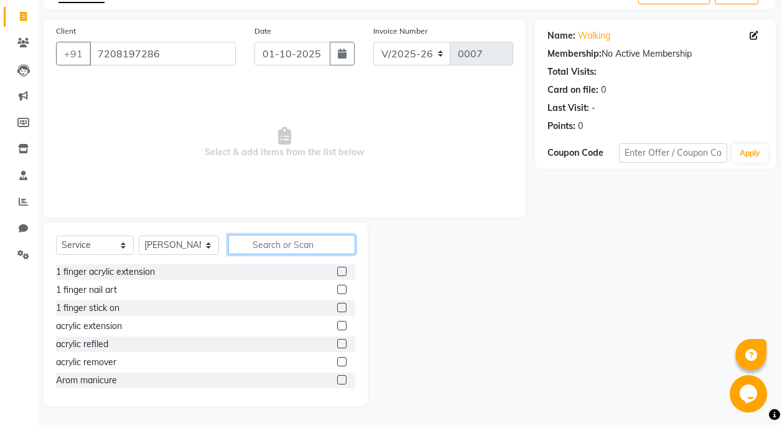
click at [276, 239] on input "text" at bounding box center [291, 244] width 127 height 19
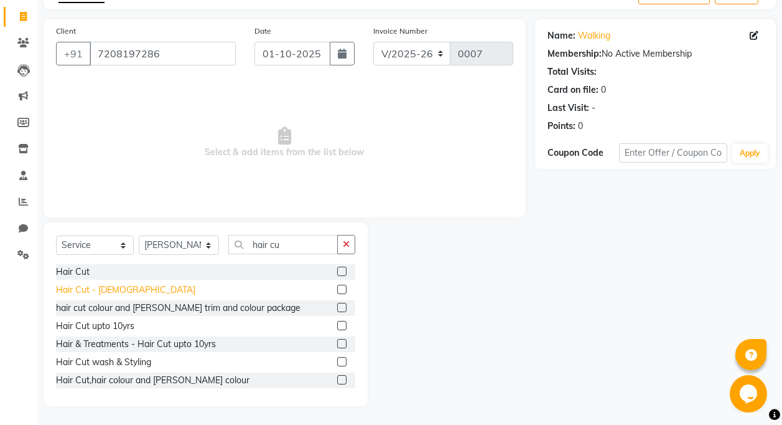
click at [86, 290] on div "Hair Cut - [DEMOGRAPHIC_DATA]" at bounding box center [125, 289] width 139 height 13
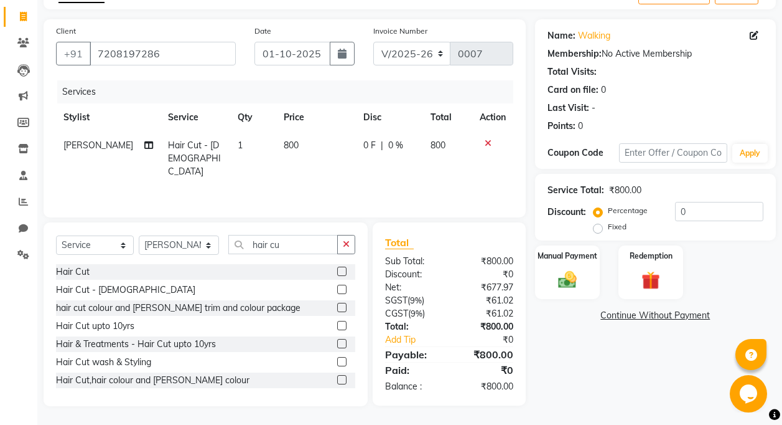
click at [284, 146] on span "800" at bounding box center [291, 144] width 15 height 11
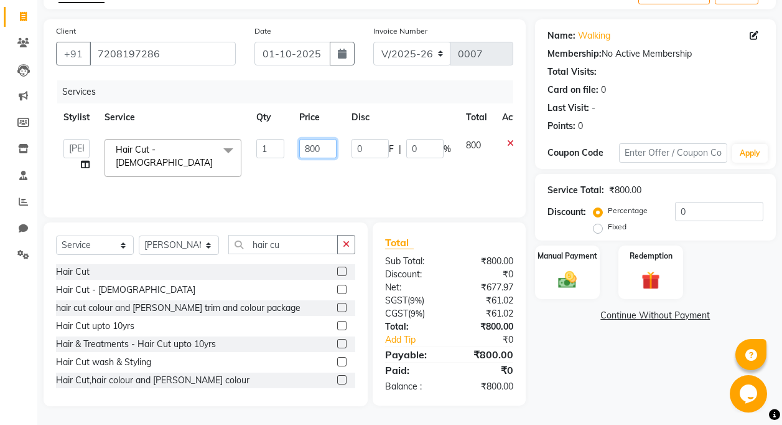
click at [315, 151] on input "800" at bounding box center [317, 148] width 37 height 19
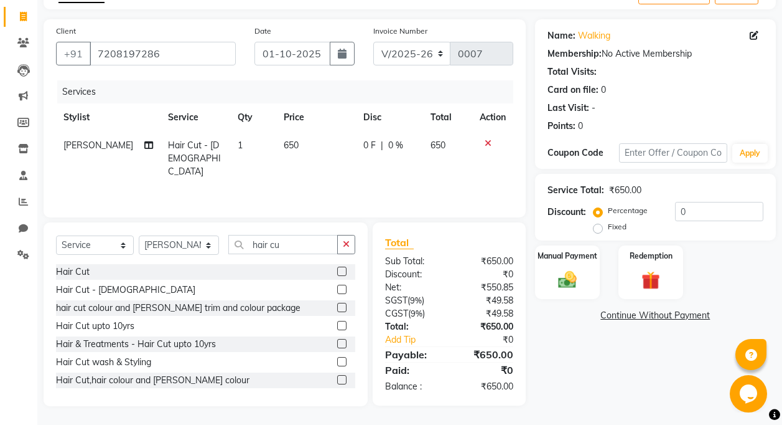
click at [487, 163] on tr "[PERSON_NAME] Hair Cut - [DEMOGRAPHIC_DATA] 1 650 0 F | 0 % 650" at bounding box center [285, 158] width 458 height 54
click at [575, 273] on img at bounding box center [567, 279] width 31 height 22
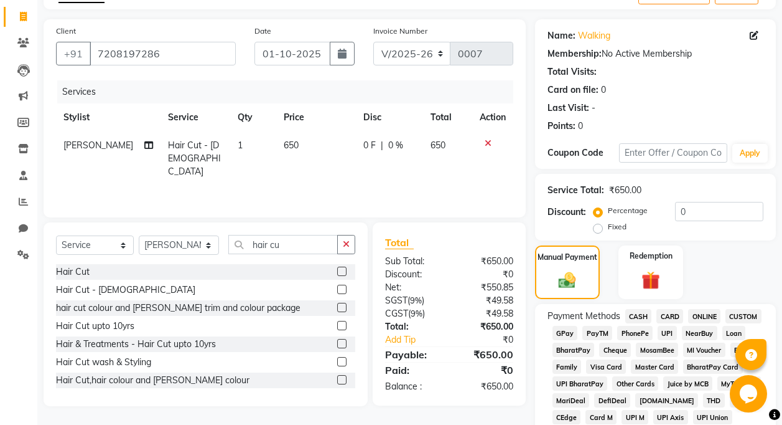
scroll to position [261, 0]
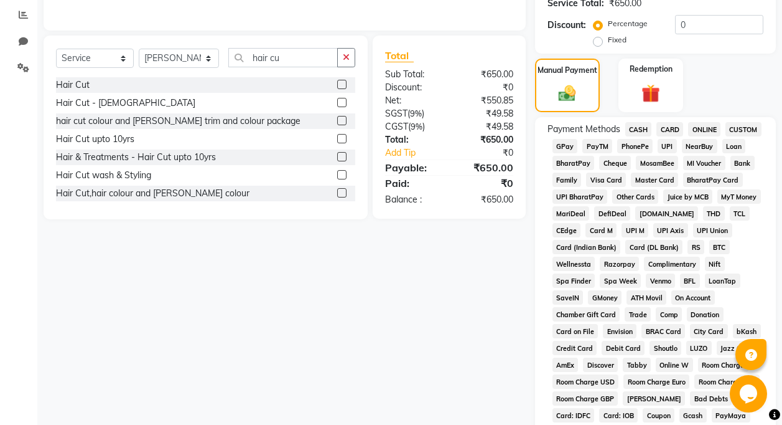
click at [646, 125] on span "CASH" at bounding box center [639, 129] width 27 height 14
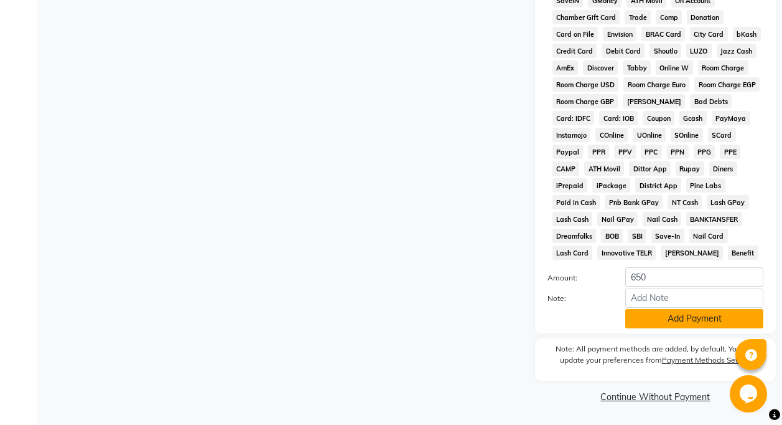
click at [662, 321] on button "Add Payment" at bounding box center [695, 318] width 138 height 19
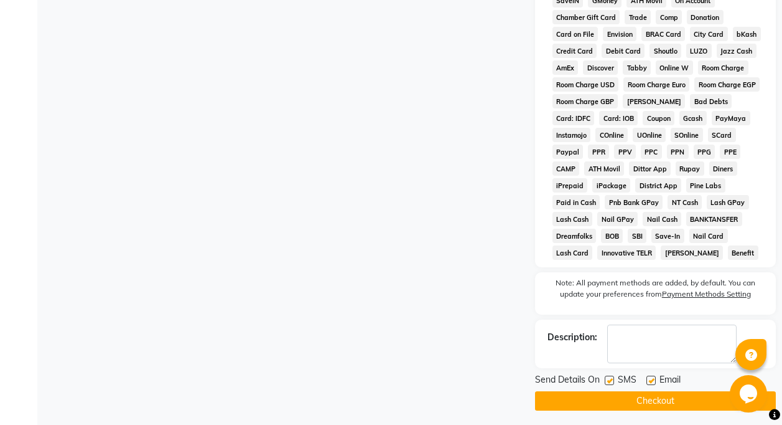
click at [610, 380] on label at bounding box center [609, 379] width 9 height 9
click at [610, 380] on input "checkbox" at bounding box center [609, 381] width 8 height 8
click at [653, 381] on label at bounding box center [651, 379] width 9 height 9
click at [653, 381] on input "checkbox" at bounding box center [651, 381] width 8 height 8
click at [645, 400] on button "Checkout" at bounding box center [655, 400] width 241 height 19
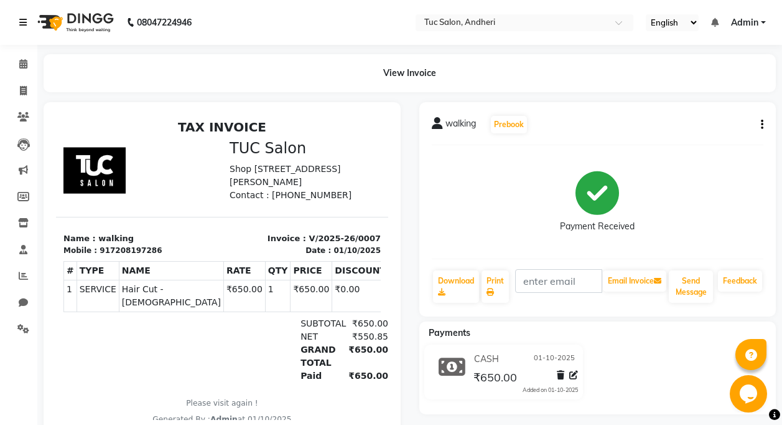
click at [25, 22] on icon at bounding box center [22, 22] width 7 height 9
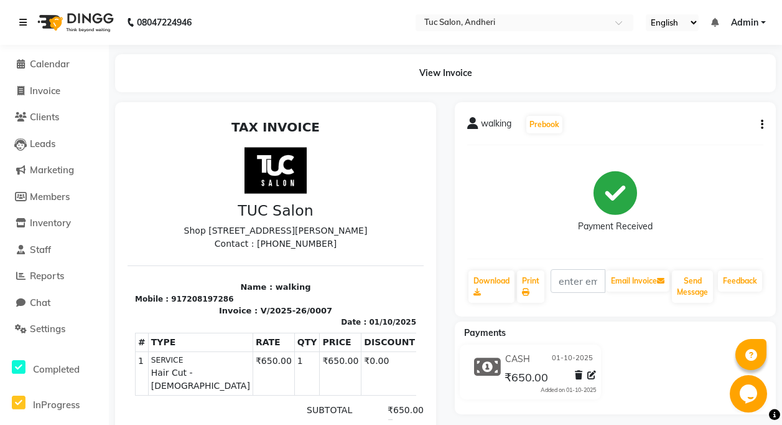
click at [22, 24] on icon at bounding box center [22, 22] width 7 height 9
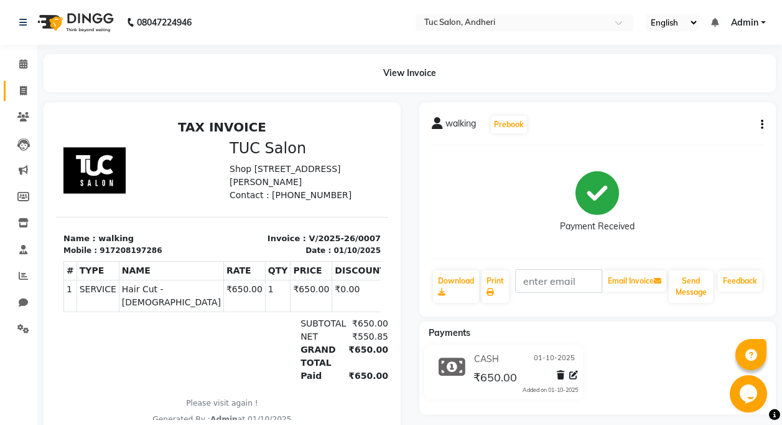
click at [26, 90] on icon at bounding box center [23, 90] width 7 height 9
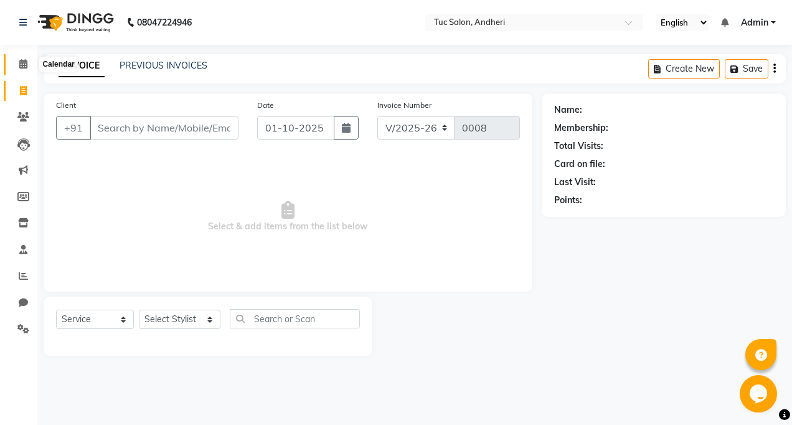
click at [22, 61] on icon at bounding box center [23, 63] width 8 height 9
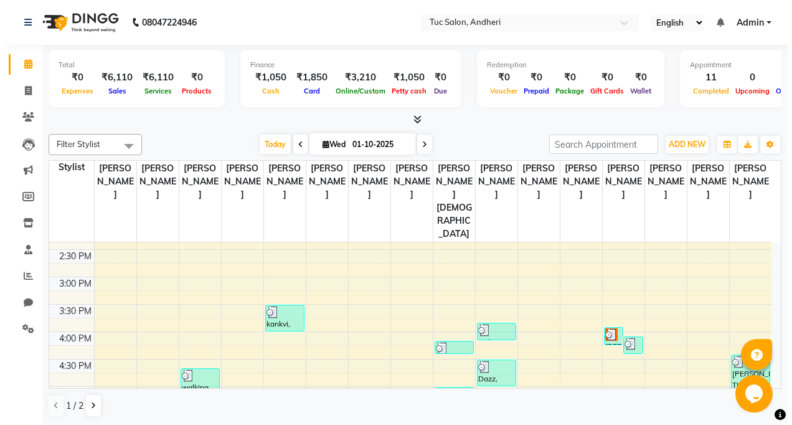
scroll to position [249, 0]
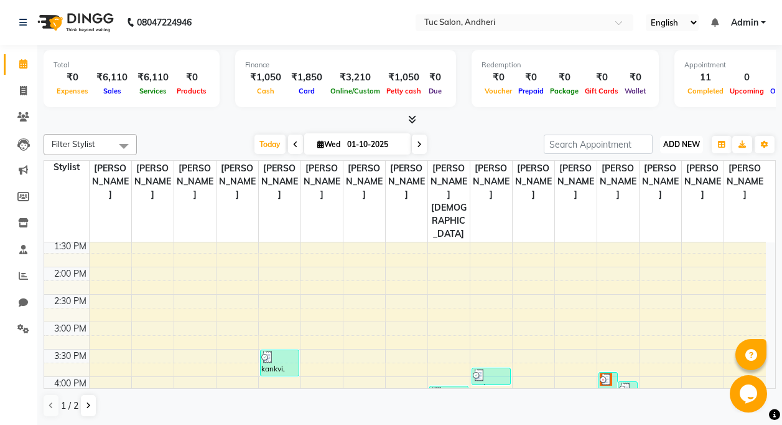
click at [692, 139] on span "ADD NEW" at bounding box center [682, 143] width 37 height 9
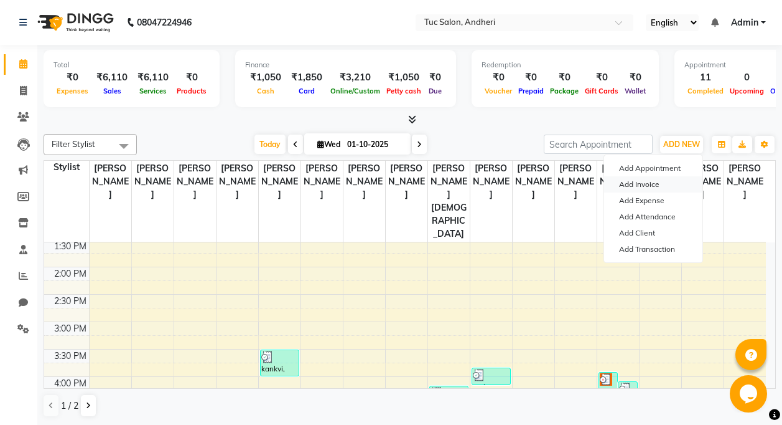
click at [651, 184] on link "Add Invoice" at bounding box center [653, 184] width 98 height 16
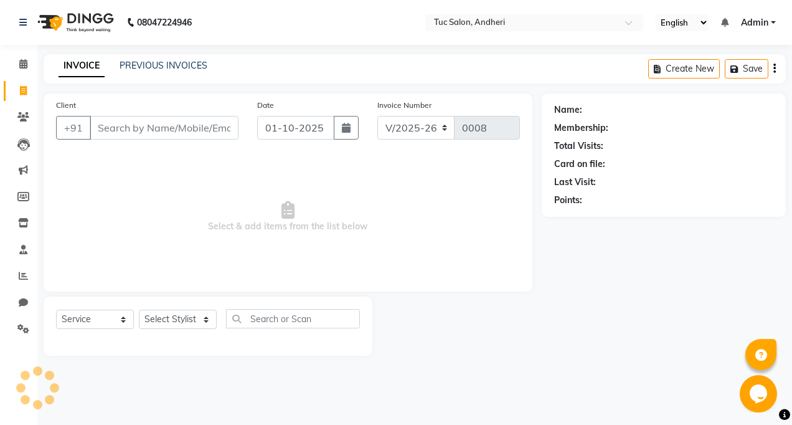
click at [157, 117] on input "Client" at bounding box center [164, 128] width 149 height 24
click at [152, 126] on input "Client" at bounding box center [164, 128] width 149 height 24
click at [151, 126] on input "Client" at bounding box center [164, 128] width 149 height 24
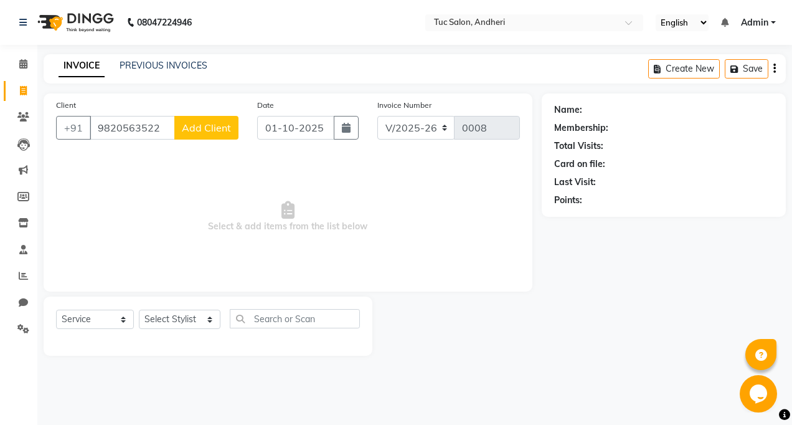
click at [192, 127] on span "Add Client" at bounding box center [206, 127] width 49 height 12
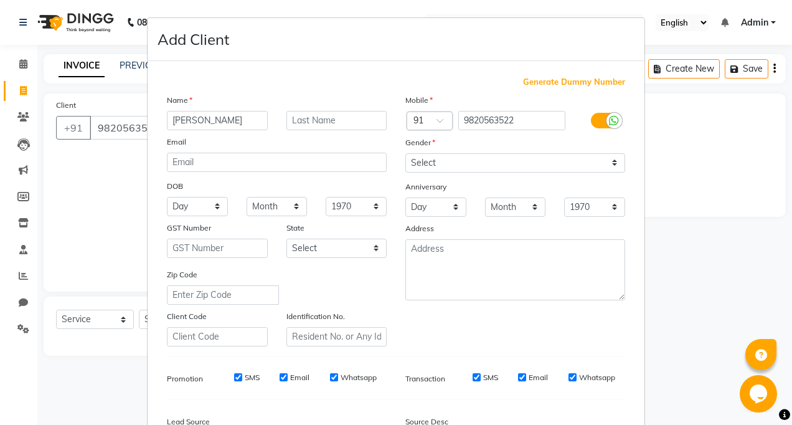
click at [396, 158] on div "Select [DEMOGRAPHIC_DATA] [DEMOGRAPHIC_DATA] Other Prefer Not To Say" at bounding box center [515, 162] width 238 height 19
click at [405, 166] on select "Select [DEMOGRAPHIC_DATA] [DEMOGRAPHIC_DATA] Other Prefer Not To Say" at bounding box center [515, 162] width 220 height 19
click at [405, 153] on select "Select [DEMOGRAPHIC_DATA] [DEMOGRAPHIC_DATA] Other Prefer Not To Say" at bounding box center [515, 162] width 220 height 19
click at [110, 207] on ngb-modal-window "Add Client Generate Dummy Number Name [PERSON_NAME] Email DOB Day 01 02 03 04 0…" at bounding box center [396, 212] width 792 height 425
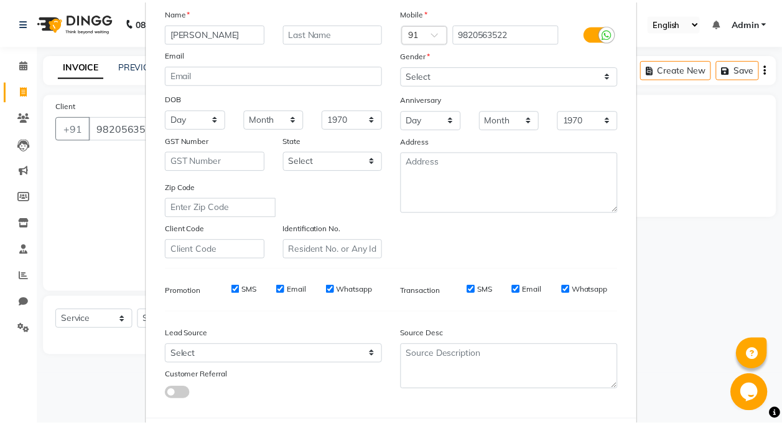
scroll to position [150, 0]
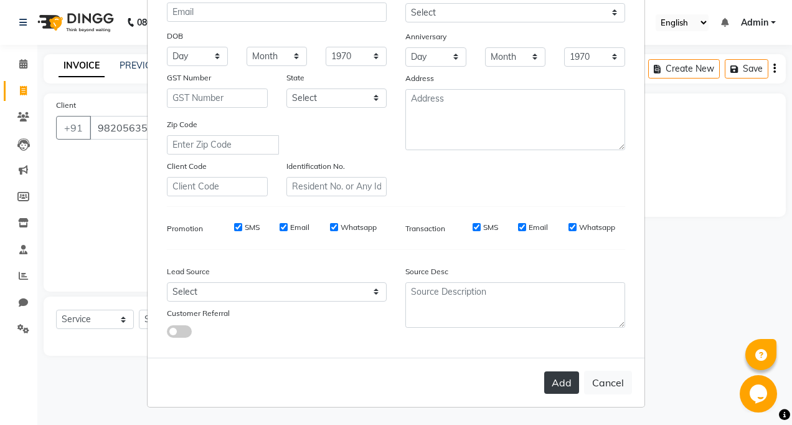
click at [544, 385] on button "Add" at bounding box center [561, 382] width 35 height 22
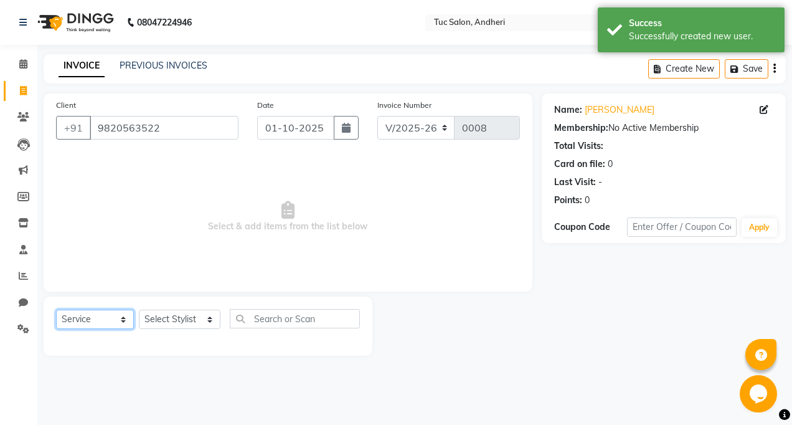
click at [115, 314] on select "Select Service Product Membership Package Voucher Prepaid Gift Card" at bounding box center [95, 318] width 78 height 19
click at [105, 322] on select "Select Service Product Membership Package Voucher Prepaid Gift Card" at bounding box center [95, 318] width 78 height 19
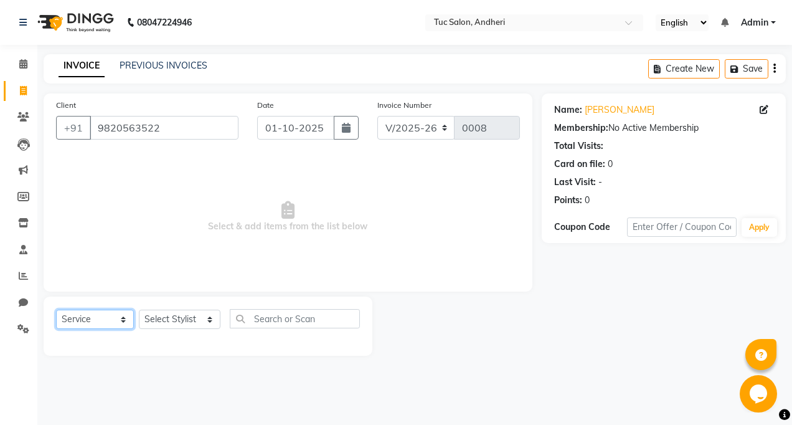
click at [105, 322] on select "Select Service Product Membership Package Voucher Prepaid Gift Card" at bounding box center [95, 318] width 78 height 19
click at [118, 316] on select "Select Service Product Membership Package Voucher Prepaid Gift Card" at bounding box center [95, 318] width 78 height 19
click at [93, 319] on select "Select Service Product Membership Package Voucher Prepaid Gift Card" at bounding box center [95, 318] width 78 height 19
click at [93, 320] on select "Select Service Product Membership Package Voucher Prepaid Gift Card" at bounding box center [95, 318] width 78 height 19
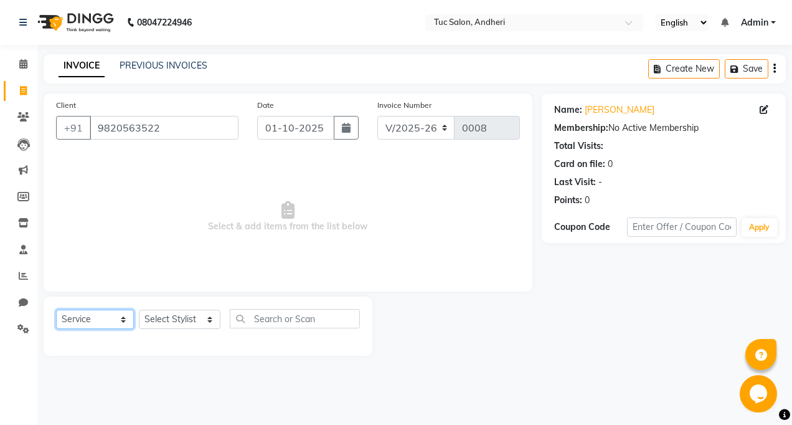
click at [93, 316] on select "Select Service Product Membership Package Voucher Prepaid Gift Card" at bounding box center [95, 318] width 78 height 19
click at [198, 313] on select "Select Stylist [PERSON_NAME] [PERSON_NAME] [PERSON_NAME] [PERSON_NAME] [PERSON_…" at bounding box center [180, 318] width 82 height 19
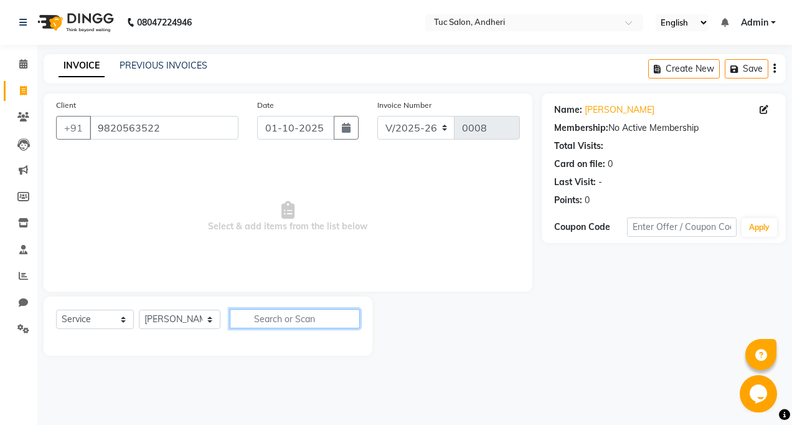
click at [272, 326] on input "text" at bounding box center [295, 318] width 130 height 19
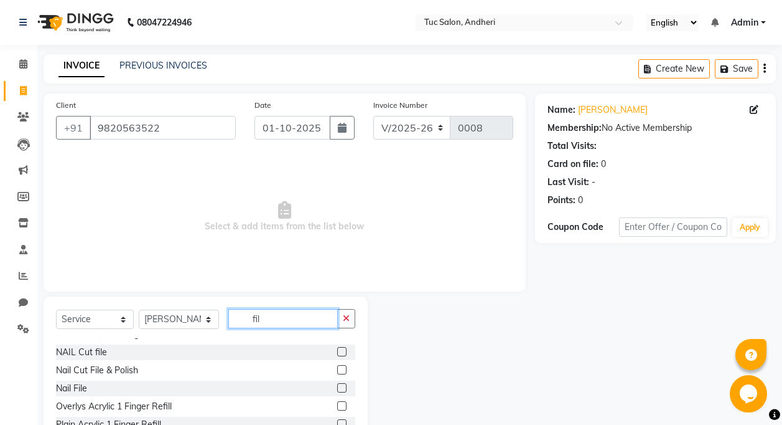
scroll to position [0, 0]
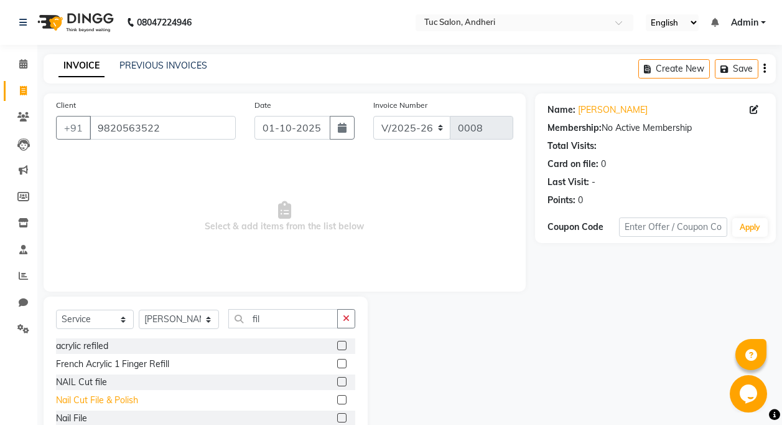
click at [105, 402] on div "Nail Cut File & Polish" at bounding box center [97, 399] width 82 height 13
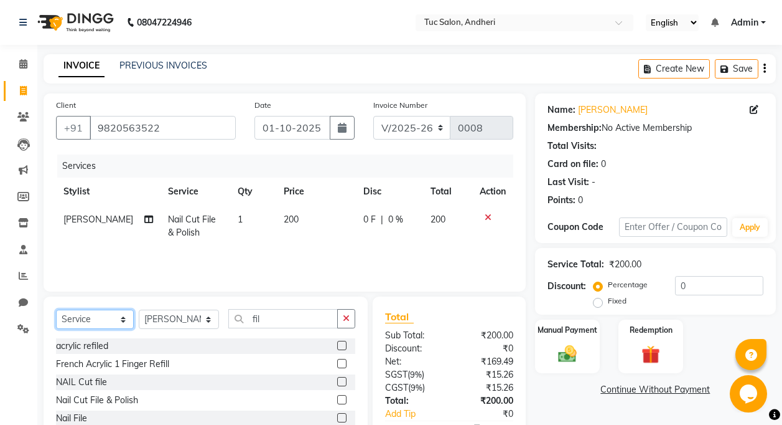
click at [88, 322] on select "Select Service Product Membership Package Voucher Prepaid Gift Card" at bounding box center [95, 318] width 78 height 19
click at [172, 316] on select "Select Stylist [PERSON_NAME] [PERSON_NAME] [PERSON_NAME] [PERSON_NAME] [PERSON_…" at bounding box center [179, 318] width 80 height 19
click at [268, 317] on input "fil" at bounding box center [283, 318] width 110 height 19
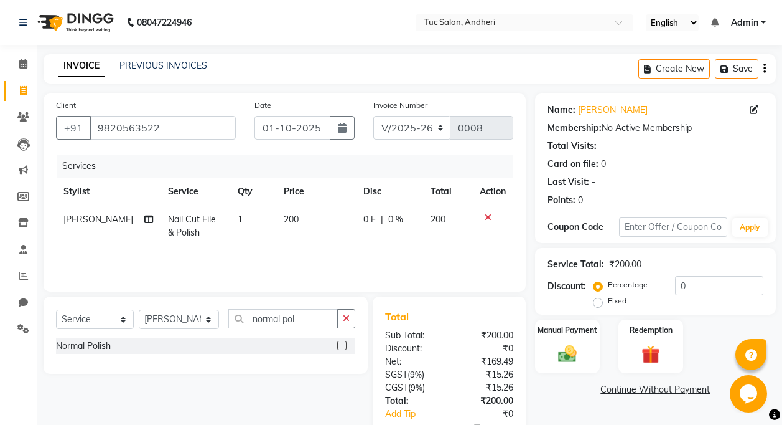
click at [116, 345] on div "Normal Polish" at bounding box center [205, 346] width 299 height 16
click at [113, 346] on div "Normal Polish" at bounding box center [205, 346] width 299 height 16
click at [342, 342] on label at bounding box center [341, 345] width 9 height 9
click at [342, 342] on input "checkbox" at bounding box center [341, 346] width 8 height 8
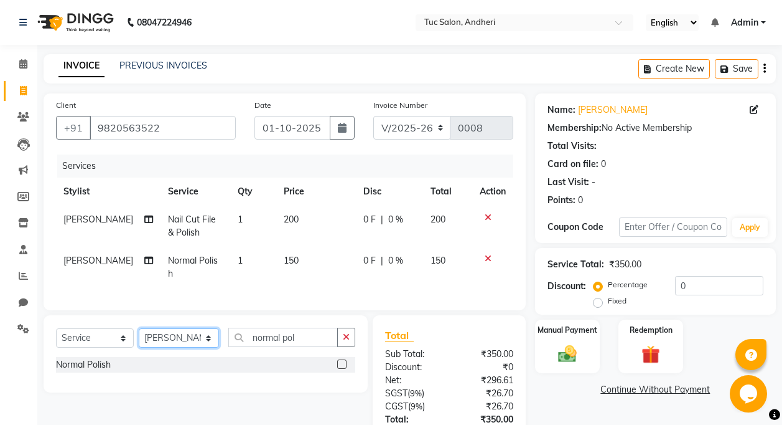
click at [197, 333] on select "Select Stylist [PERSON_NAME] [PERSON_NAME] [PERSON_NAME] [PERSON_NAME] [PERSON_…" at bounding box center [179, 337] width 80 height 19
click at [195, 333] on select "Select Stylist [PERSON_NAME] [PERSON_NAME] [PERSON_NAME] [PERSON_NAME] [PERSON_…" at bounding box center [179, 337] width 80 height 19
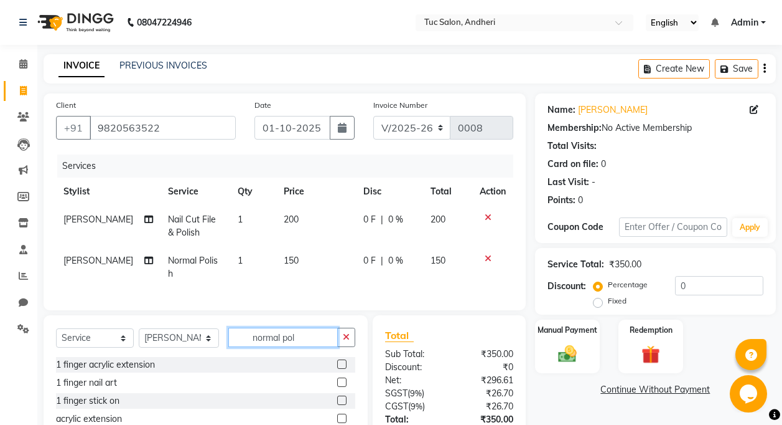
click at [289, 332] on input "normal pol" at bounding box center [283, 336] width 110 height 19
click at [347, 334] on icon "button" at bounding box center [346, 336] width 7 height 9
click at [278, 332] on input "text" at bounding box center [291, 336] width 127 height 19
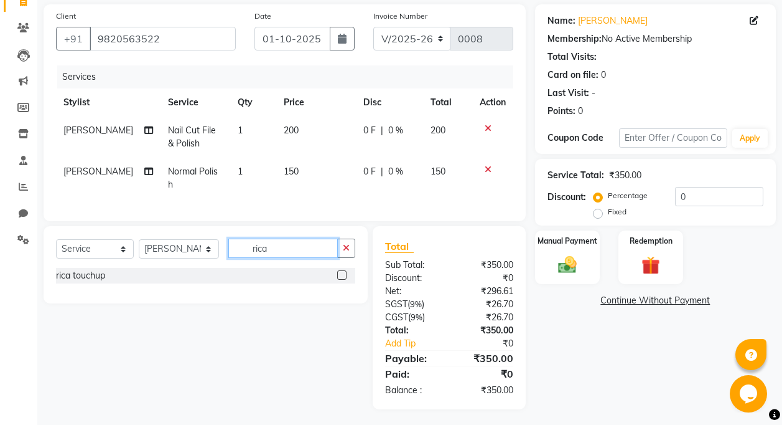
scroll to position [88, 0]
click at [242, 273] on div "rica touchup" at bounding box center [205, 276] width 299 height 16
click at [342, 273] on label at bounding box center [341, 275] width 9 height 9
click at [342, 273] on input "checkbox" at bounding box center [341, 276] width 8 height 8
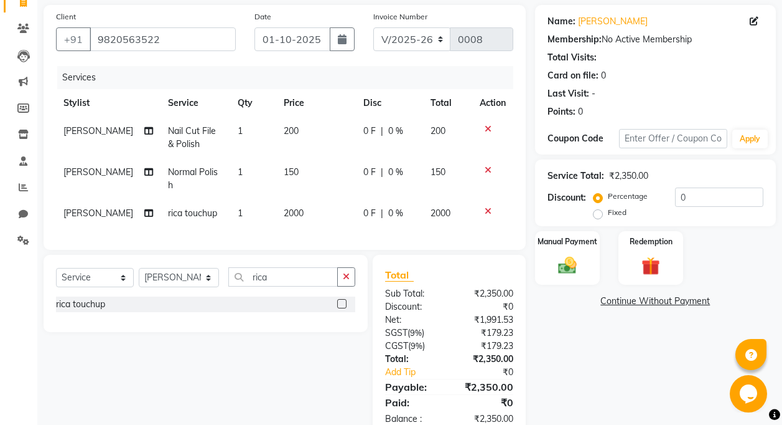
scroll to position [116, 0]
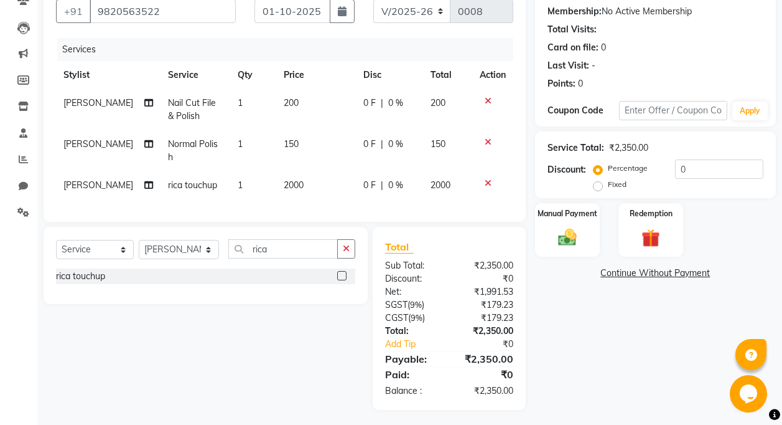
click at [388, 179] on span "0 %" at bounding box center [395, 185] width 15 height 13
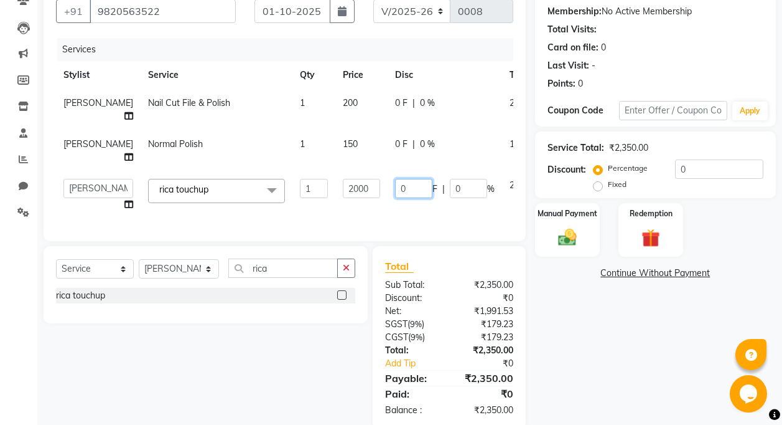
click at [395, 198] on input "0" at bounding box center [413, 188] width 37 height 19
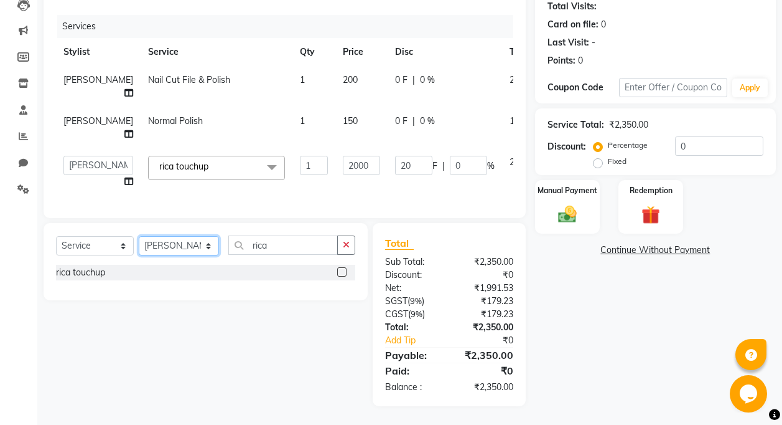
click at [189, 247] on select "Select Stylist [PERSON_NAME] [PERSON_NAME] [PERSON_NAME] [PERSON_NAME] [PERSON_…" at bounding box center [179, 245] width 80 height 19
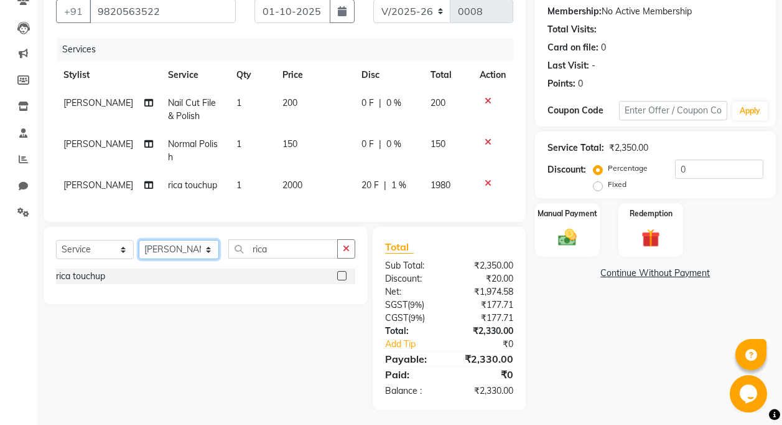
click at [171, 248] on select "Select Stylist [PERSON_NAME] [PERSON_NAME] [PERSON_NAME] [PERSON_NAME] [PERSON_…" at bounding box center [179, 249] width 80 height 19
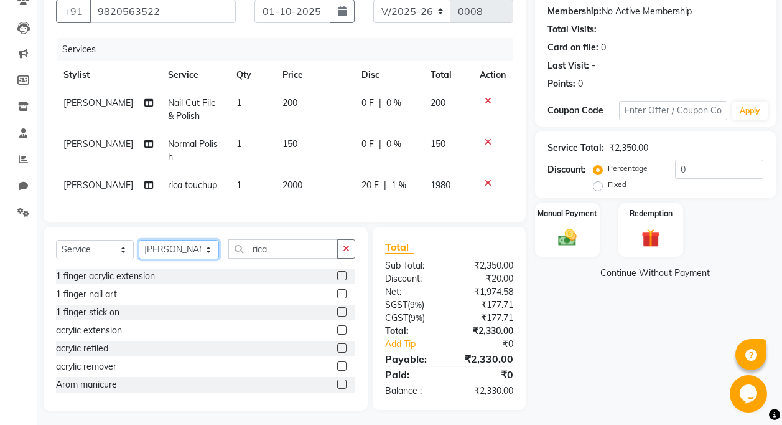
click at [171, 246] on select "Select Stylist [PERSON_NAME] [PERSON_NAME] [PERSON_NAME] [PERSON_NAME] [PERSON_…" at bounding box center [179, 249] width 80 height 19
click at [168, 247] on select "Select Stylist [PERSON_NAME] [PERSON_NAME] [PERSON_NAME] [PERSON_NAME] [PERSON_…" at bounding box center [179, 249] width 80 height 19
click at [205, 242] on select "Select Stylist [PERSON_NAME] [PERSON_NAME] [PERSON_NAME] [PERSON_NAME] [PERSON_…" at bounding box center [179, 249] width 80 height 19
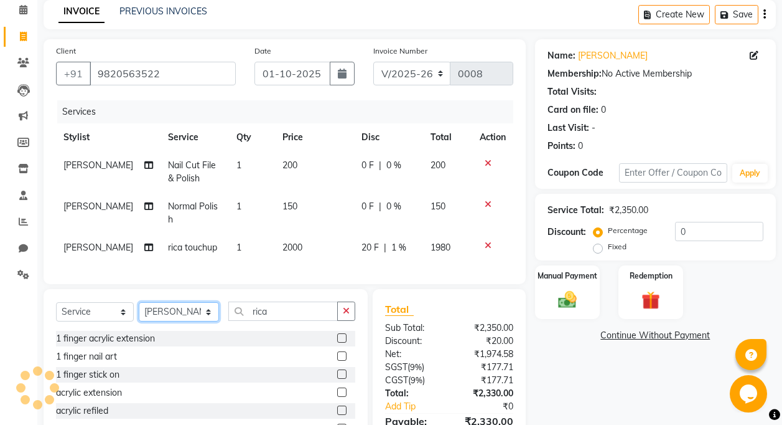
click at [171, 312] on select "Select Stylist [PERSON_NAME] [PERSON_NAME] [PERSON_NAME] [PERSON_NAME] [PERSON_…" at bounding box center [179, 311] width 80 height 19
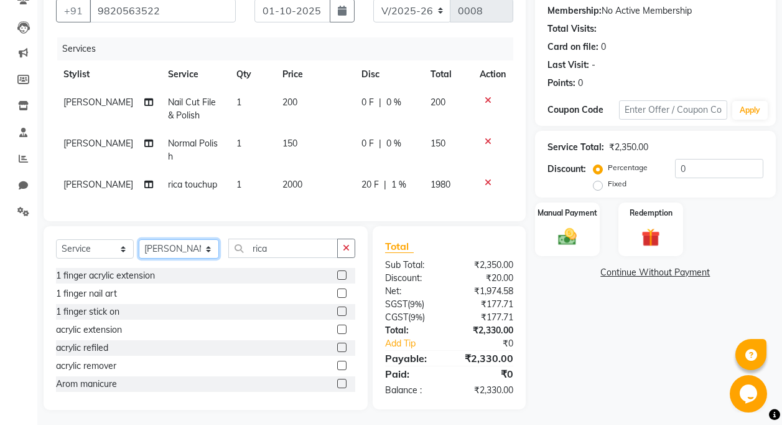
click at [181, 245] on select "Select Stylist [PERSON_NAME] [PERSON_NAME] [PERSON_NAME] [PERSON_NAME] [PERSON_…" at bounding box center [179, 248] width 80 height 19
click at [174, 245] on select "Select Stylist [PERSON_NAME] [PERSON_NAME] [PERSON_NAME] [PERSON_NAME] [PERSON_…" at bounding box center [179, 248] width 80 height 19
click at [269, 255] on div "Select Service Product Membership Package Voucher Prepaid Gift Card Select Styl…" at bounding box center [205, 252] width 299 height 29
click at [273, 247] on input "rica" at bounding box center [283, 247] width 110 height 19
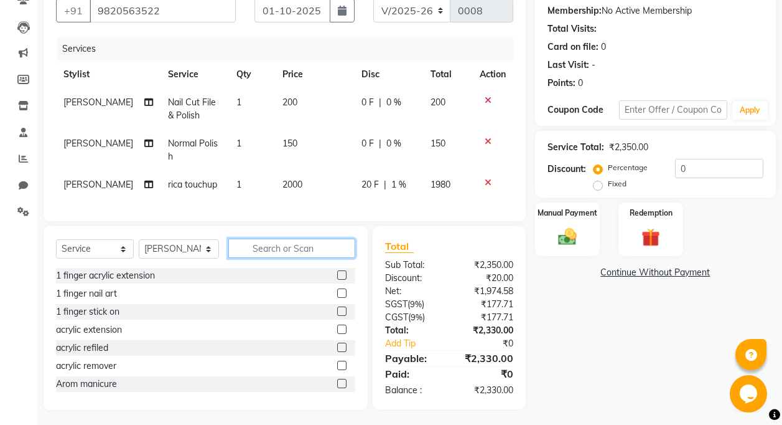
click at [256, 252] on input "text" at bounding box center [291, 247] width 127 height 19
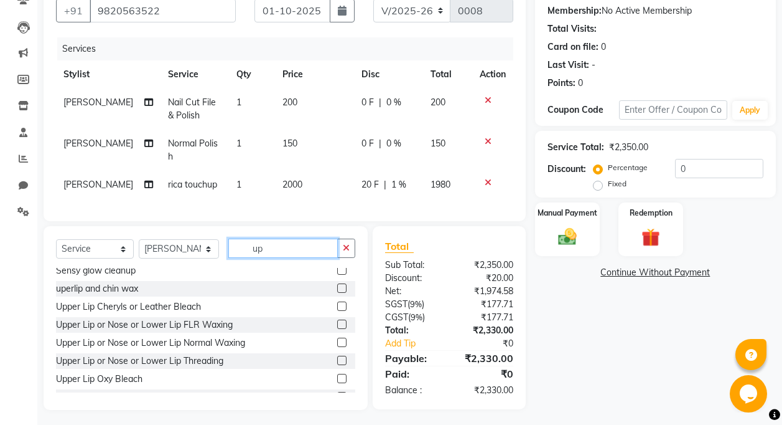
scroll to position [124, 0]
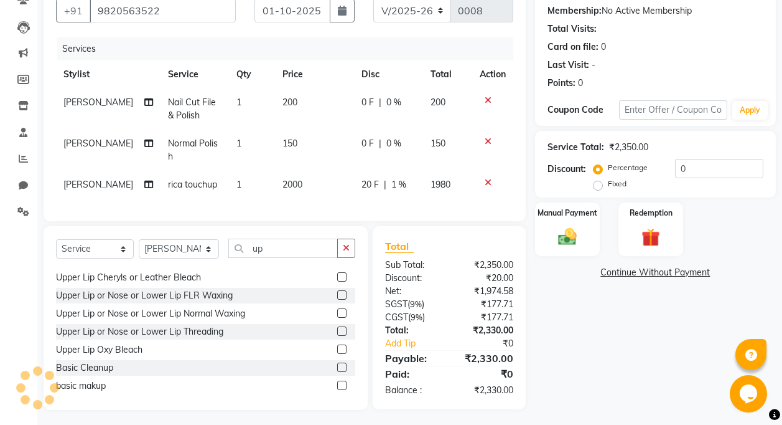
click at [337, 292] on label at bounding box center [341, 294] width 9 height 9
click at [337, 292] on input "checkbox" at bounding box center [341, 295] width 8 height 8
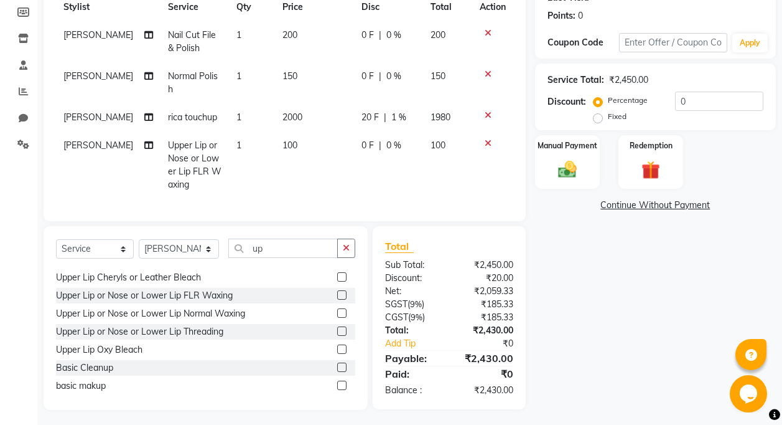
scroll to position [0, 0]
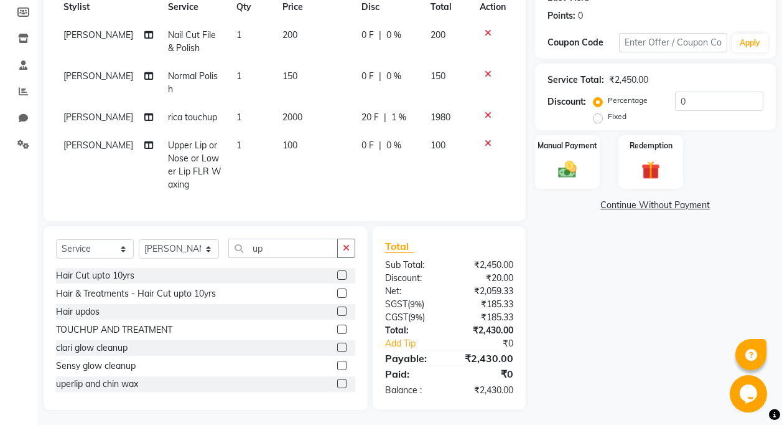
click at [392, 111] on span "1 %" at bounding box center [399, 117] width 15 height 13
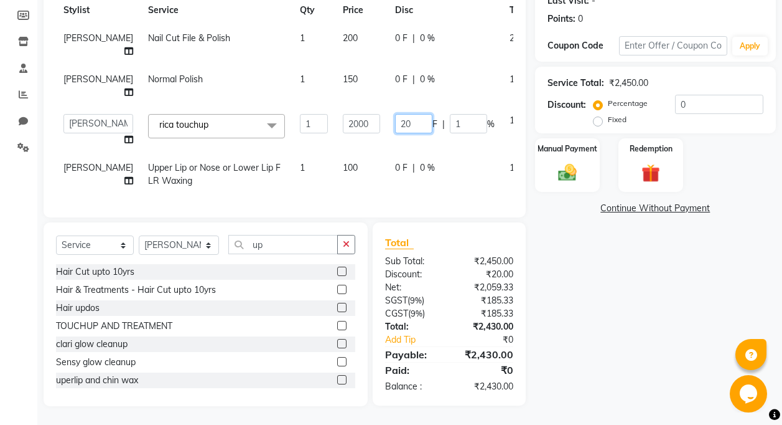
click at [395, 133] on input "20" at bounding box center [413, 123] width 37 height 19
click at [428, 158] on tbody "Savita Kaudare Nail Cut File & Polish 1 200 0 F | 0 % 200 Savita Kaudare Normal…" at bounding box center [318, 109] width 524 height 171
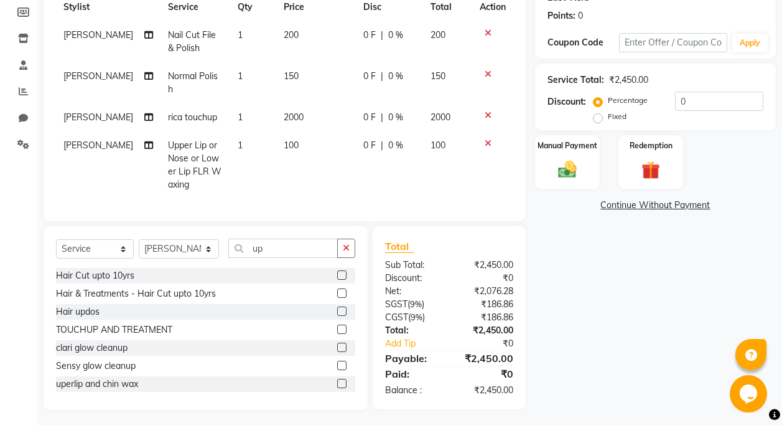
click at [388, 111] on span "0 %" at bounding box center [395, 117] width 15 height 13
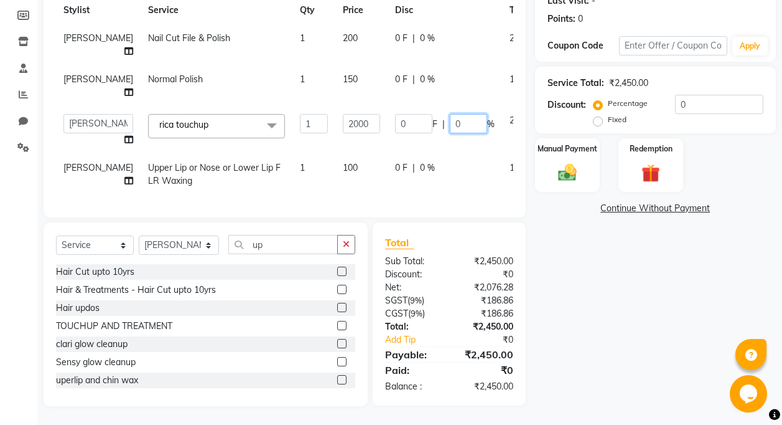
click at [450, 133] on input "0" at bounding box center [468, 123] width 37 height 19
click at [588, 123] on div "Name: [PERSON_NAME] Membership: No Active Membership Total Visits: Card on file…" at bounding box center [660, 159] width 250 height 494
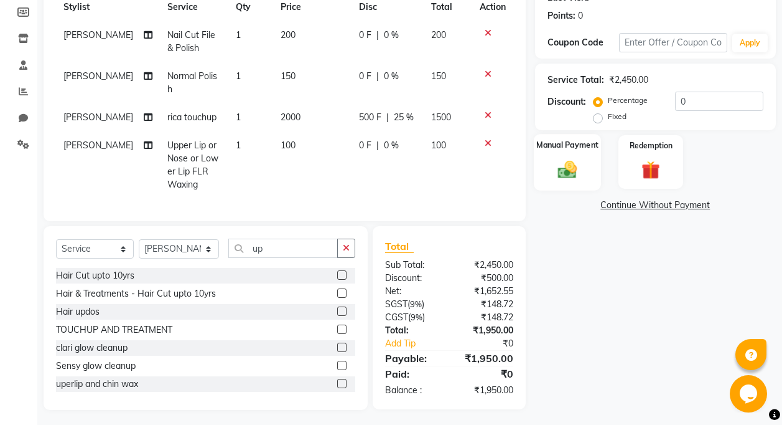
click at [583, 162] on div "Manual Payment" at bounding box center [568, 162] width 68 height 56
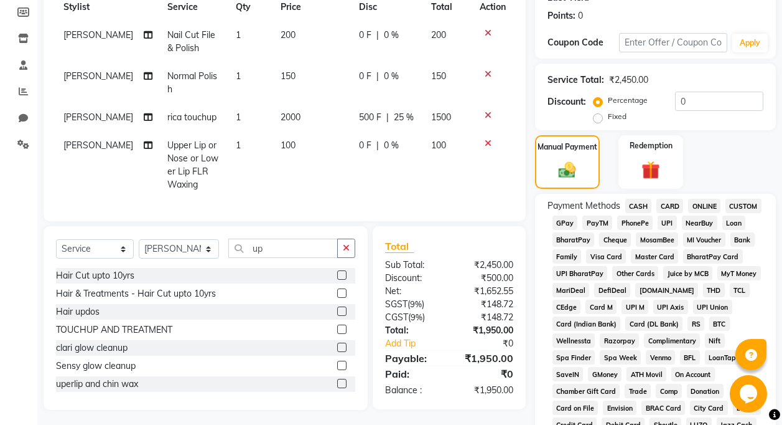
scroll to position [230, 0]
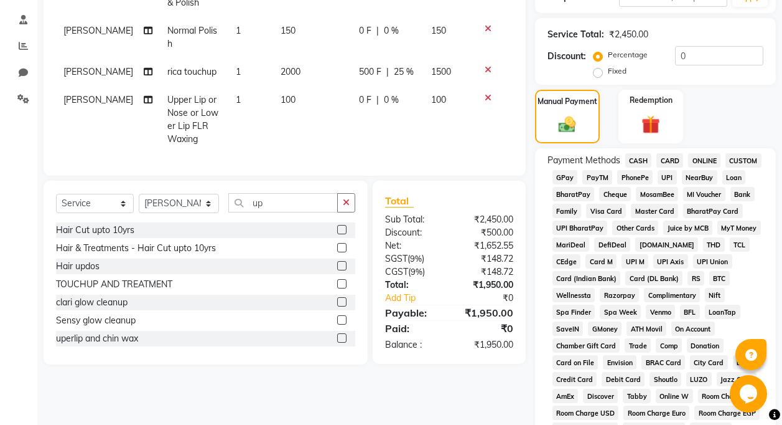
click at [569, 174] on span "GPay" at bounding box center [566, 177] width 26 height 14
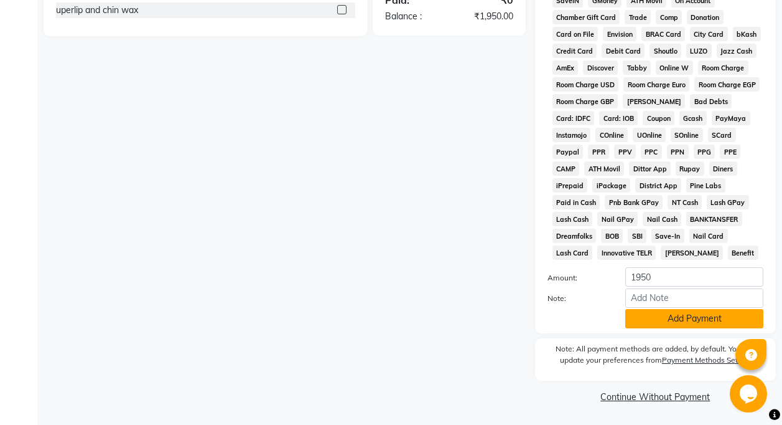
click at [642, 315] on button "Add Payment" at bounding box center [695, 318] width 138 height 19
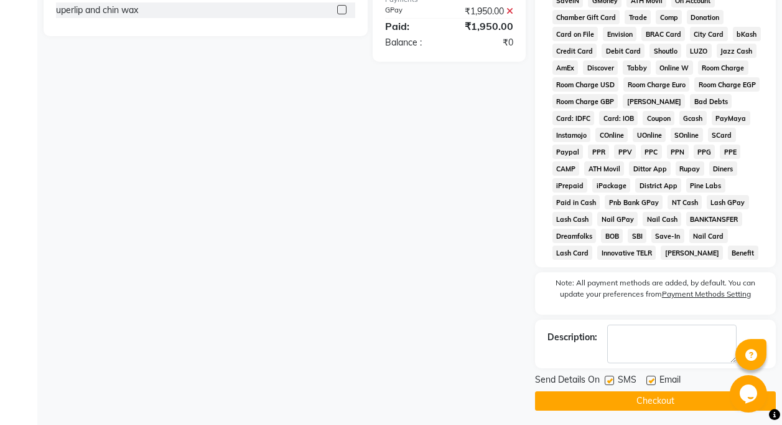
click at [609, 380] on label at bounding box center [609, 379] width 9 height 9
click at [609, 380] on input "checkbox" at bounding box center [609, 381] width 8 height 8
click at [657, 381] on div "Email" at bounding box center [669, 381] width 44 height 16
click at [647, 382] on label at bounding box center [651, 379] width 9 height 9
click at [647, 382] on input "checkbox" at bounding box center [651, 381] width 8 height 8
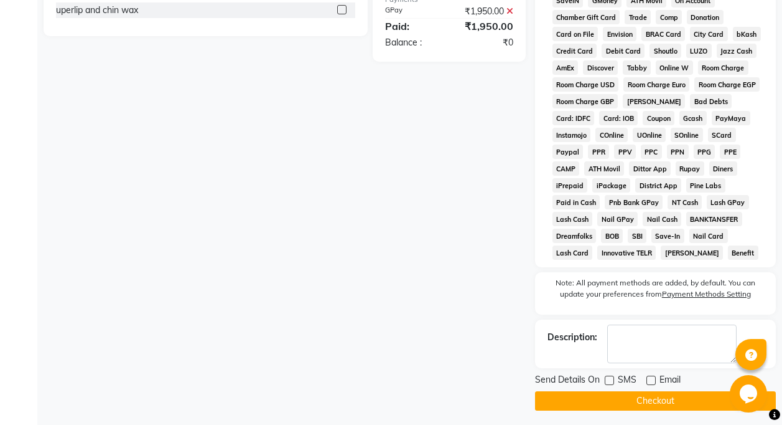
click at [653, 393] on button "Checkout" at bounding box center [655, 400] width 241 height 19
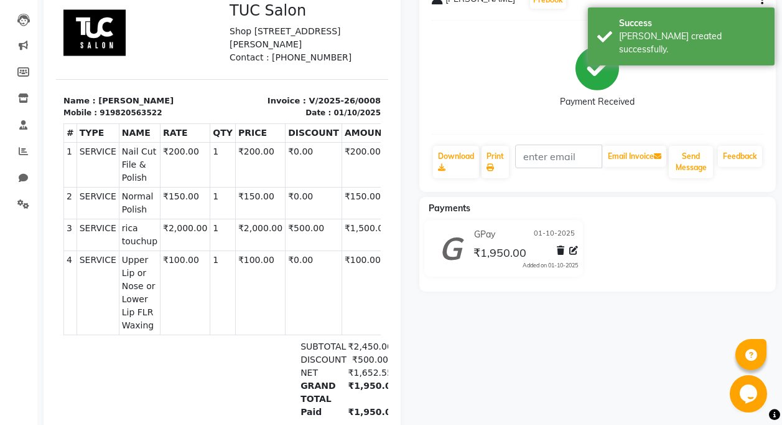
scroll to position [19, 0]
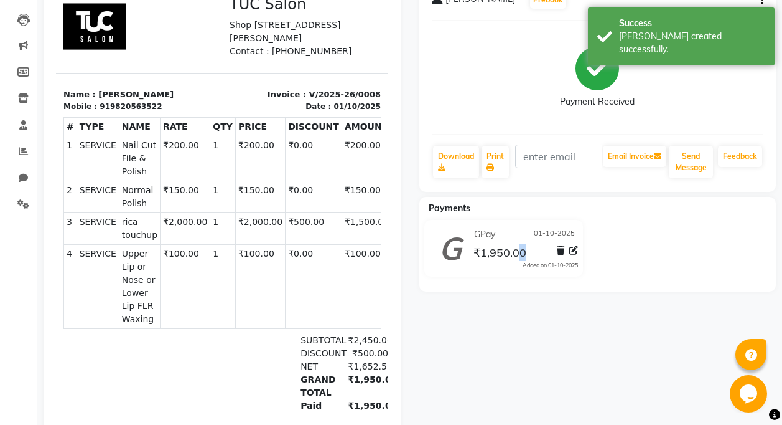
drag, startPoint x: 522, startPoint y: 358, endPoint x: 530, endPoint y: 360, distance: 8.3
click at [530, 360] on div "[PERSON_NAME] Prebook Payment Received Download Print Email Invoice Send Messag…" at bounding box center [598, 225] width 376 height 494
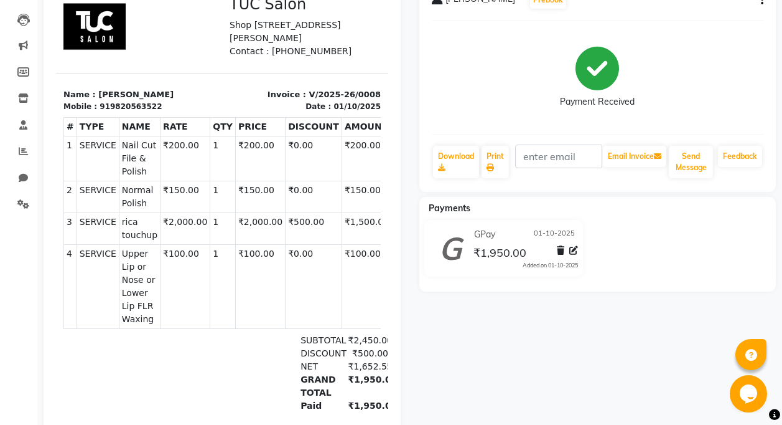
click at [9, 340] on div "Calendar Invoice Clients Leads Marketing Members Inventory Staff Reports Chat S…" at bounding box center [84, 191] width 168 height 561
click at [3, 311] on div "Calendar Invoice Clients Leads Marketing Members Inventory Staff Reports Chat S…" at bounding box center [84, 191] width 168 height 561
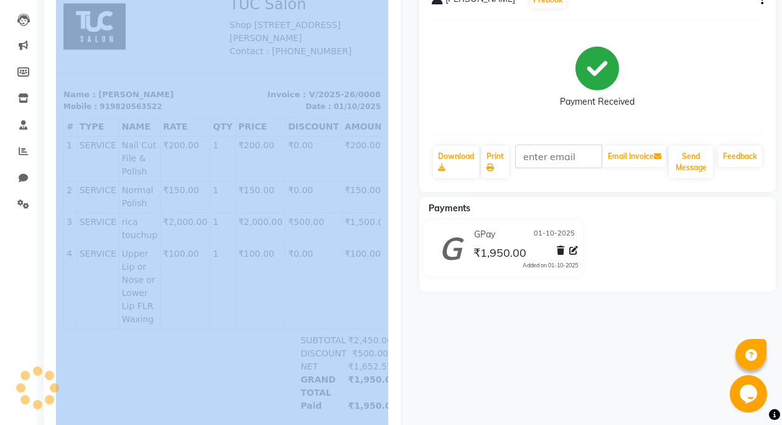
click at [39, 332] on app-home "08047224946 Select Location × Tuc Salon, Andheri English ENGLISH Español العربي…" at bounding box center [391, 183] width 782 height 615
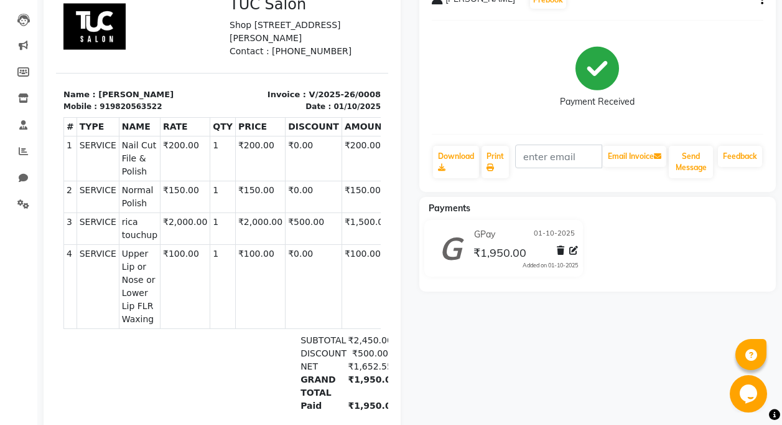
drag, startPoint x: 39, startPoint y: 332, endPoint x: 19, endPoint y: 310, distance: 29.6
click at [21, 316] on div "Calendar Invoice Clients Leads Marketing Members Inventory Staff Reports Chat S…" at bounding box center [84, 191] width 168 height 561
click at [15, 293] on div "Calendar Invoice Clients Leads Marketing Members Inventory Staff Reports Chat S…" at bounding box center [84, 191] width 168 height 561
drag, startPoint x: 16, startPoint y: 294, endPoint x: 16, endPoint y: 278, distance: 16.2
click at [16, 294] on div "Calendar Invoice Clients Leads Marketing Members Inventory Staff Reports Chat S…" at bounding box center [84, 191] width 168 height 561
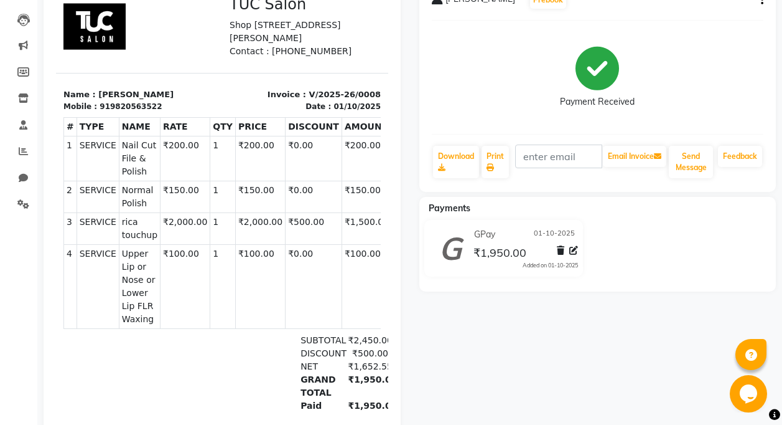
click at [23, 265] on div "Calendar Invoice Clients Leads Marketing Members Inventory Staff Reports Chat S…" at bounding box center [84, 191] width 168 height 561
drag, startPoint x: 23, startPoint y: 265, endPoint x: 23, endPoint y: 291, distance: 26.1
click at [23, 291] on div "Calendar Invoice Clients Leads Marketing Members Inventory Staff Reports Chat S…" at bounding box center [84, 191] width 168 height 561
drag, startPoint x: 23, startPoint y: 291, endPoint x: 21, endPoint y: 300, distance: 9.1
click at [21, 300] on div "Calendar Invoice Clients Leads Marketing Members Inventory Staff Reports Chat S…" at bounding box center [84, 191] width 168 height 561
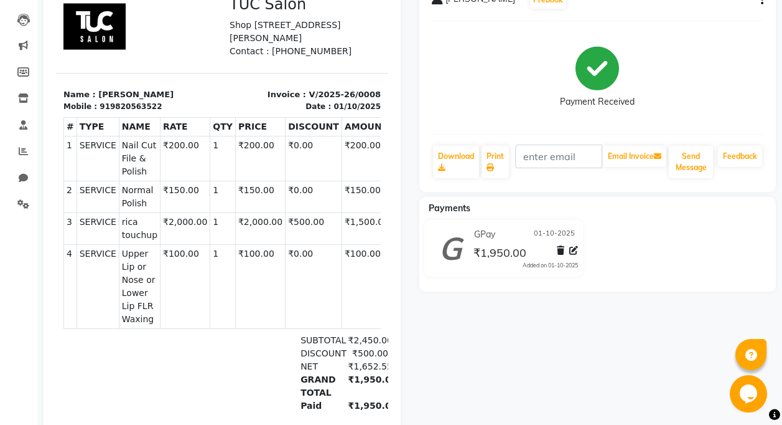
click at [23, 294] on div "Calendar Invoice Clients Leads Marketing Members Inventory Staff Reports Chat S…" at bounding box center [84, 191] width 168 height 561
click at [21, 293] on div "Calendar Invoice Clients Leads Marketing Members Inventory Staff Reports Chat S…" at bounding box center [84, 191] width 168 height 561
click at [21, 11] on link "Leads" at bounding box center [19, 19] width 30 height 21
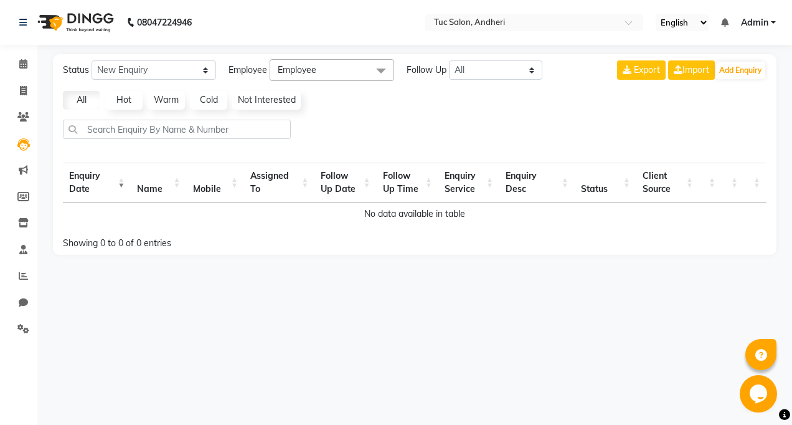
click at [111, 288] on div "08047224946 Select Location × Tuc Salon, Andheri English ENGLISH Español العربي…" at bounding box center [396, 212] width 792 height 425
click at [23, 253] on icon at bounding box center [23, 249] width 8 height 9
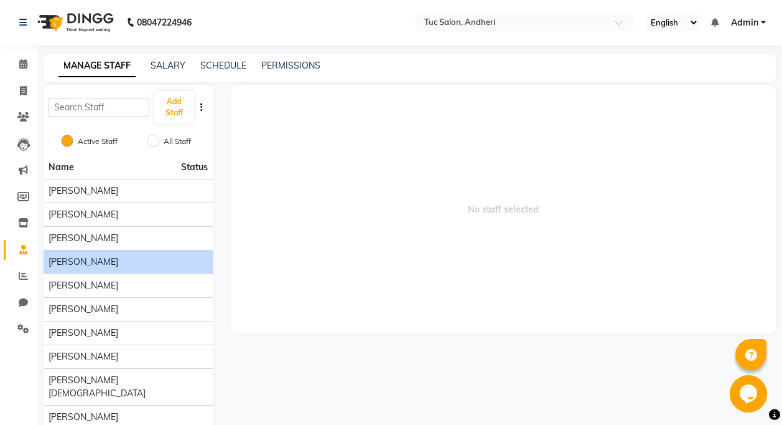
click at [78, 261] on span "[PERSON_NAME]" at bounding box center [84, 261] width 70 height 13
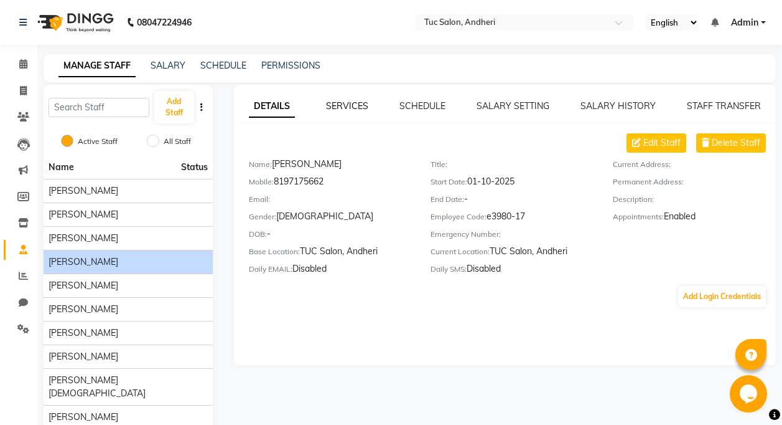
click at [364, 110] on link "SERVICES" at bounding box center [347, 105] width 42 height 11
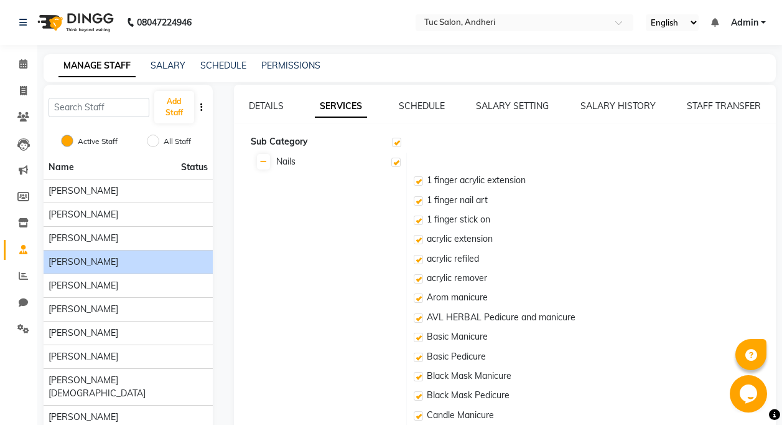
click at [274, 100] on div "DETAILS" at bounding box center [266, 106] width 35 height 13
click at [271, 106] on link "DETAILS" at bounding box center [266, 105] width 35 height 11
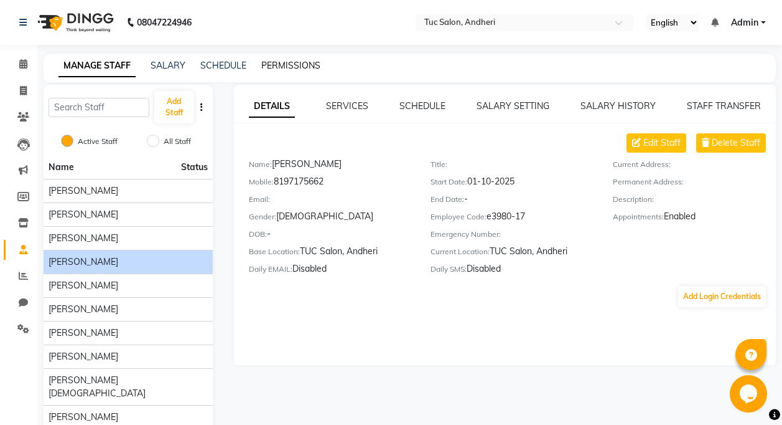
click at [281, 62] on link "PERMISSIONS" at bounding box center [290, 65] width 59 height 11
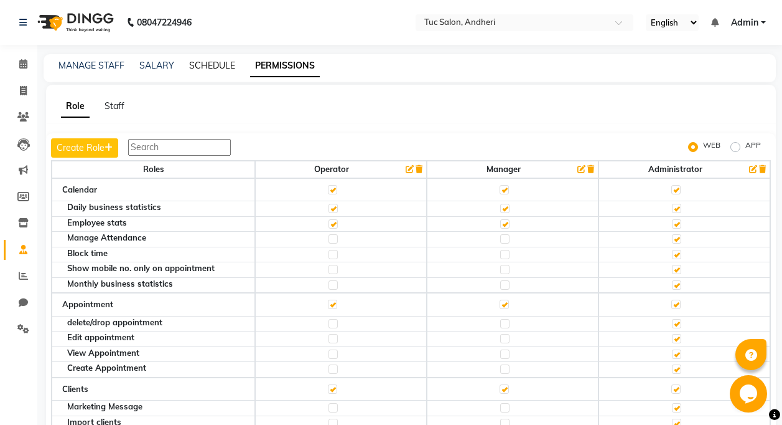
click at [217, 64] on link "SCHEDULE" at bounding box center [212, 65] width 46 height 11
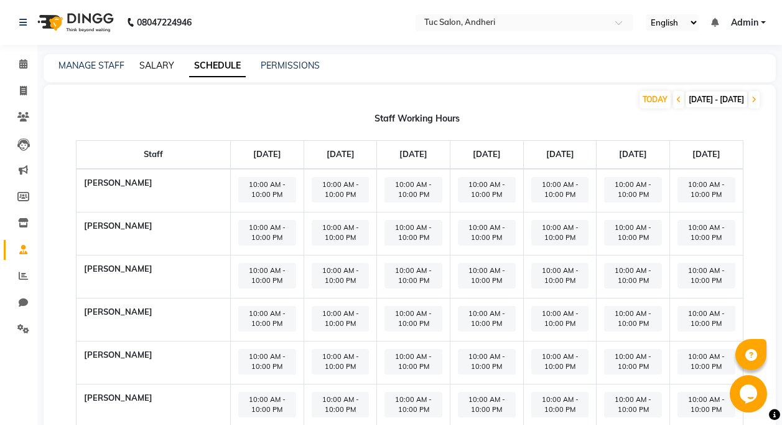
click at [164, 60] on link "SALARY" at bounding box center [156, 65] width 35 height 11
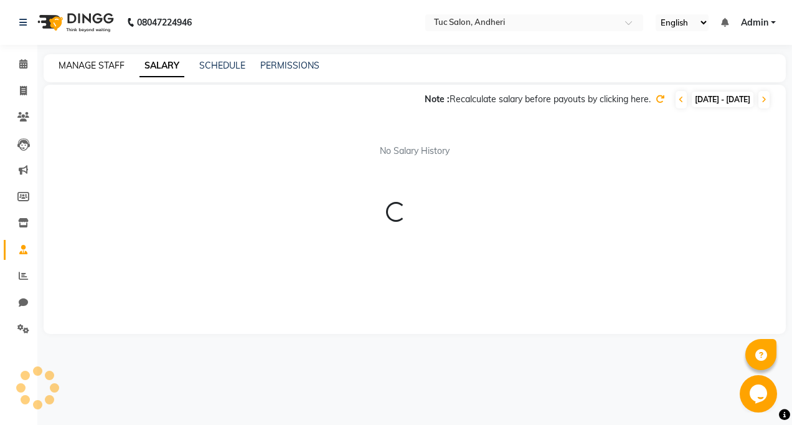
click at [112, 67] on link "MANAGE STAFF" at bounding box center [92, 65] width 66 height 11
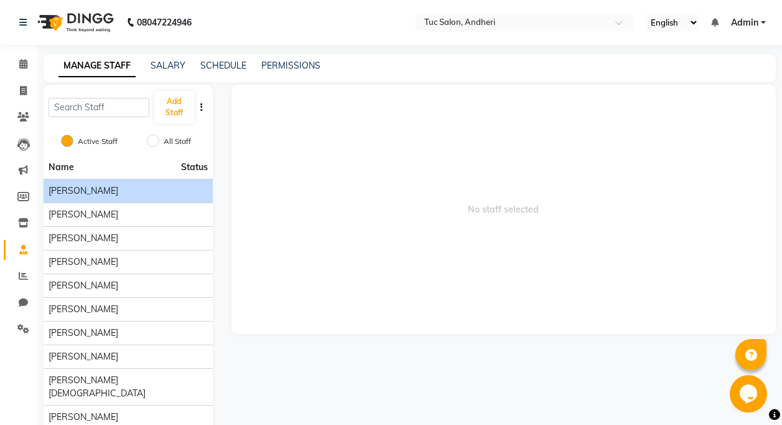
click at [106, 190] on div "[PERSON_NAME]" at bounding box center [128, 190] width 159 height 13
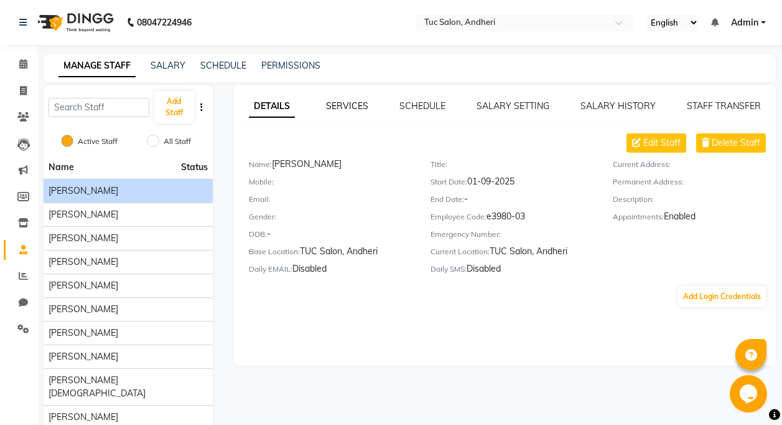
click at [358, 107] on link "SERVICES" at bounding box center [347, 105] width 42 height 11
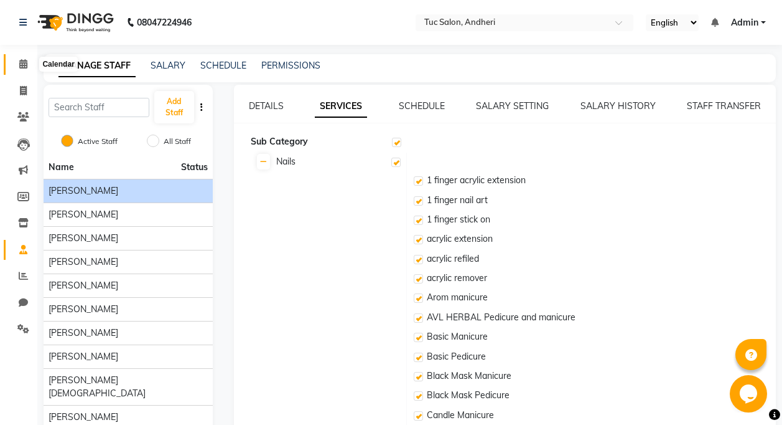
click at [21, 63] on icon at bounding box center [23, 63] width 8 height 9
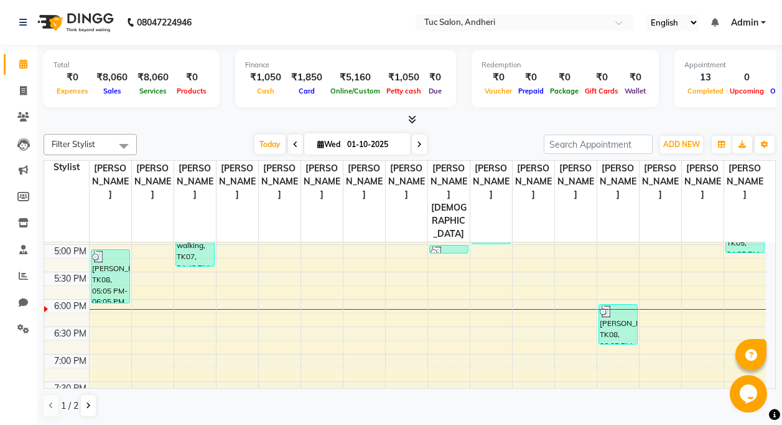
scroll to position [1, 0]
click at [521, 311] on div "9:00 AM 9:30 AM 10:00 AM 10:30 AM 11:00 AM 11:30 AM 12:00 PM 12:30 PM 1:00 PM 1…" at bounding box center [405, 189] width 722 height 766
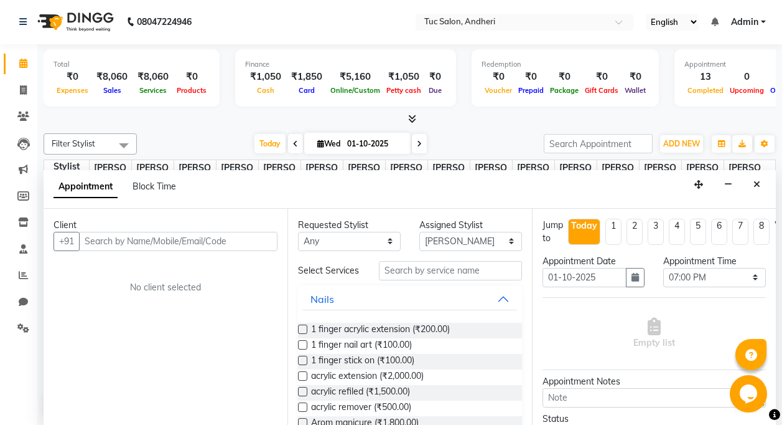
click at [10, 73] on link "Calendar" at bounding box center [19, 64] width 30 height 21
click at [13, 64] on span at bounding box center [23, 64] width 22 height 14
click at [19, 57] on span at bounding box center [23, 64] width 22 height 14
click at [27, 66] on icon at bounding box center [23, 63] width 8 height 9
click at [26, 65] on icon at bounding box center [23, 63] width 8 height 9
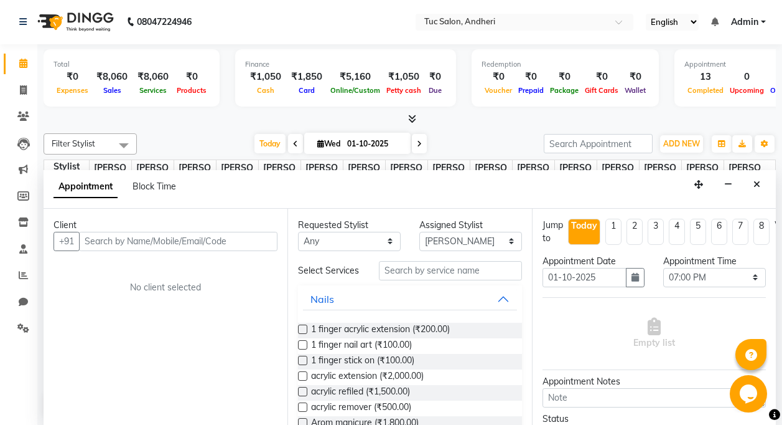
click at [24, 65] on icon at bounding box center [23, 63] width 8 height 9
click at [2, 64] on li "Calendar" at bounding box center [18, 63] width 37 height 27
click at [745, 146] on icon "button" at bounding box center [742, 143] width 7 height 7
